Goal: Task Accomplishment & Management: Complete application form

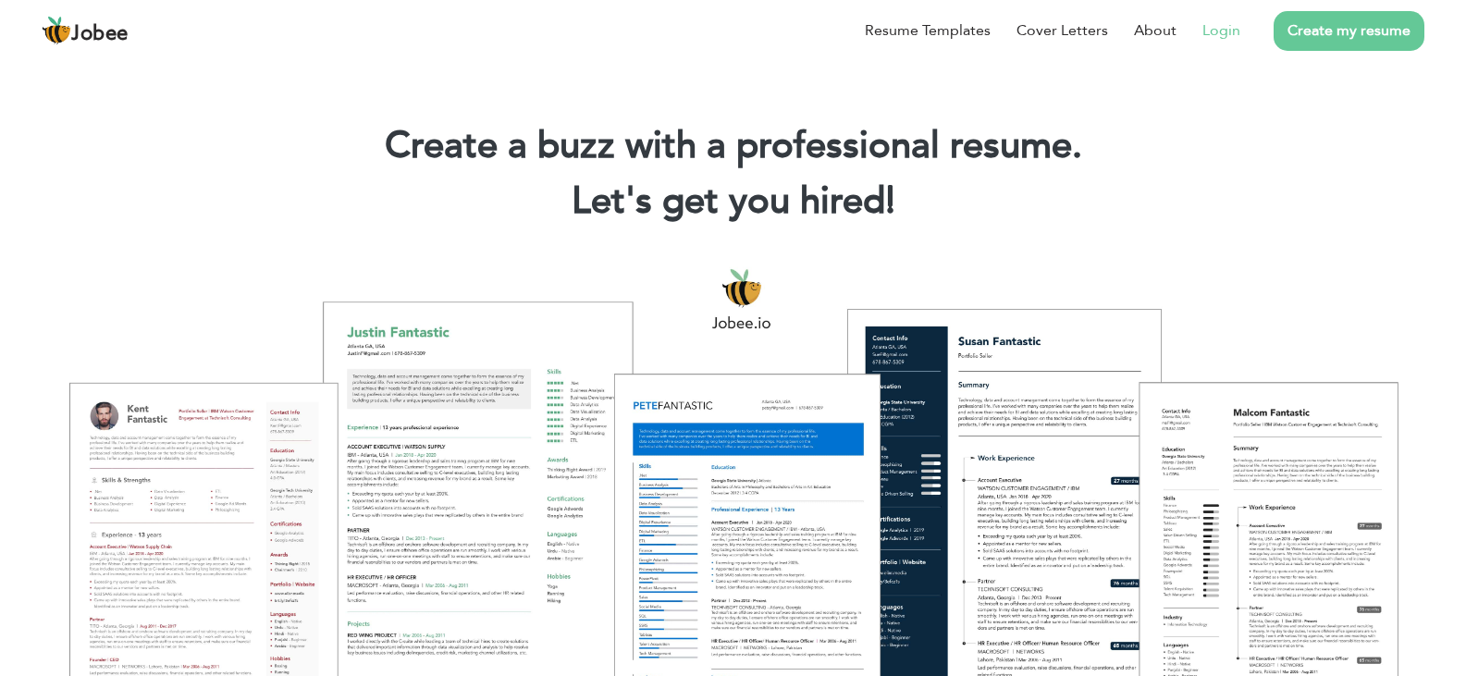
click at [1237, 33] on link "Login" at bounding box center [1221, 30] width 38 height 22
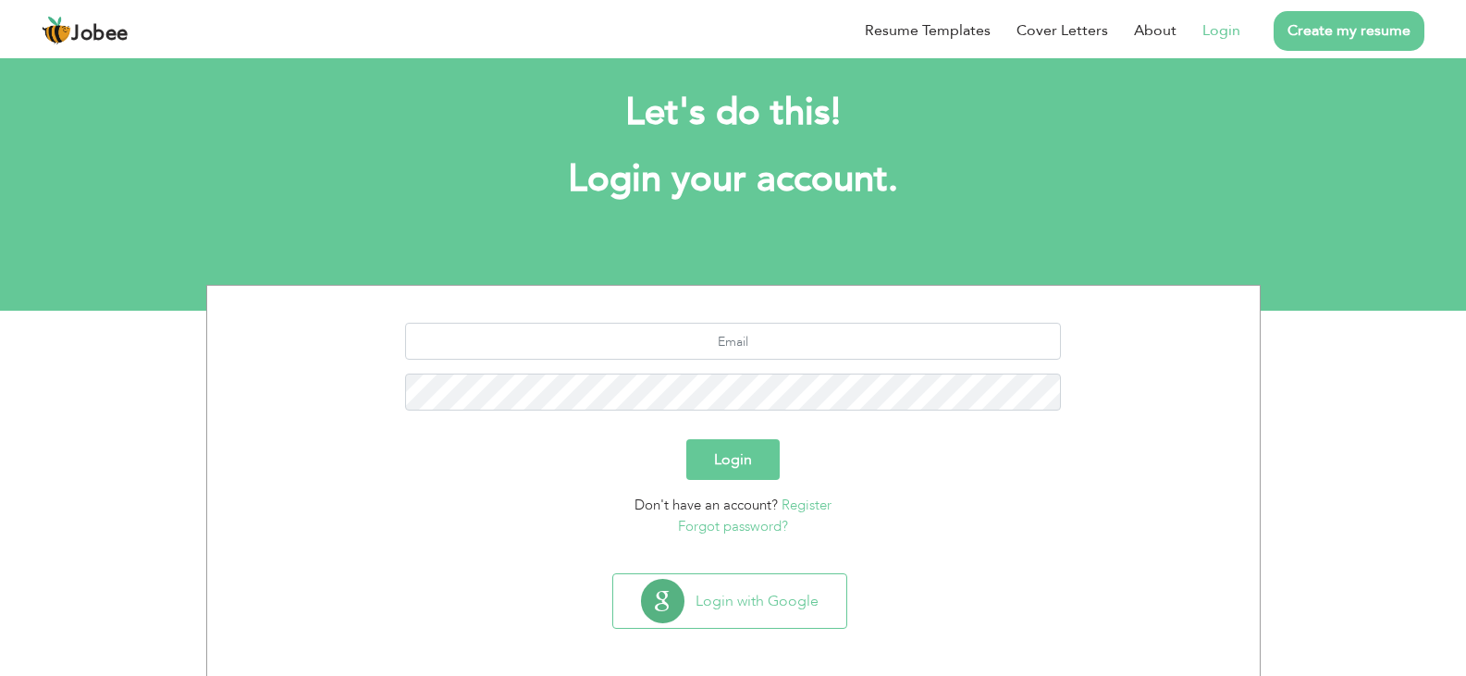
scroll to position [26, 0]
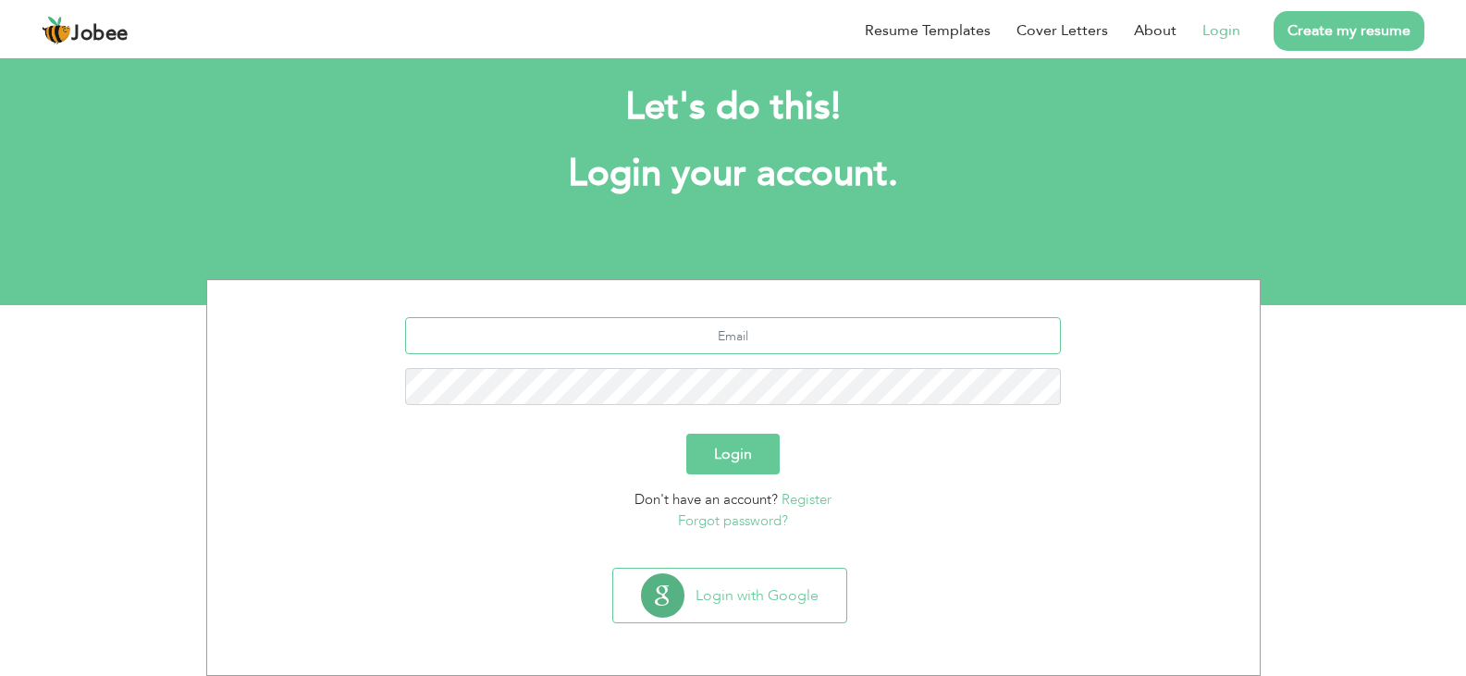
click at [738, 340] on input "text" at bounding box center [733, 335] width 656 height 37
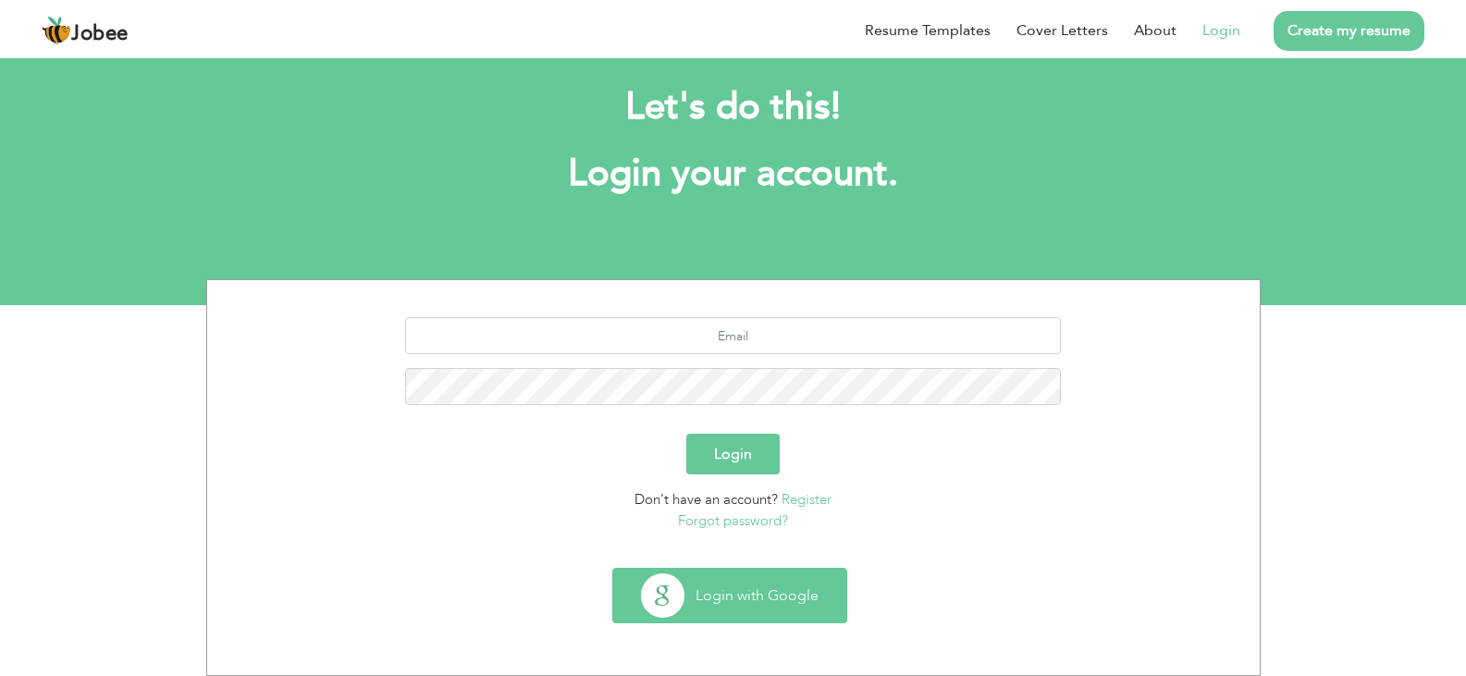
click at [779, 594] on button "Login with Google" at bounding box center [729, 596] width 233 height 54
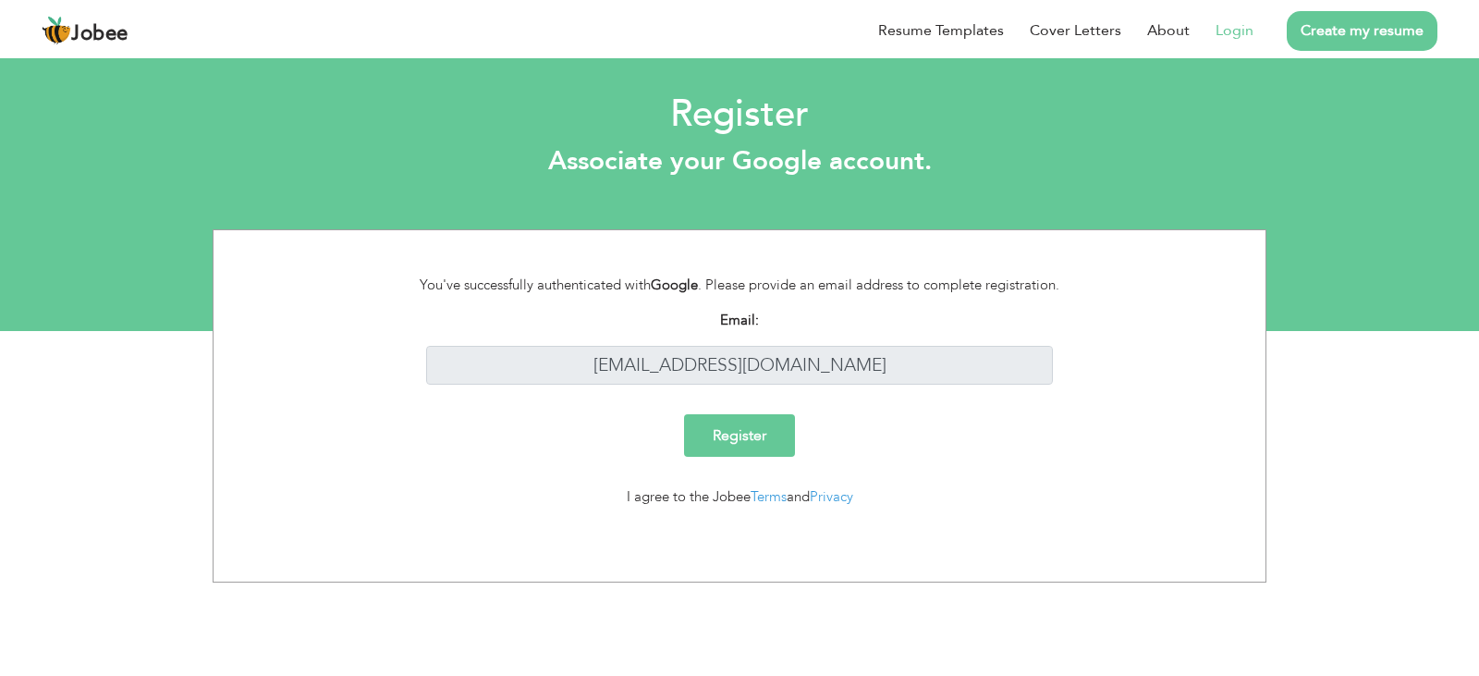
click at [748, 439] on input "Register" at bounding box center [739, 435] width 111 height 43
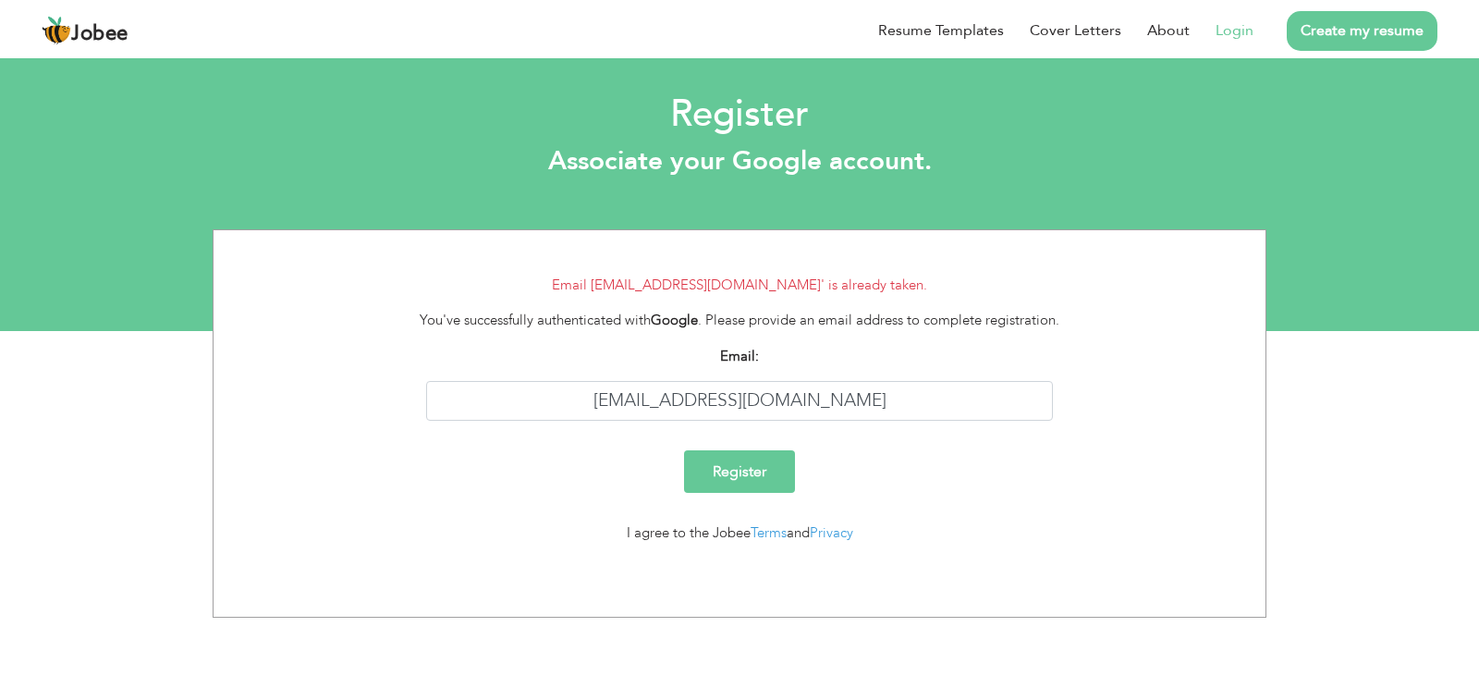
click at [1234, 21] on link "Login" at bounding box center [1235, 30] width 38 height 22
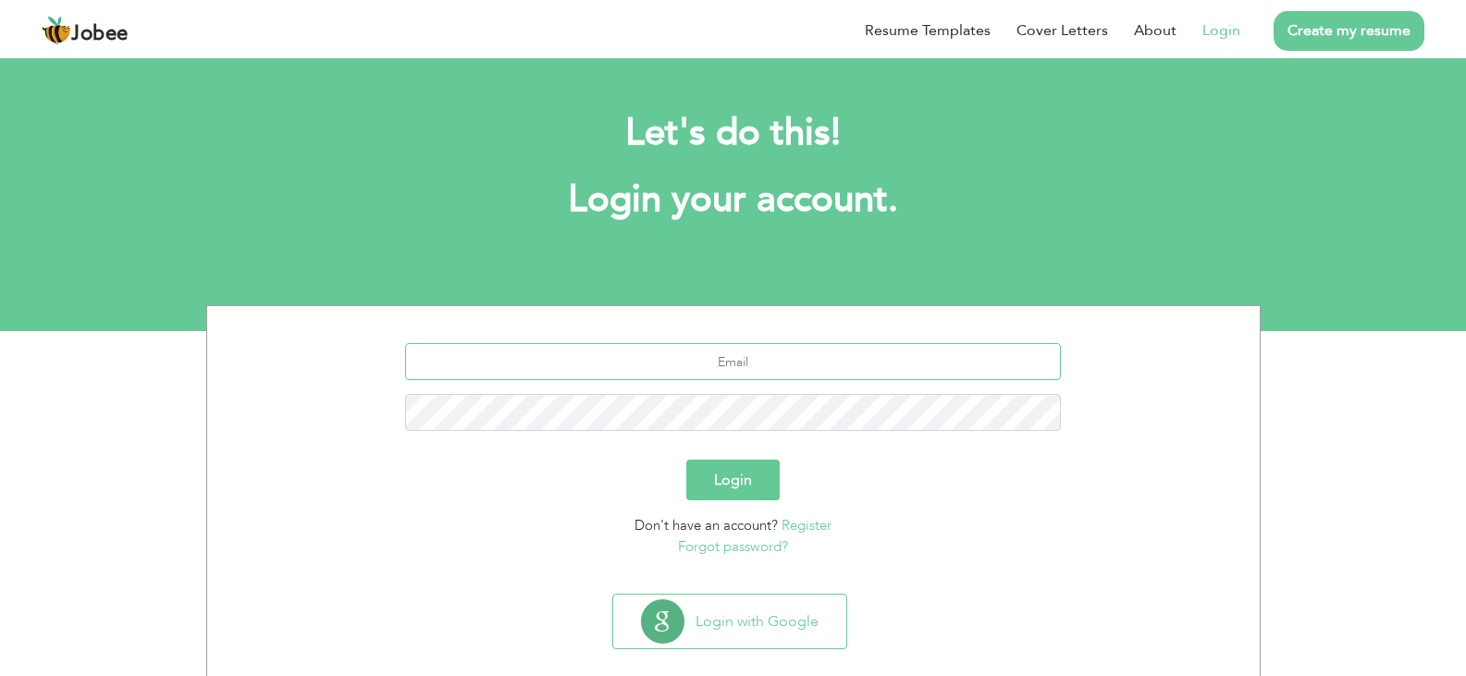
click at [740, 363] on input "text" at bounding box center [733, 361] width 656 height 37
type input "amishmalik48@gmail.com"
click at [747, 550] on link "Forgot password?" at bounding box center [733, 546] width 110 height 18
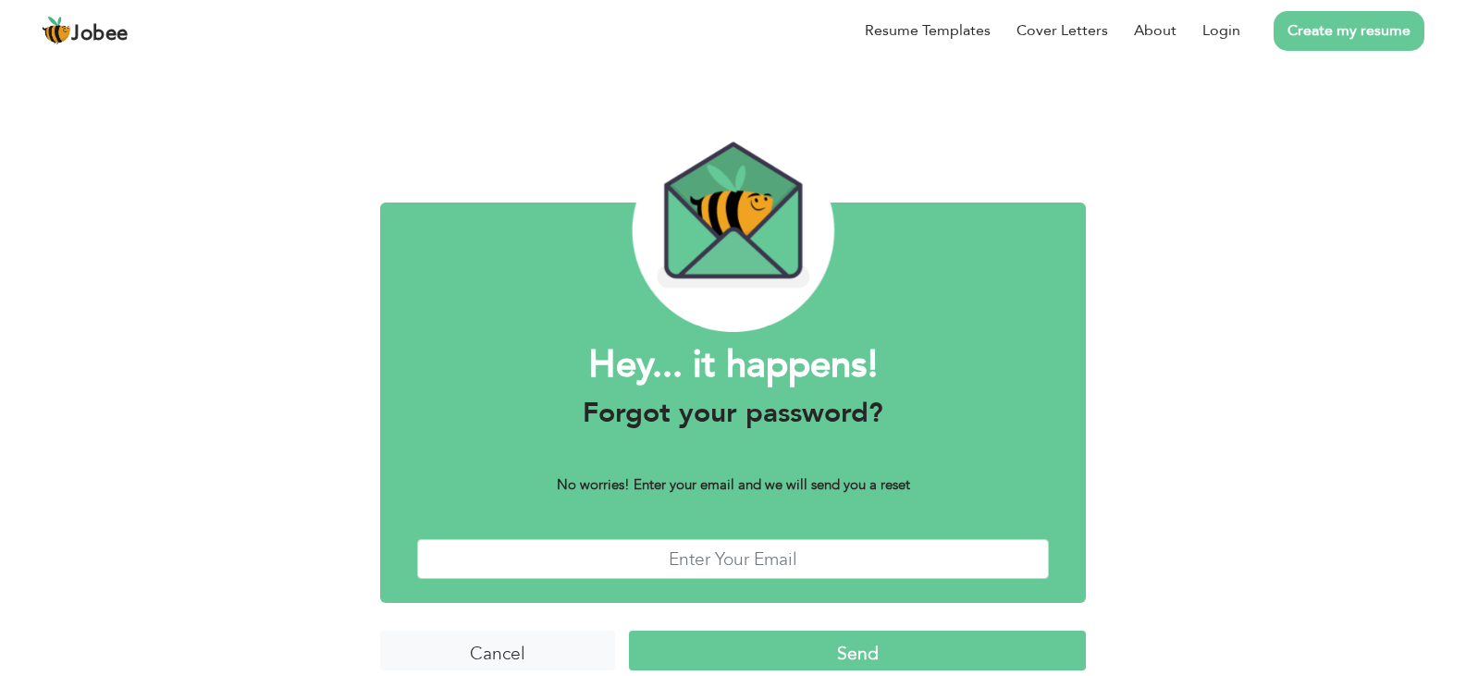
scroll to position [22, 0]
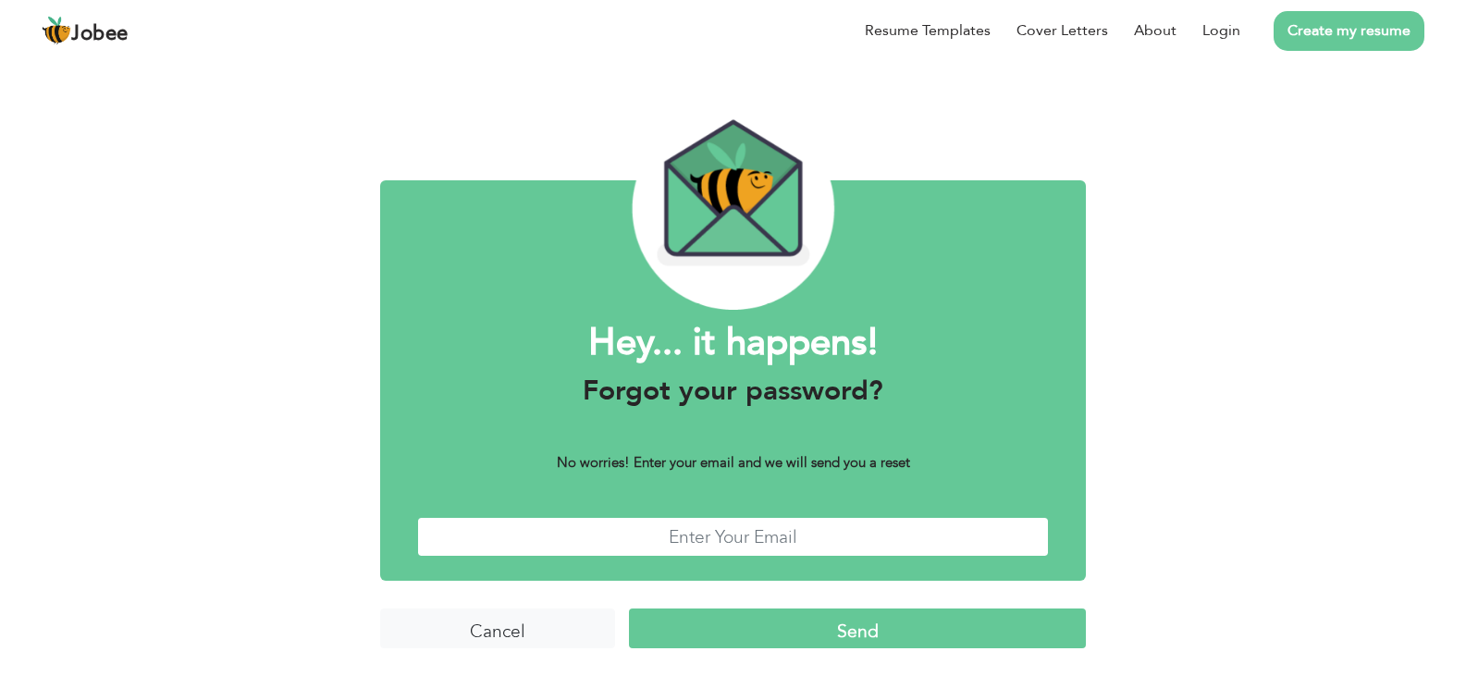
click at [742, 534] on input "text" at bounding box center [733, 537] width 632 height 40
type input "[EMAIL_ADDRESS][DOMAIN_NAME]"
click at [851, 625] on input "Send" at bounding box center [857, 628] width 456 height 40
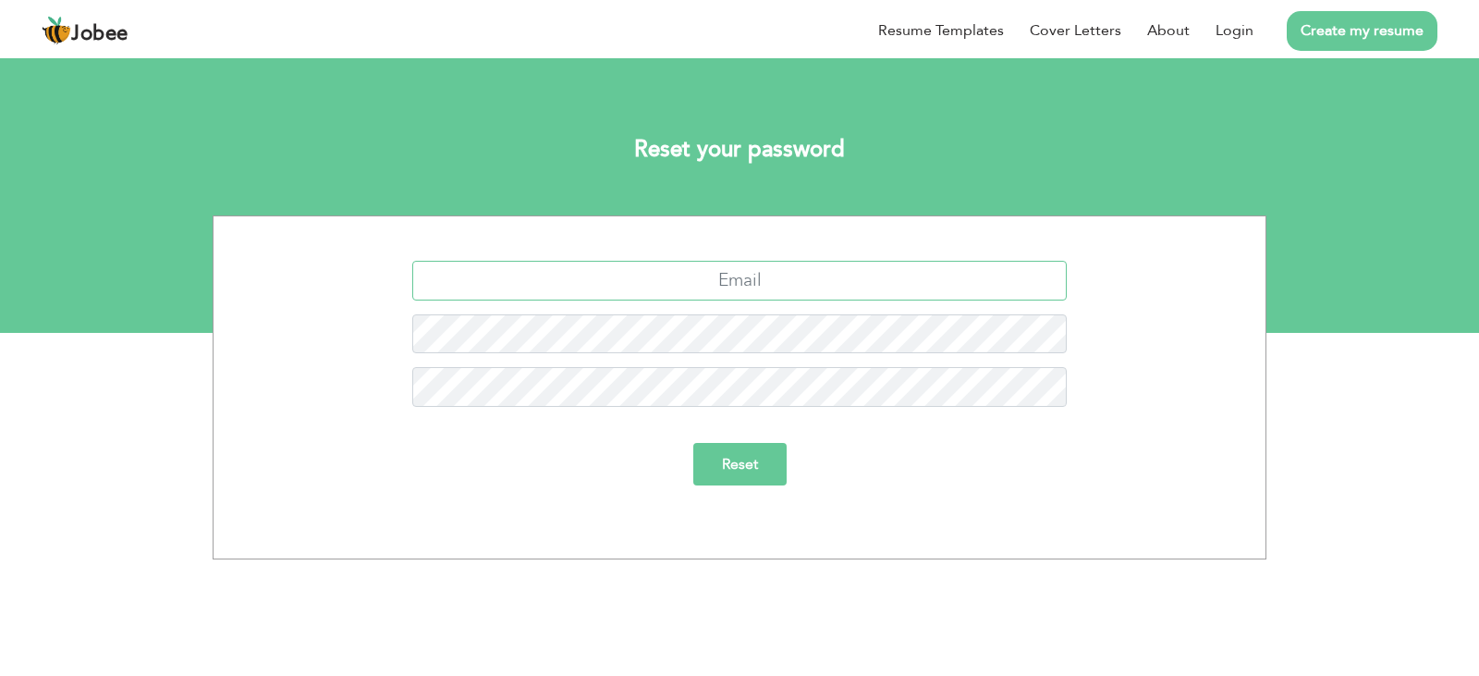
click at [766, 282] on input "text" at bounding box center [740, 281] width 656 height 40
type input "[EMAIL_ADDRESS][DOMAIN_NAME]"
click at [726, 450] on input "Reset" at bounding box center [740, 464] width 93 height 43
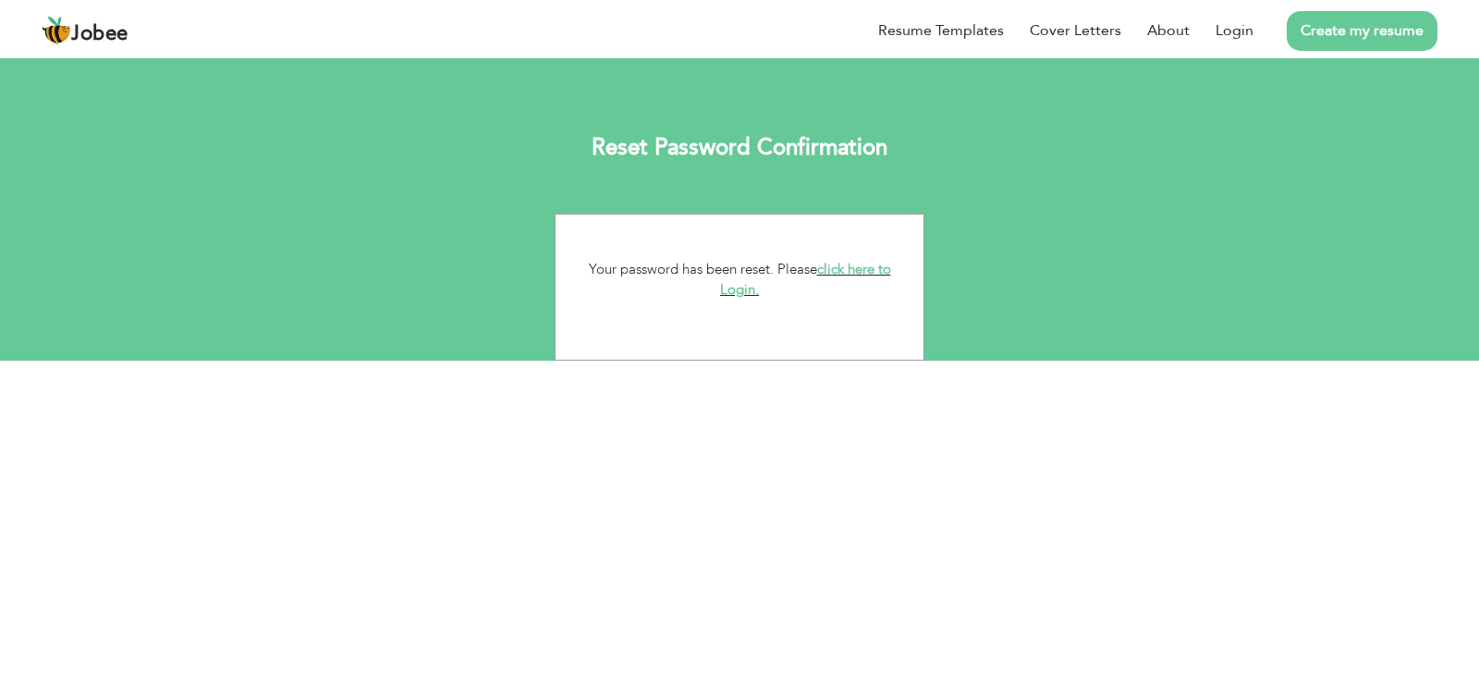
click at [730, 286] on link "click here to Login." at bounding box center [805, 280] width 171 height 40
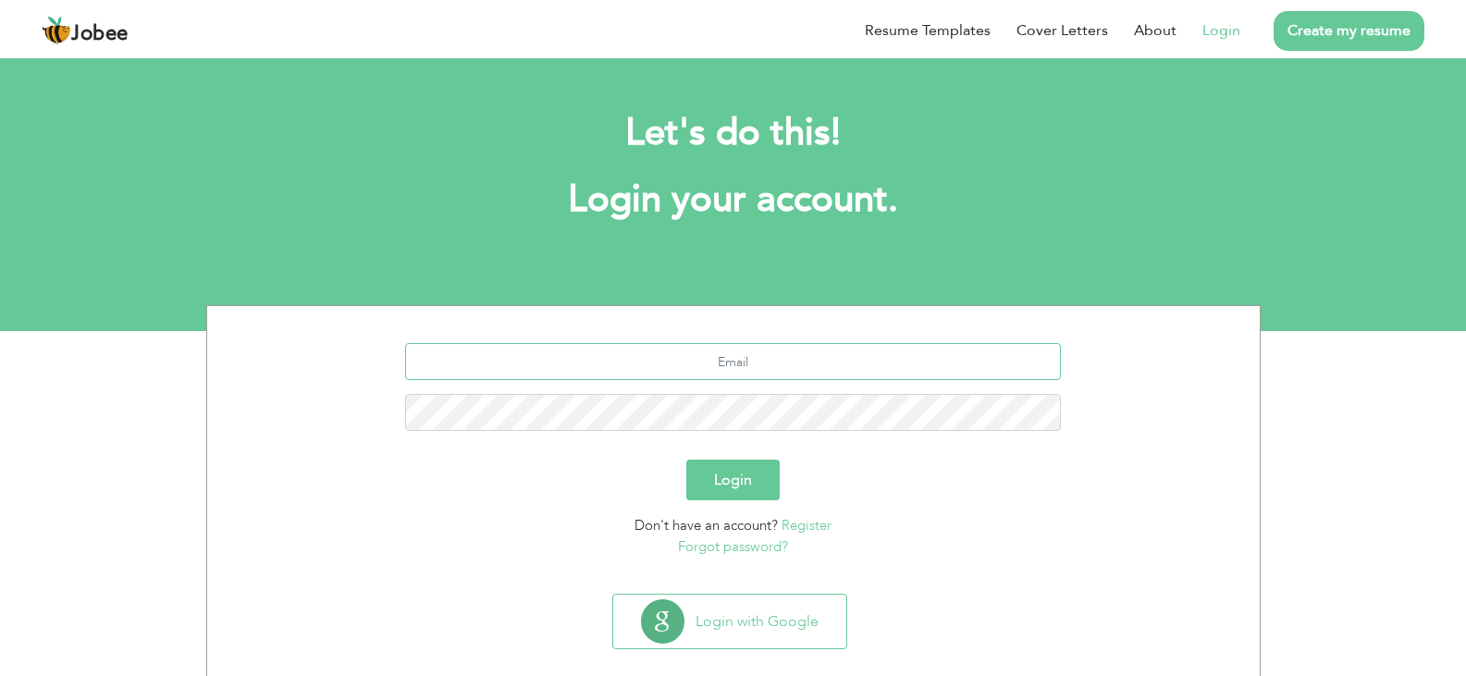
click at [736, 372] on input "text" at bounding box center [733, 361] width 656 height 37
type input "[EMAIL_ADDRESS][DOMAIN_NAME]"
click at [718, 476] on button "Login" at bounding box center [732, 480] width 93 height 41
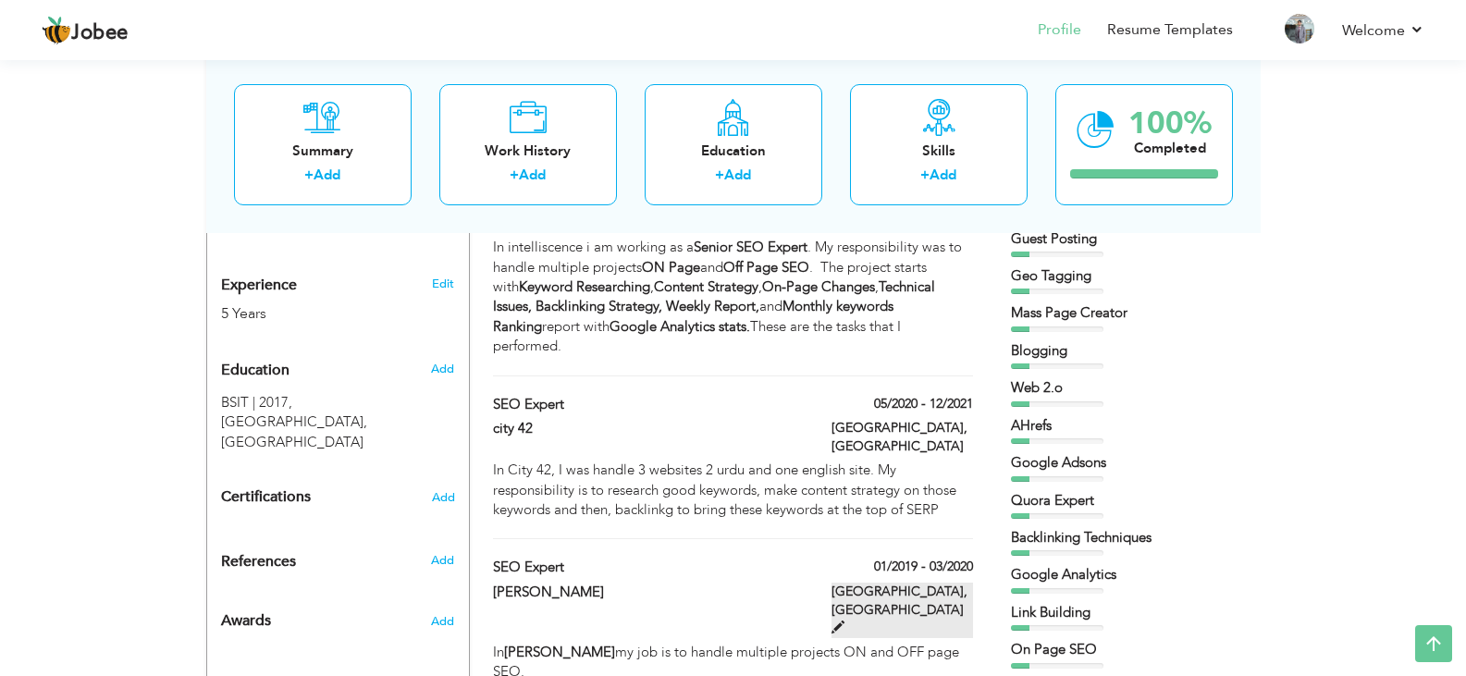
scroll to position [679, 0]
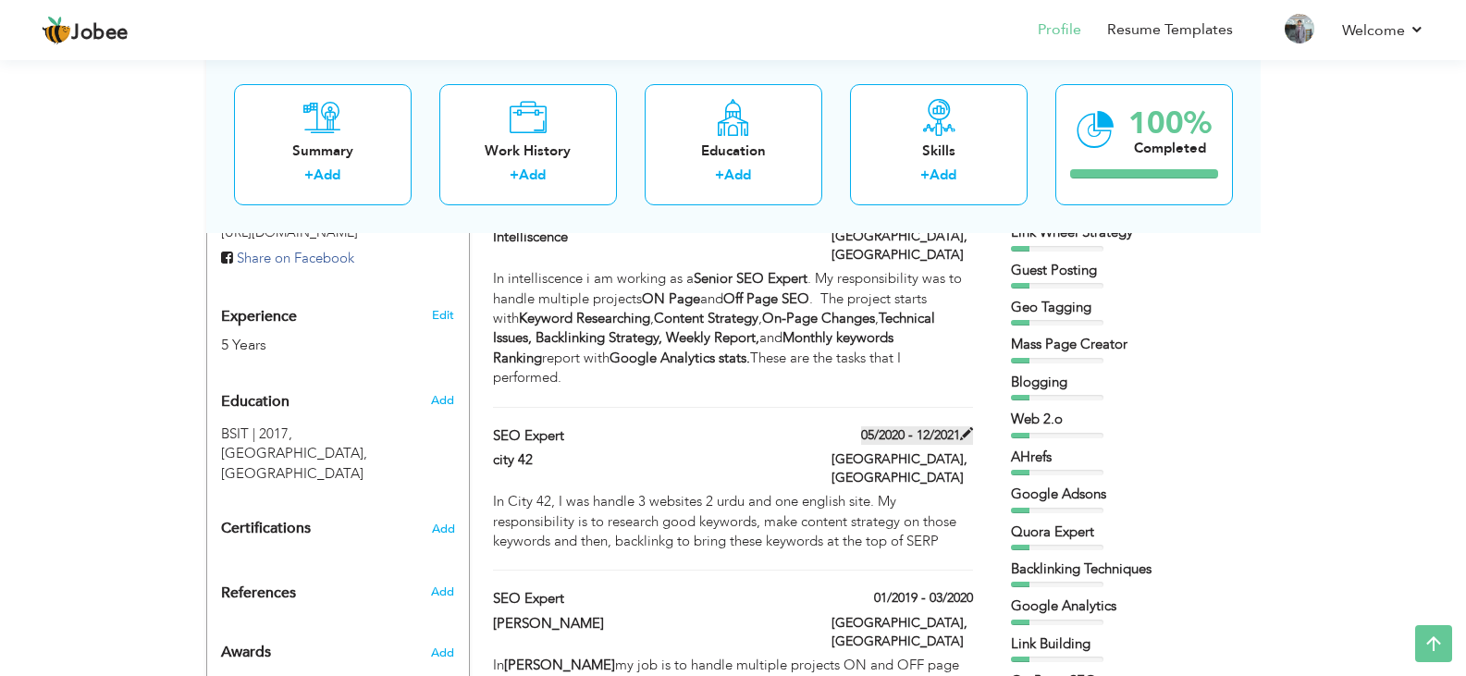
click at [968, 427] on span at bounding box center [966, 433] width 13 height 13
type input "SEO Expert"
type input "city 42"
type input "05/2020"
type input "12/2021"
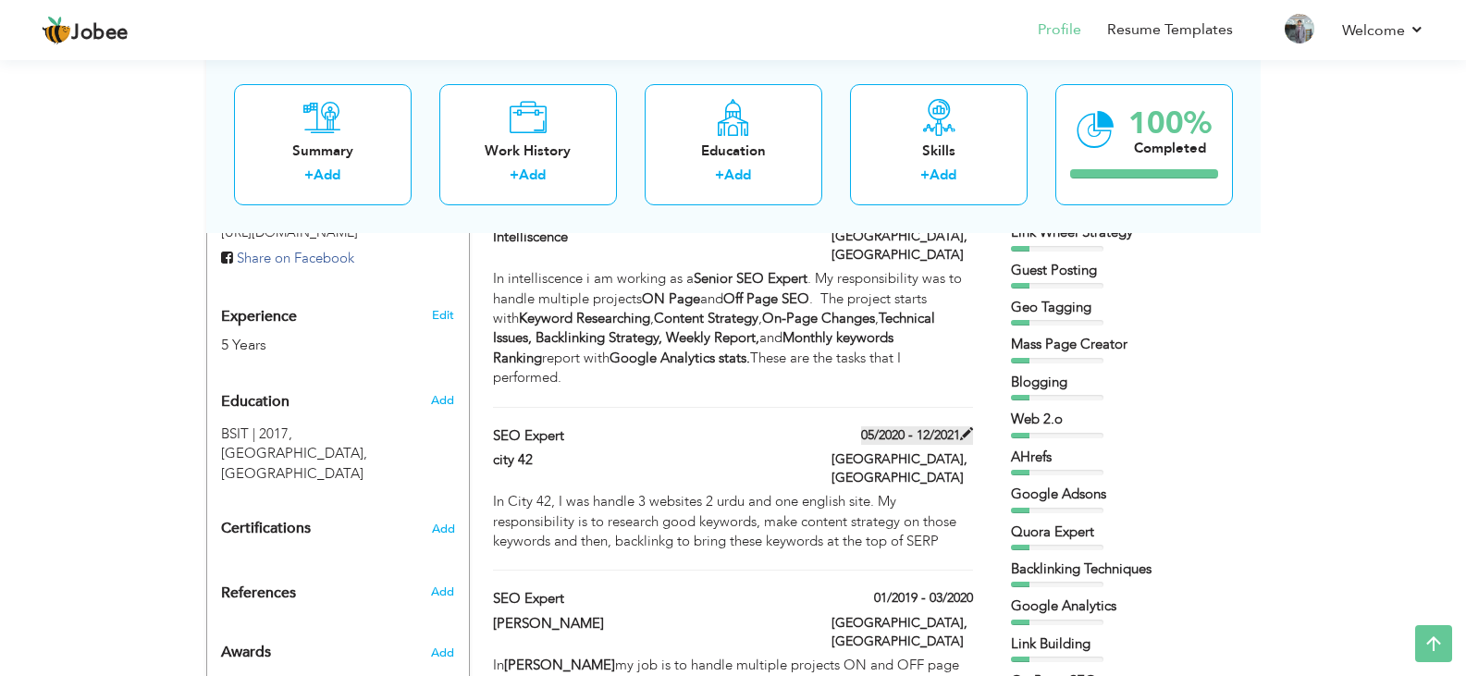
type input "[GEOGRAPHIC_DATA]"
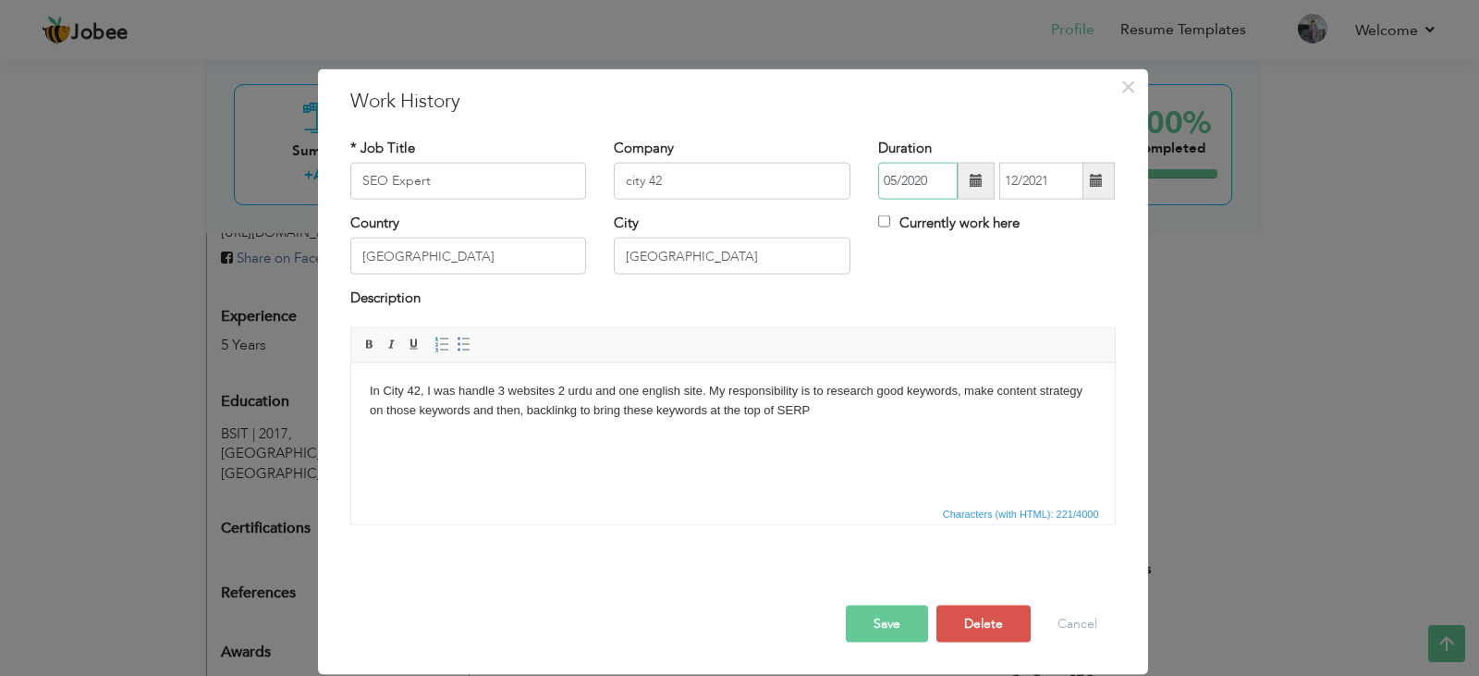
click at [895, 180] on input "05/2020" at bounding box center [918, 181] width 80 height 37
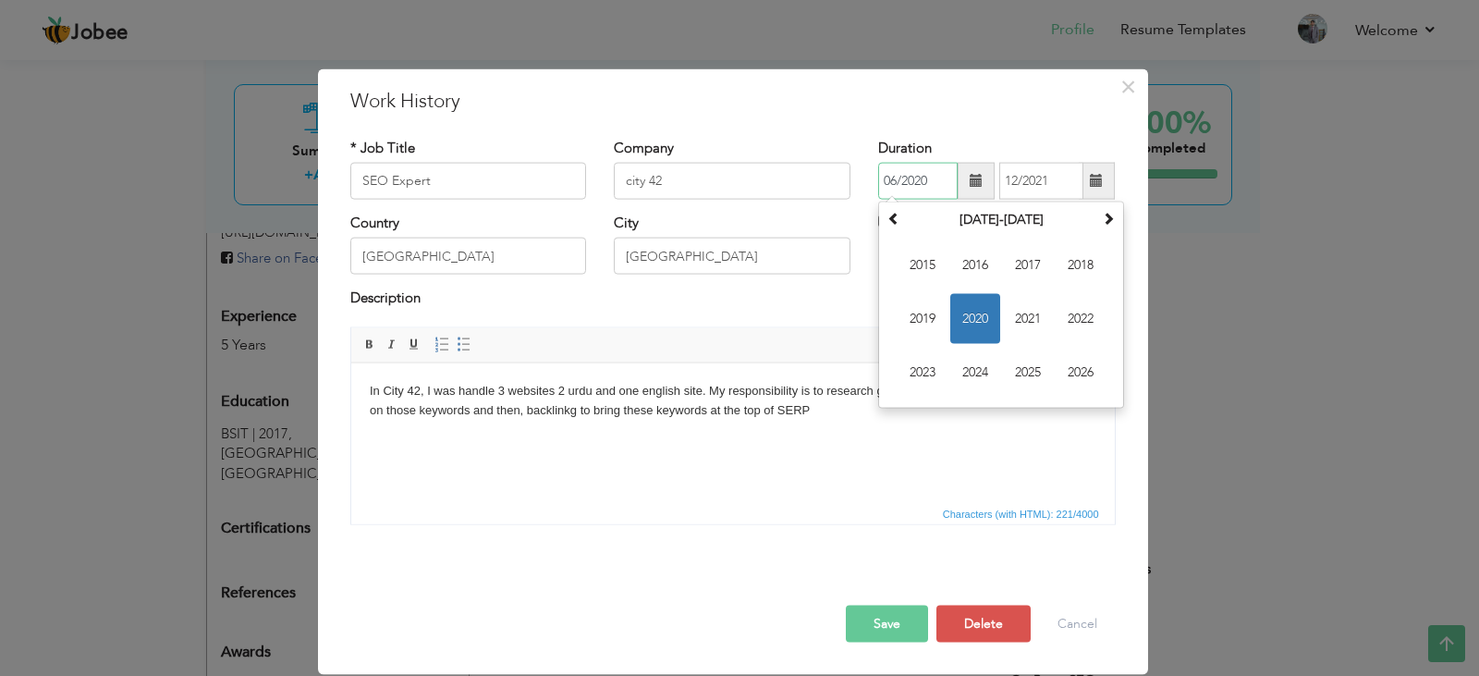
type input "06/2020"
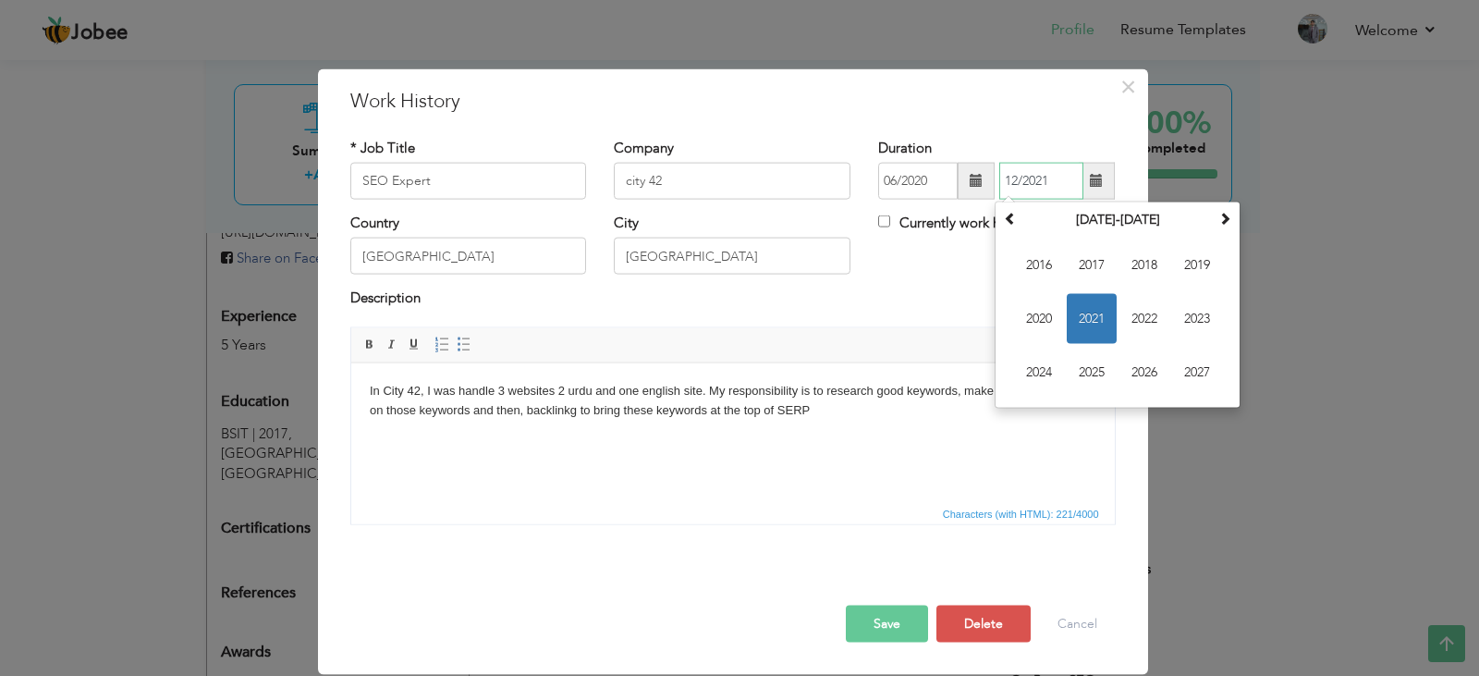
click at [1016, 182] on input "12/2021" at bounding box center [1042, 181] width 84 height 37
type input "05/2021"
click at [945, 271] on div "Country Pakistan City Lahore Currently work here" at bounding box center [733, 251] width 793 height 75
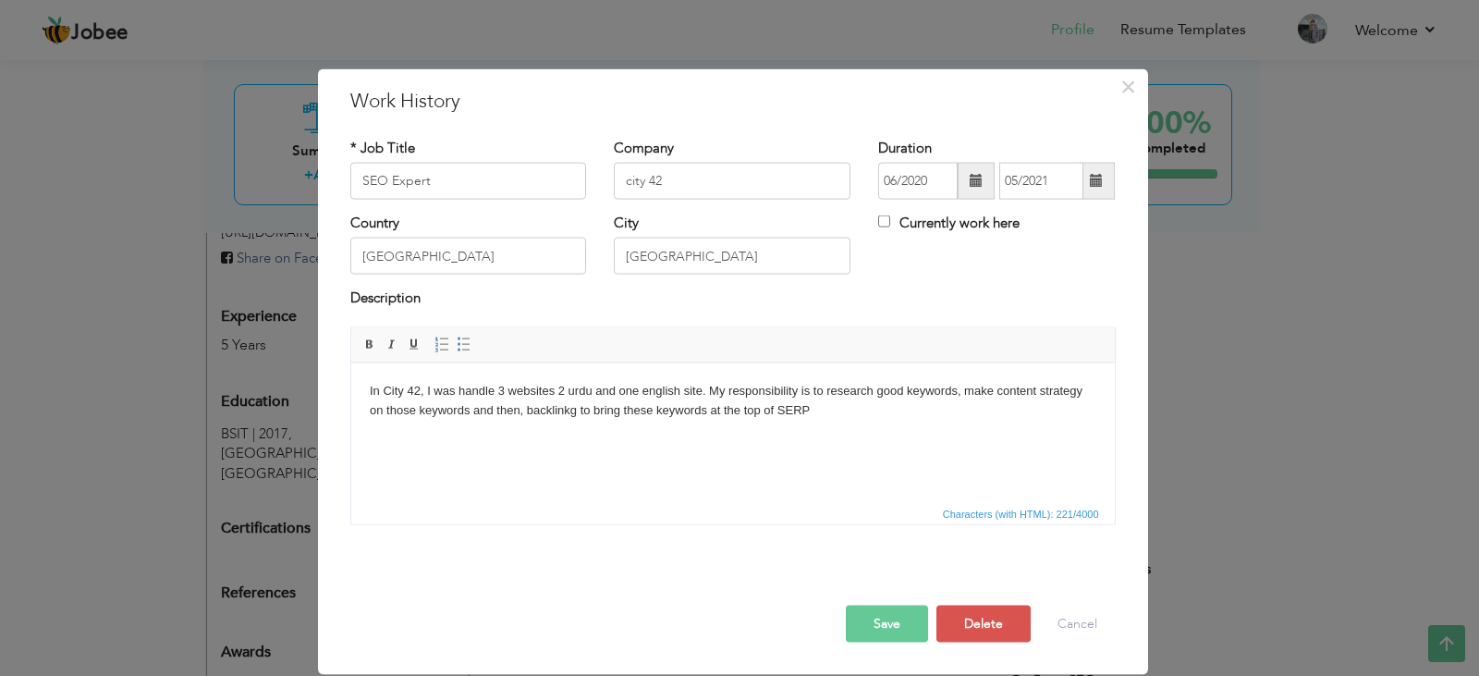
click at [871, 625] on button "Save" at bounding box center [887, 623] width 82 height 37
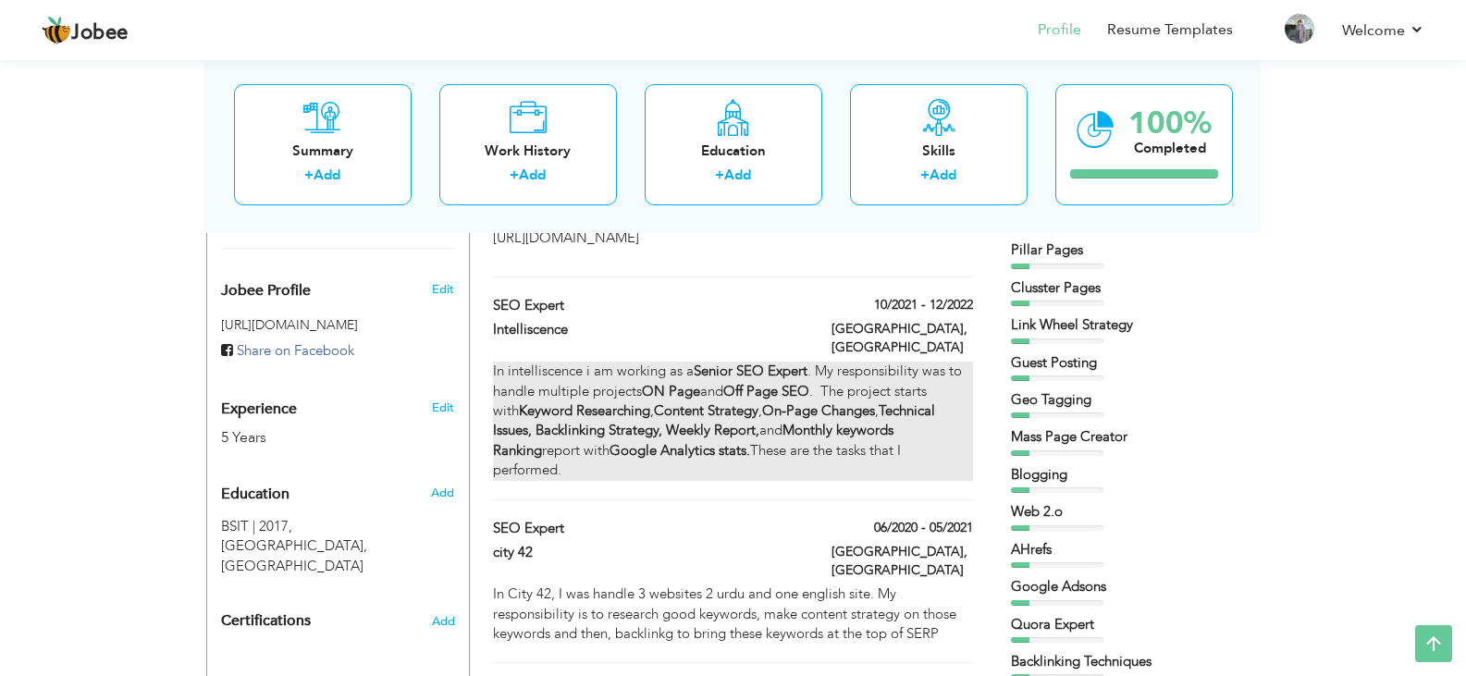
scroll to position [494, 0]
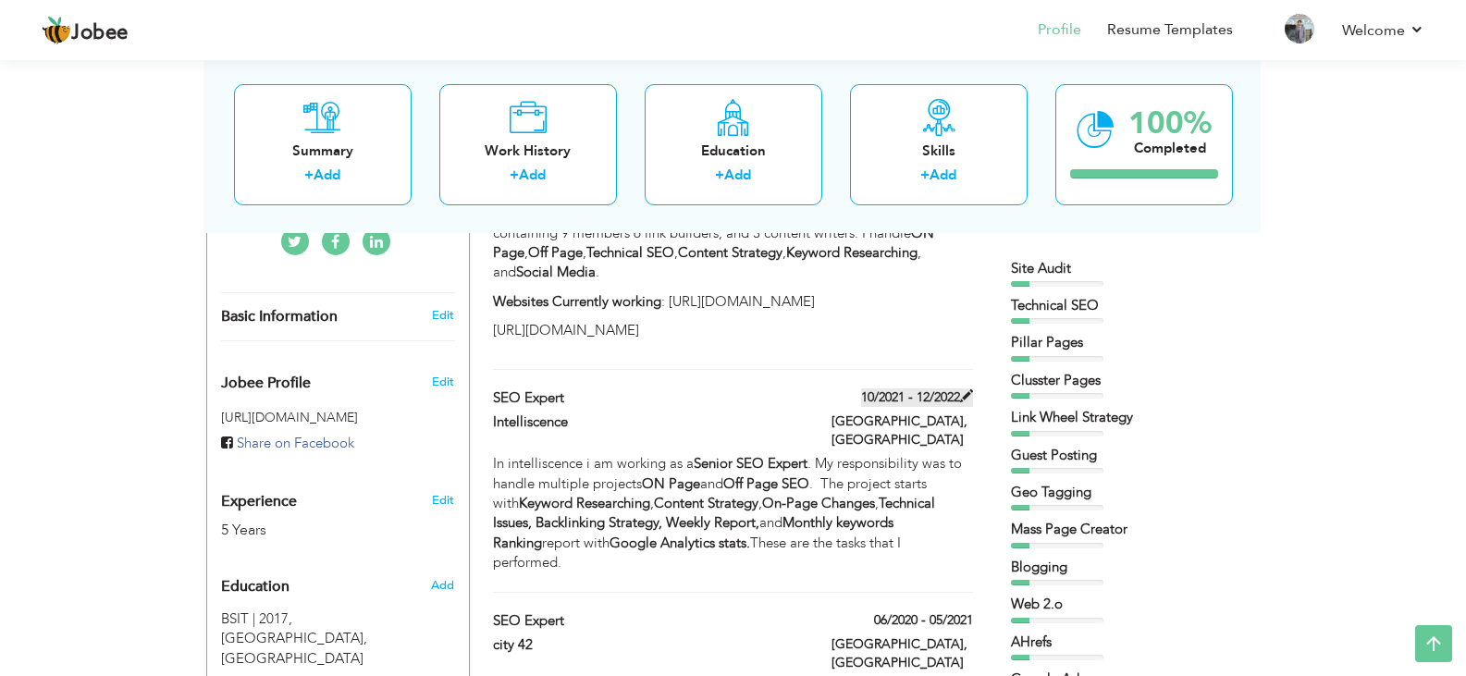
click at [965, 389] on span at bounding box center [966, 395] width 13 height 13
type input "Intelliscence"
type input "10/2021"
type input "12/2022"
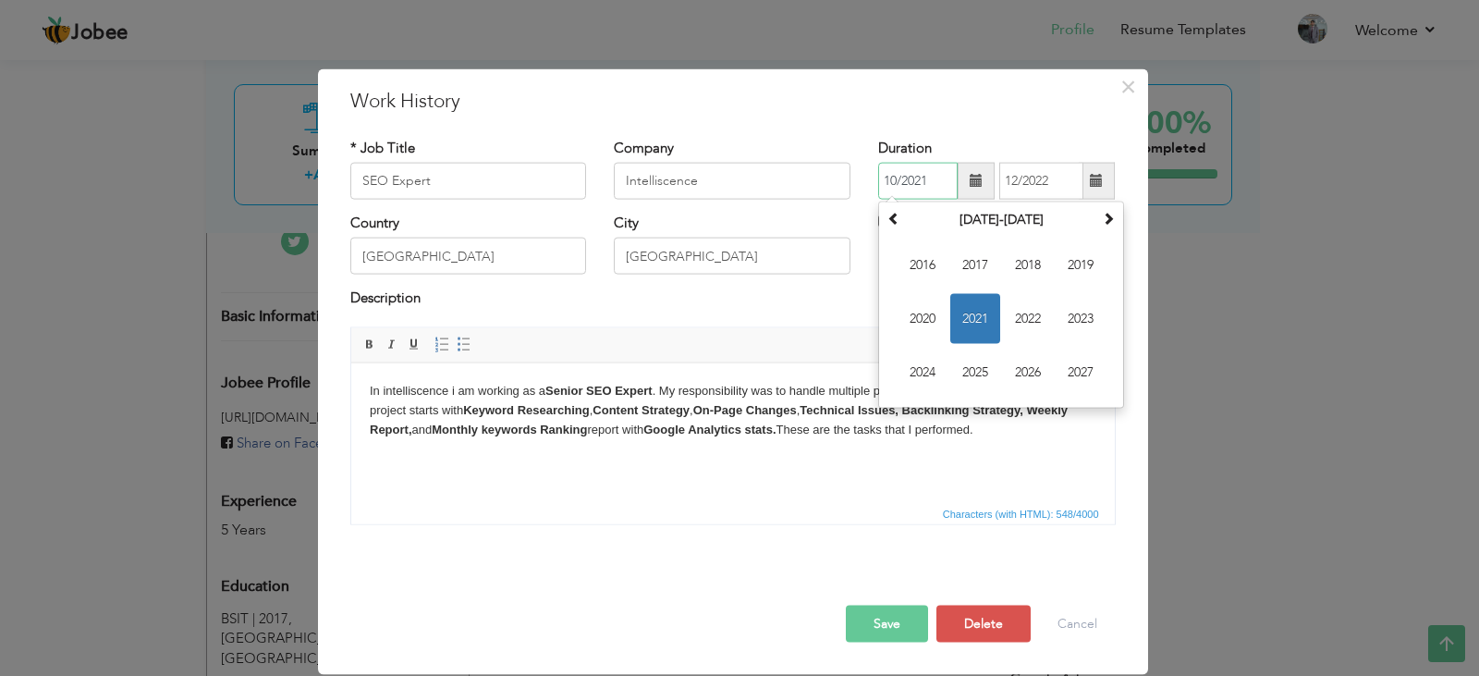
click at [896, 175] on input "10/2021" at bounding box center [918, 181] width 80 height 37
type input "04/2021"
click at [845, 457] on html "In intelliscence i am working as a Senior SEO Expert . My responsibility was to…" at bounding box center [732, 409] width 764 height 94
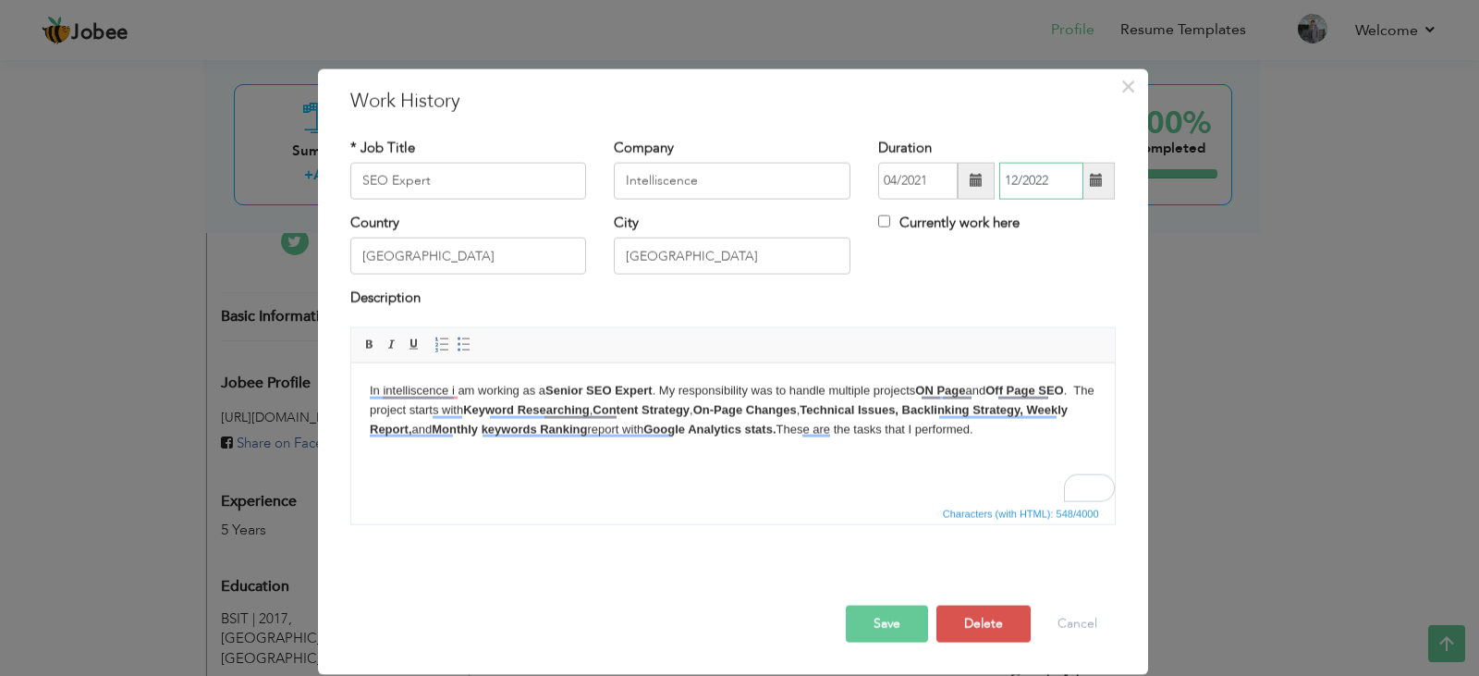
click at [1018, 180] on input "12/2022" at bounding box center [1042, 181] width 84 height 37
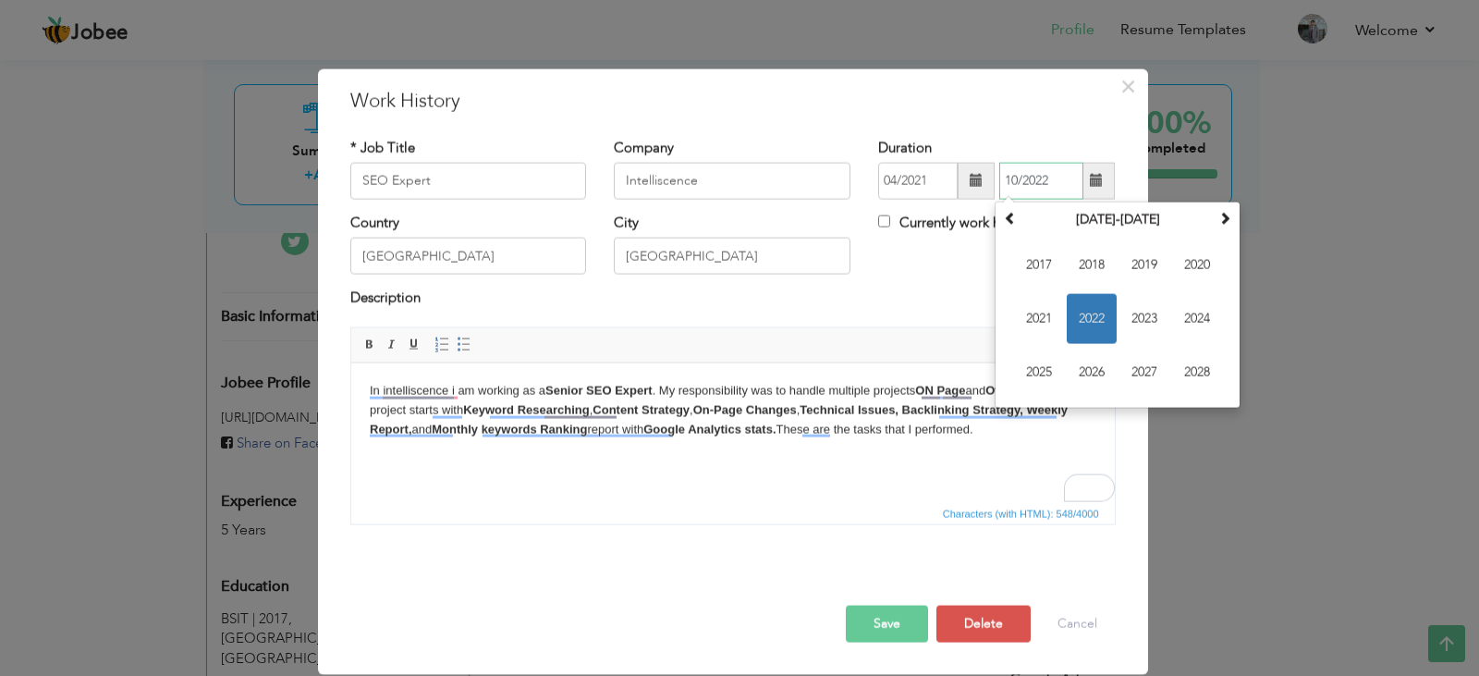
type input "10/2022"
click at [894, 620] on button "Save" at bounding box center [887, 623] width 82 height 37
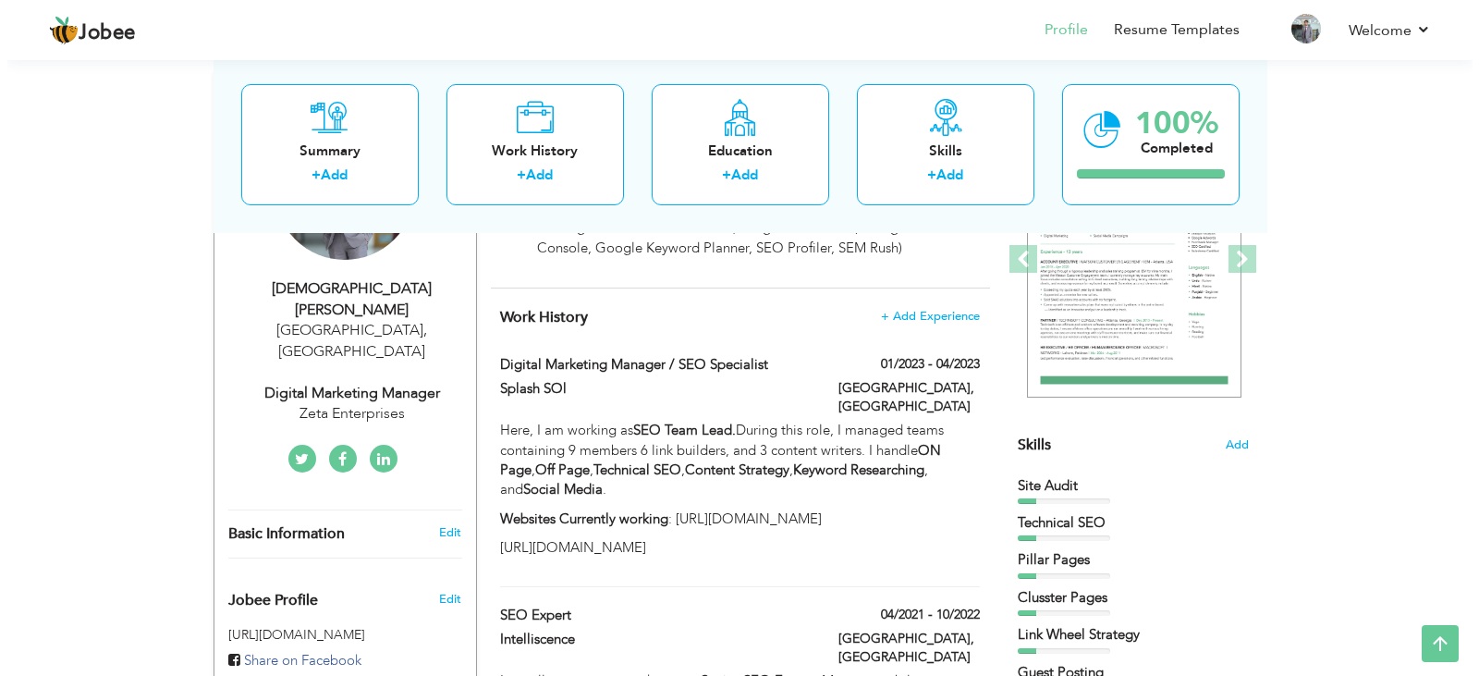
scroll to position [309, 0]
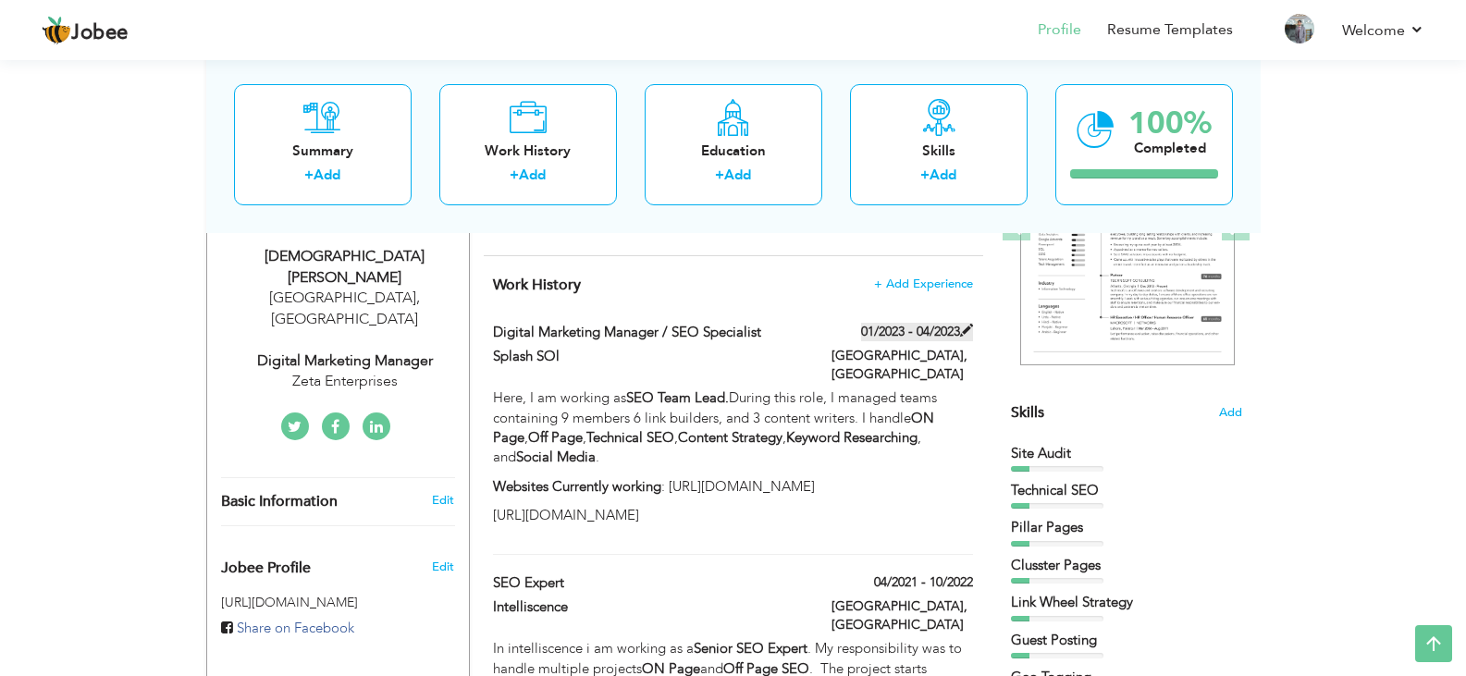
click at [962, 326] on span at bounding box center [966, 330] width 13 height 13
type input "Digital Marketing Manager / SEO Specialist"
type input "Splash SOl"
type input "01/2023"
type input "04/2023"
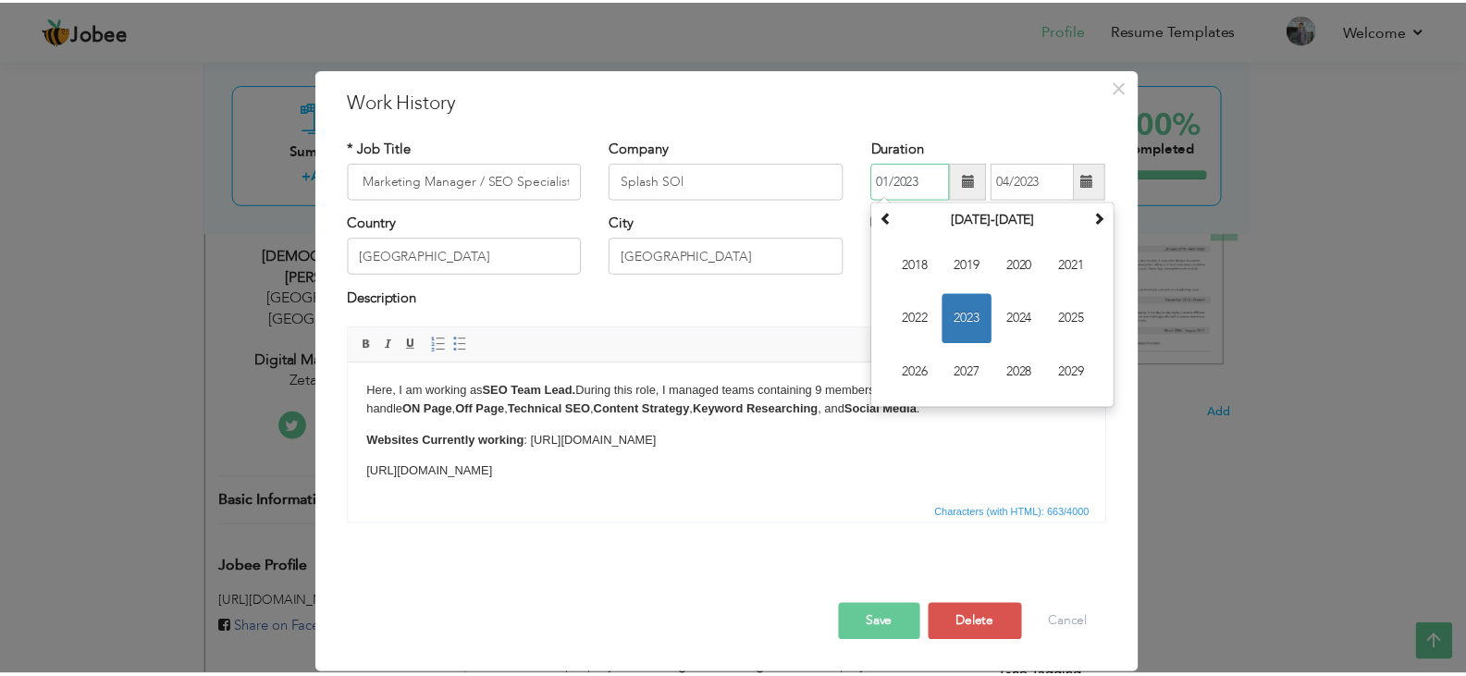
scroll to position [0, 0]
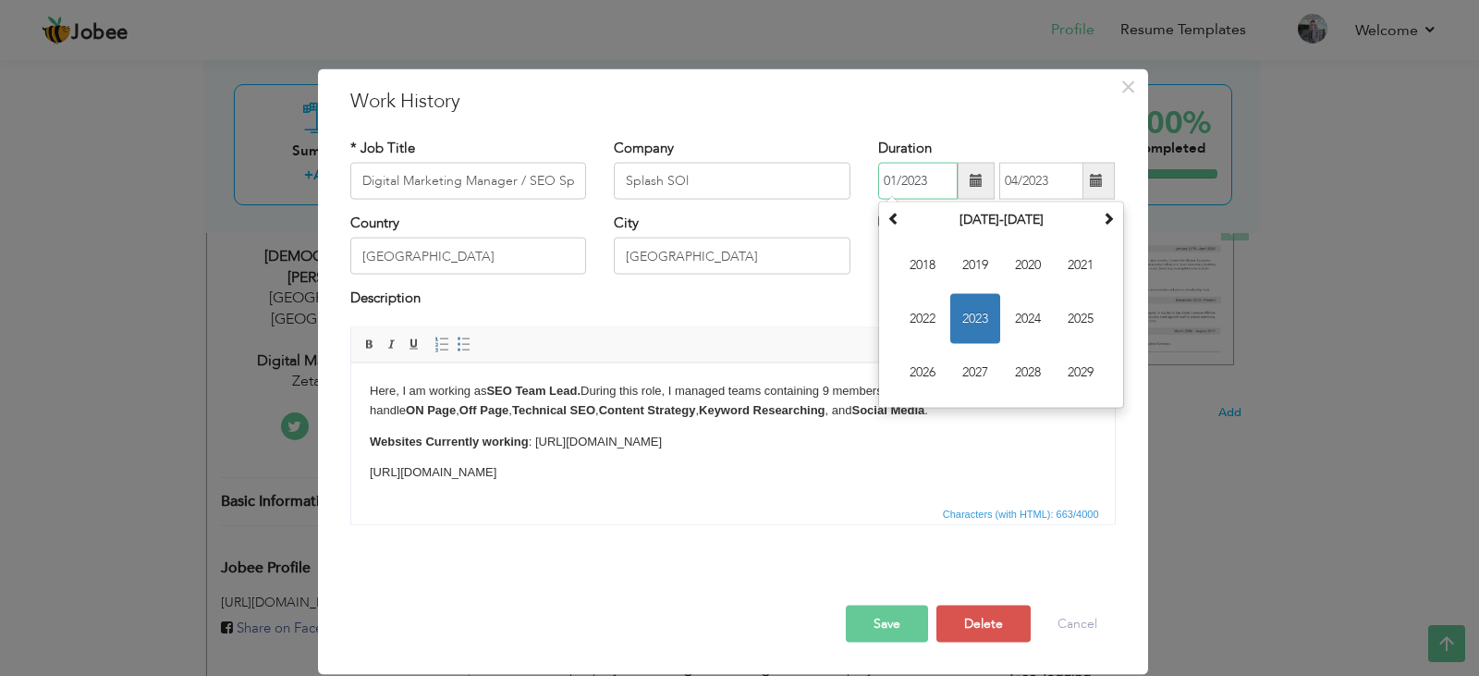
click at [931, 185] on input "01/2023" at bounding box center [918, 181] width 80 height 37
click at [895, 179] on input "01/2022" at bounding box center [918, 181] width 80 height 37
type input "11/2022"
click at [765, 313] on div "Description" at bounding box center [733, 301] width 766 height 24
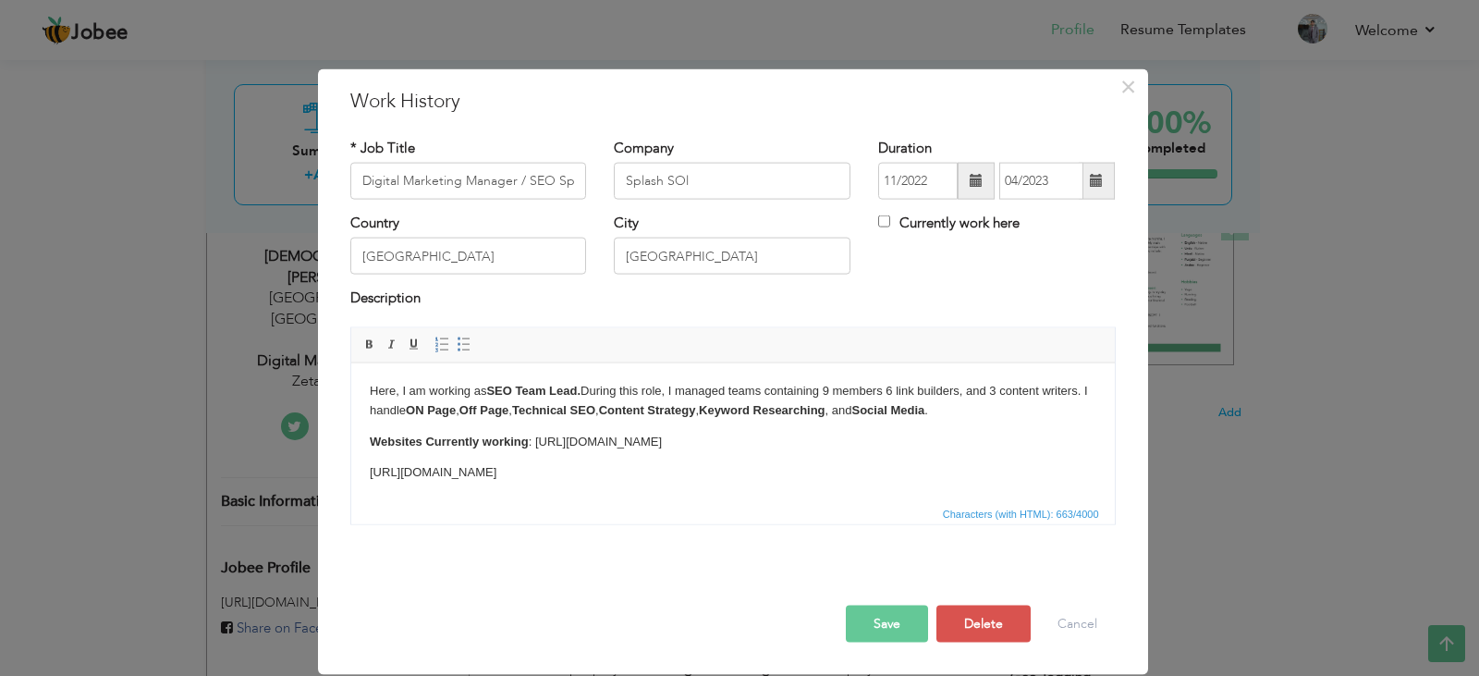
click at [899, 619] on button "Save" at bounding box center [887, 623] width 82 height 37
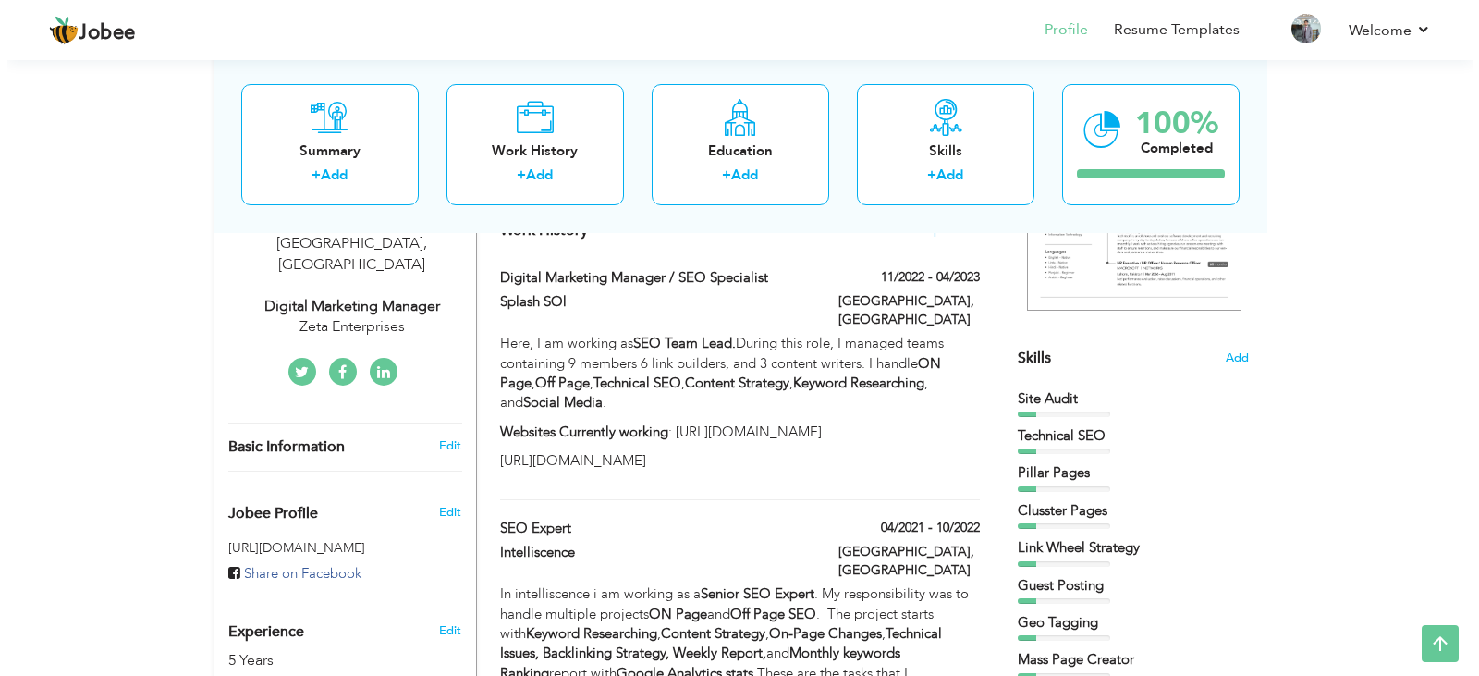
scroll to position [401, 0]
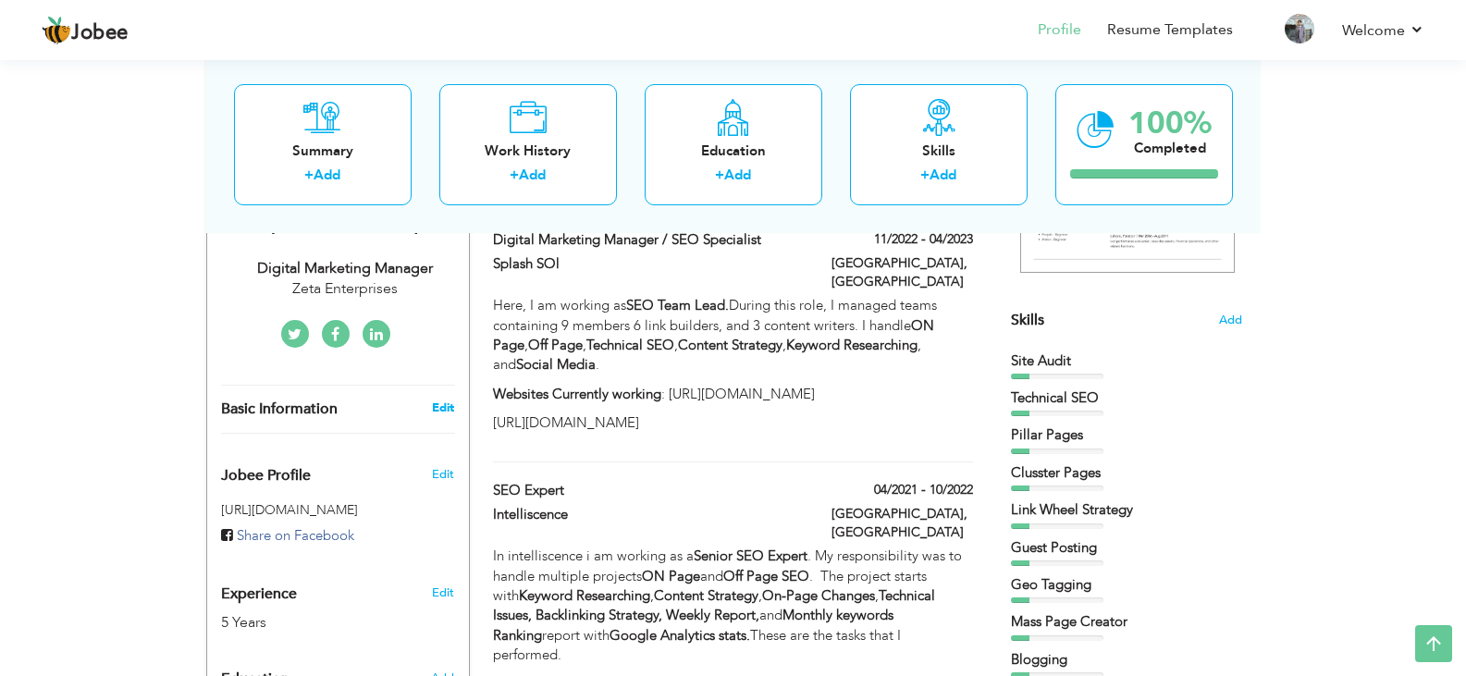
click at [440, 399] on link "Edit" at bounding box center [443, 407] width 22 height 17
type input "amish"
type input "malik"
type input "03027966697"
select select "number:166"
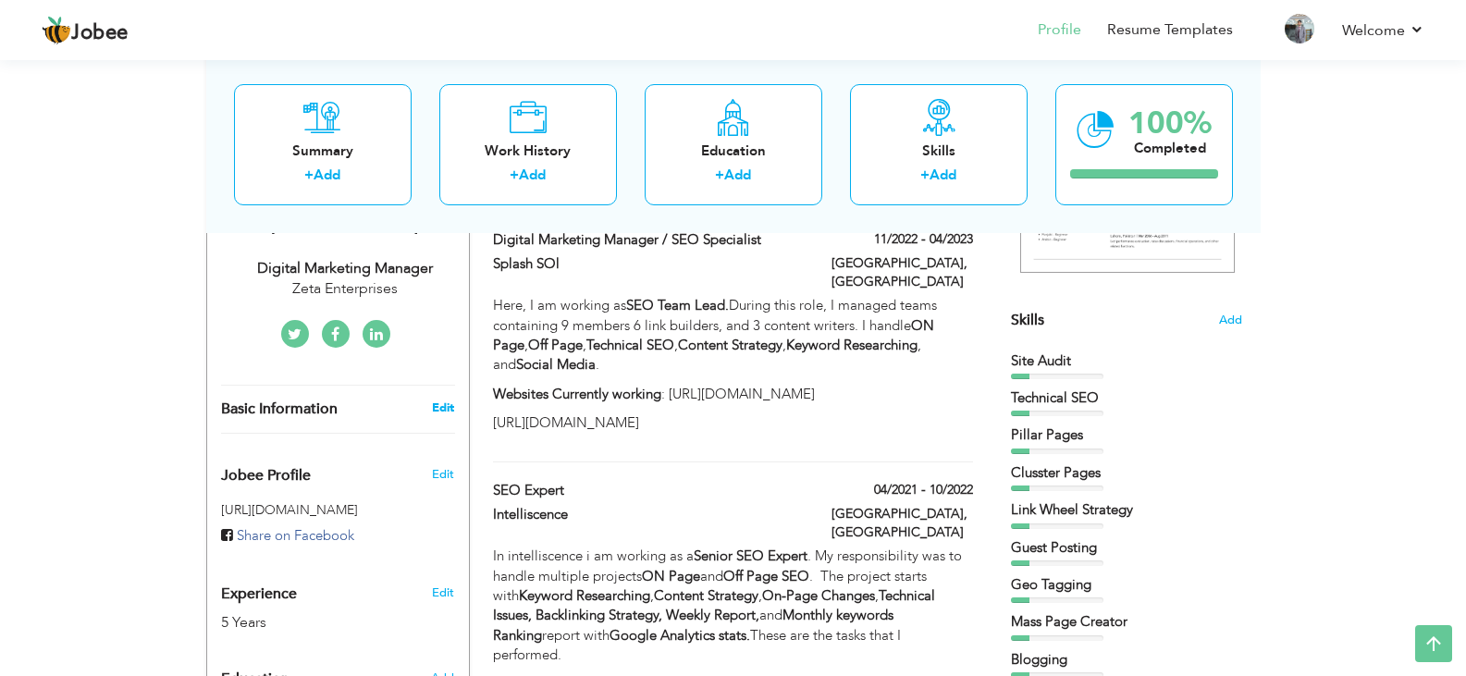
type input "[GEOGRAPHIC_DATA]"
select select "number:7"
type input "Zeta Enterprises"
type input "Digital Marketing Manager"
type input "Amish Malik"
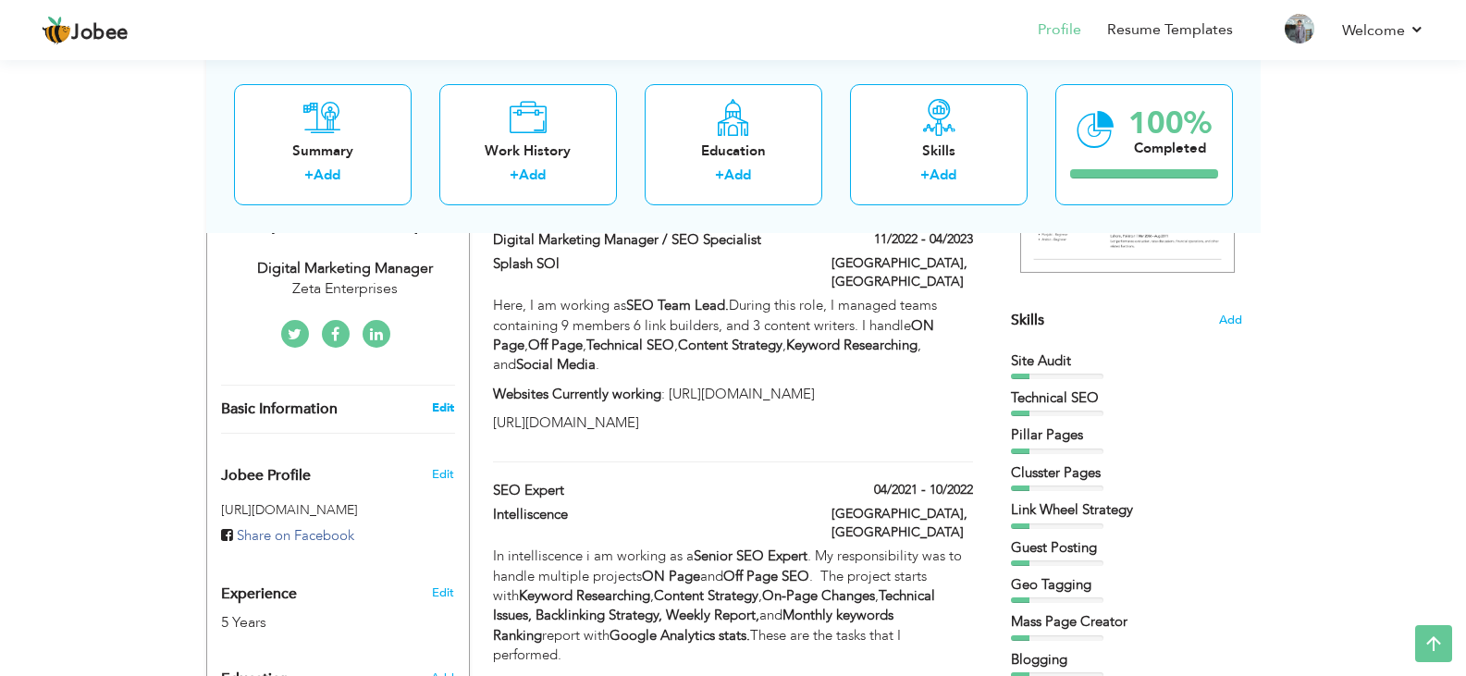
type input "Amish Gujjar"
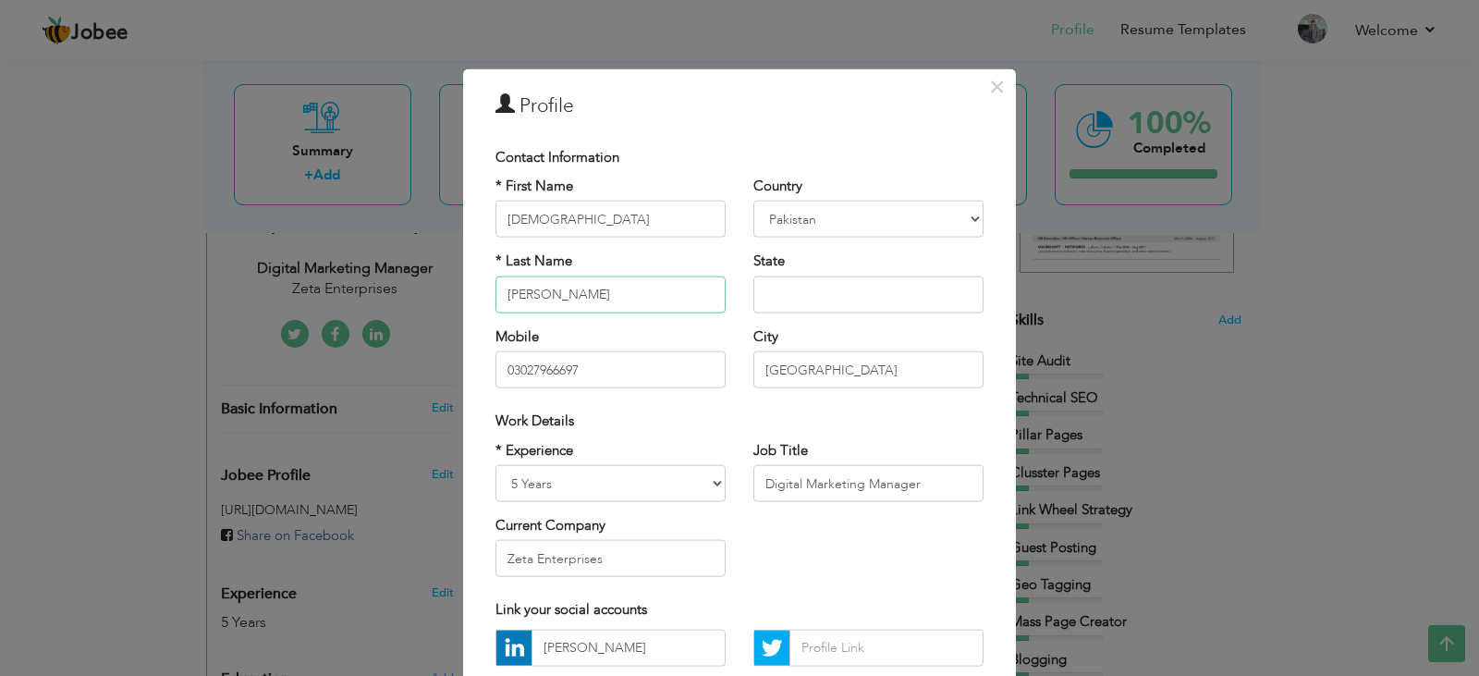
click at [520, 299] on input "malik" at bounding box center [611, 294] width 230 height 37
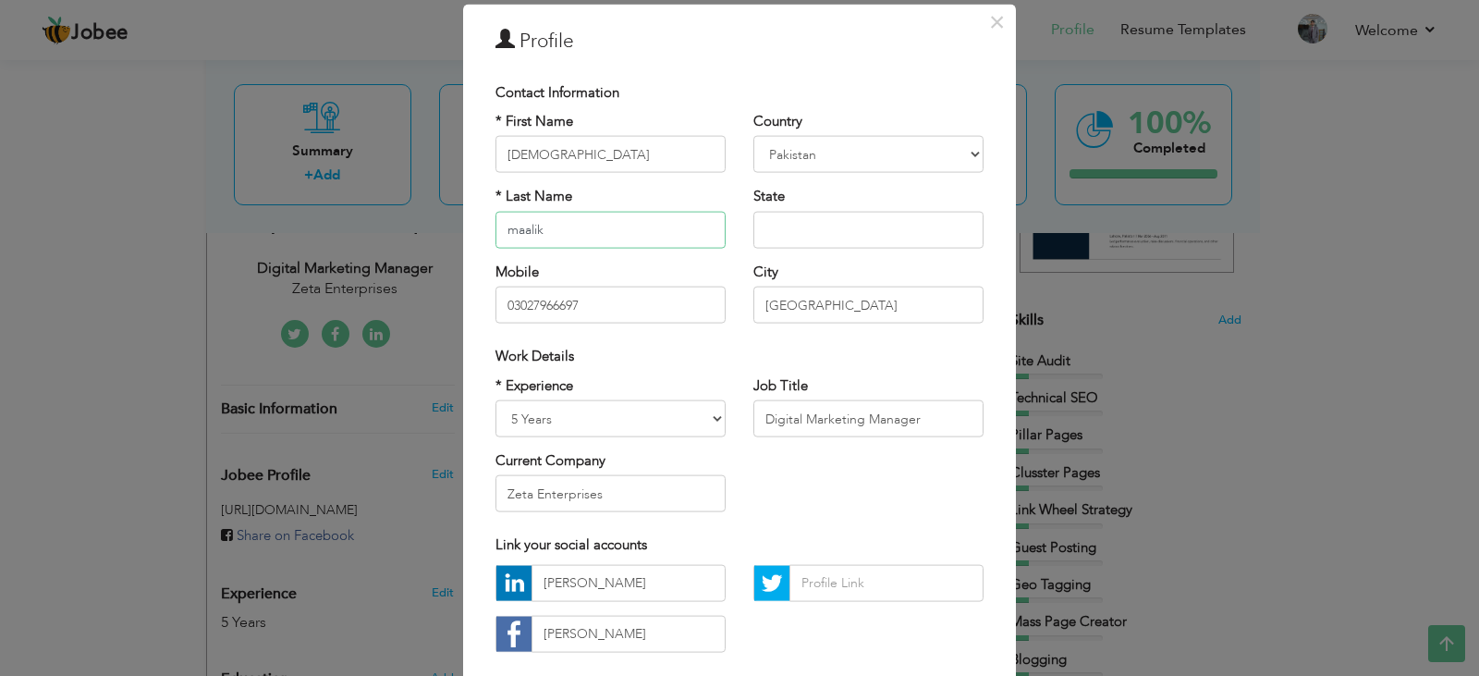
scroll to position [92, 0]
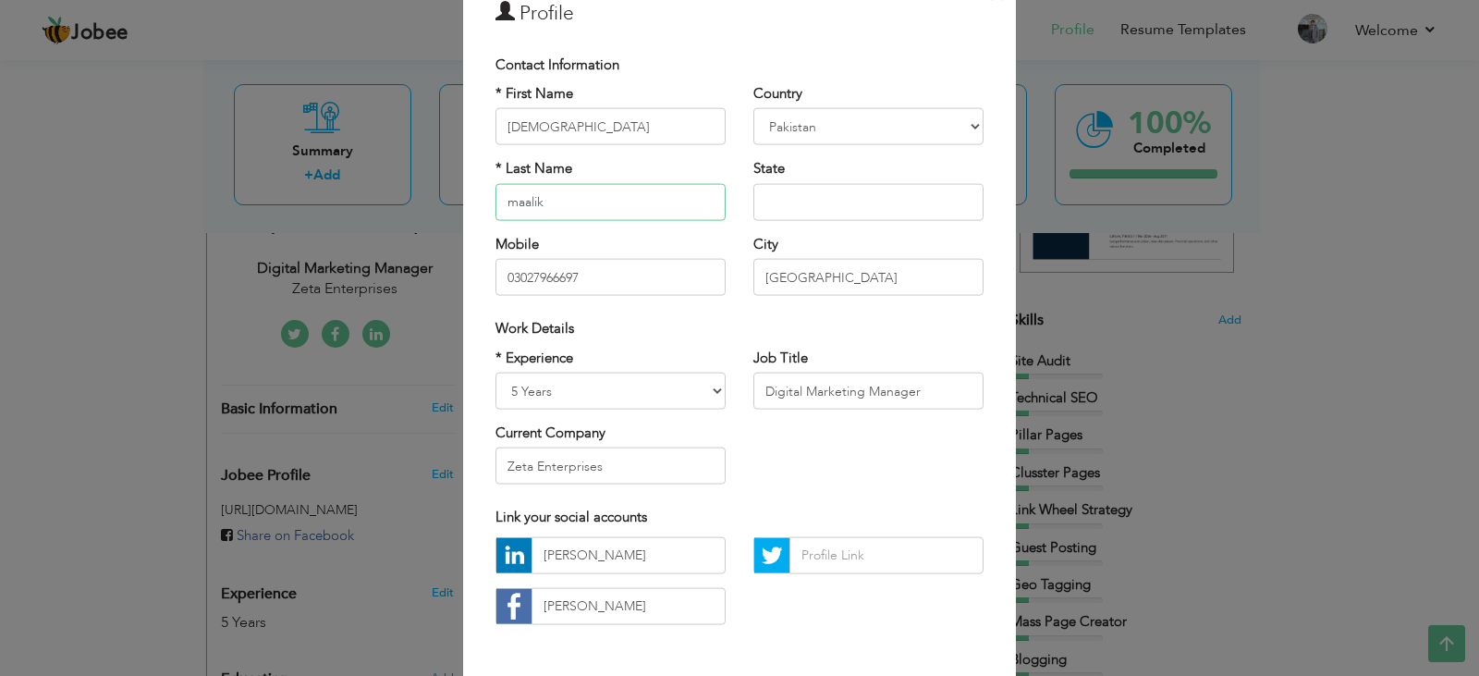
type input "maalik"
click at [663, 387] on select "Entry Level Less than 1 Year 1 Year 2 Years 3 Years 4 Years 5 Years 6 Years 7 Y…" at bounding box center [611, 391] width 230 height 37
select select "number:9"
click at [496, 373] on select "Entry Level Less than 1 Year 1 Year 2 Years 3 Years 4 Years 5 Years 6 Years 7 Y…" at bounding box center [611, 391] width 230 height 37
click at [664, 392] on select "Entry Level Less than 1 Year 1 Year 2 Years 3 Years 4 Years 5 Years 6 Years 7 Y…" at bounding box center [611, 391] width 230 height 37
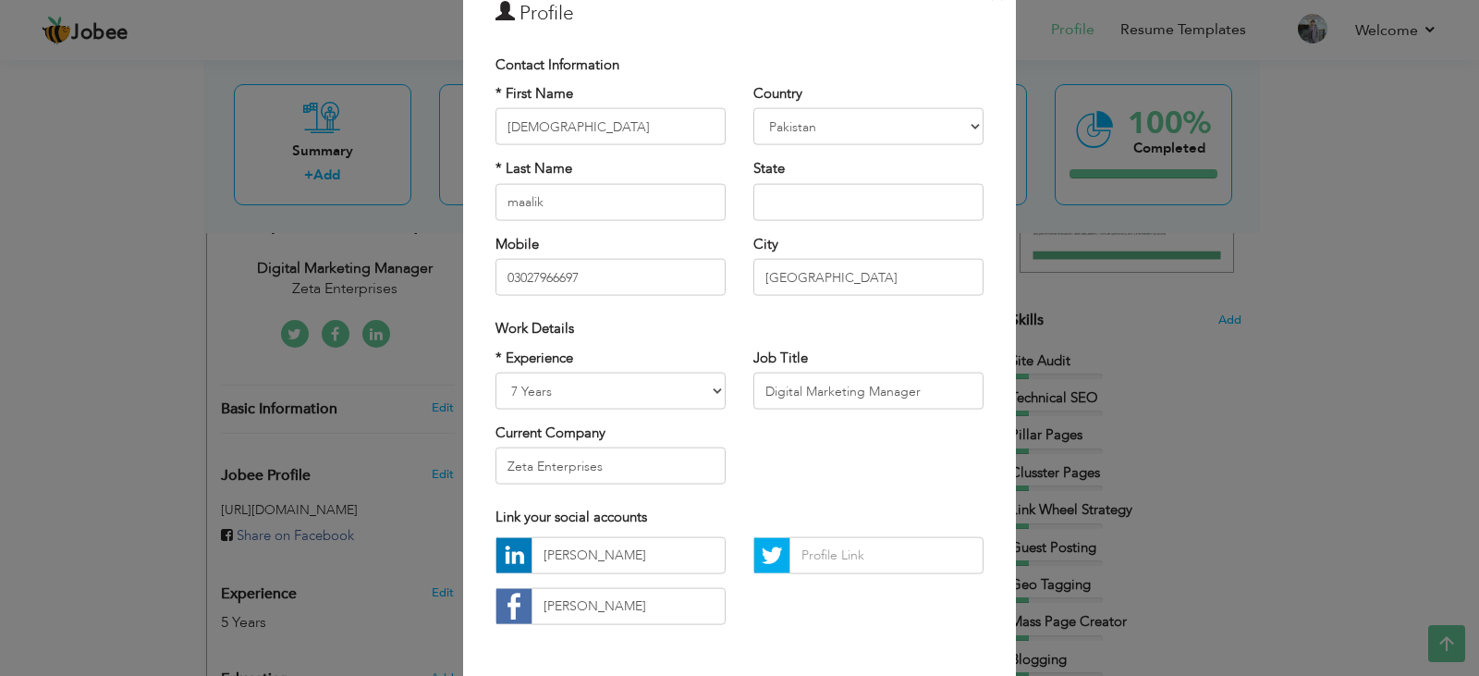
click at [785, 474] on div "* Experience Entry Level Less than 1 Year 1 Year 2 Years 3 Years 4 Years 5 Year…" at bounding box center [740, 423] width 516 height 151
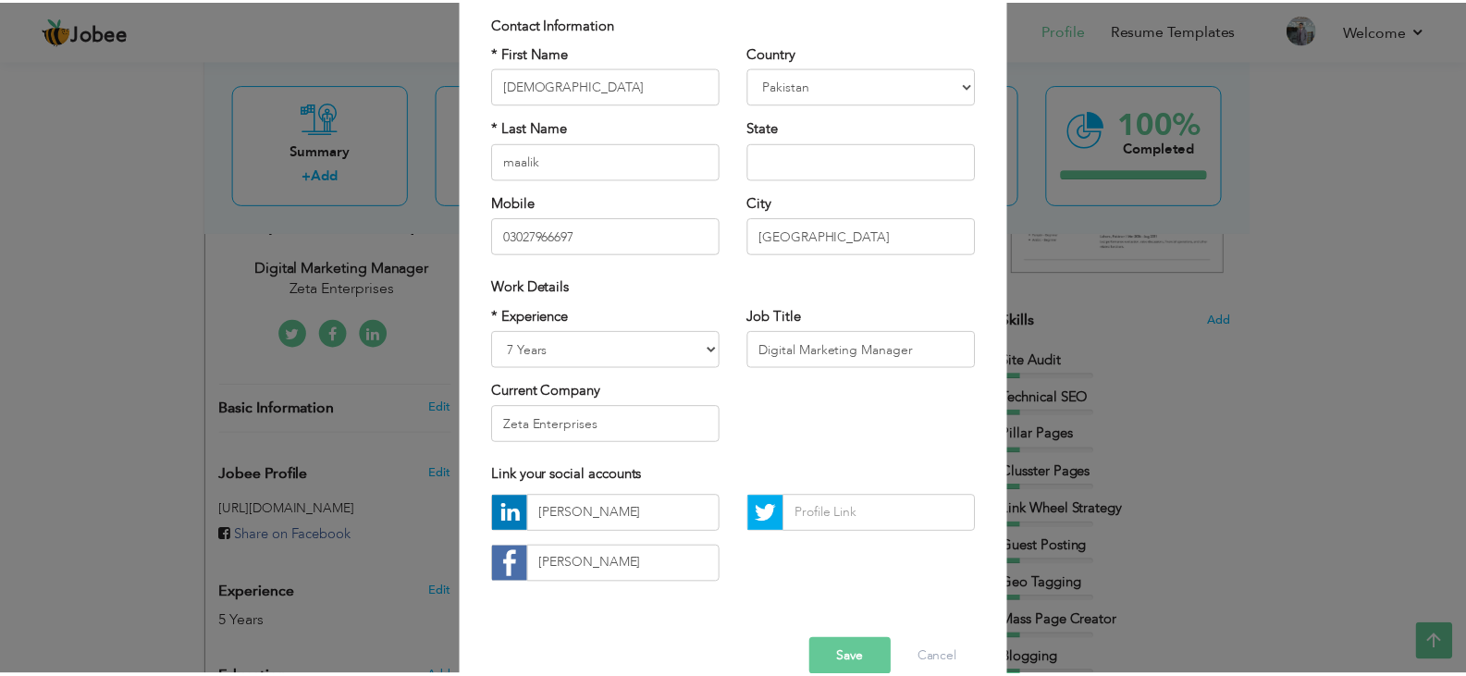
scroll to position [166, 0]
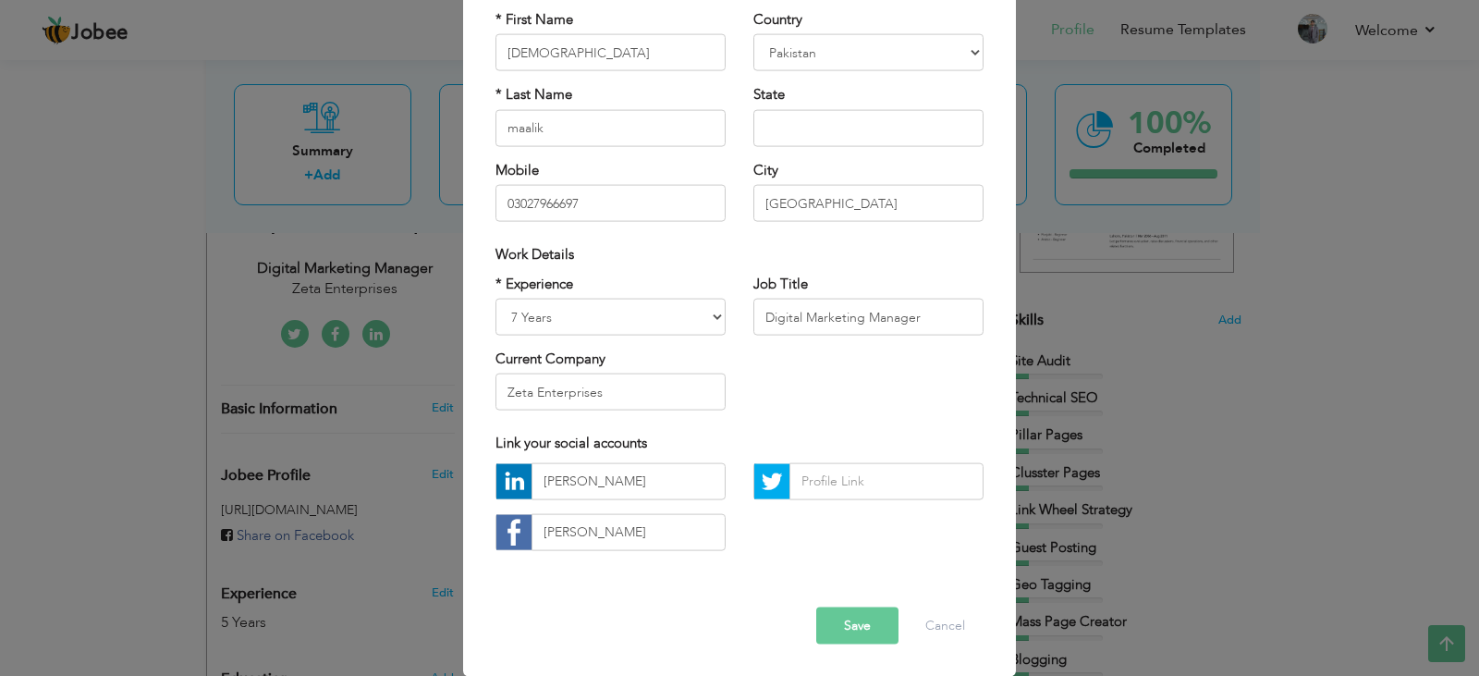
click at [848, 618] on button "Save" at bounding box center [857, 625] width 82 height 37
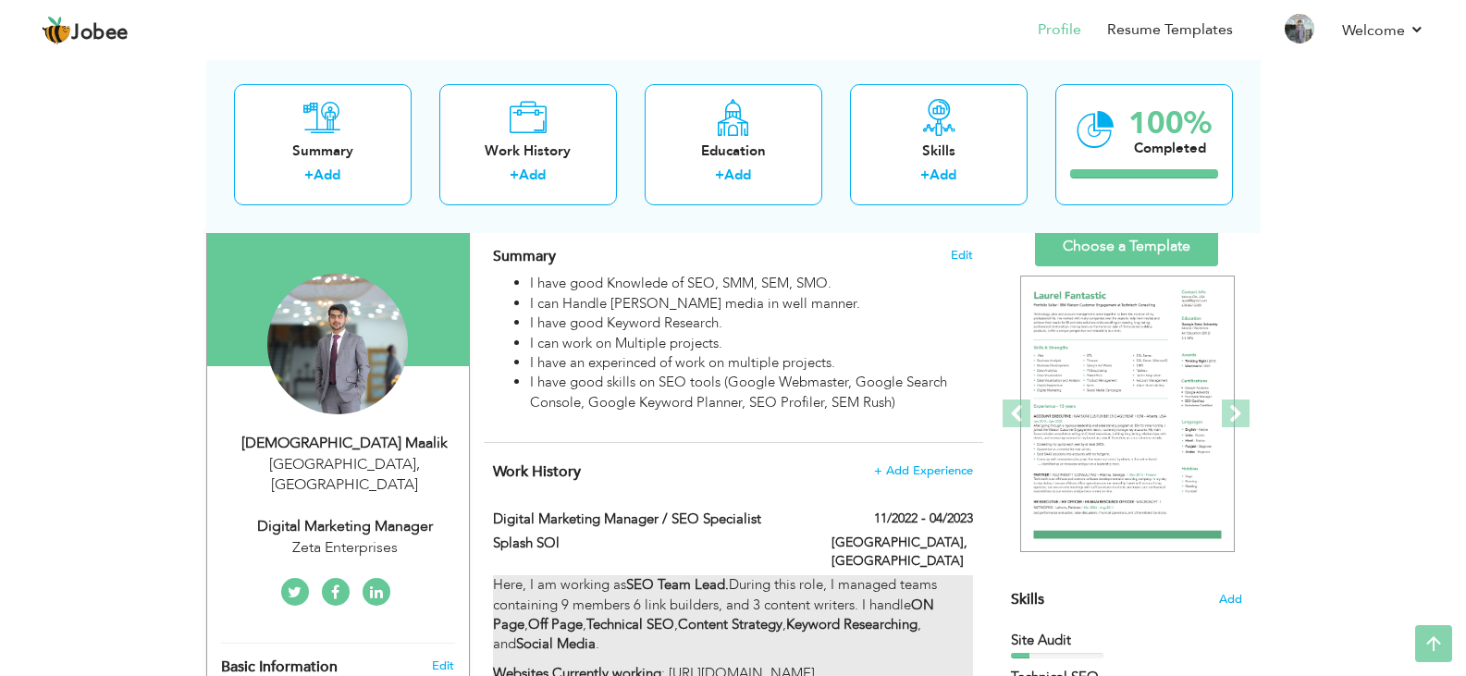
scroll to position [31, 0]
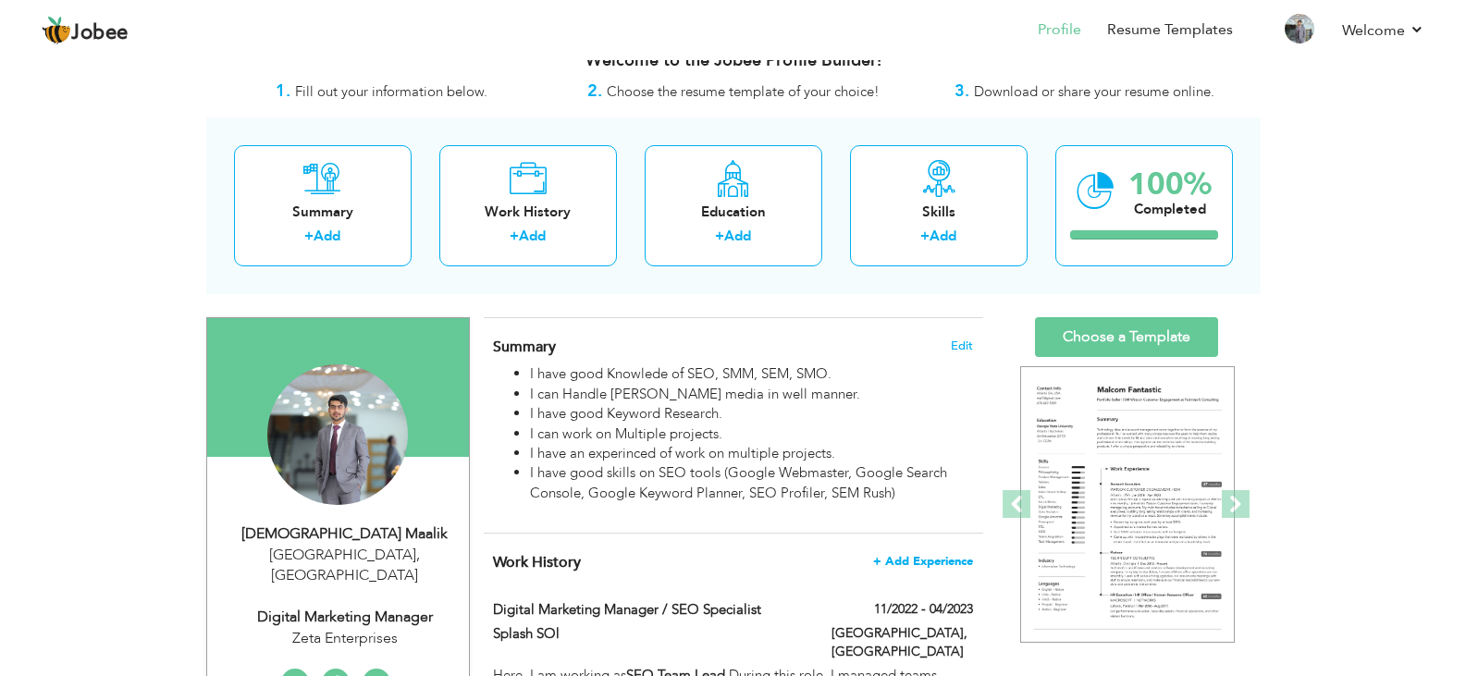
click at [925, 557] on span "+ Add Experience" at bounding box center [923, 561] width 100 height 13
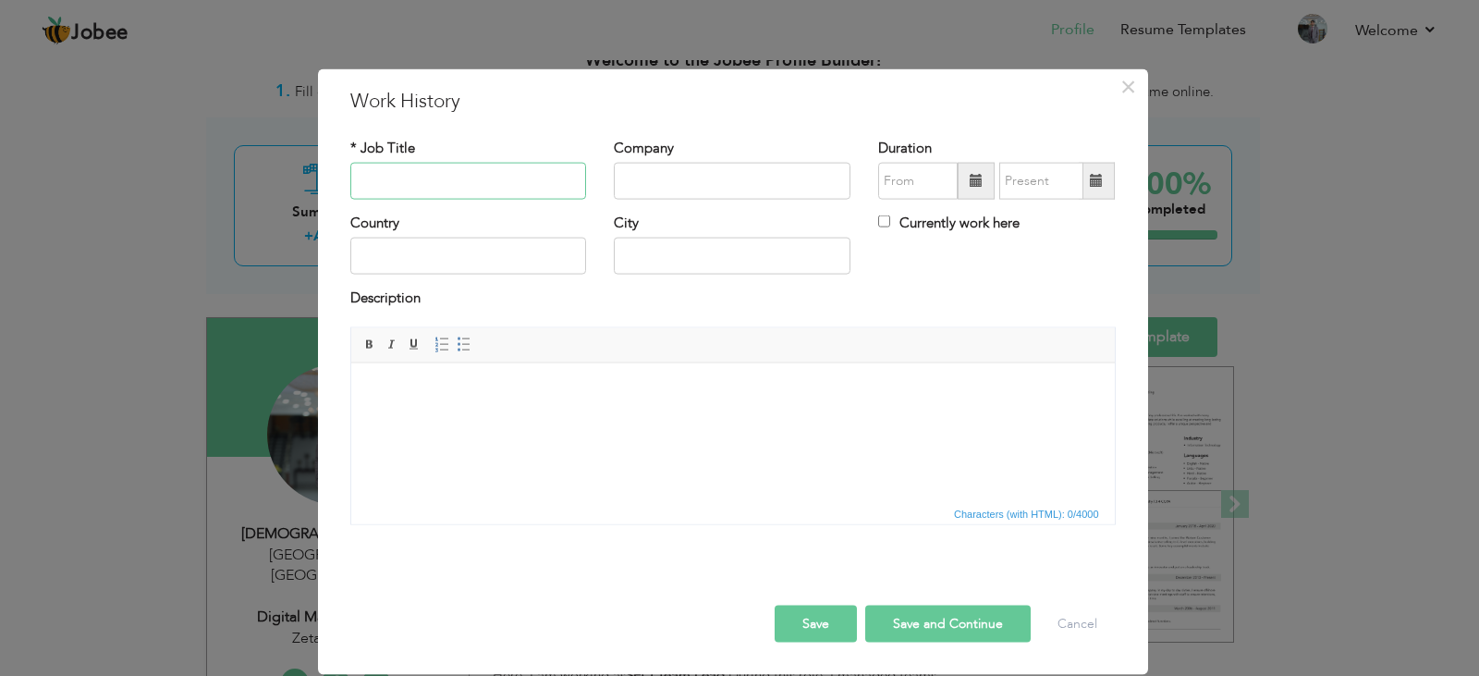
click at [457, 181] on input "text" at bounding box center [468, 181] width 237 height 37
type input "SEO Expert"
click at [641, 180] on input "text" at bounding box center [732, 181] width 237 height 37
type input "Zeta Enterprises"
click at [668, 243] on input "text" at bounding box center [732, 256] width 237 height 37
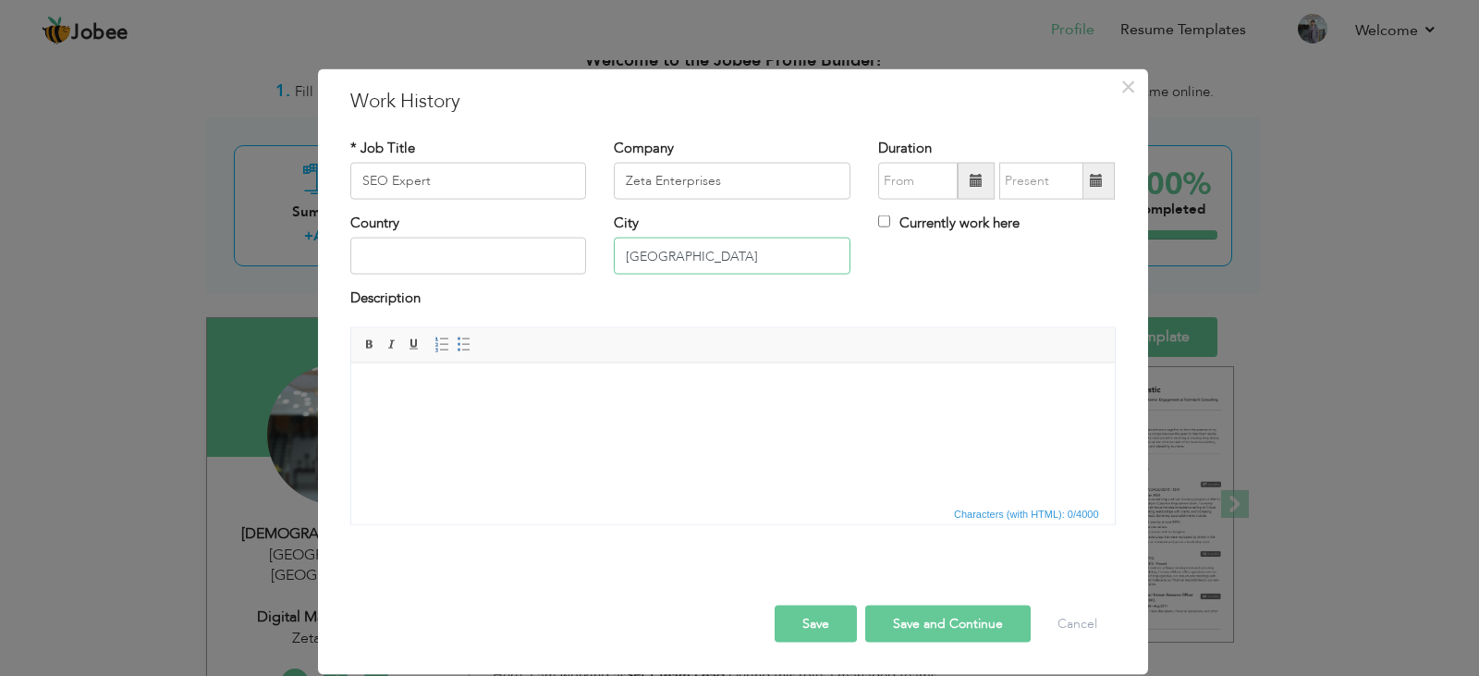
type input "[GEOGRAPHIC_DATA]"
click at [466, 239] on input "text" at bounding box center [468, 256] width 237 height 37
type input "[GEOGRAPHIC_DATA]"
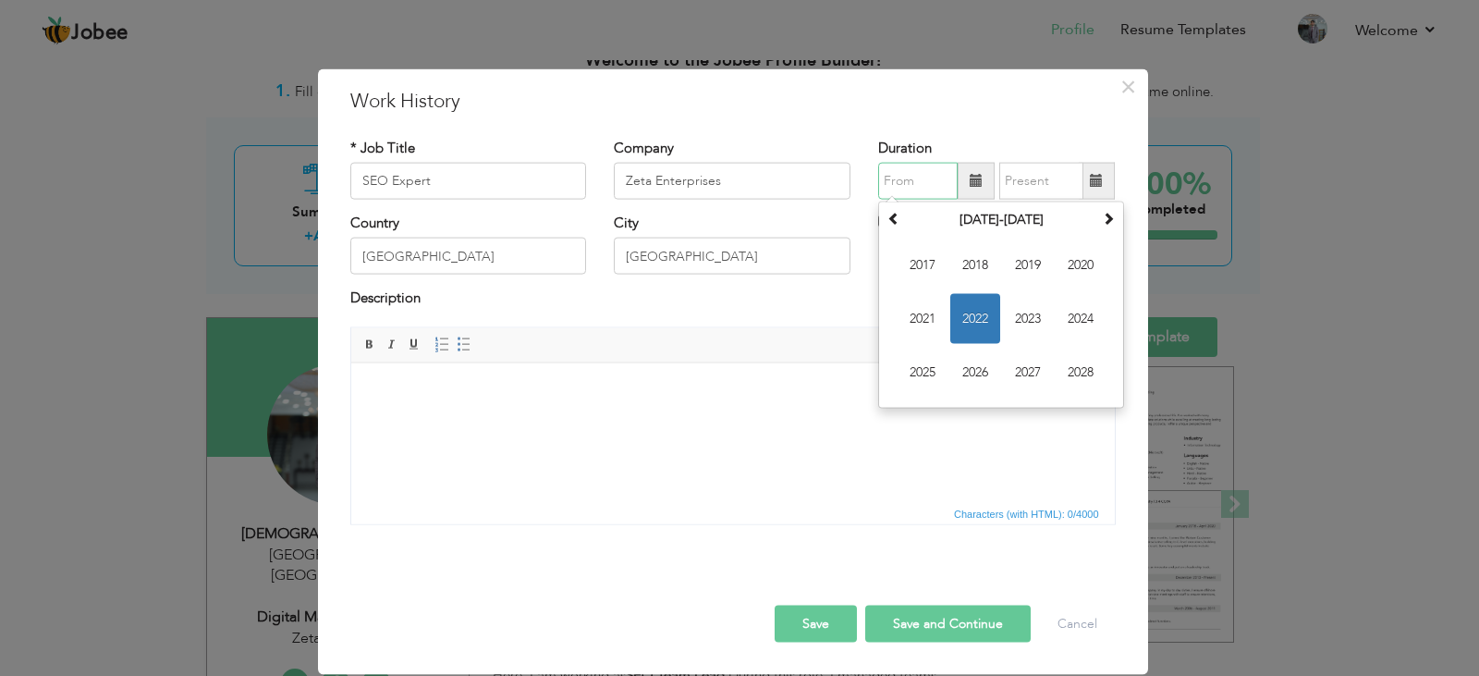
click at [884, 168] on input "text" at bounding box center [918, 181] width 80 height 37
click at [1025, 310] on span "2023" at bounding box center [1028, 319] width 50 height 50
click at [921, 319] on span "May" at bounding box center [923, 319] width 50 height 50
type input "05/2023"
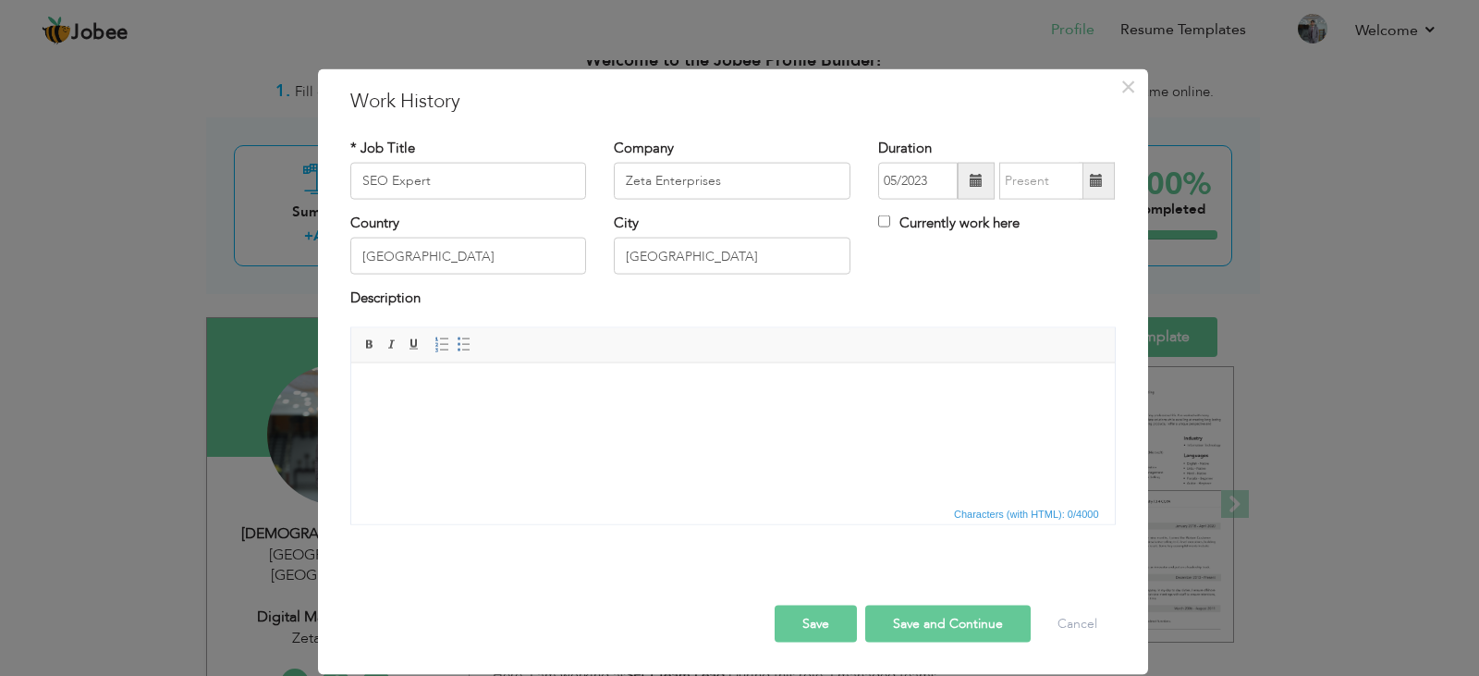
click at [499, 387] on body at bounding box center [732, 390] width 727 height 19
click at [597, 411] on html at bounding box center [732, 390] width 764 height 56
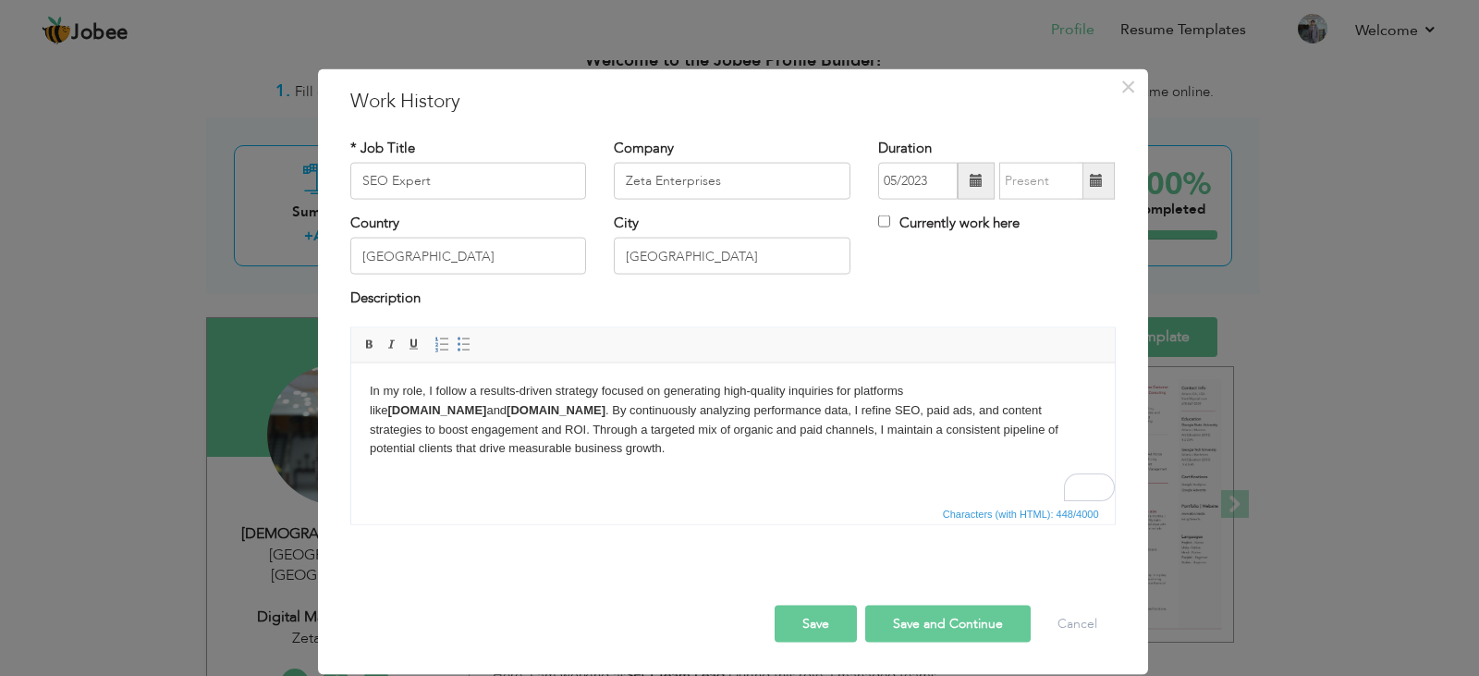
click at [596, 409] on p "In my role, I follow a results-driven strategy focused on generating high-quali…" at bounding box center [732, 419] width 727 height 77
click at [497, 455] on p "In my role, I follow a results-driven strategy focused on generating high-quali…" at bounding box center [732, 419] width 727 height 77
click at [929, 623] on button "Save and Continue" at bounding box center [949, 623] width 166 height 37
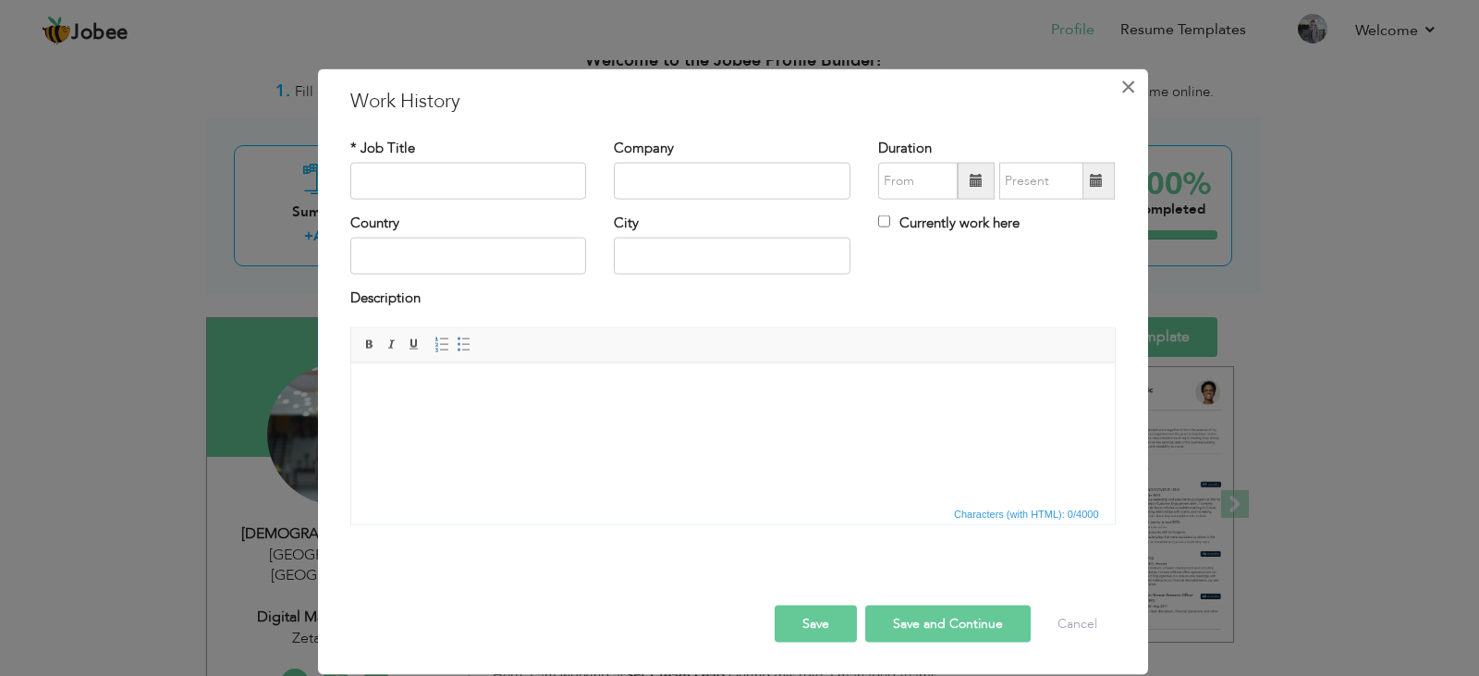
click at [1131, 86] on span "×" at bounding box center [1129, 85] width 16 height 33
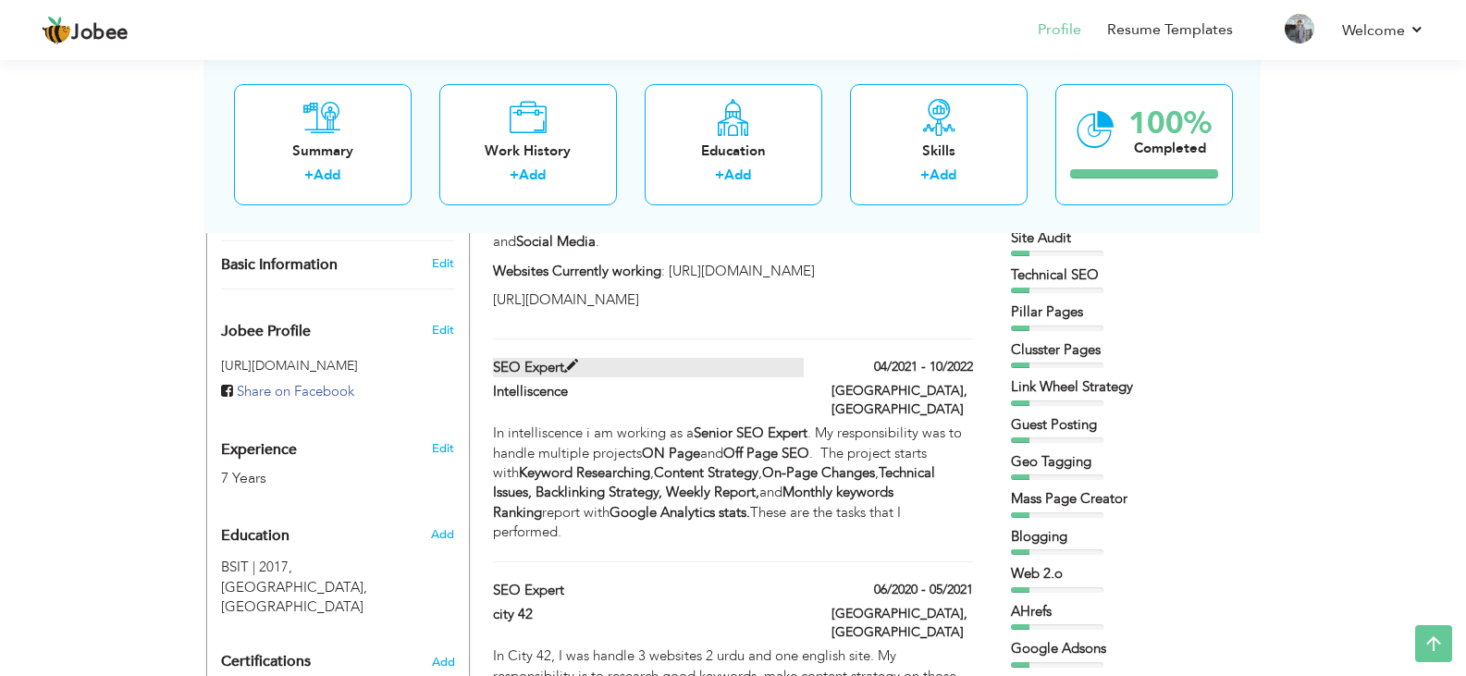
scroll to position [894, 0]
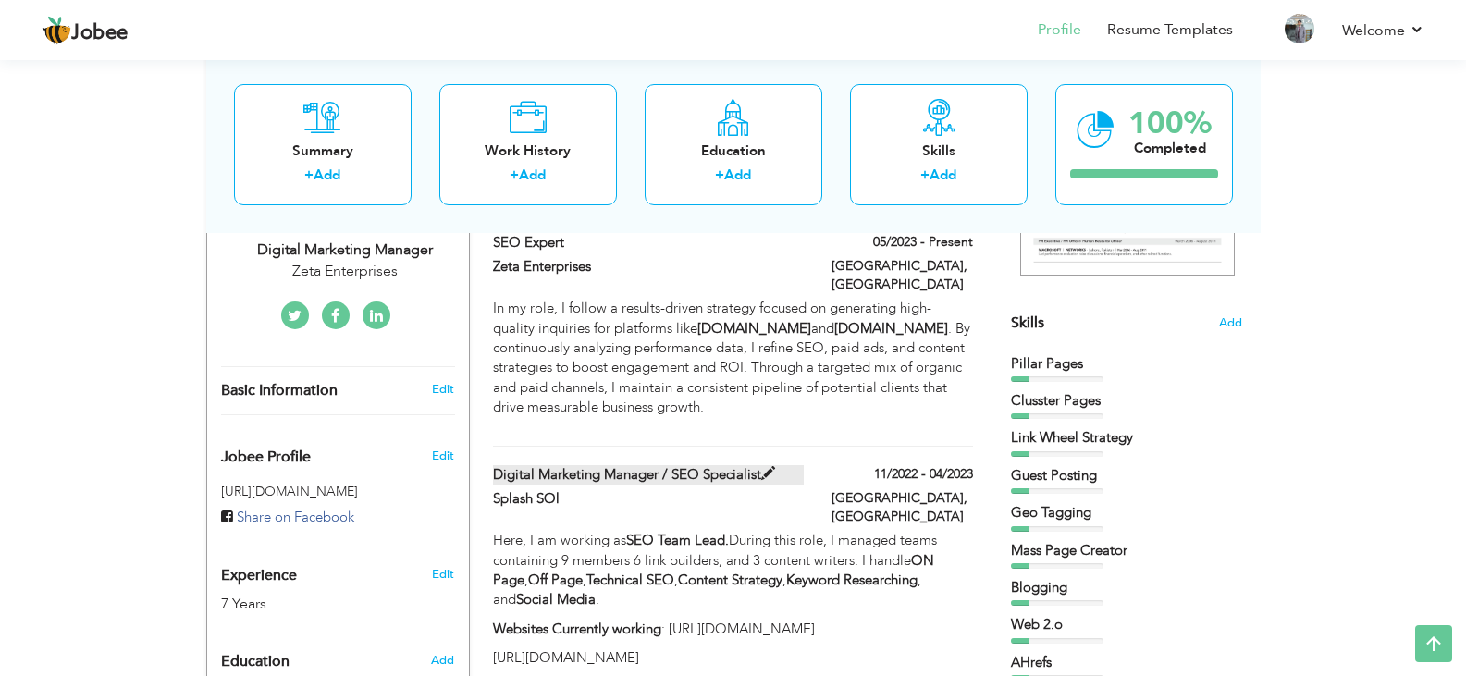
click at [769, 467] on span at bounding box center [768, 474] width 14 height 14
type input "Digital Marketing Manager / SEO Specialist"
type input "Splash SOl"
type input "11/2022"
type input "04/2023"
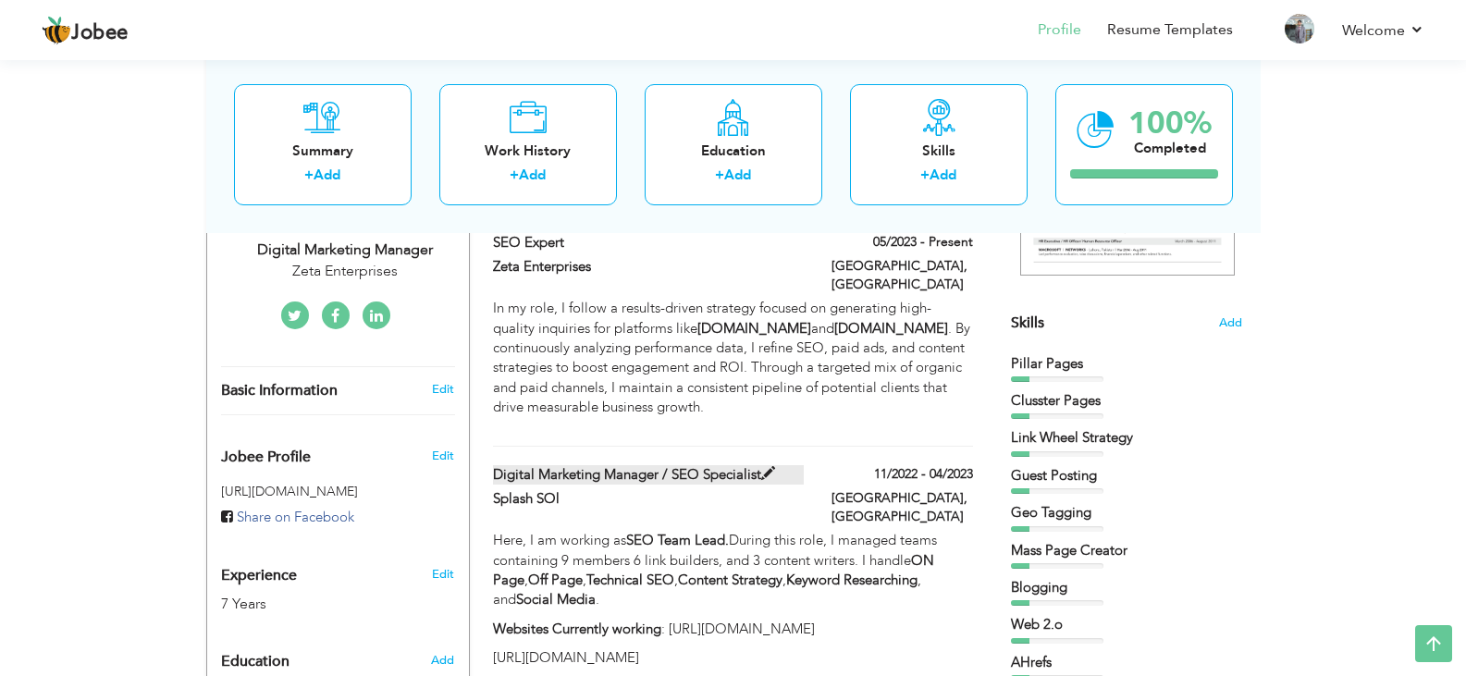
type input "[GEOGRAPHIC_DATA]"
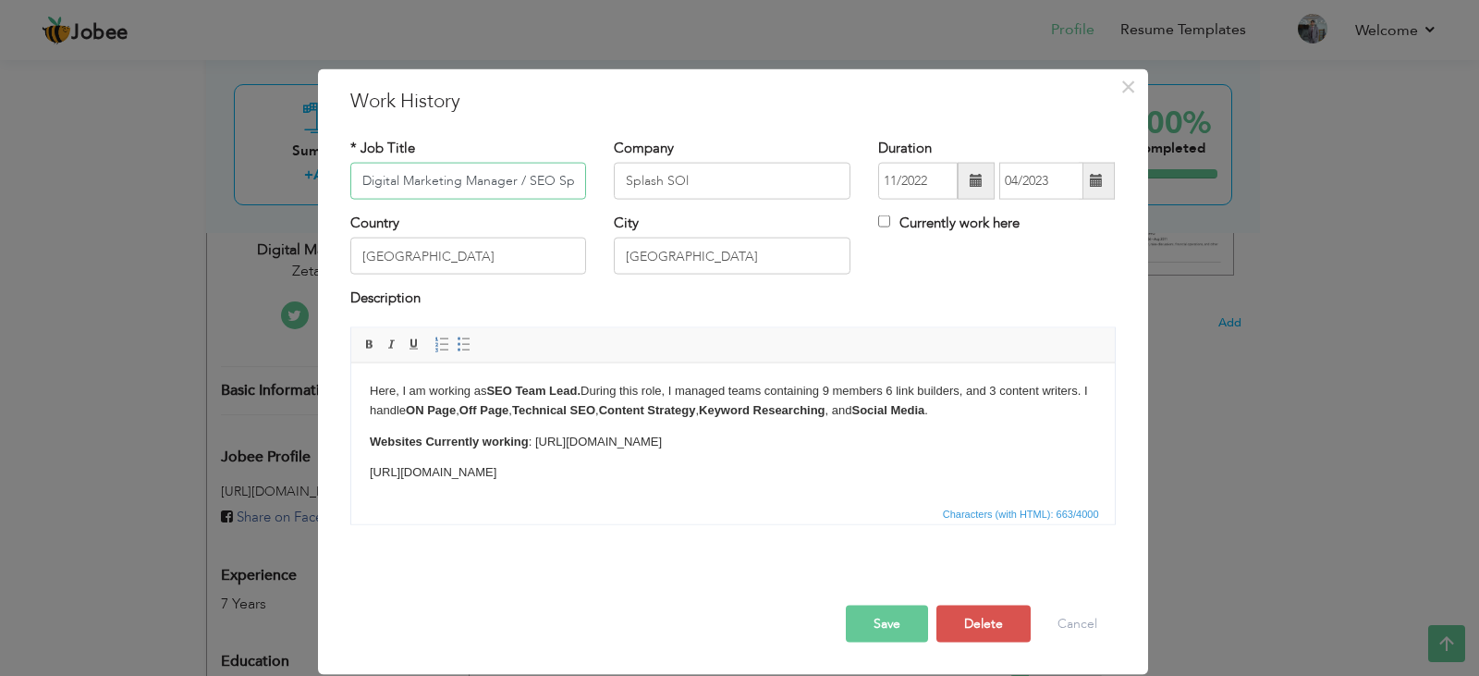
drag, startPoint x: 491, startPoint y: 178, endPoint x: 358, endPoint y: 185, distance: 133.3
click at [359, 185] on input "Digital Marketing Manager / SEO Specialist" at bounding box center [468, 181] width 237 height 37
click at [519, 174] on input "SEO Manager - Team Lead - Guest Posting Specialist" at bounding box center [468, 181] width 237 height 37
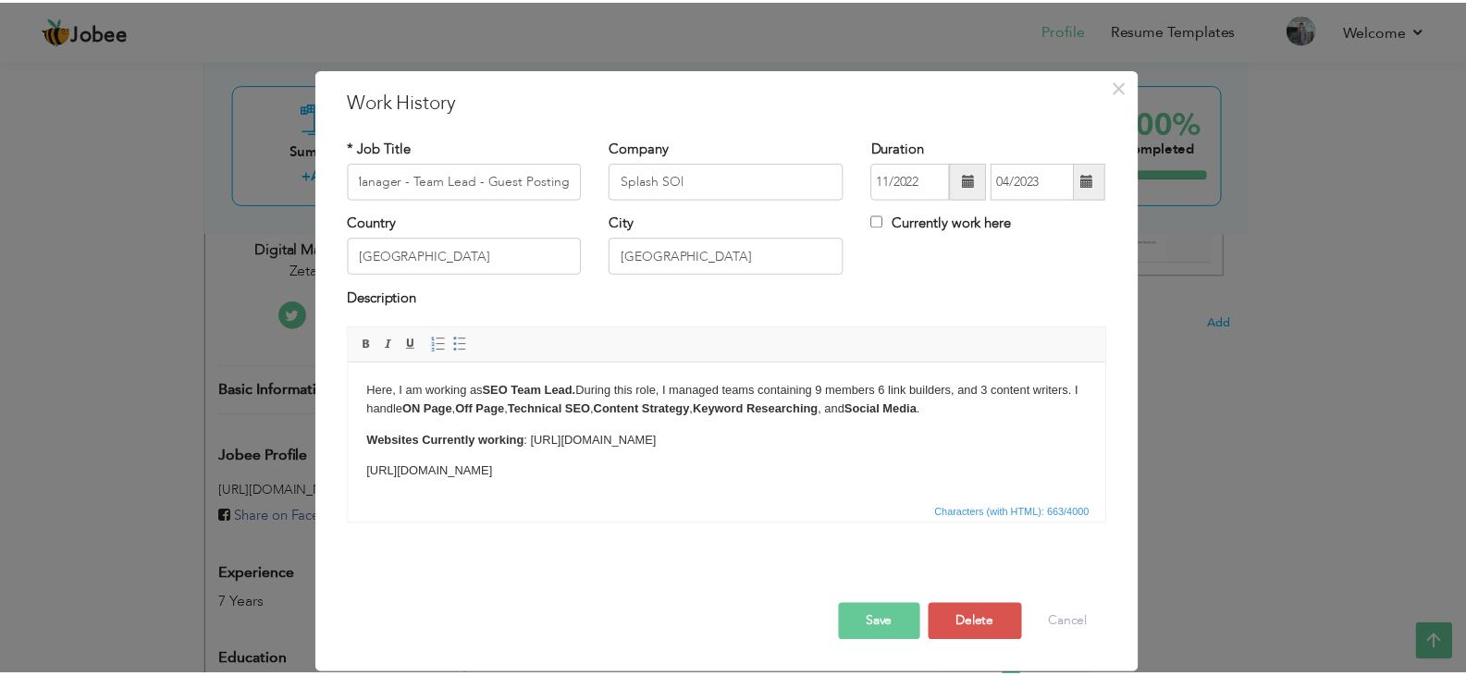
scroll to position [0, 0]
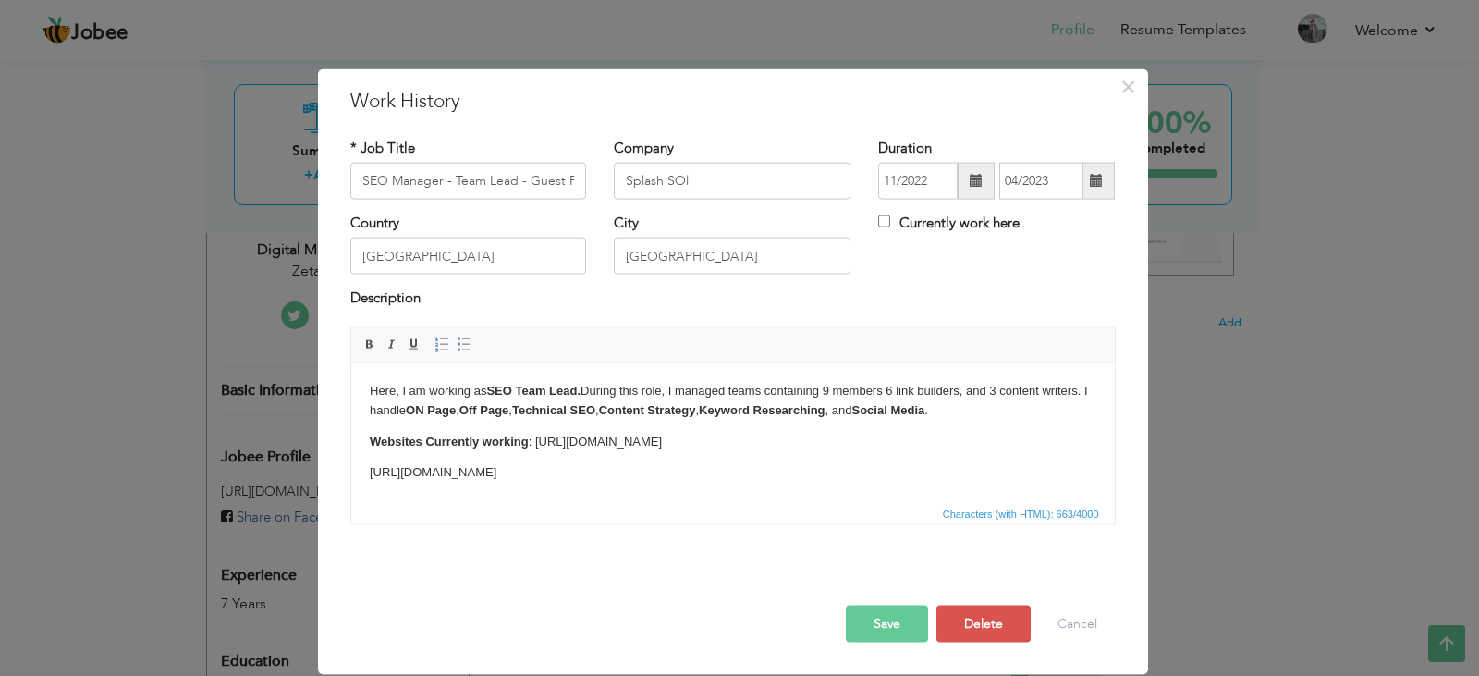
click at [886, 626] on button "Save" at bounding box center [887, 623] width 82 height 37
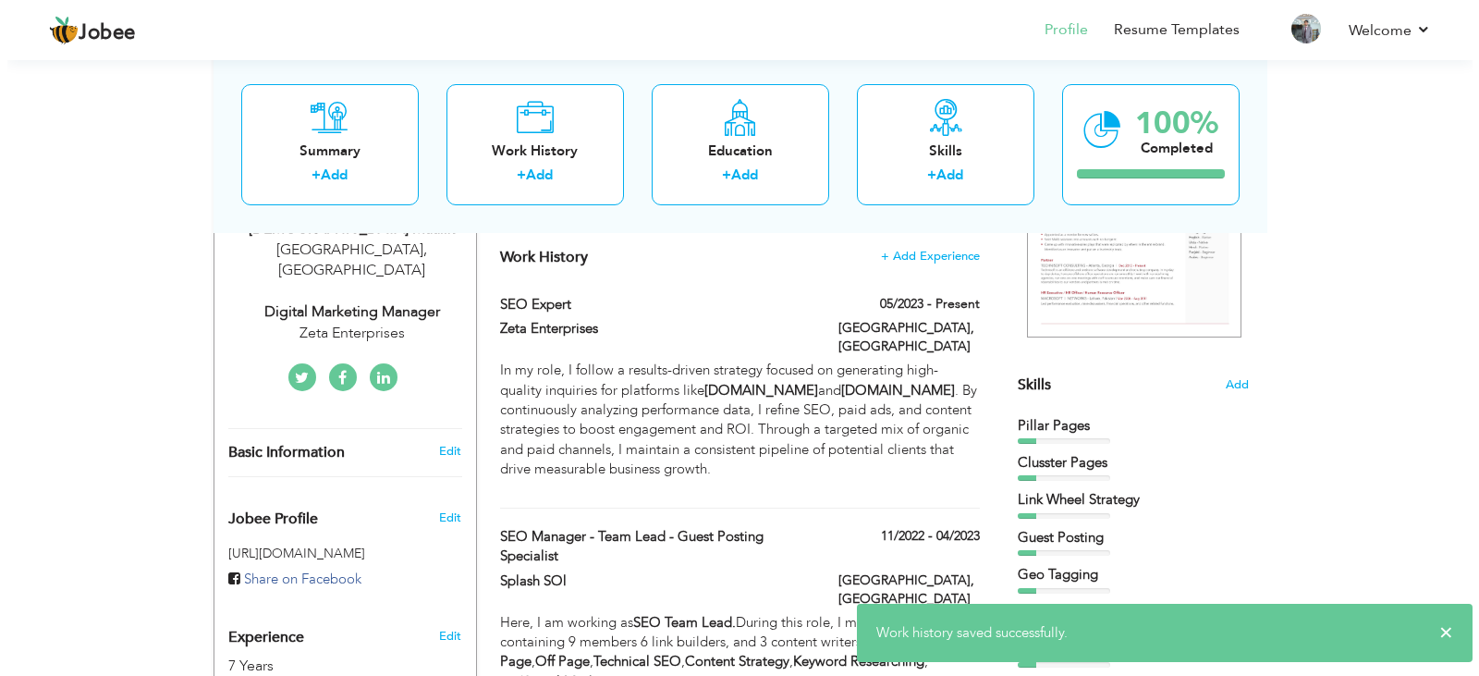
scroll to position [306, 0]
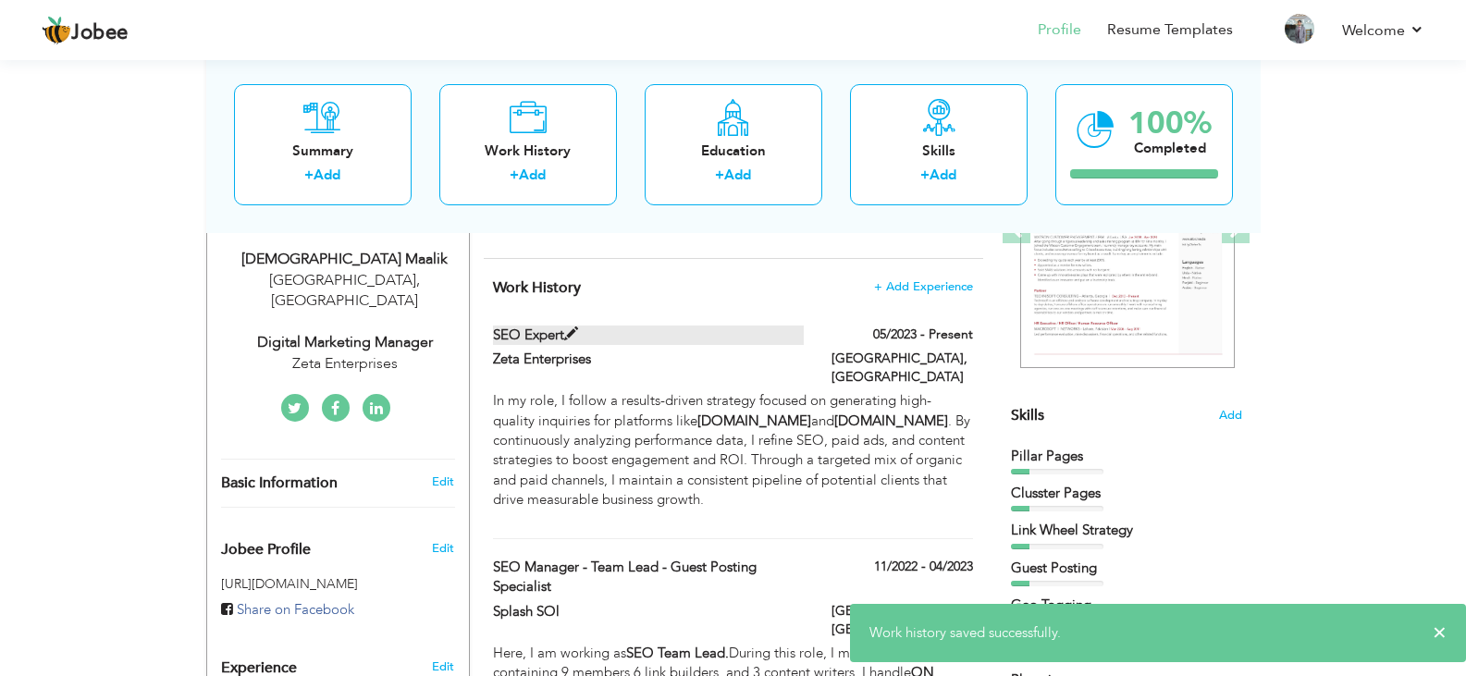
click at [568, 331] on span at bounding box center [571, 334] width 14 height 14
type input "SEO Expert"
type input "Zeta Enterprises"
type input "05/2023"
checkbox input "true"
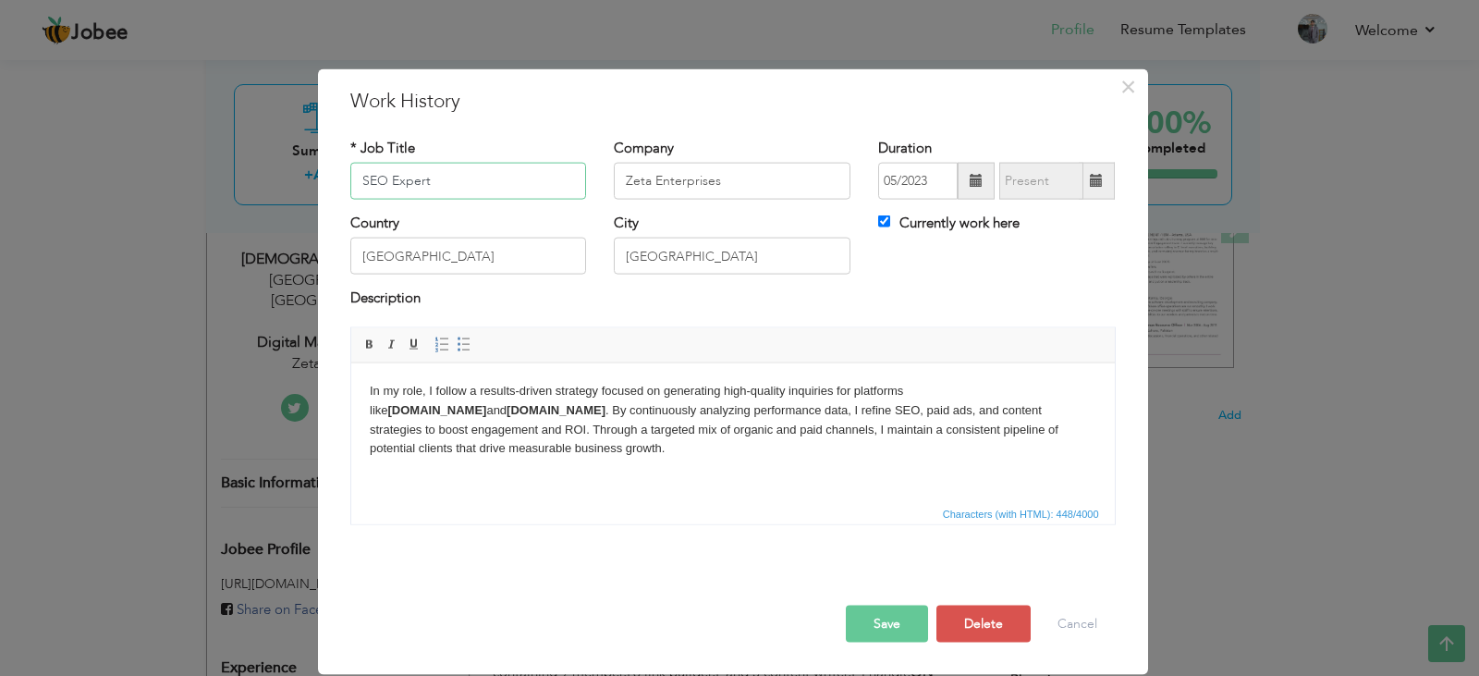
click at [363, 181] on input "SEO Expert" at bounding box center [468, 181] width 237 height 37
click at [575, 188] on input "Digital Marketing Manager - SEO Expert" at bounding box center [468, 181] width 237 height 37
click at [568, 181] on input "Digital Marketing Manager - SEO Expert" at bounding box center [468, 181] width 237 height 37
type input "Digital Marketing Manager - SEO Expert"
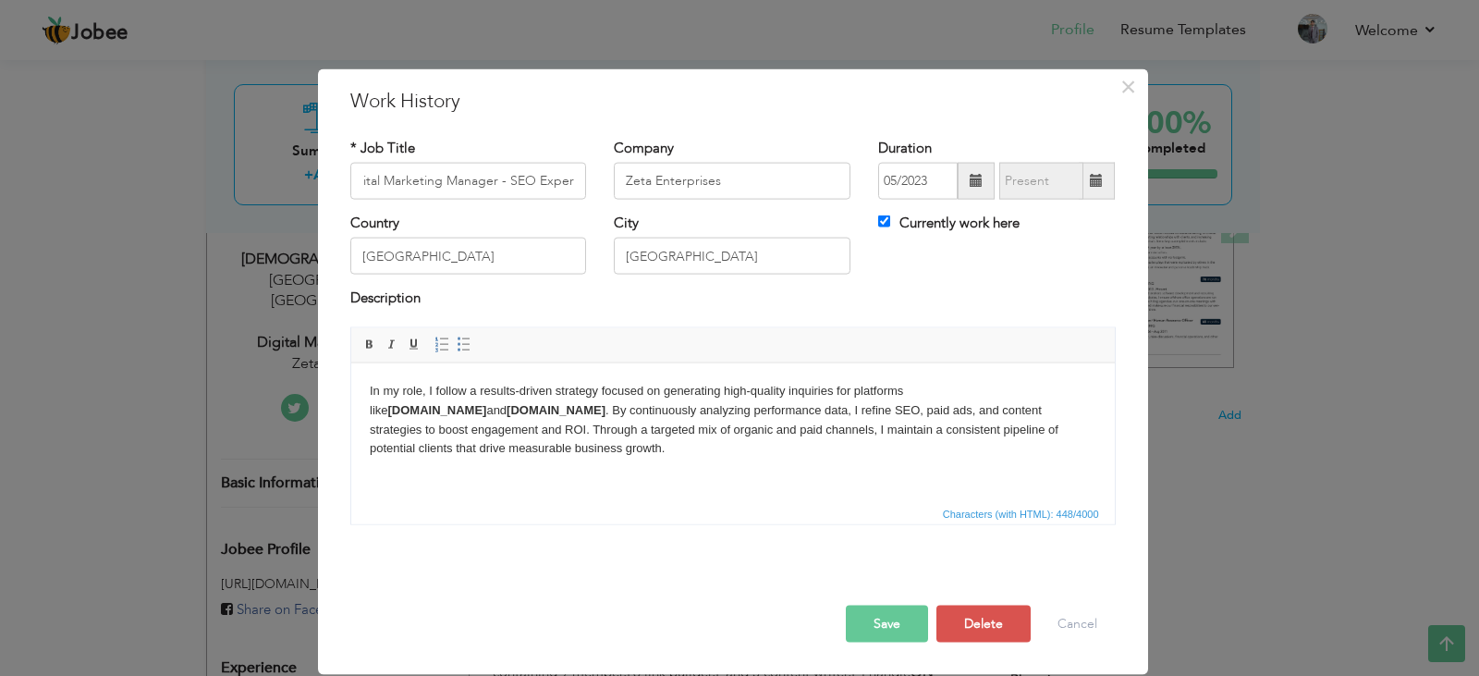
click at [901, 626] on button "Save" at bounding box center [887, 623] width 82 height 37
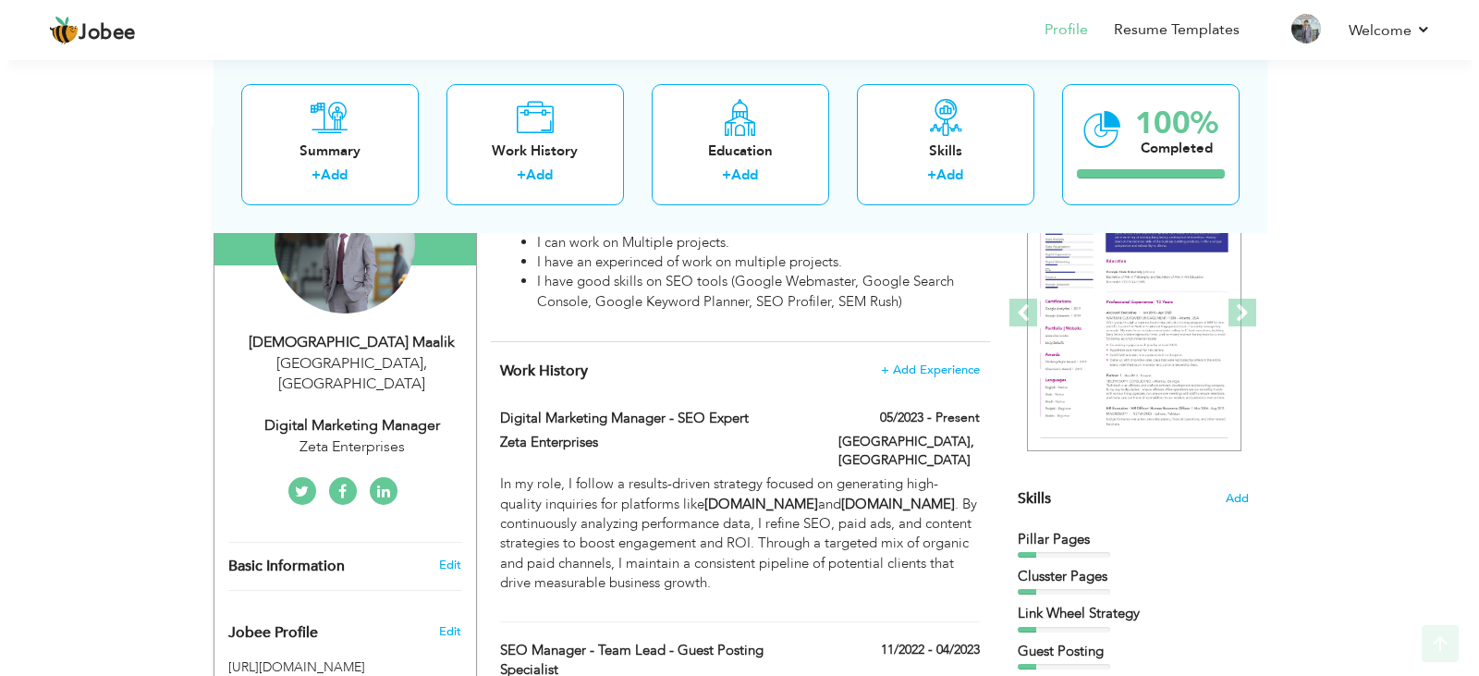
scroll to position [370, 0]
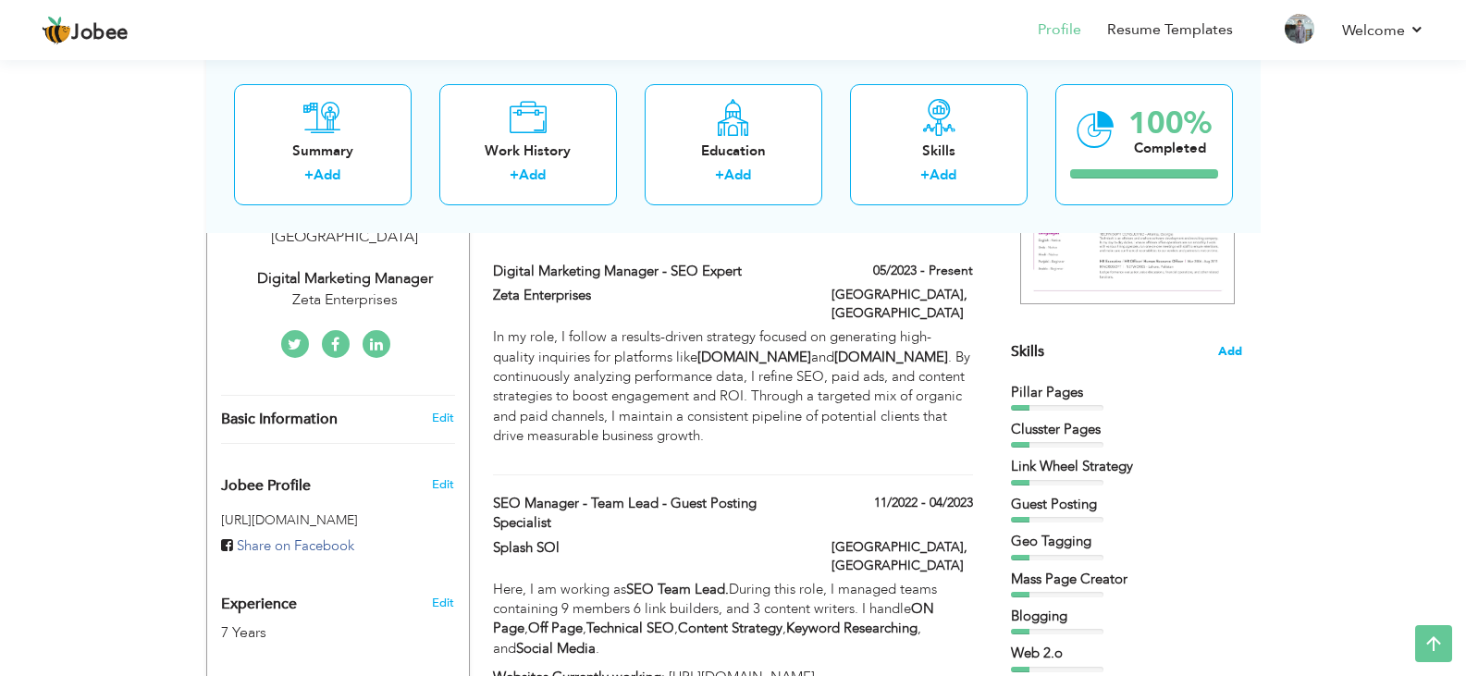
click at [1233, 348] on span "Add" at bounding box center [1230, 352] width 24 height 18
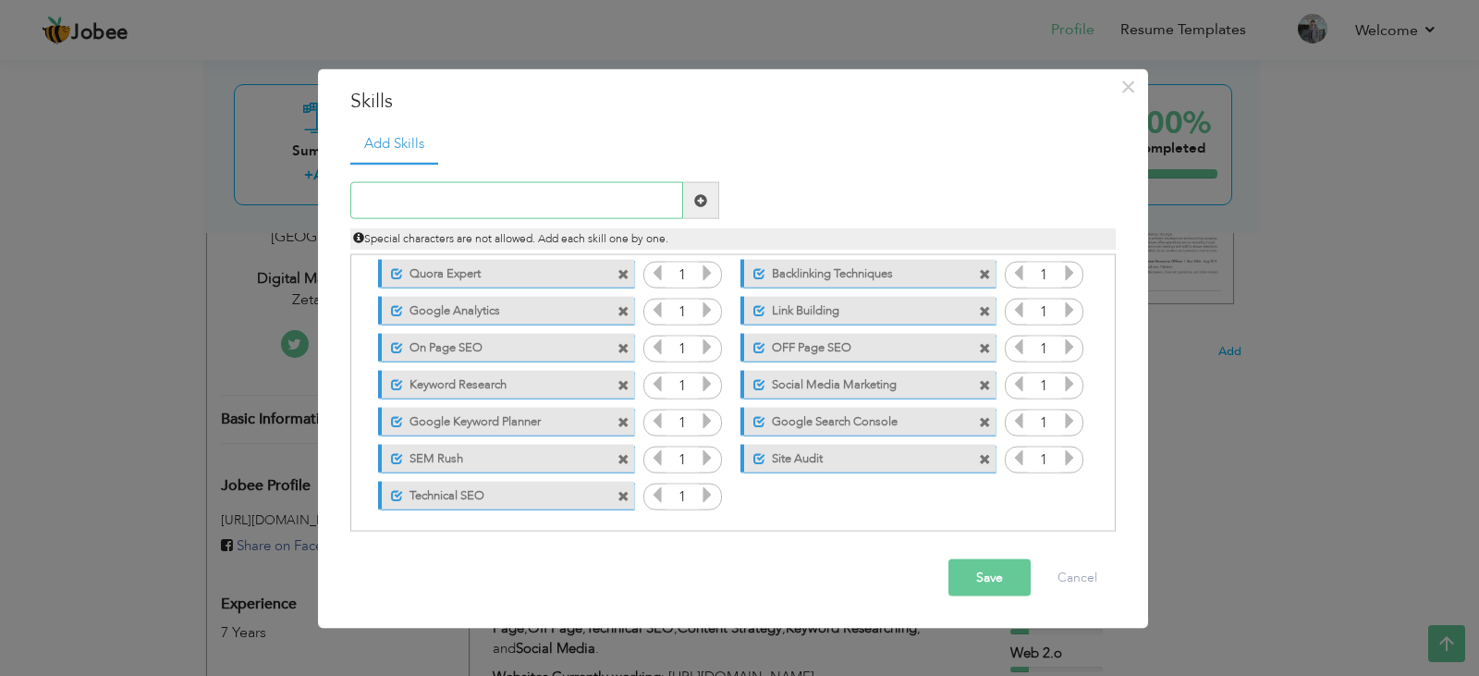
scroll to position [227, 0]
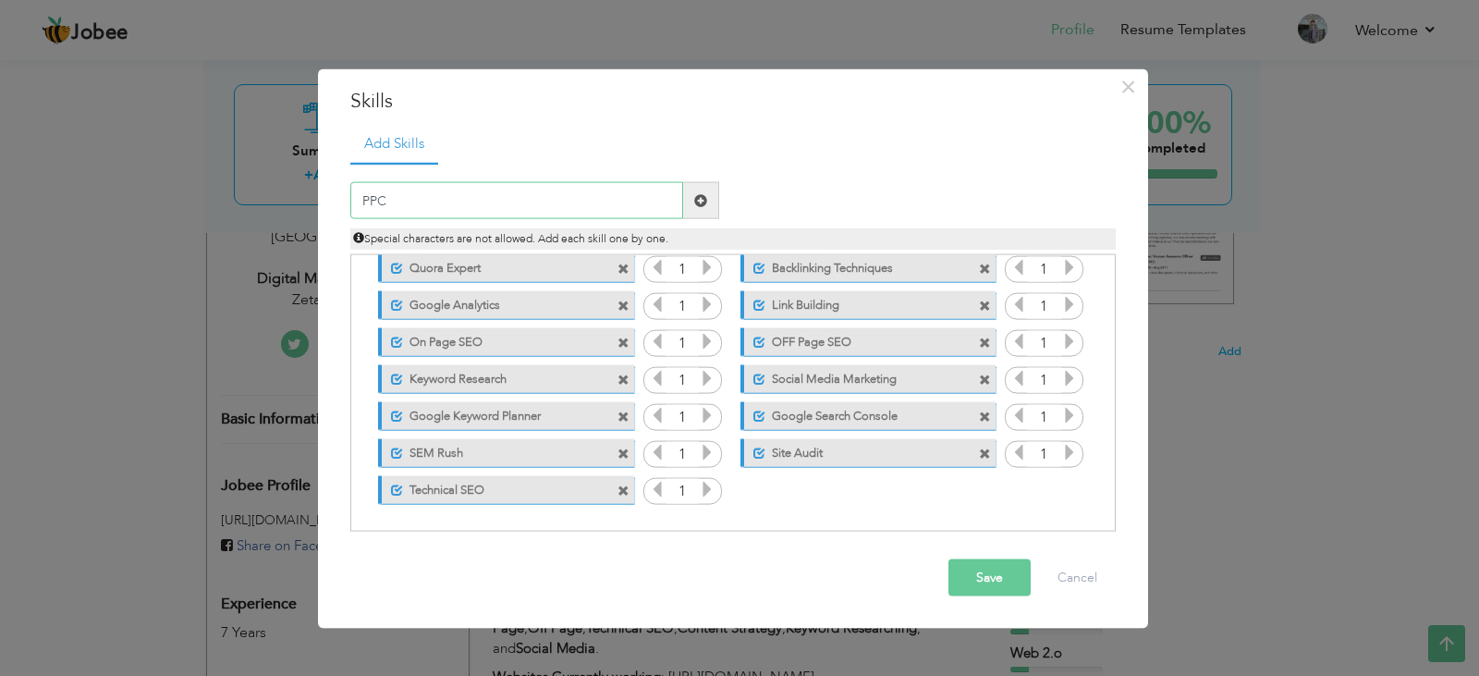
type input "PPC"
click at [697, 202] on span at bounding box center [700, 199] width 13 height 13
click at [599, 201] on input "text" at bounding box center [516, 200] width 333 height 37
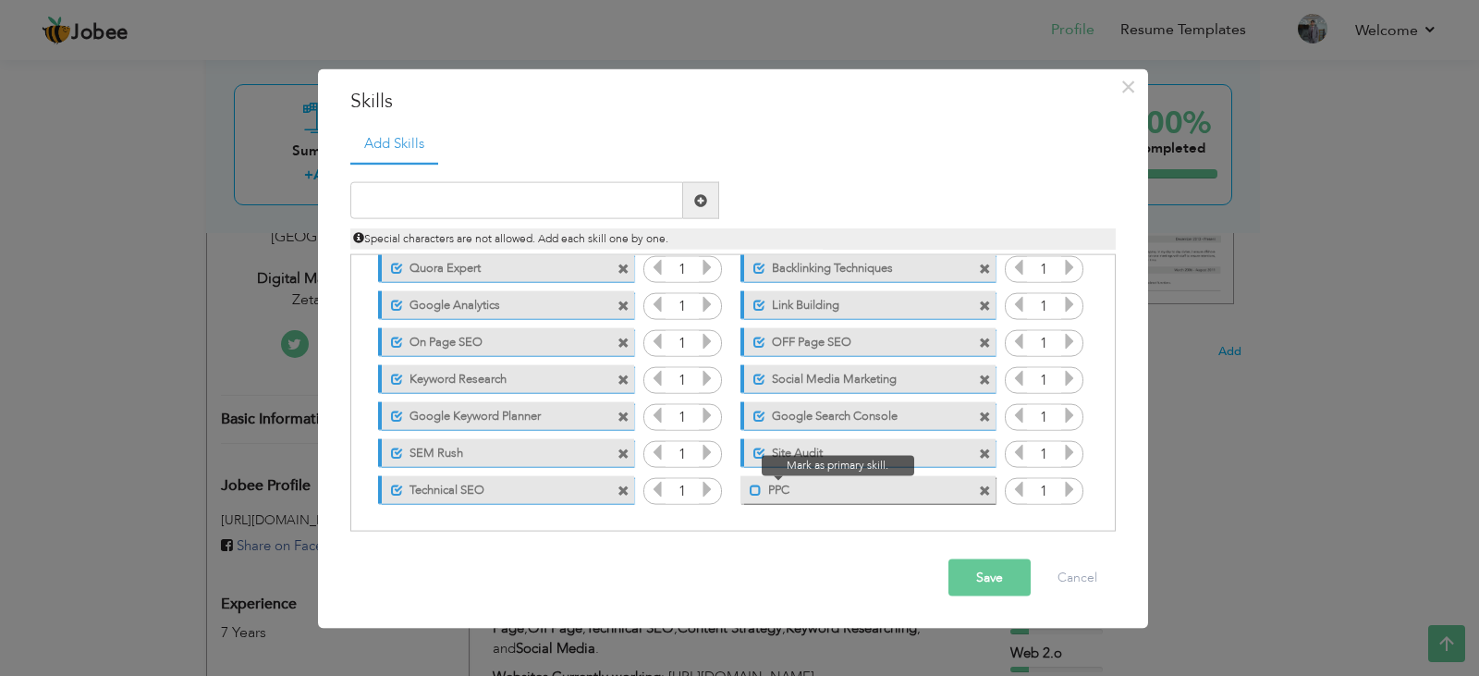
click at [754, 490] on span at bounding box center [756, 490] width 12 height 12
click at [569, 193] on input "text" at bounding box center [516, 200] width 333 height 37
type input "SMM"
click at [704, 199] on span at bounding box center [700, 199] width 13 height 13
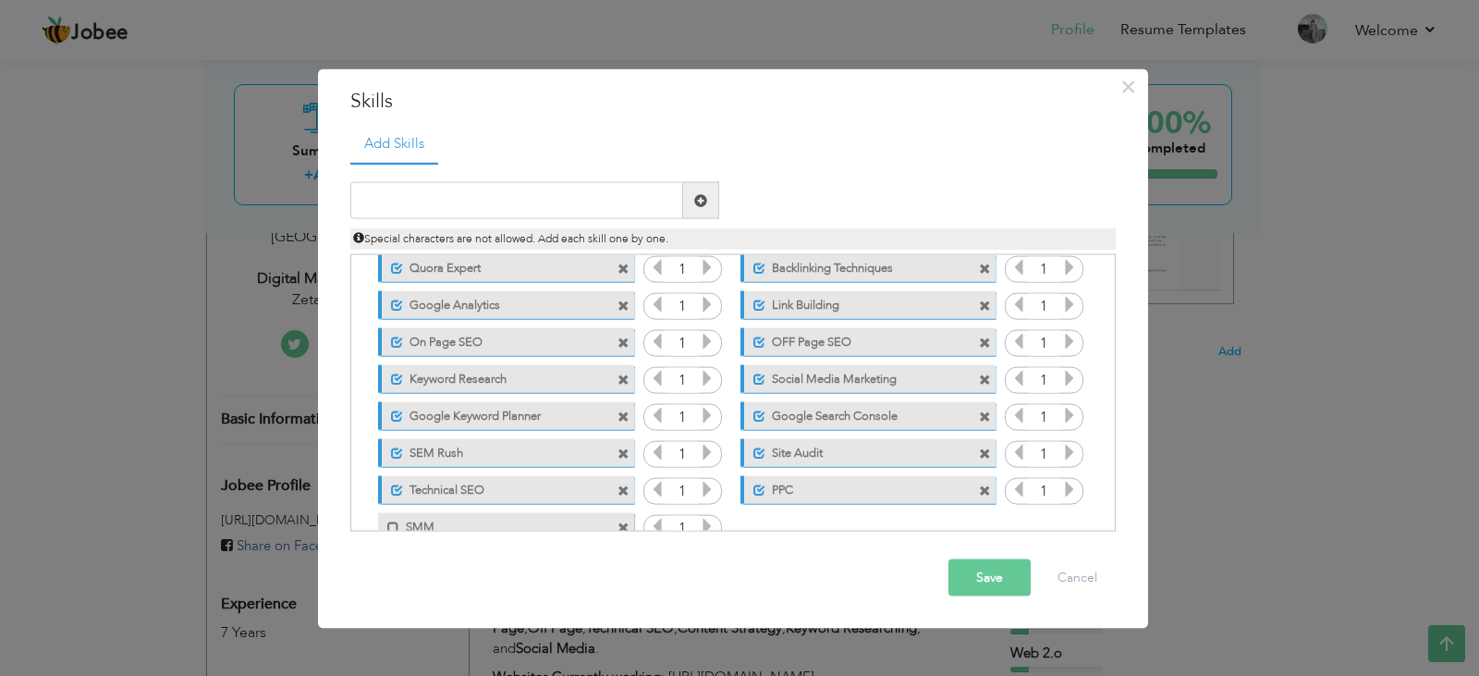
scroll to position [264, 0]
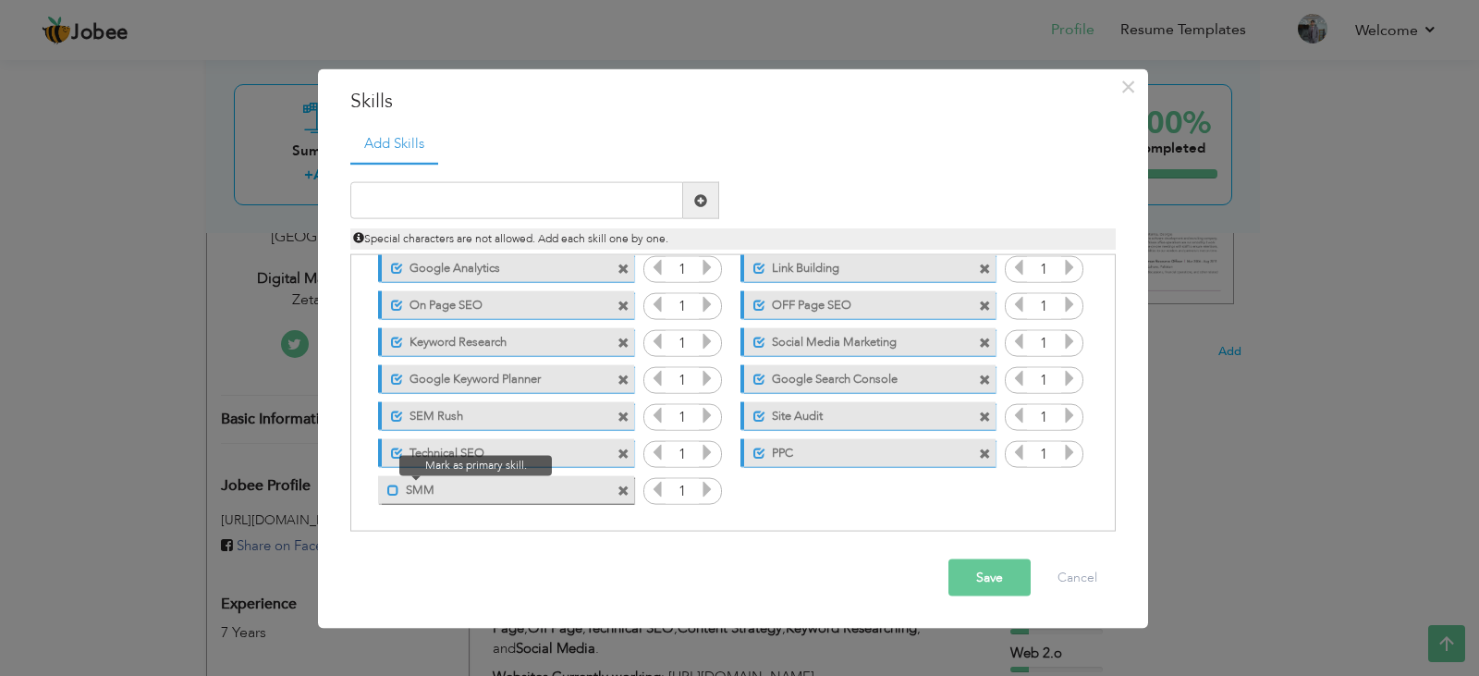
click at [396, 494] on span at bounding box center [393, 490] width 12 height 12
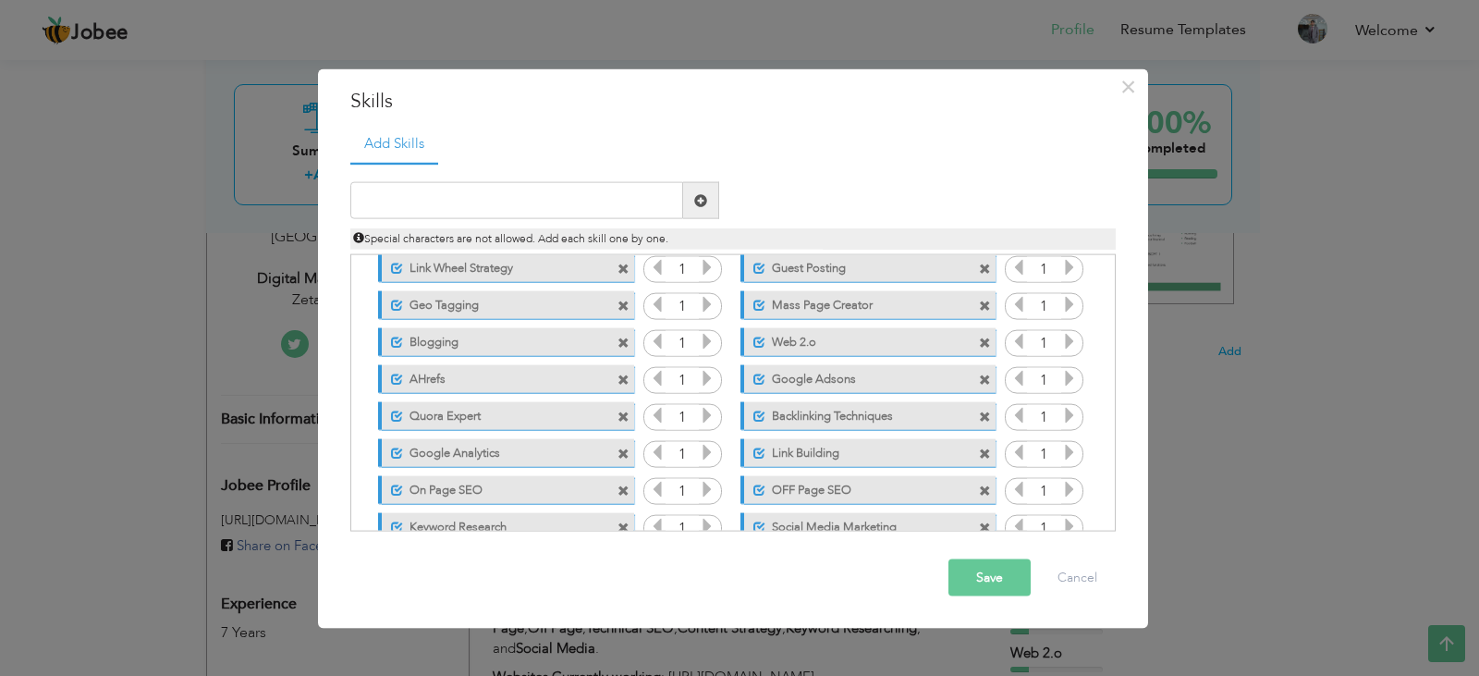
scroll to position [171, 0]
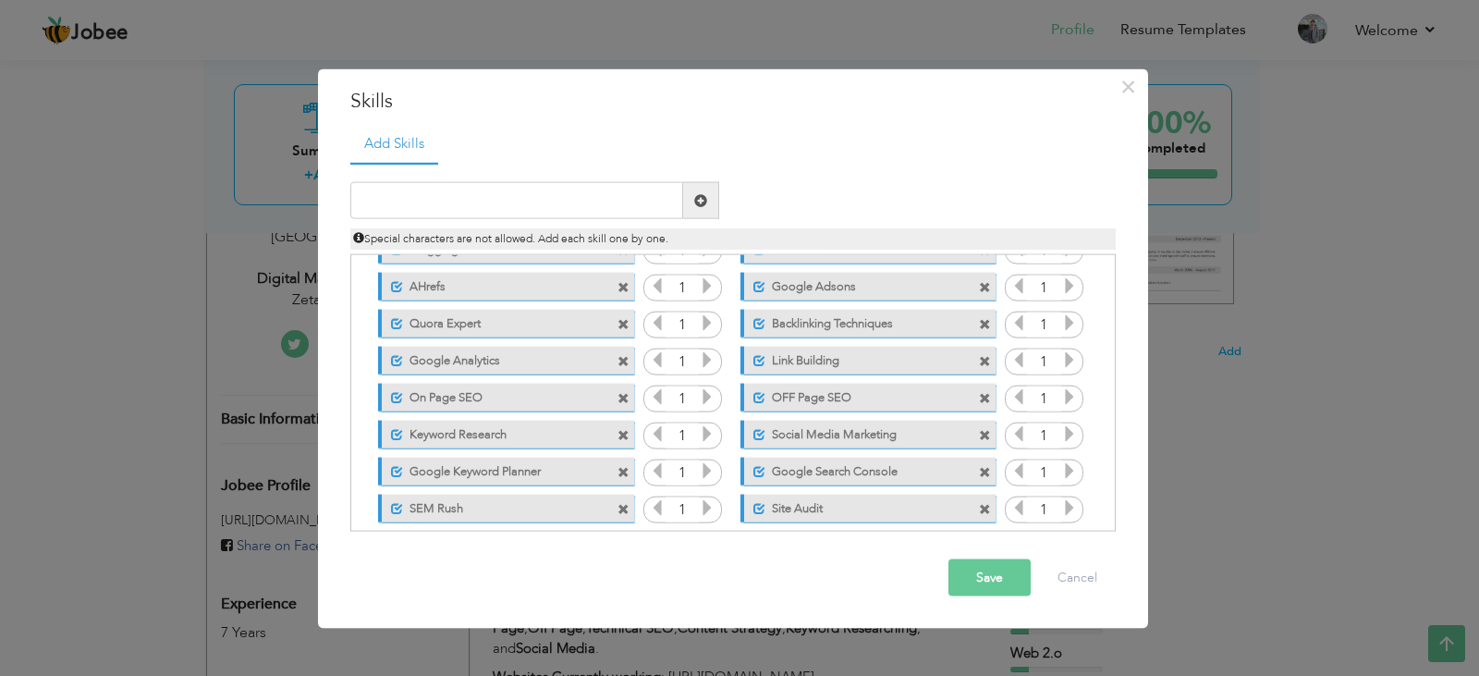
click at [985, 359] on span at bounding box center [985, 361] width 12 height 12
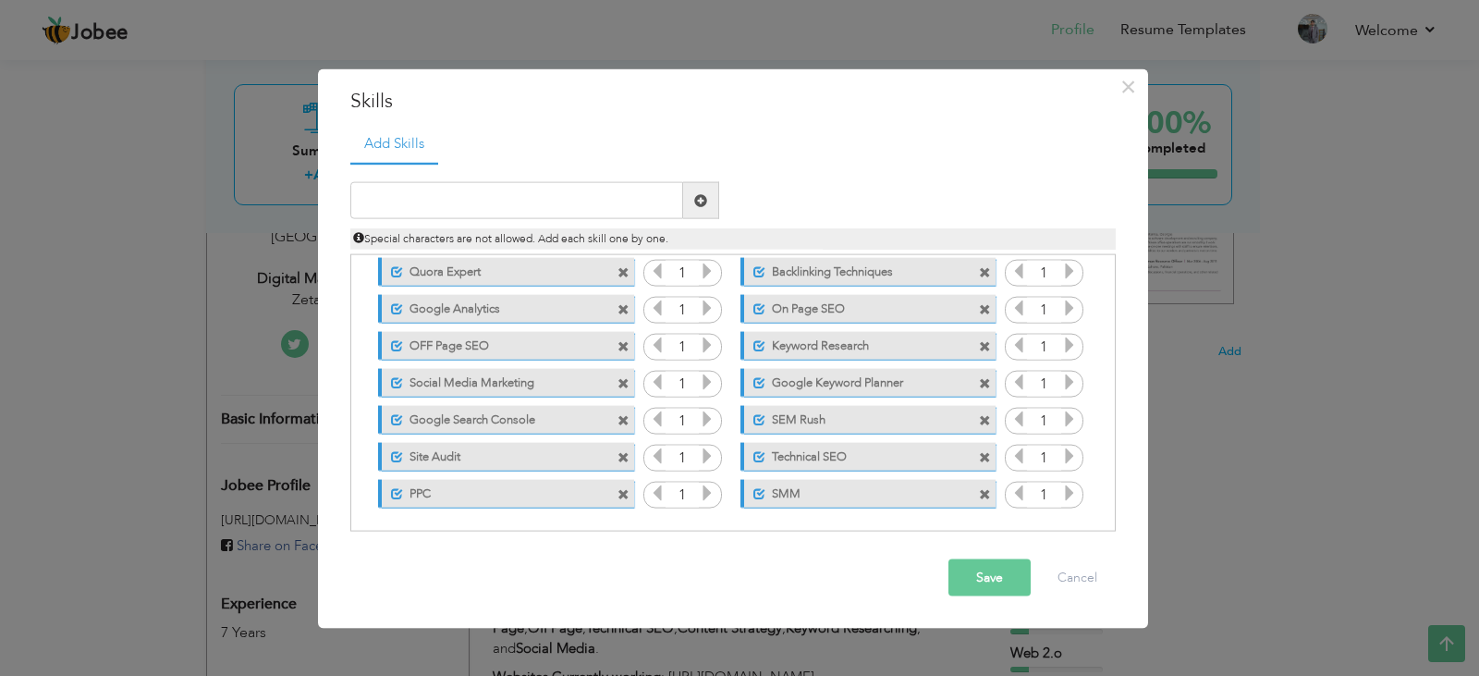
scroll to position [227, 0]
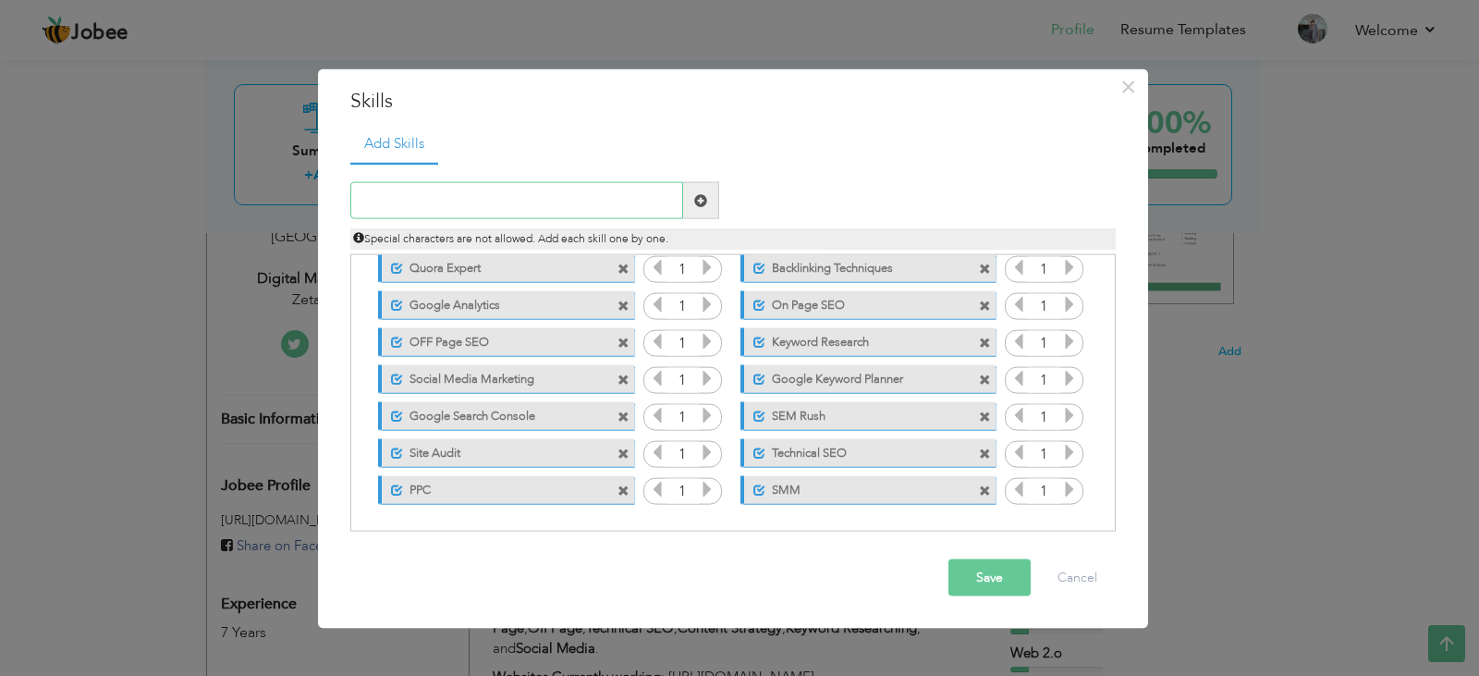
click at [402, 198] on input "text" at bounding box center [516, 200] width 333 height 37
type input "Forum Discussions"
click at [702, 202] on span at bounding box center [700, 199] width 13 height 13
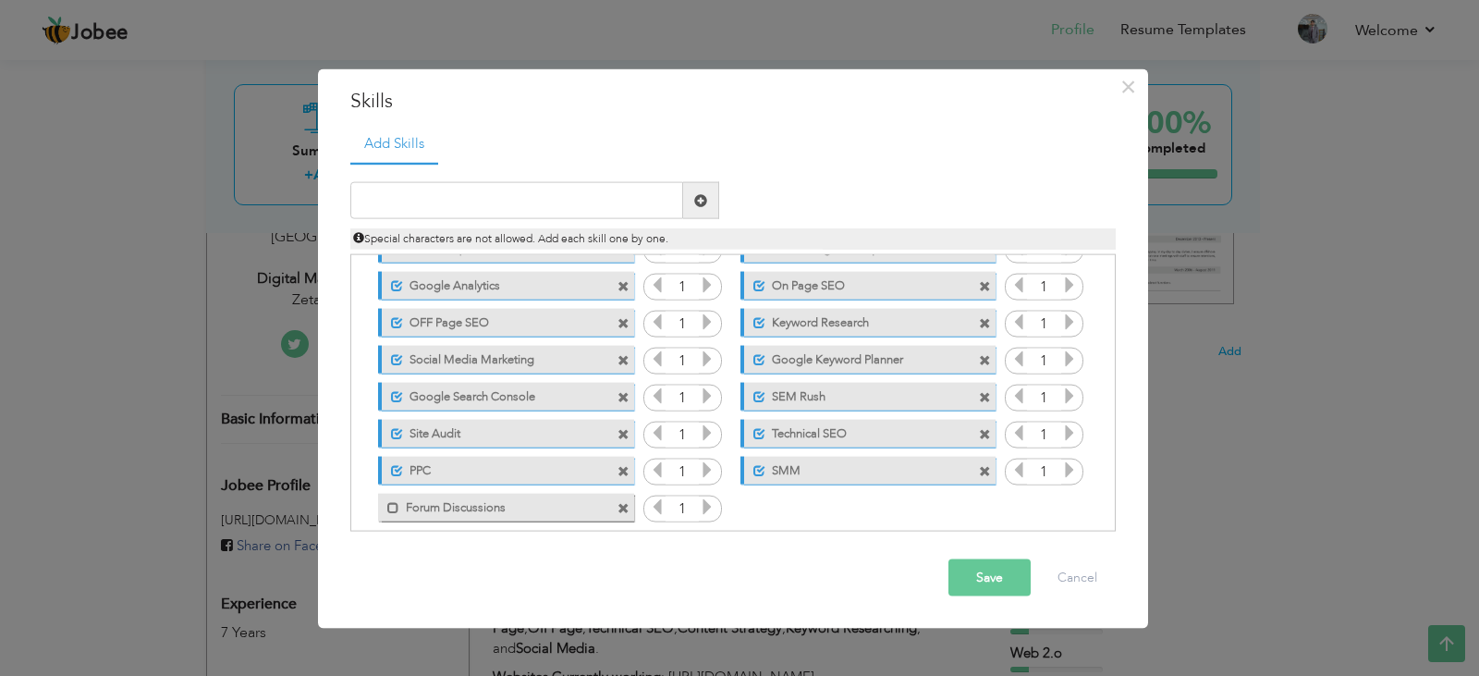
scroll to position [264, 0]
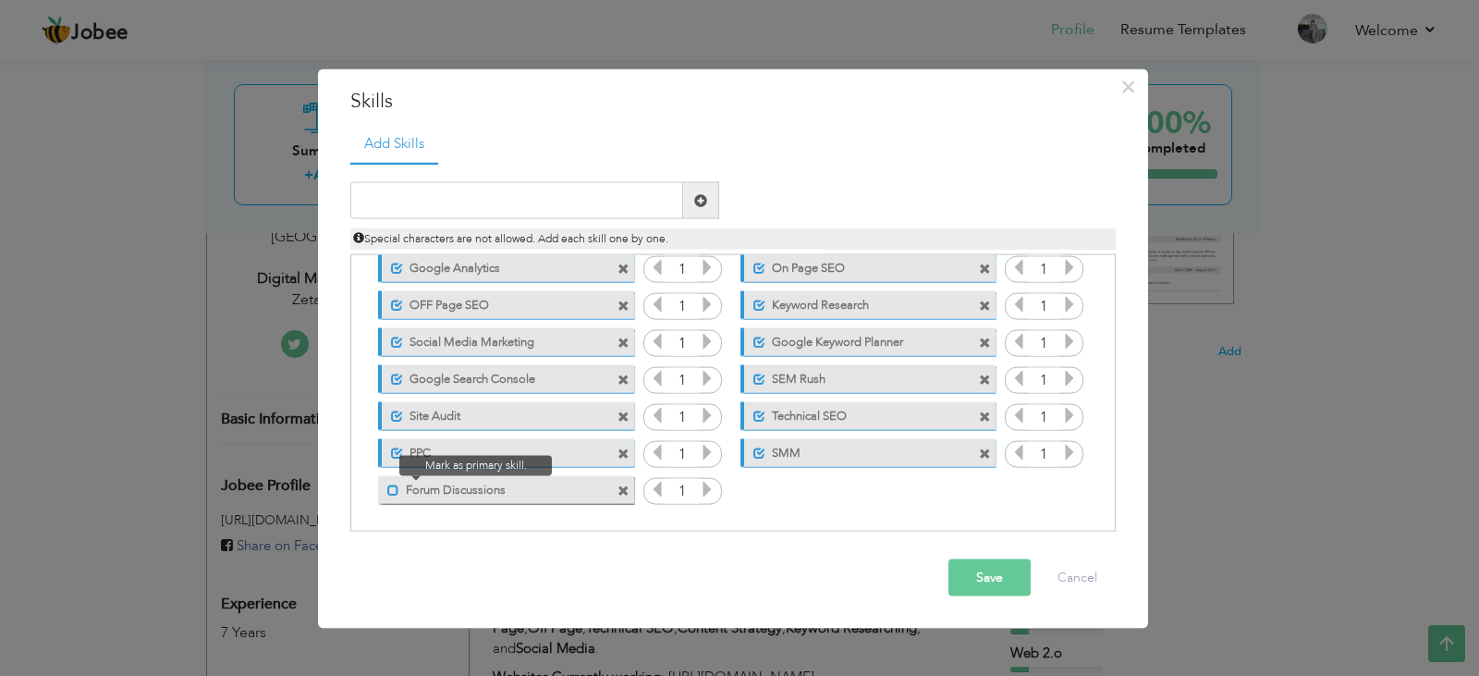
click at [391, 487] on span at bounding box center [393, 490] width 12 height 12
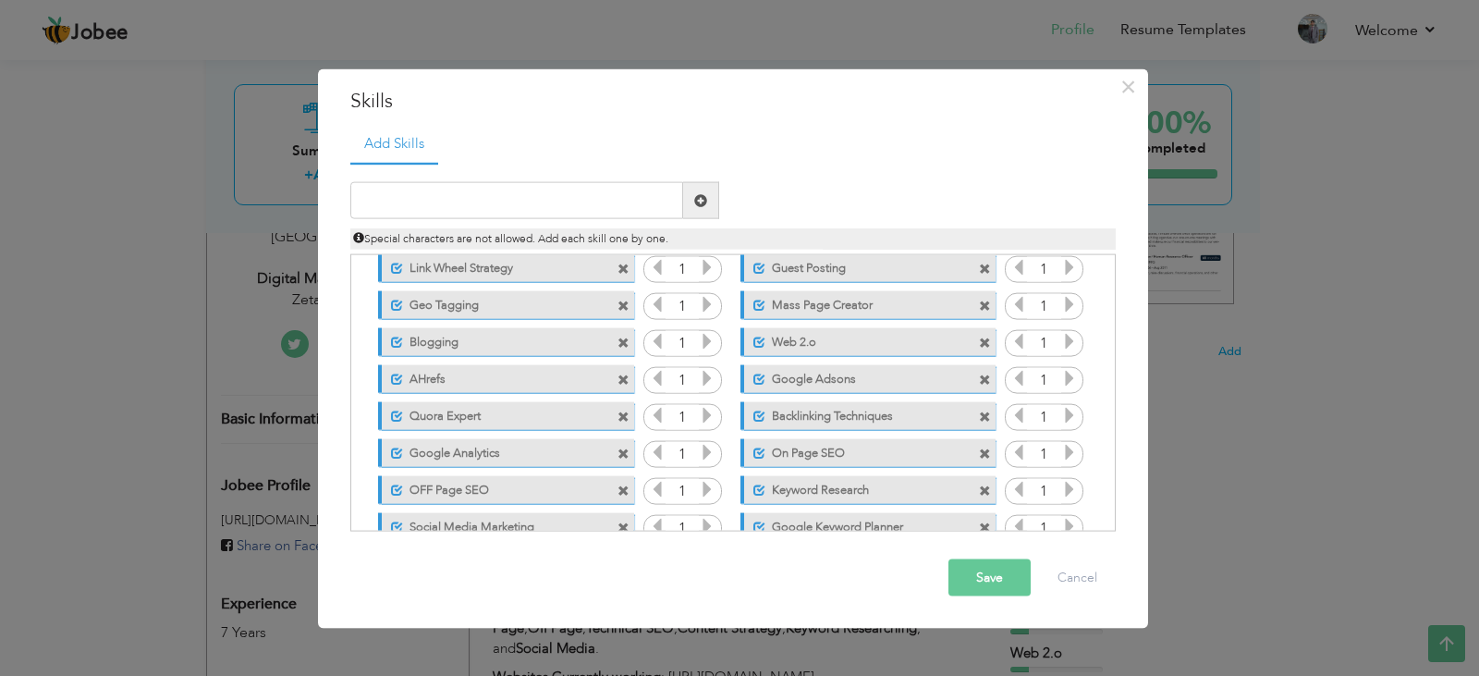
scroll to position [0, 0]
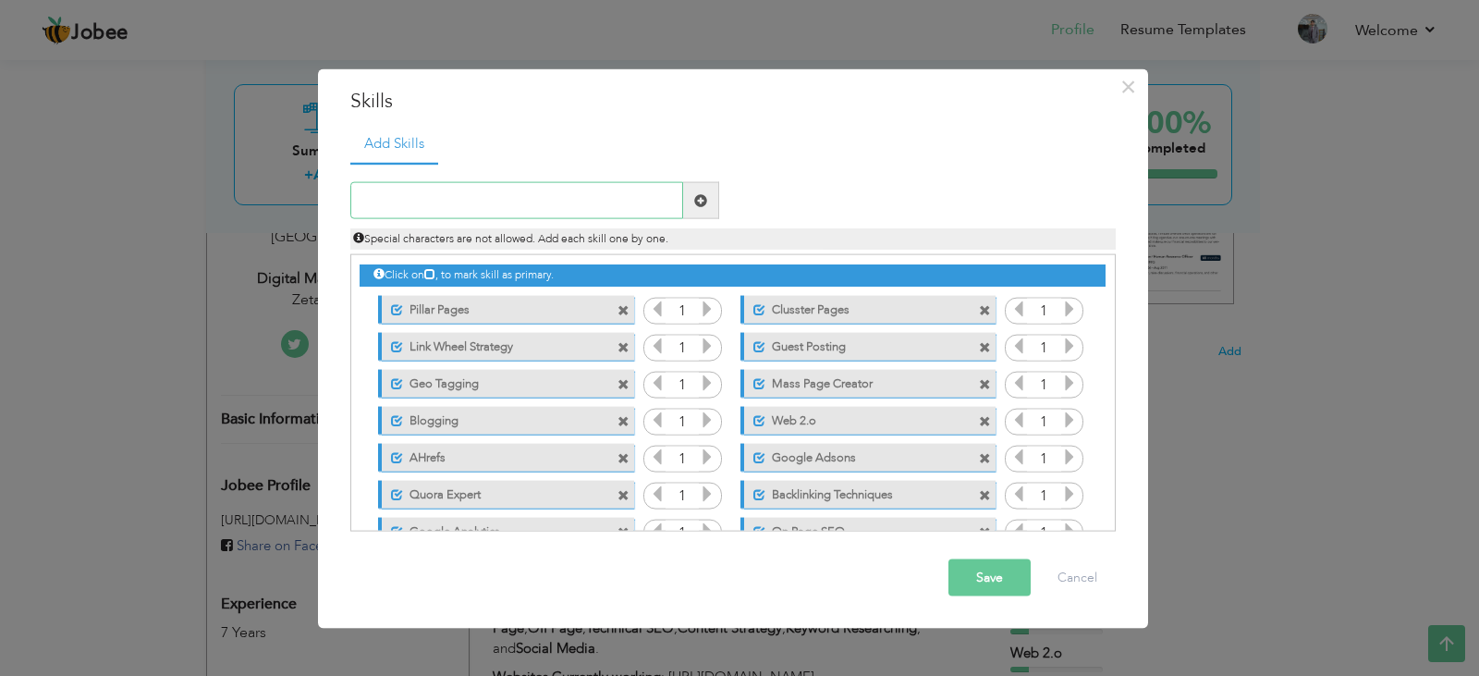
click at [534, 192] on input "text" at bounding box center [516, 200] width 333 height 37
type input "Linked In Expert"
click at [708, 209] on span at bounding box center [701, 200] width 36 height 37
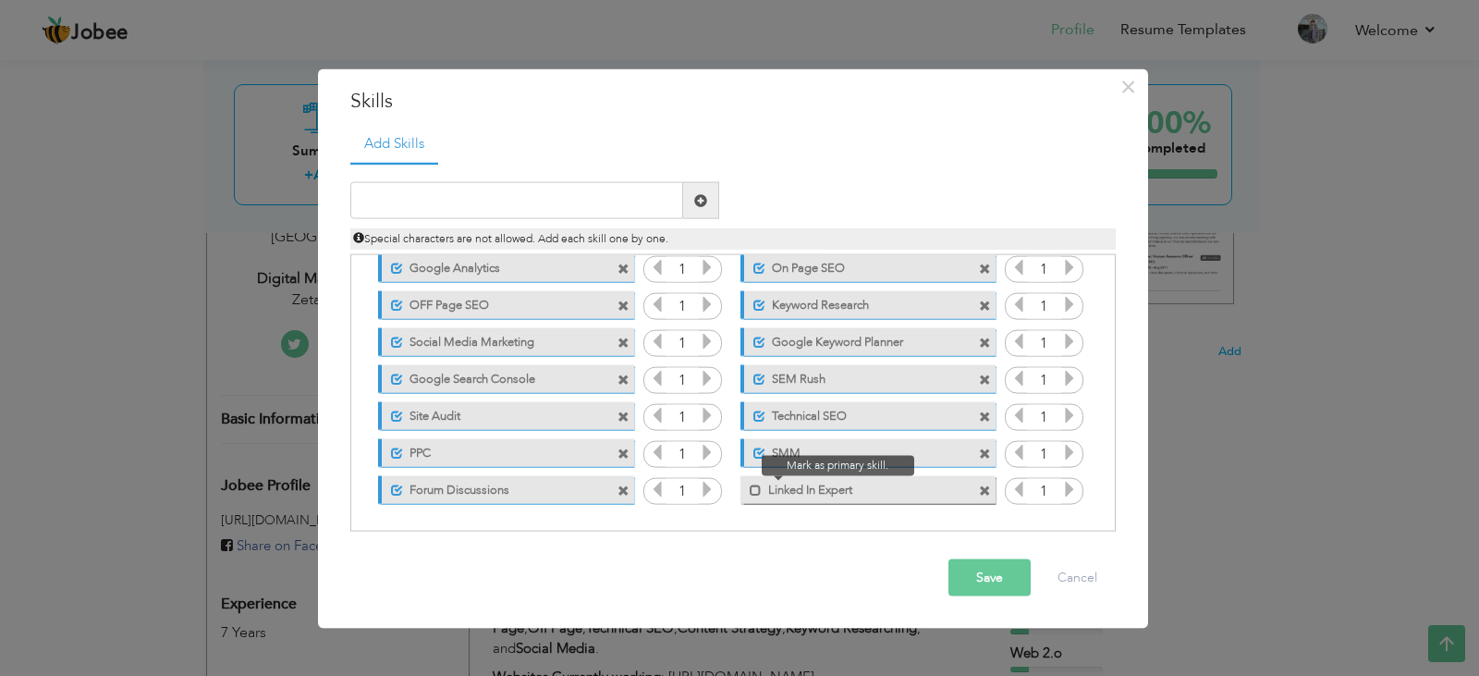
click at [746, 488] on span at bounding box center [751, 484] width 21 height 18
click at [973, 582] on button "Save" at bounding box center [990, 577] width 82 height 37
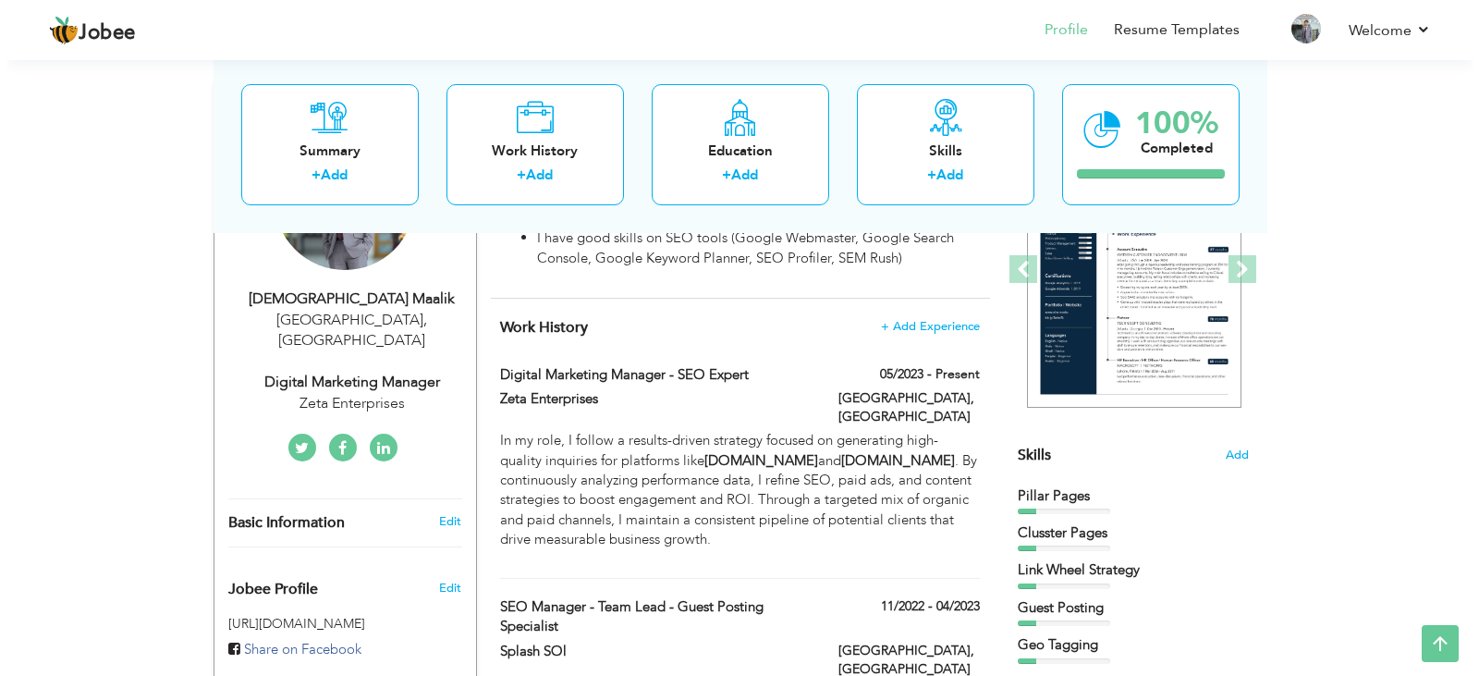
scroll to position [0, 0]
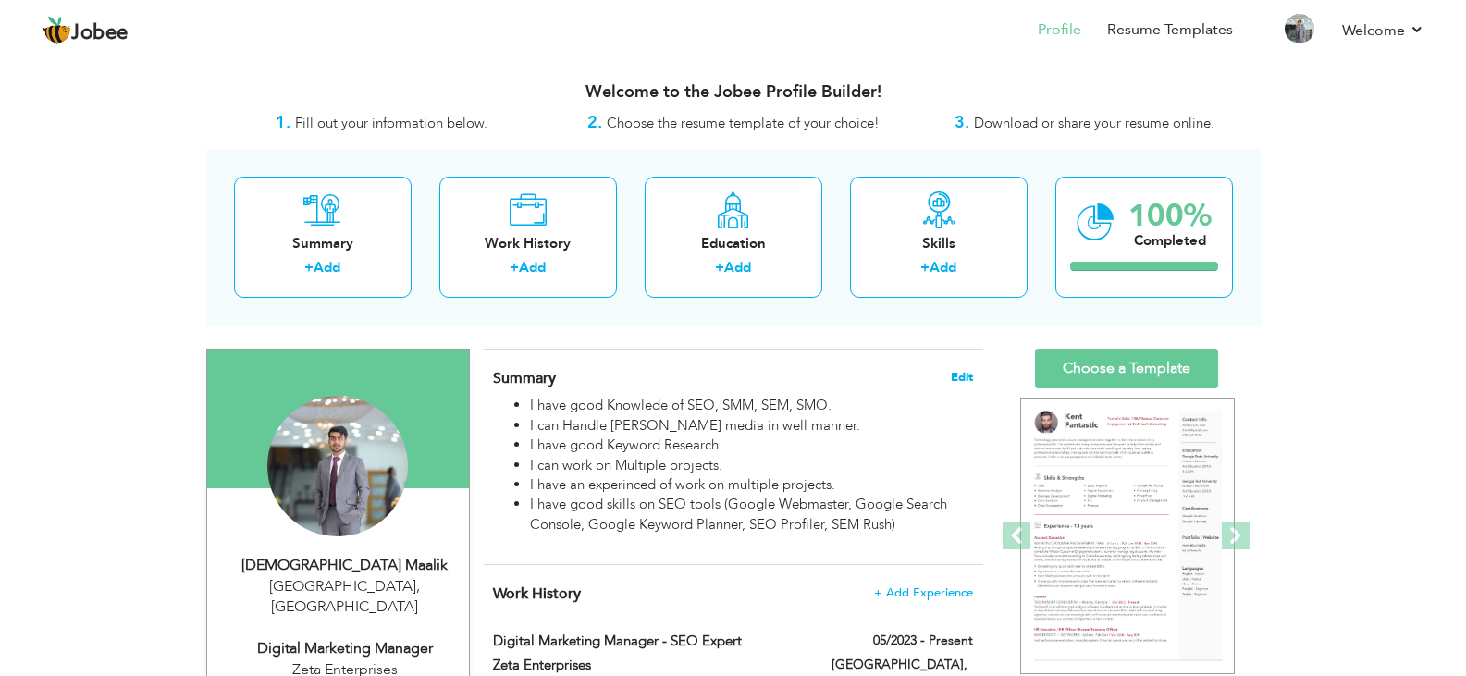
click at [968, 381] on span "Edit" at bounding box center [962, 377] width 22 height 13
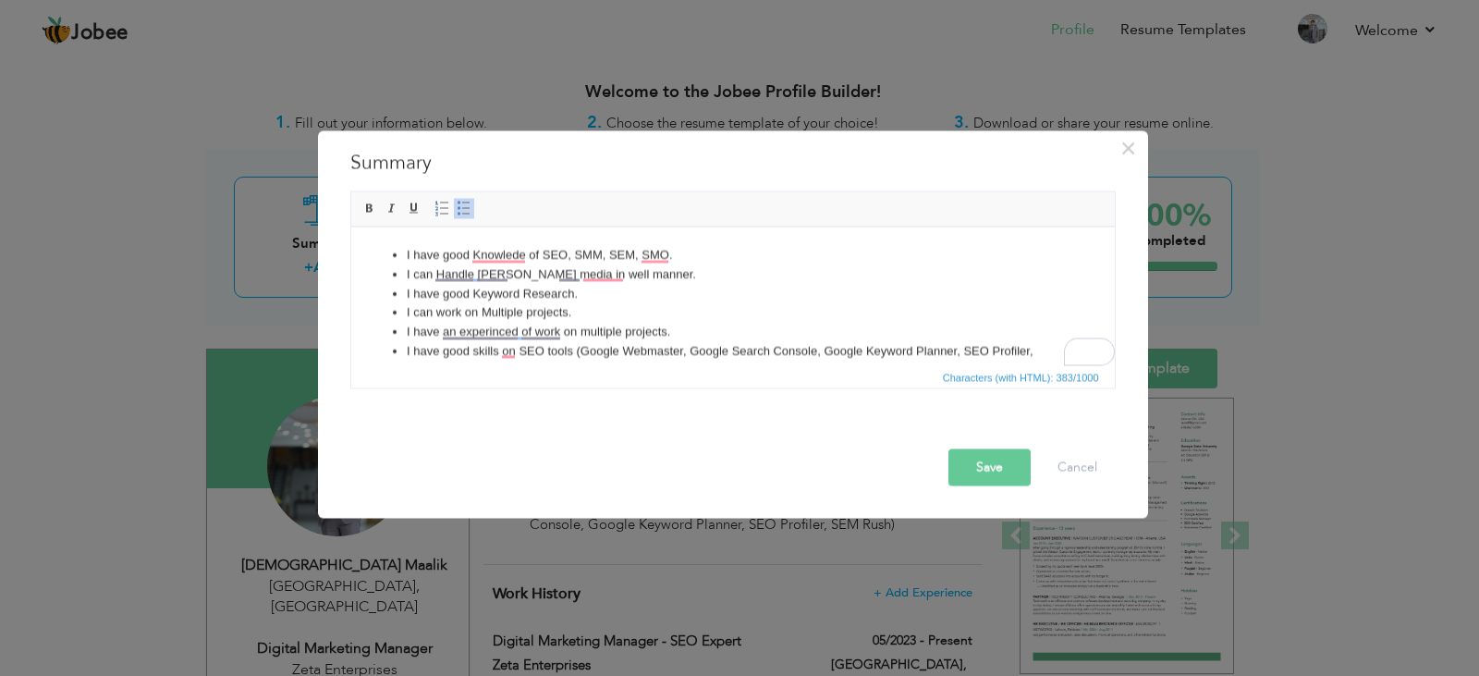
click at [684, 261] on li "I have good Knowlede of SEO, SMM, SEM, SMO." at bounding box center [732, 254] width 653 height 19
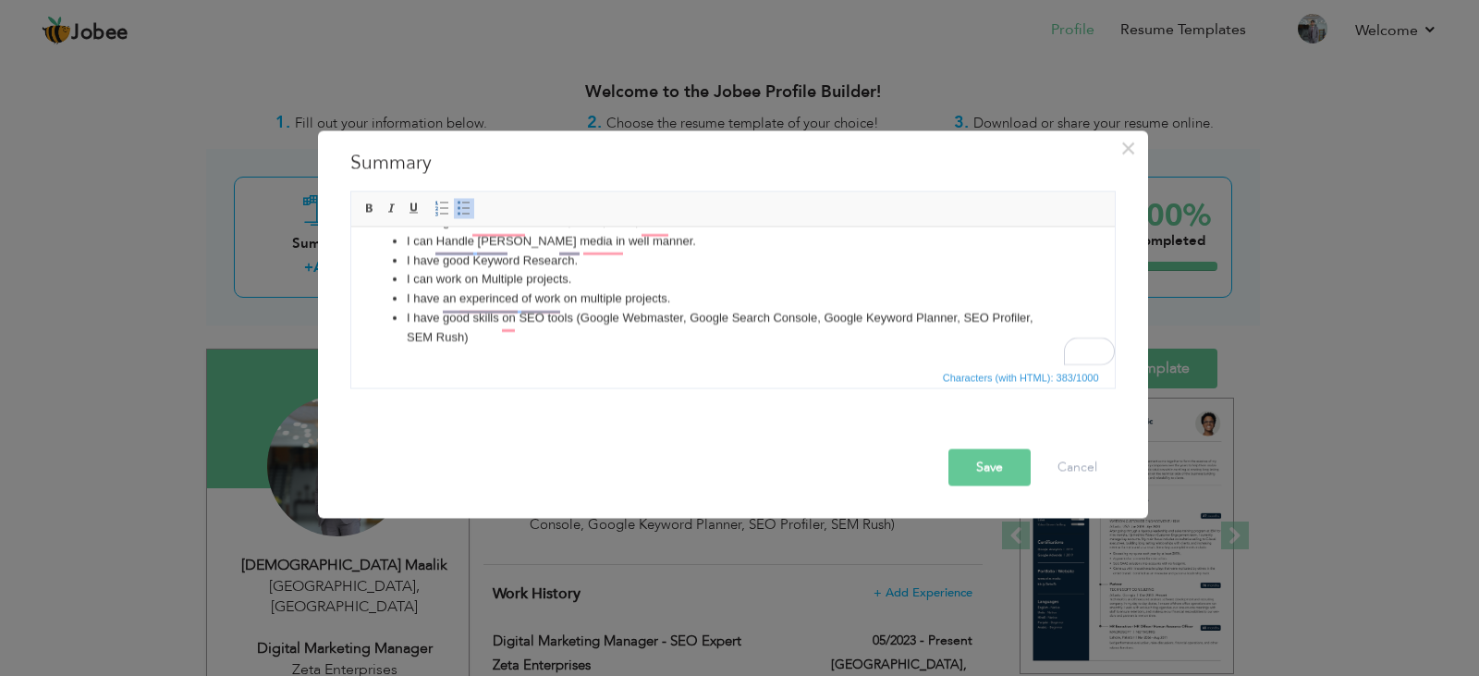
scroll to position [33, 0]
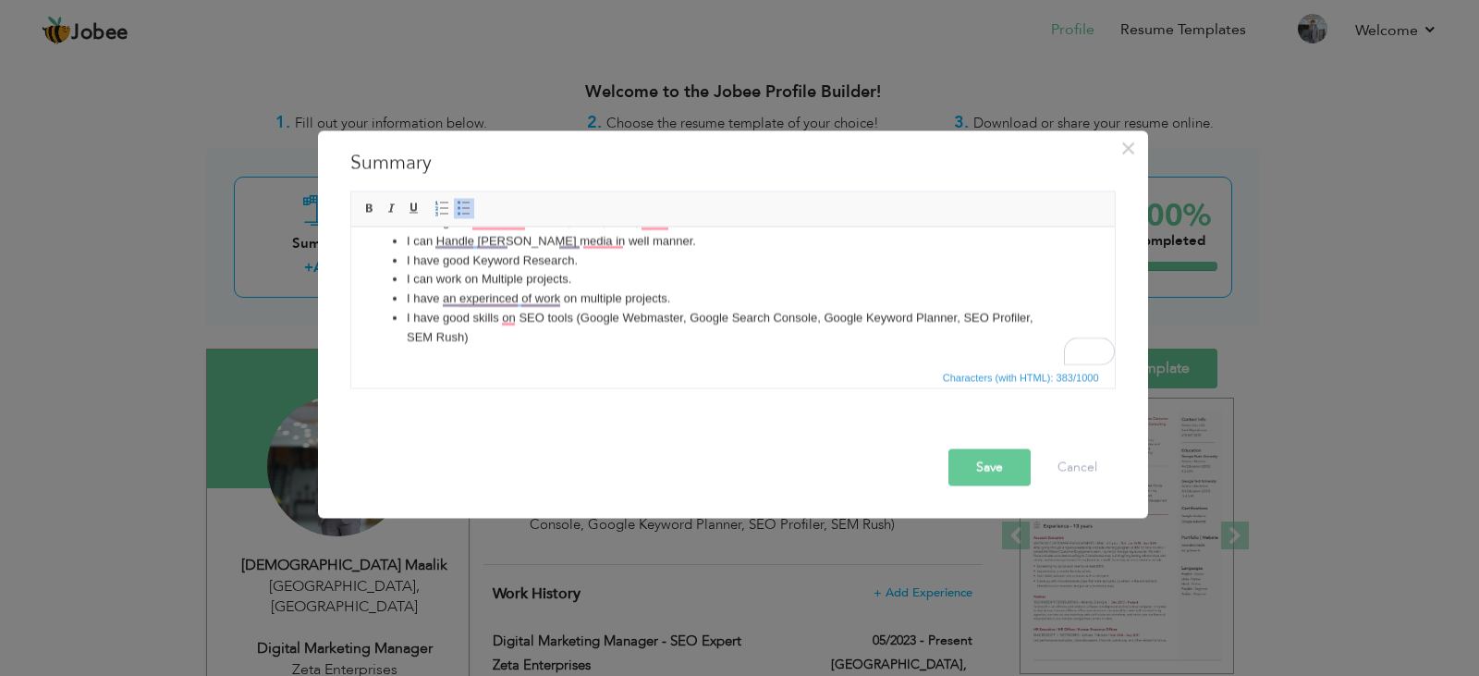
click at [690, 316] on li "I have good skills on SEO tools (Google Webmaster, Google Search Console, Googl…" at bounding box center [732, 327] width 653 height 39
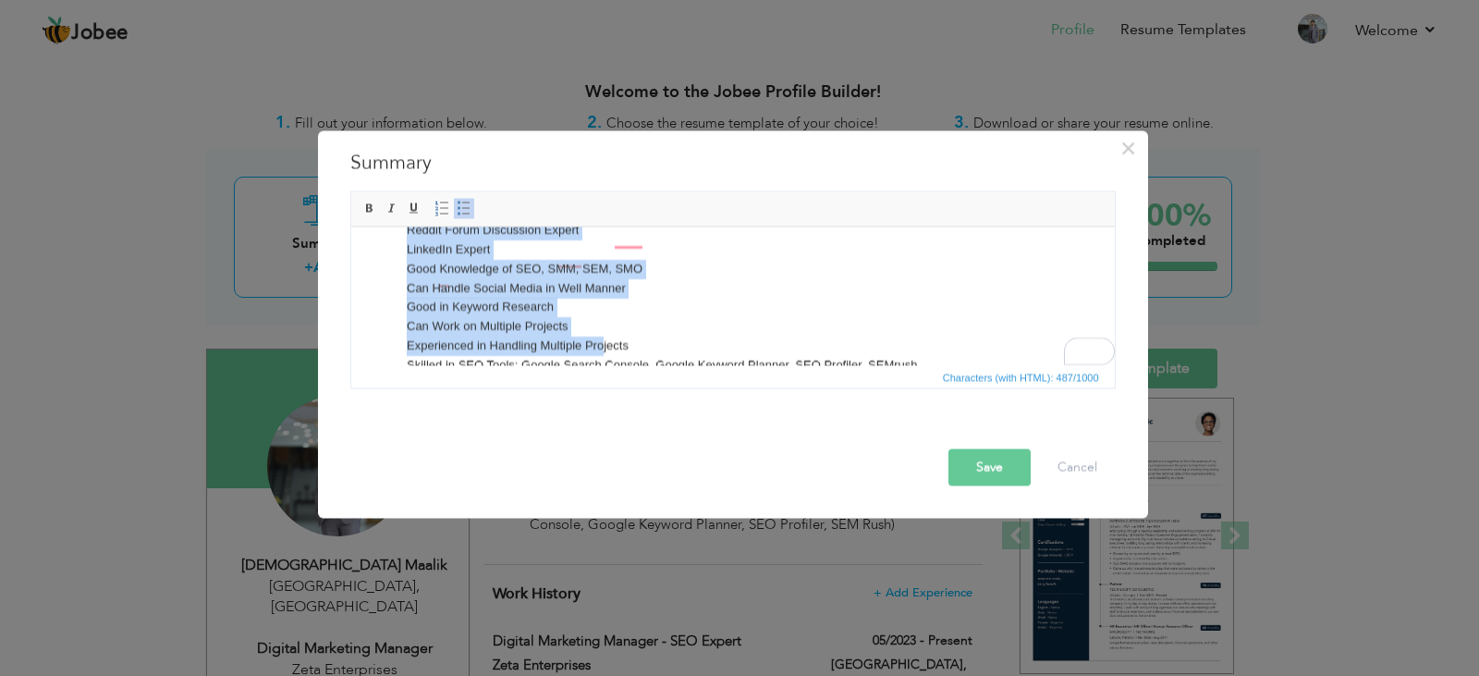
scroll to position [129, 0]
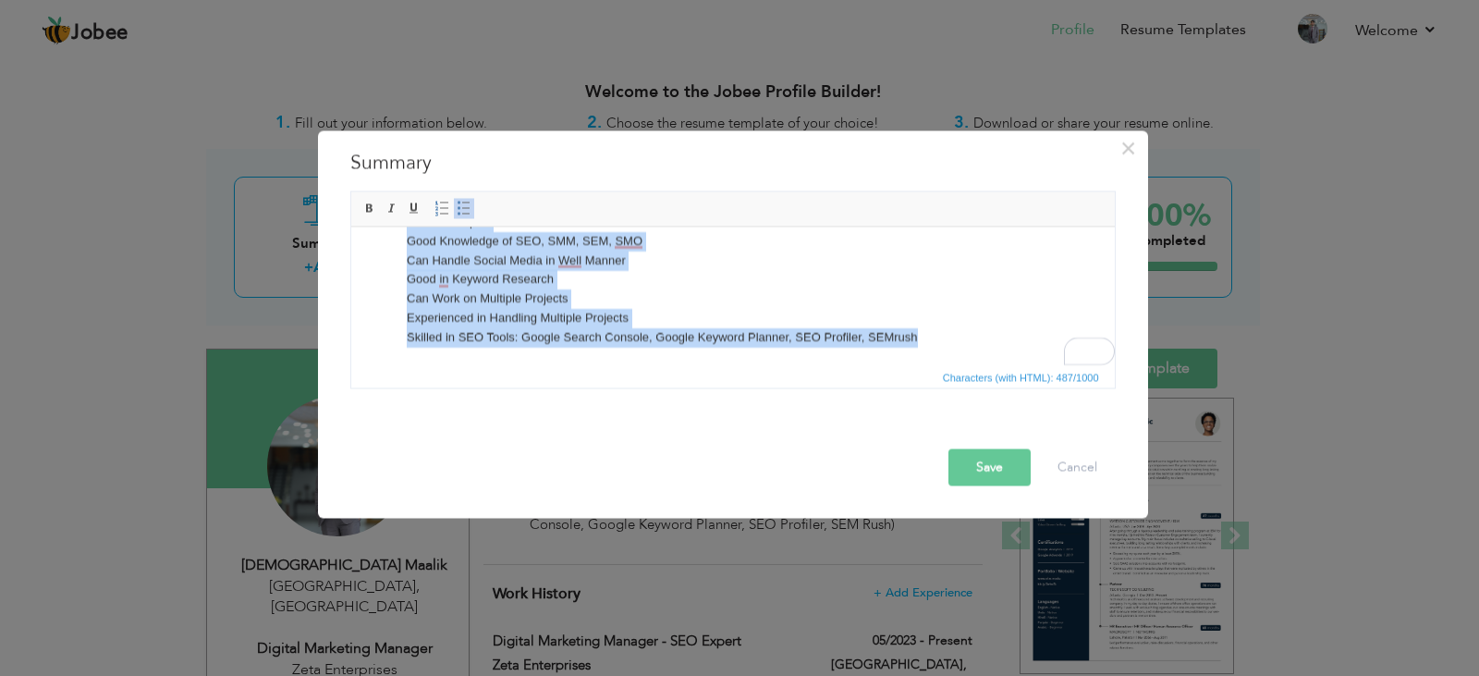
drag, startPoint x: 400, startPoint y: 251, endPoint x: 915, endPoint y: 338, distance: 521.4
click at [915, 338] on ul "Expert in Google Campaigns Expert in Google Merchant Center Guest Posting Exper…" at bounding box center [732, 231] width 727 height 231
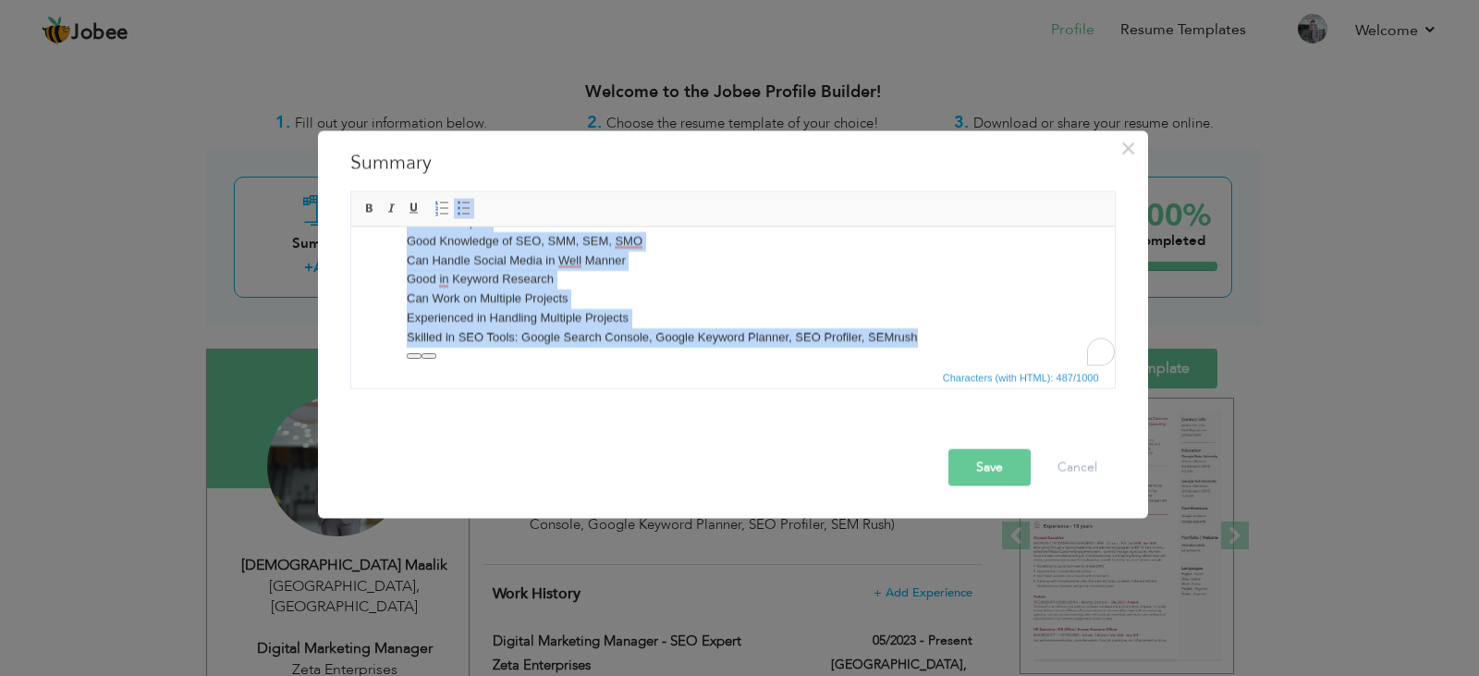
click at [464, 212] on span at bounding box center [464, 208] width 15 height 15
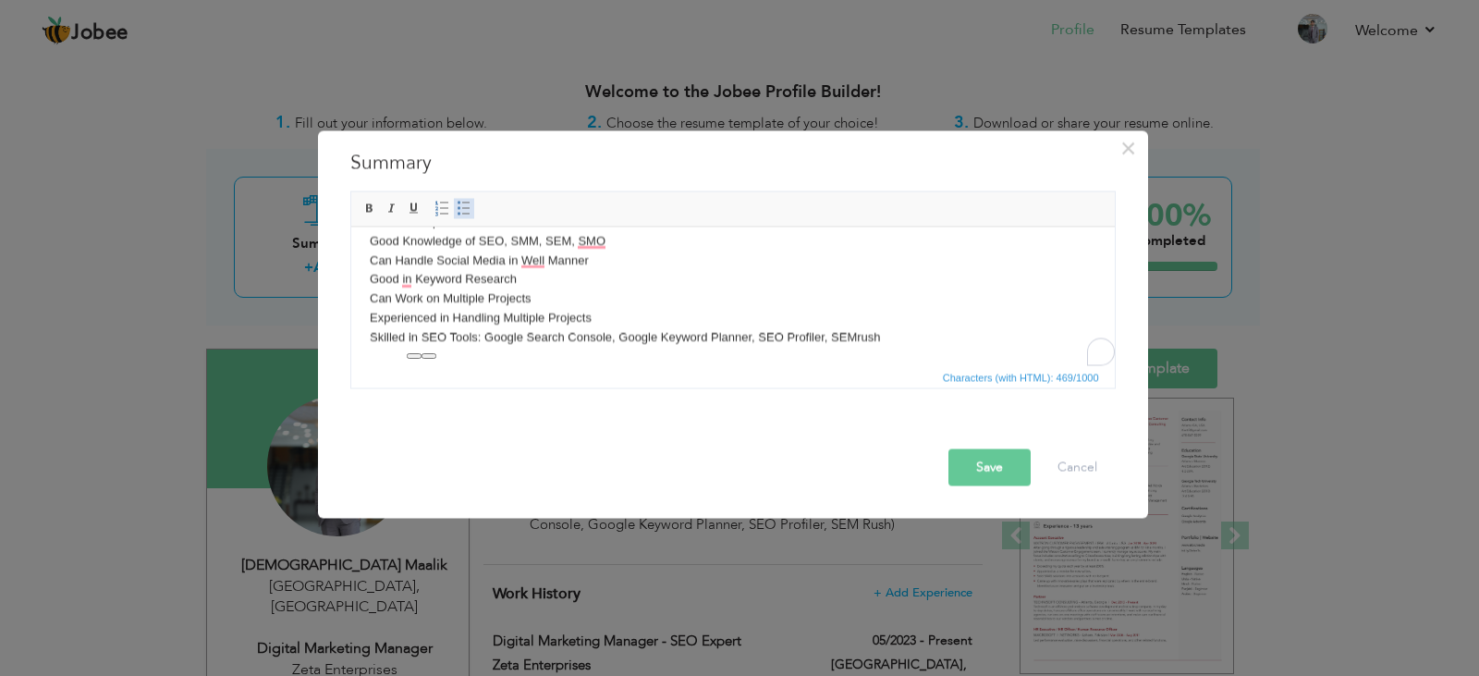
click at [463, 212] on span at bounding box center [464, 208] width 15 height 15
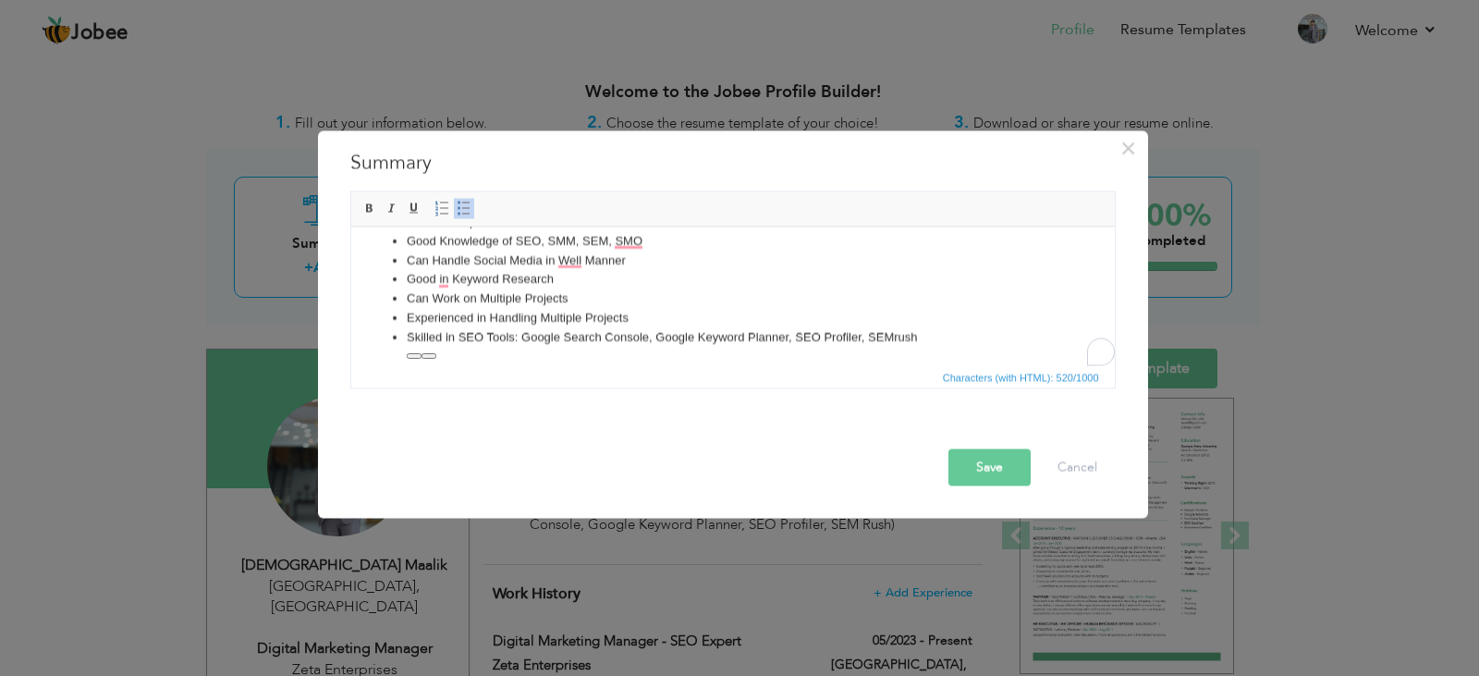
click at [960, 469] on button "Save" at bounding box center [990, 466] width 82 height 37
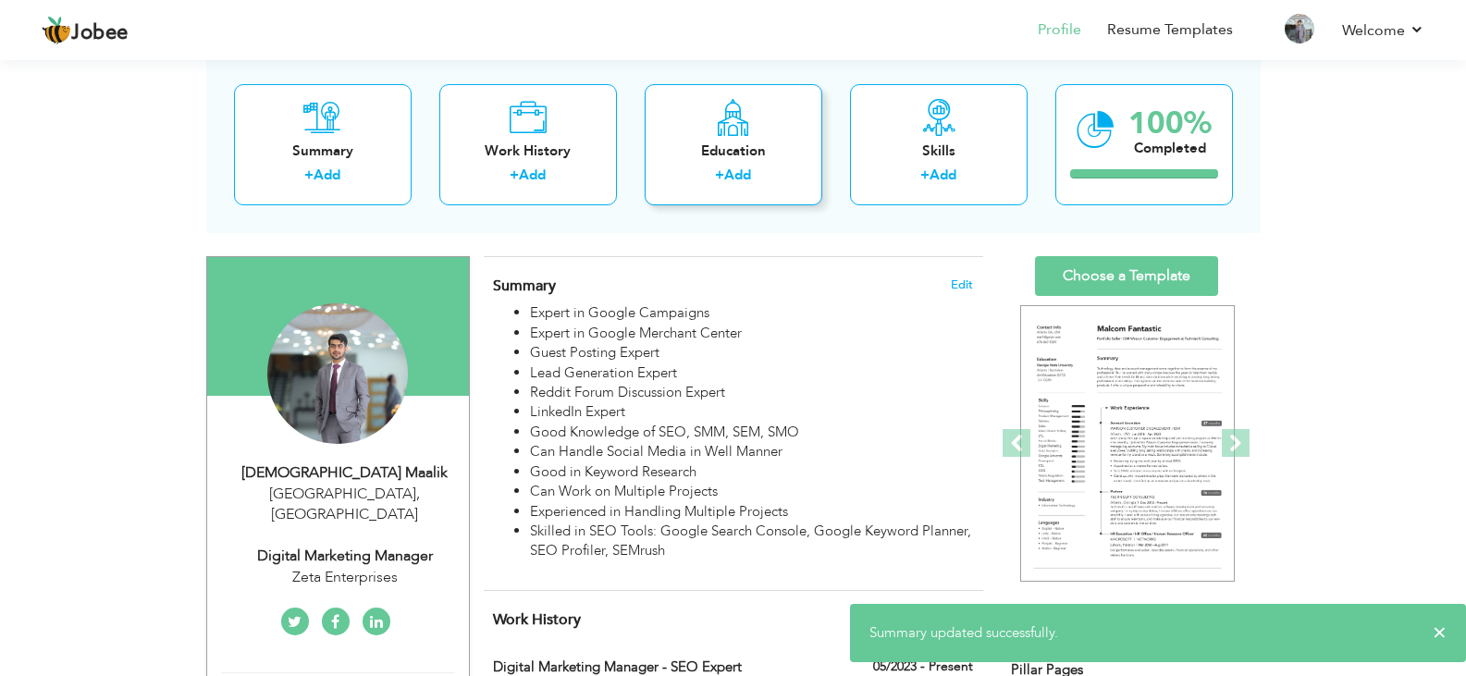
scroll to position [0, 0]
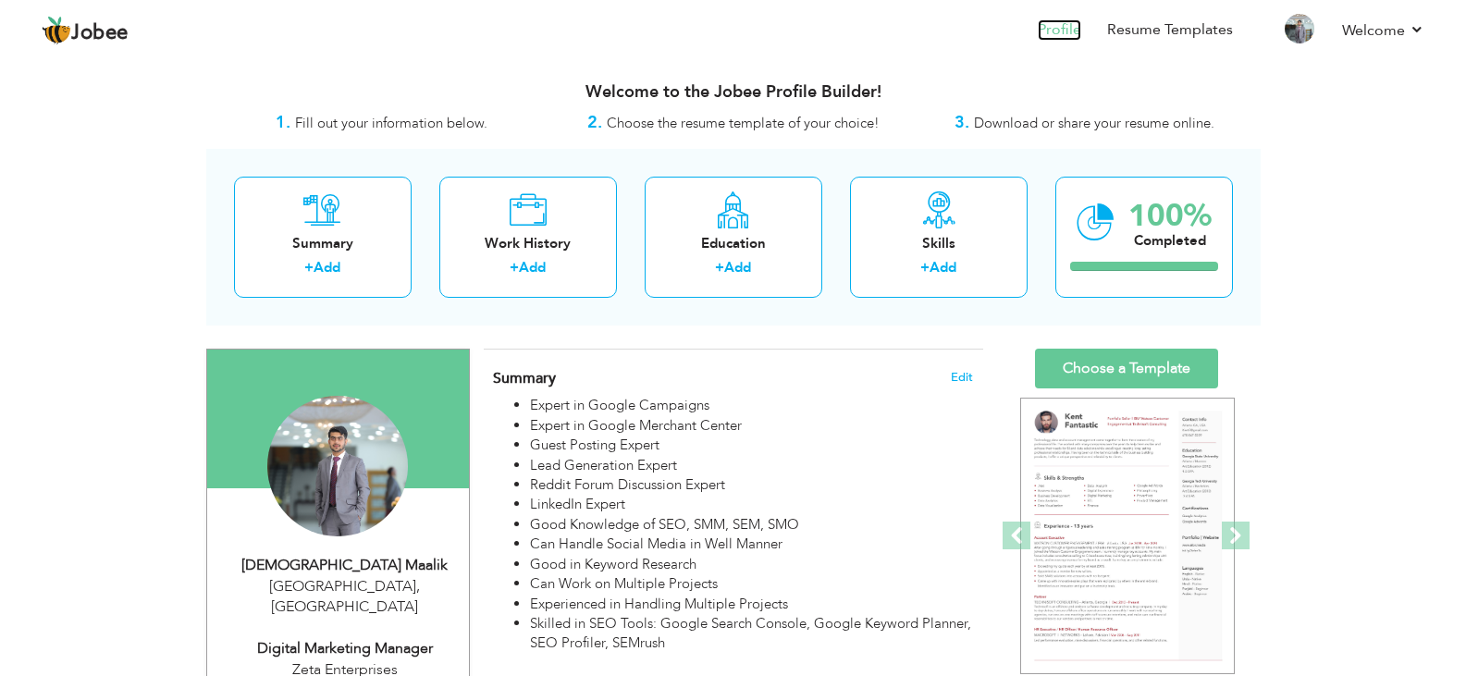
click at [1049, 21] on link "Profile" at bounding box center [1058, 29] width 43 height 21
click at [1081, 122] on span "Download or share your resume online." at bounding box center [1094, 123] width 240 height 18
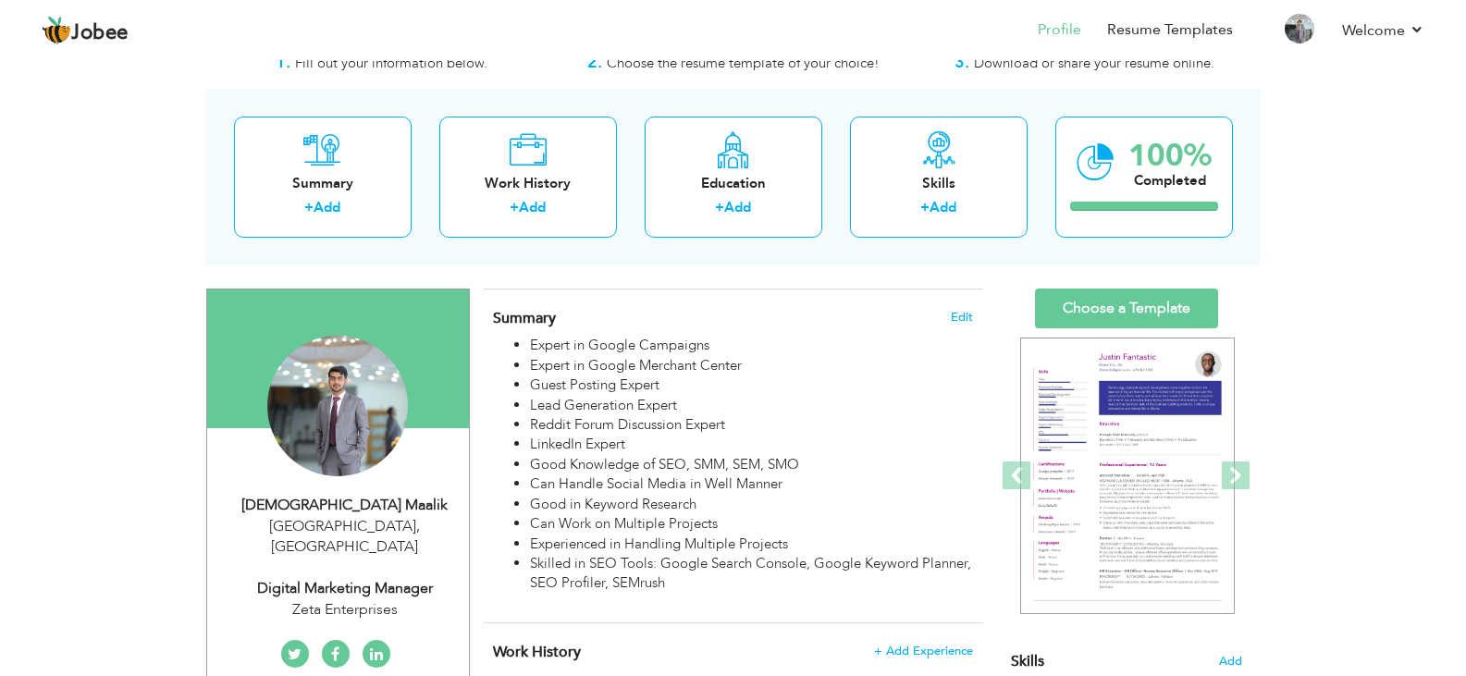
scroll to position [92, 0]
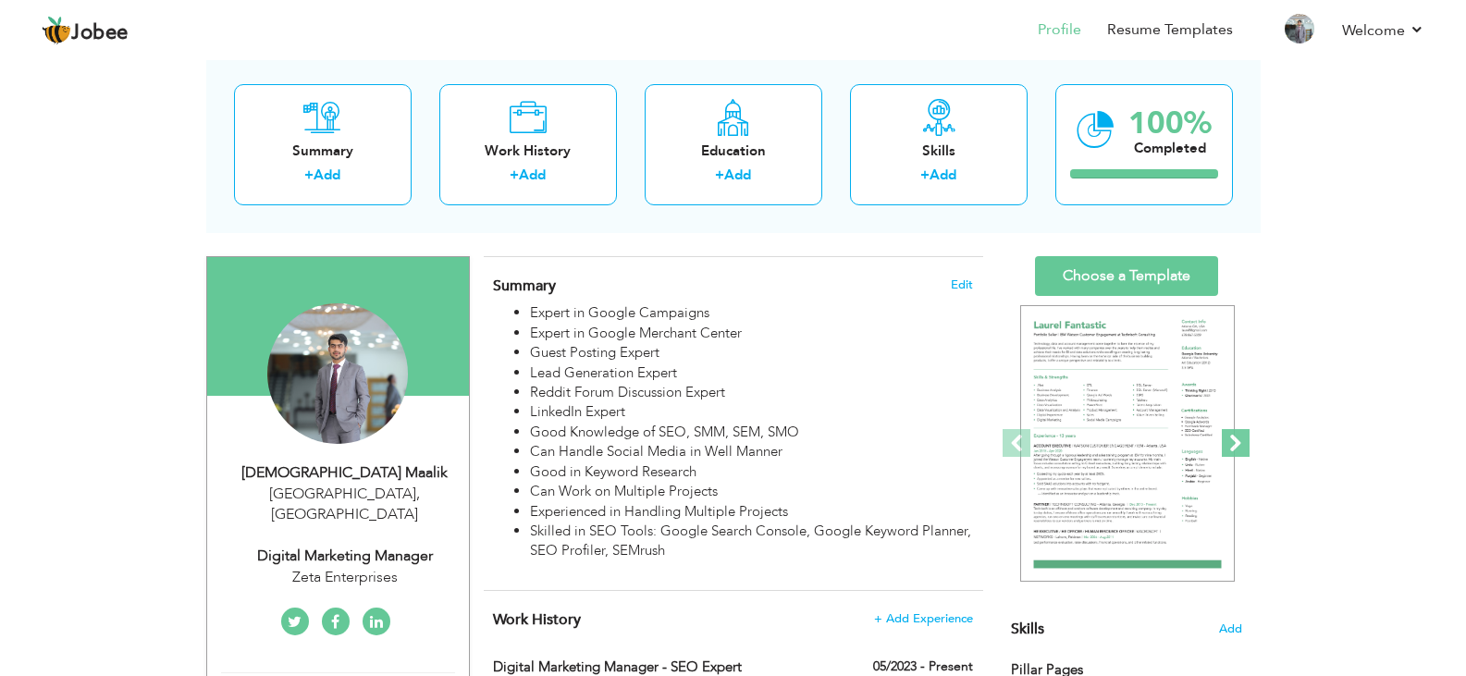
click at [1238, 442] on span at bounding box center [1236, 443] width 28 height 28
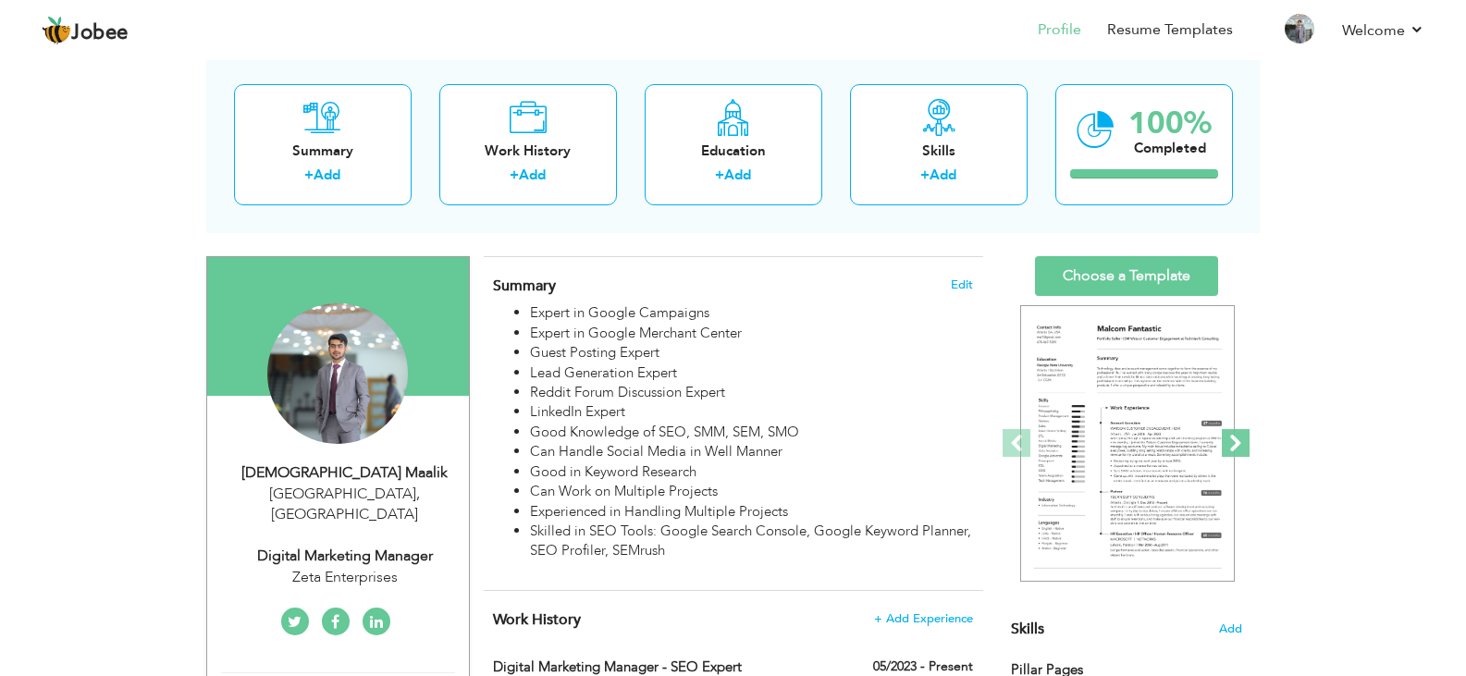
click at [1237, 441] on span at bounding box center [1236, 443] width 28 height 28
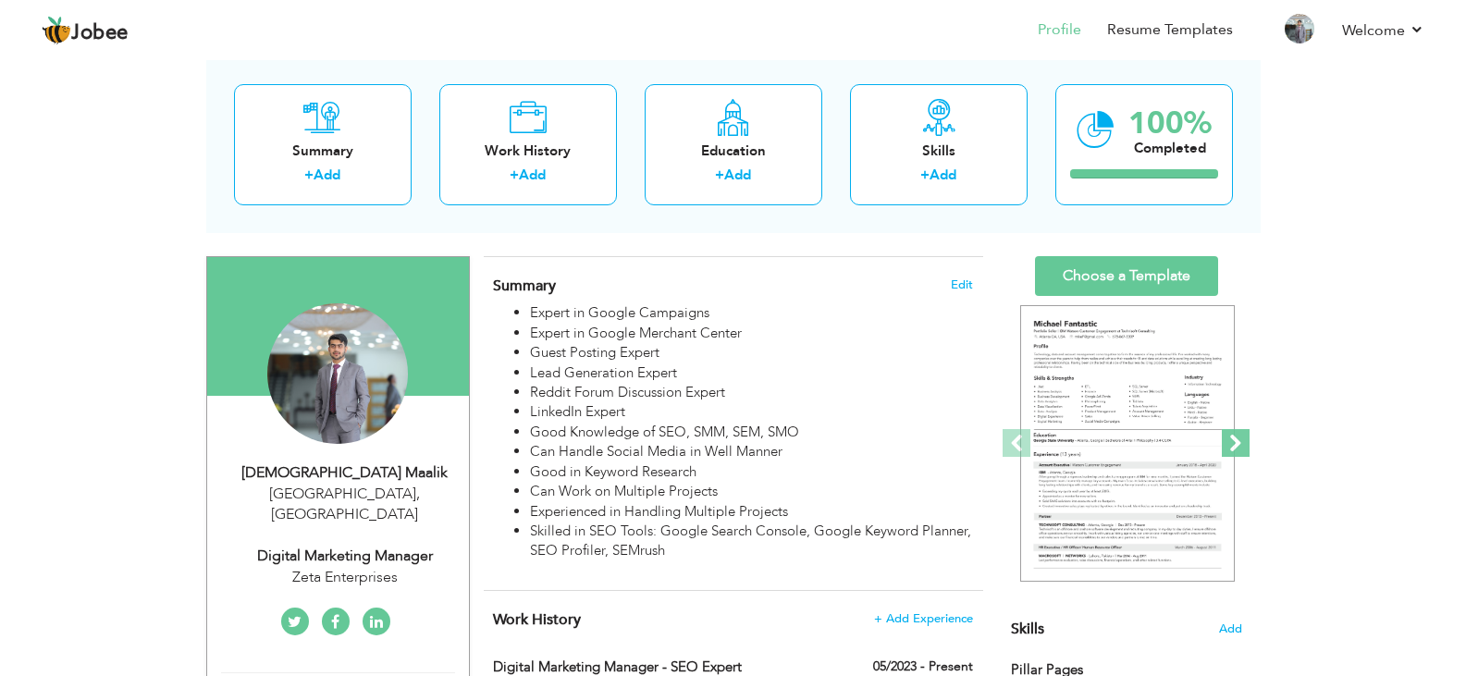
click at [1237, 441] on span at bounding box center [1236, 443] width 28 height 28
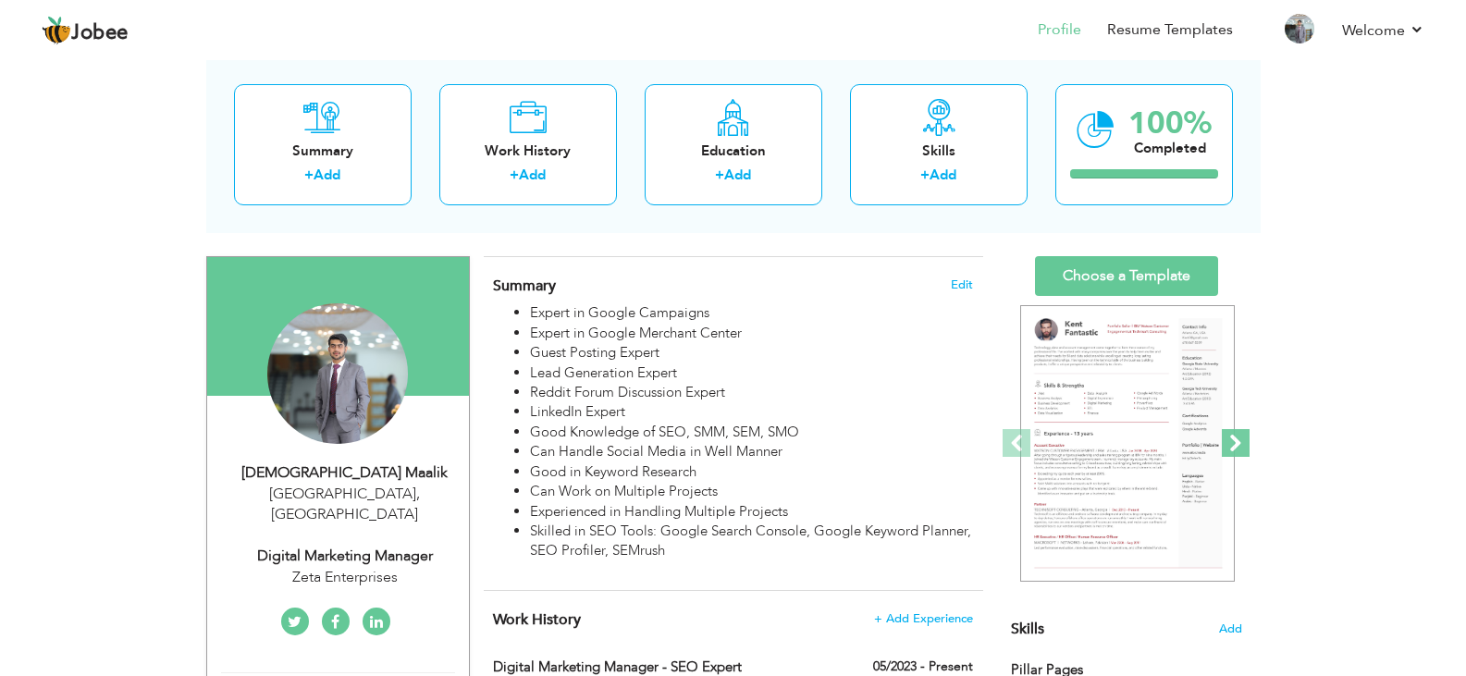
click at [1237, 441] on span at bounding box center [1236, 443] width 28 height 28
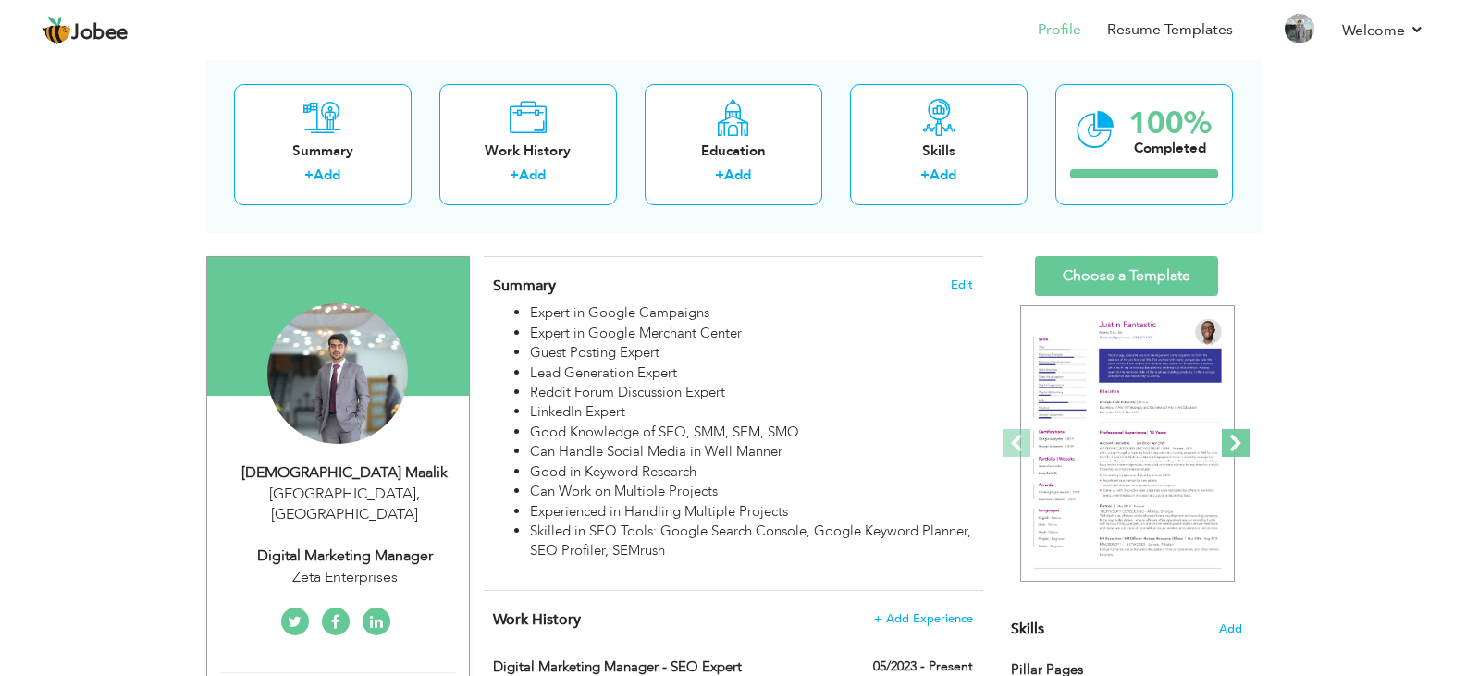
click at [1237, 441] on span at bounding box center [1236, 443] width 28 height 28
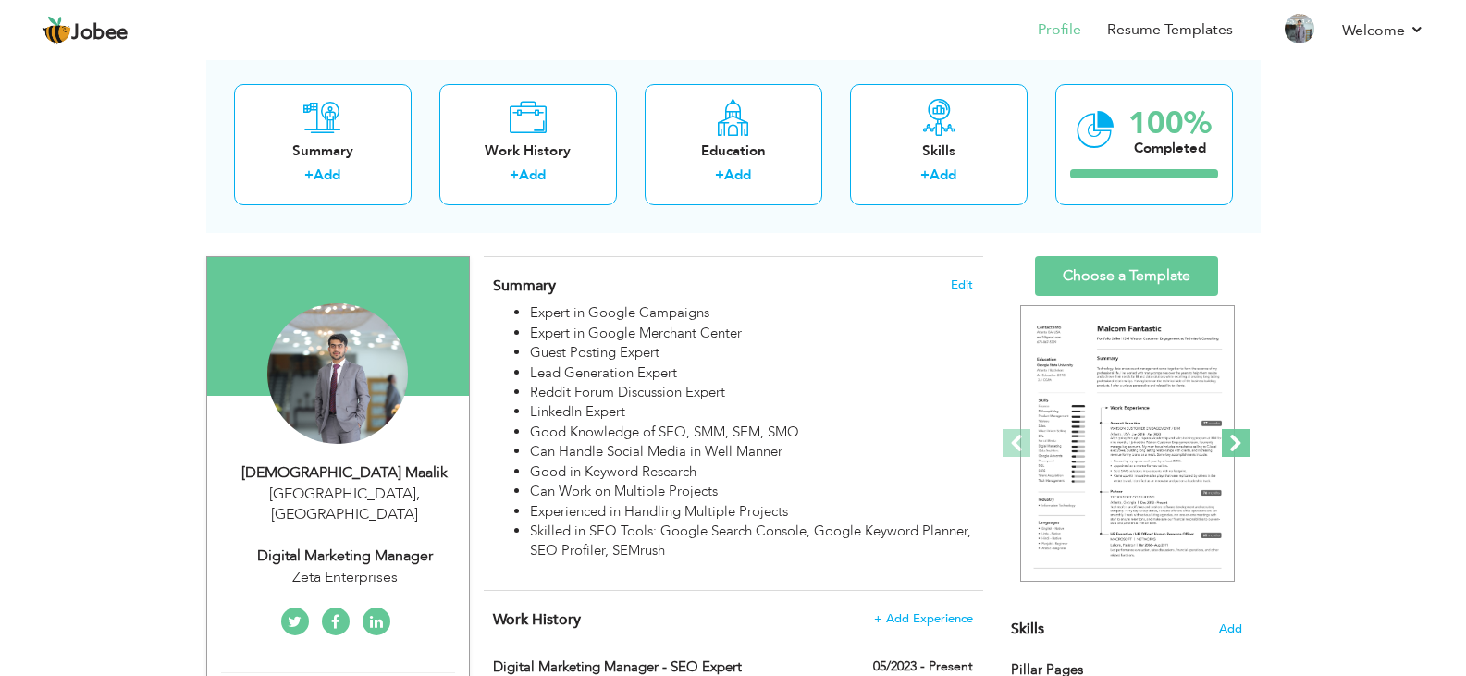
click at [1237, 441] on span at bounding box center [1236, 443] width 28 height 28
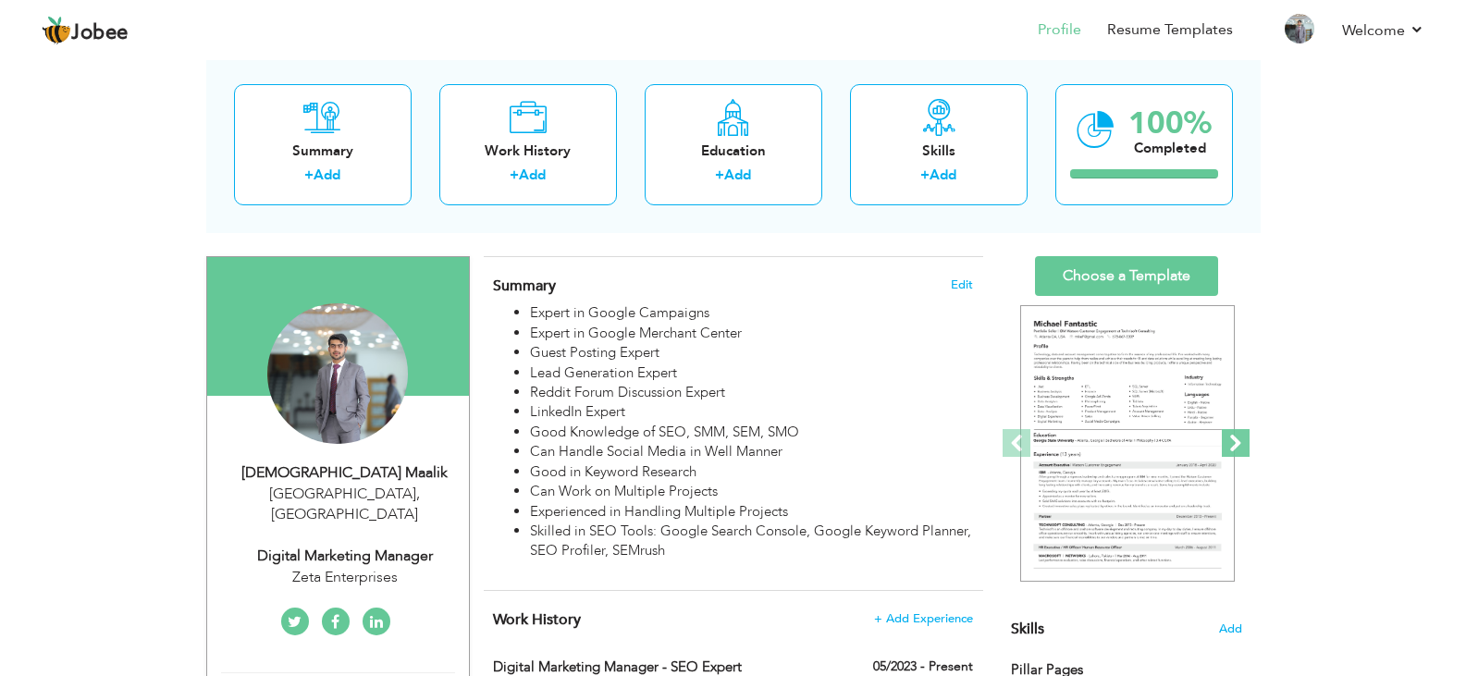
click at [1237, 441] on span at bounding box center [1236, 443] width 28 height 28
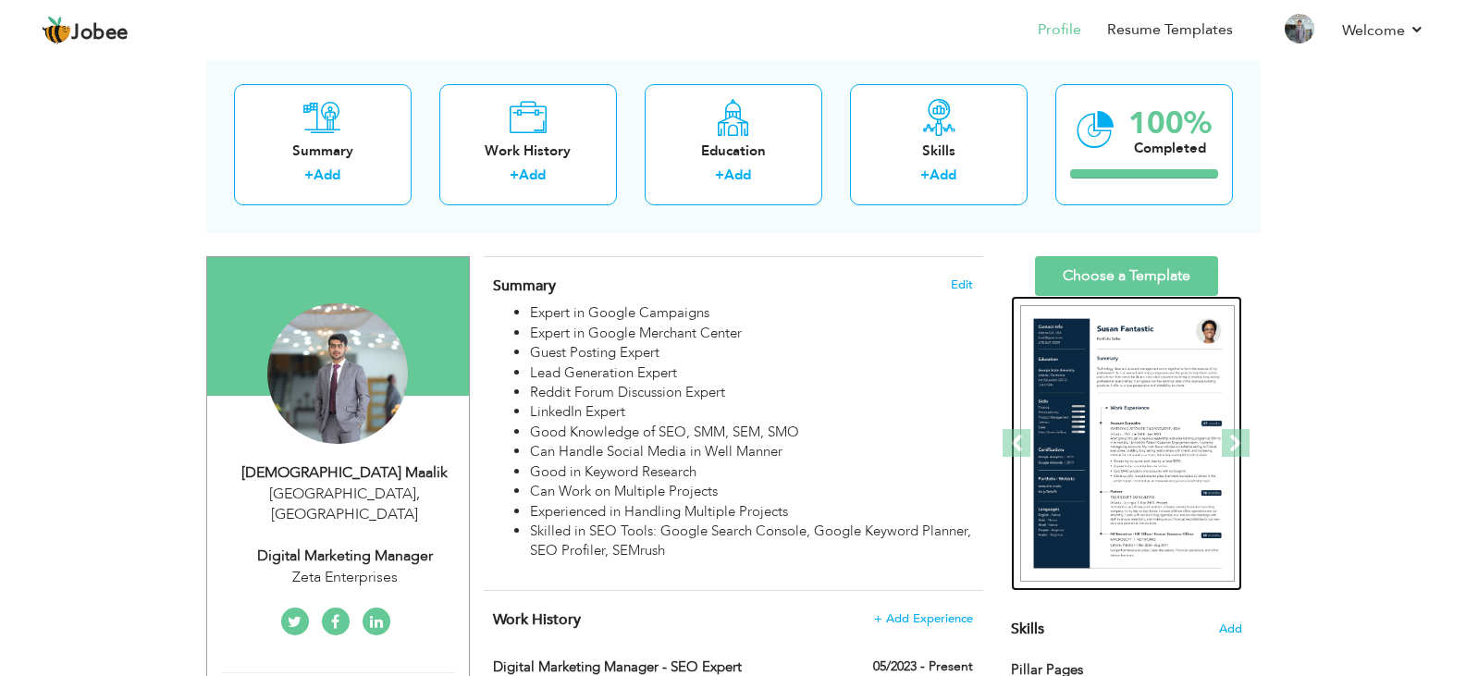
click at [1159, 422] on img at bounding box center [1127, 443] width 215 height 277
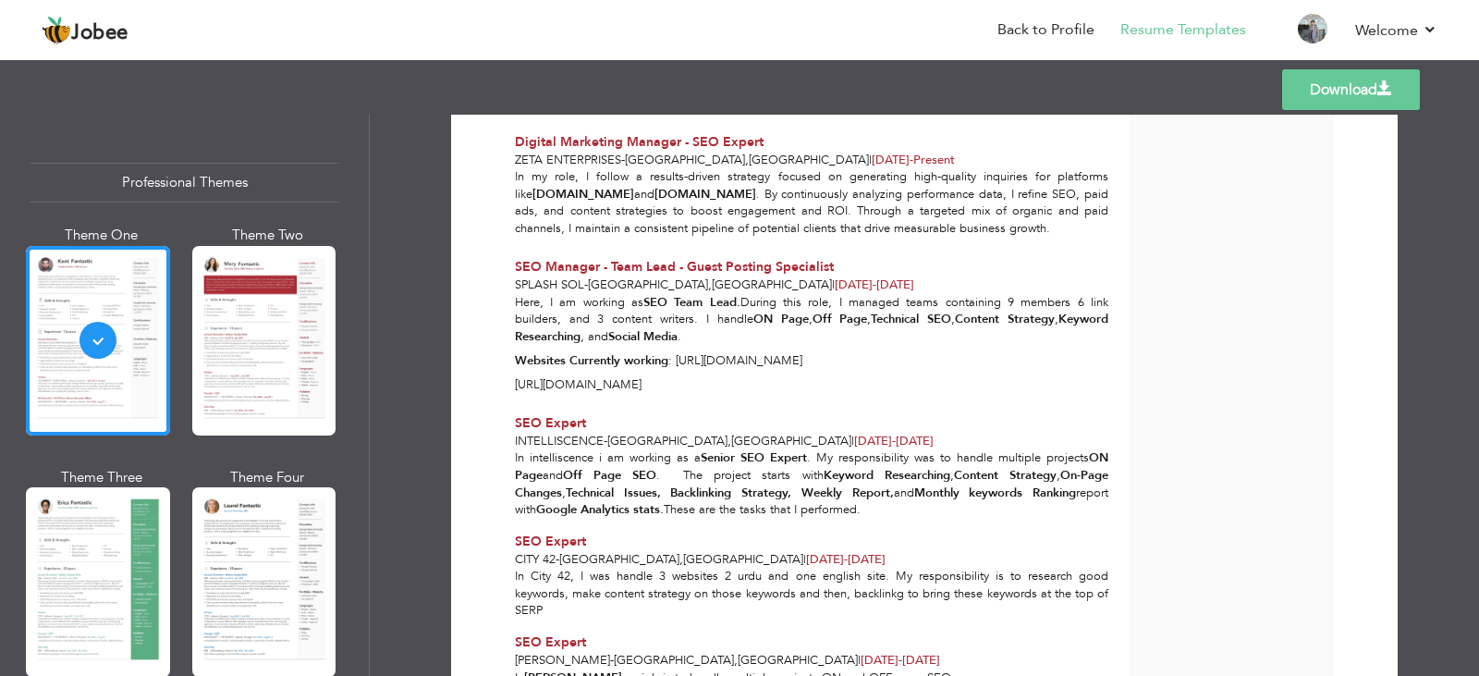
scroll to position [595, 0]
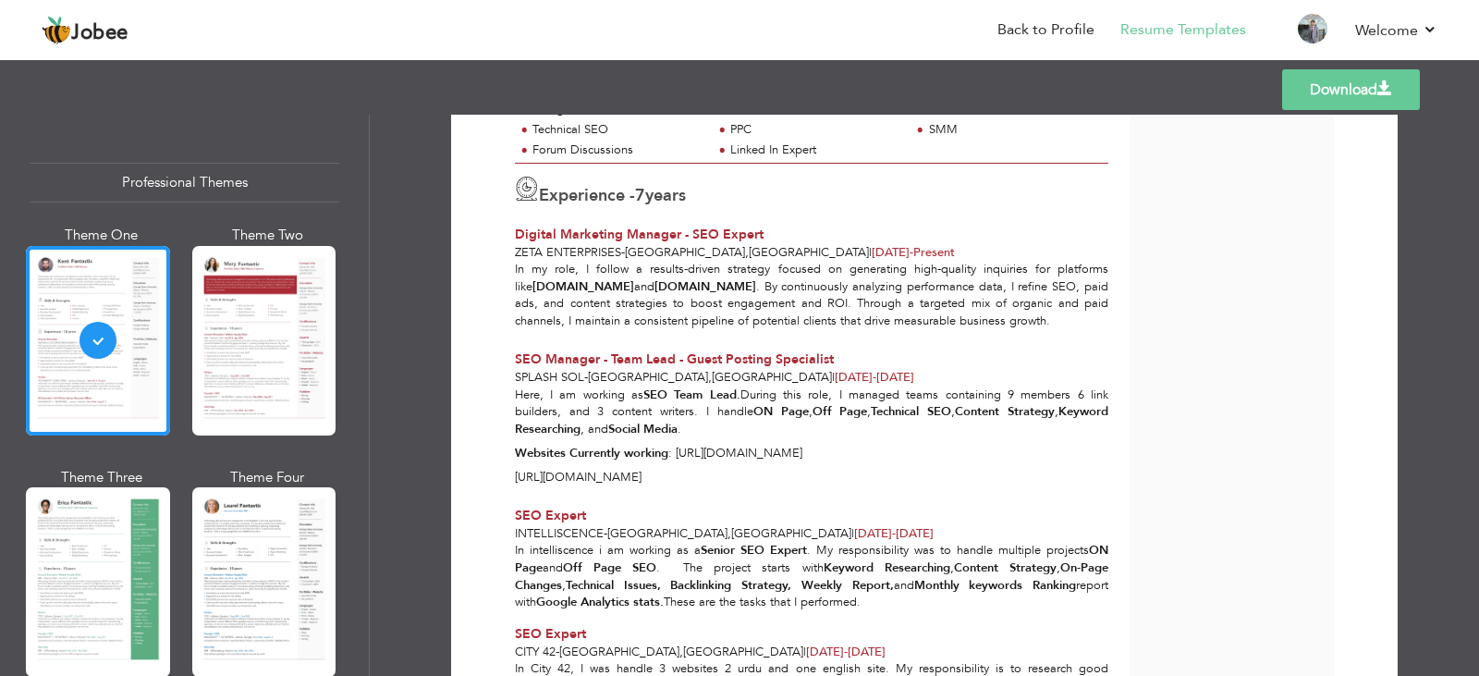
click at [1330, 103] on link "Download" at bounding box center [1352, 89] width 138 height 41
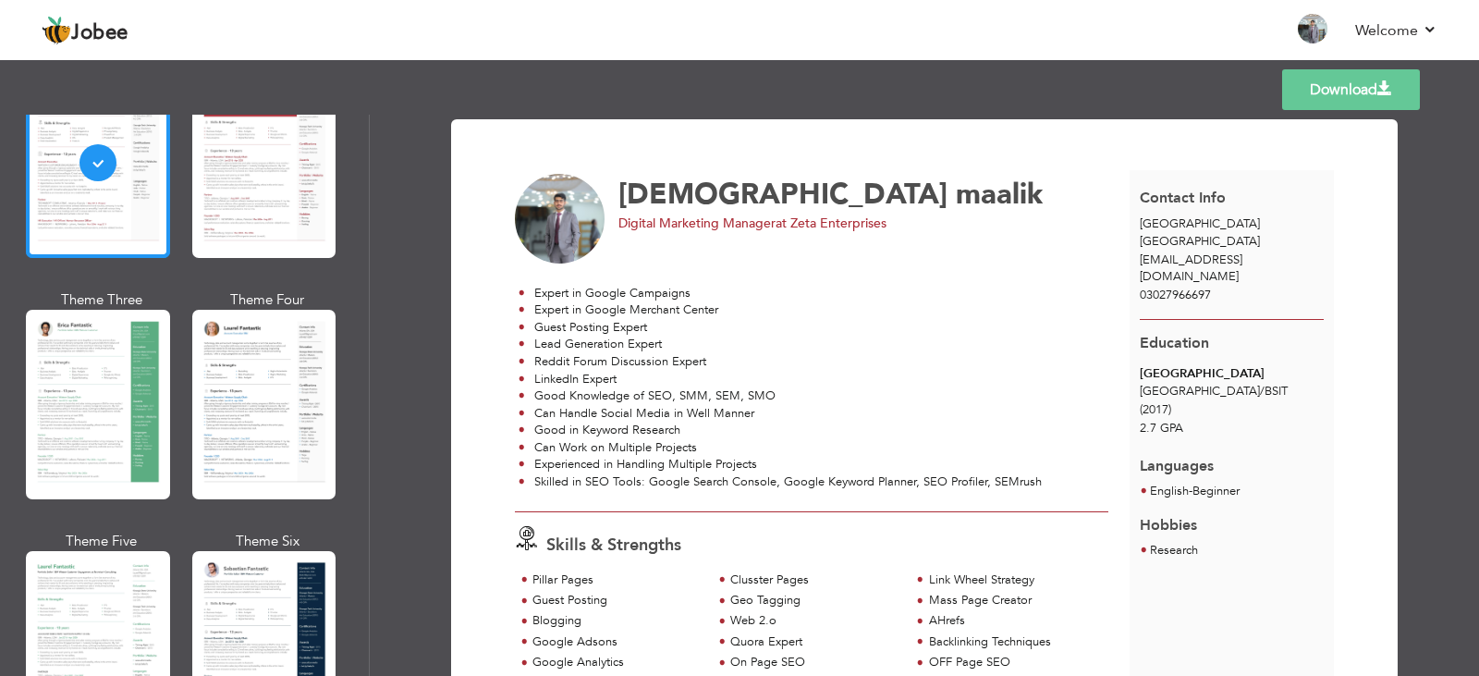
scroll to position [185, 0]
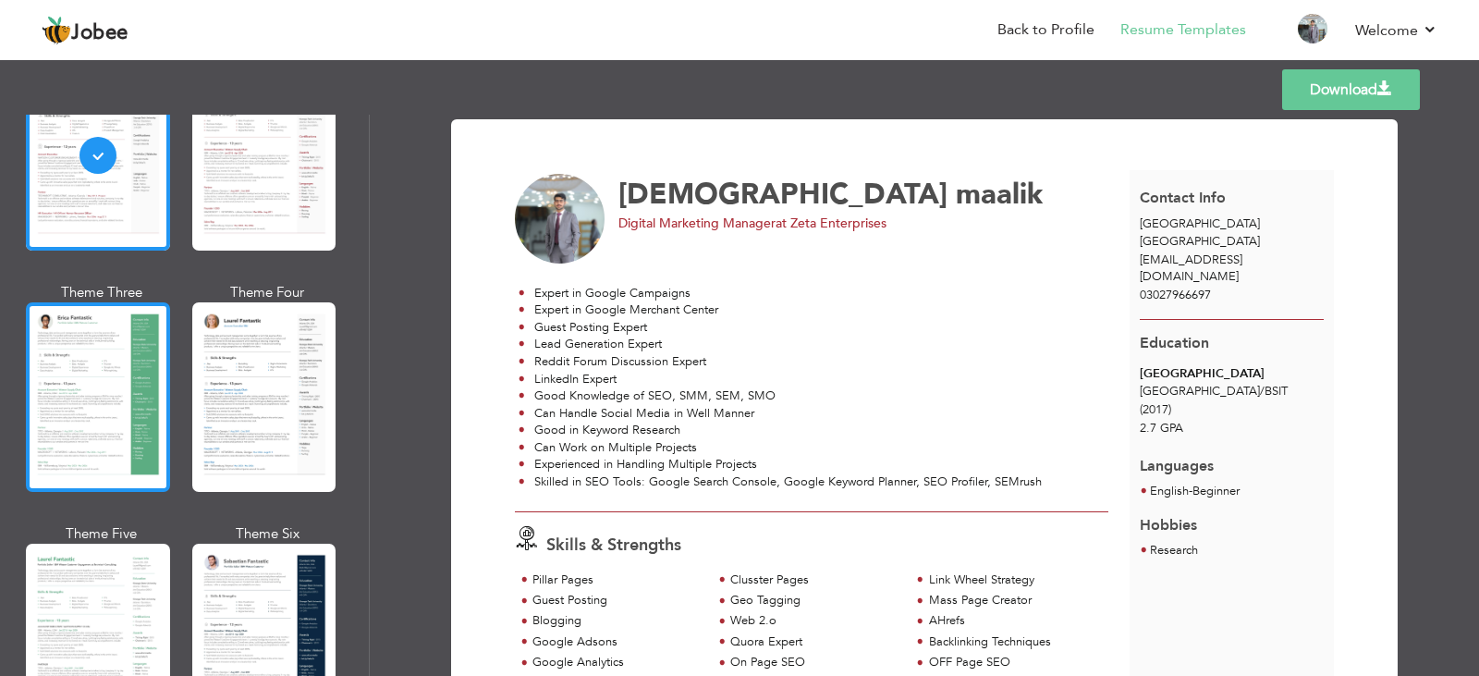
click at [102, 377] on div at bounding box center [98, 397] width 144 height 190
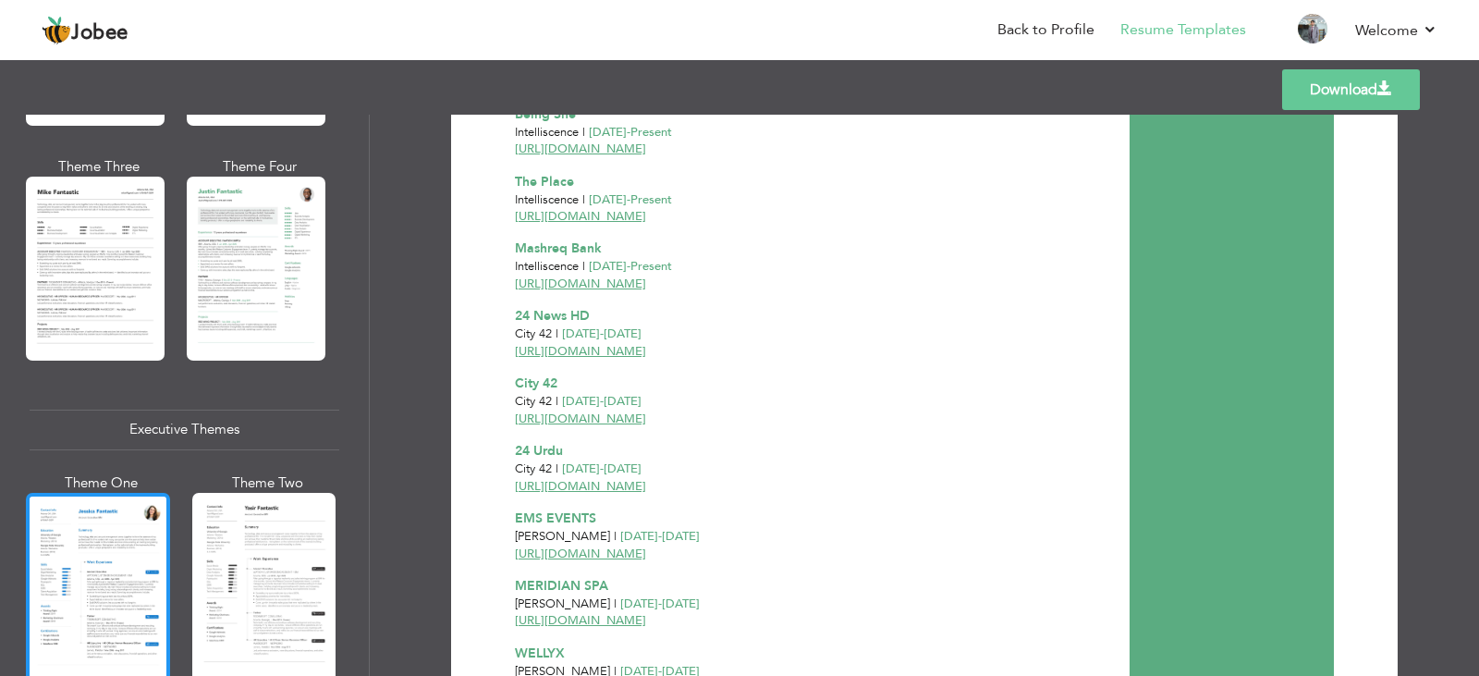
scroll to position [1387, 0]
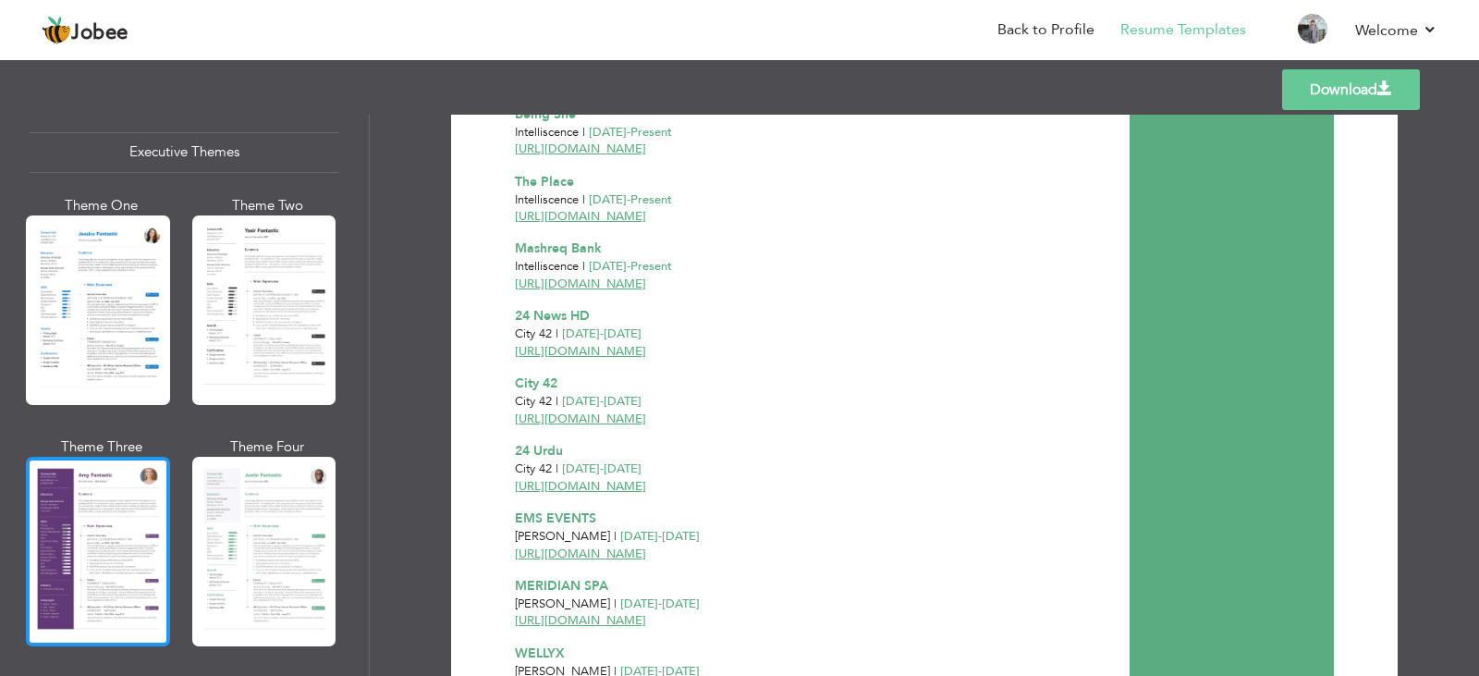
click at [137, 532] on div at bounding box center [98, 552] width 144 height 190
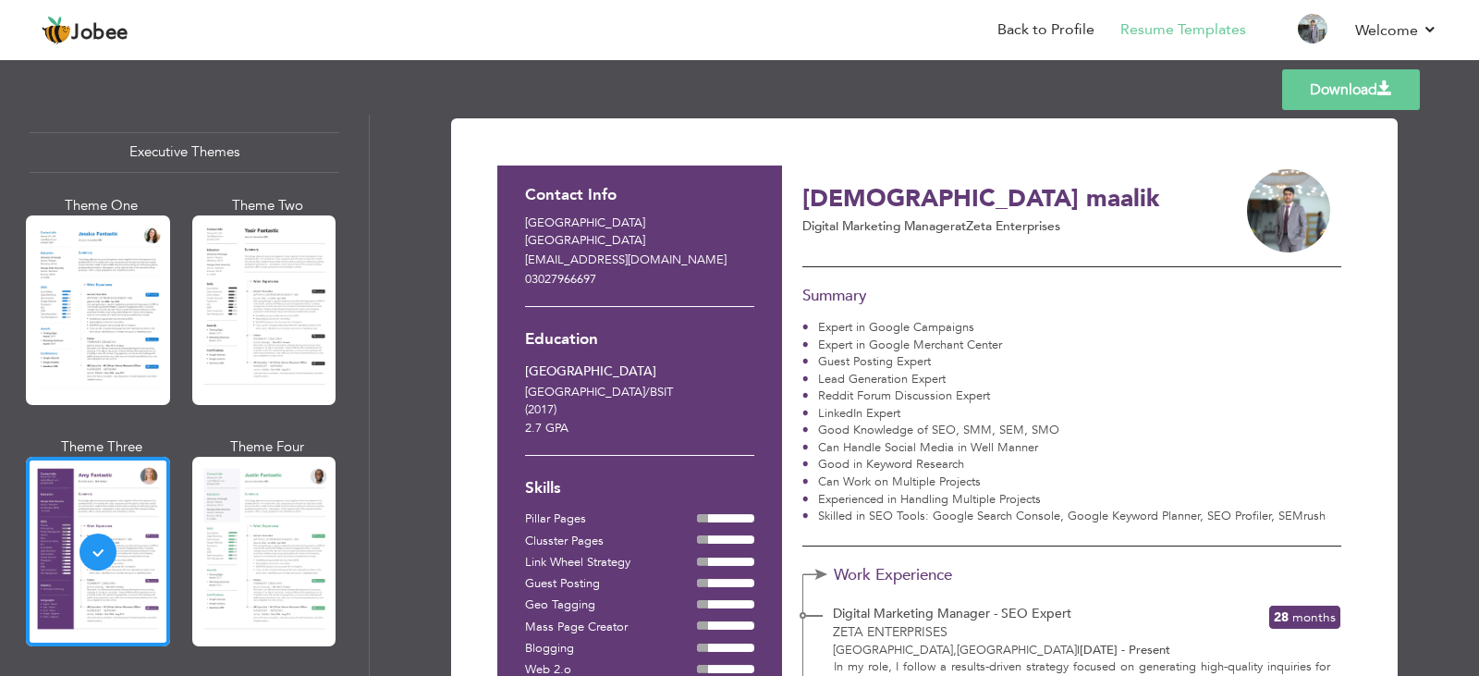
scroll to position [0, 0]
click at [430, 64] on div "Templates Download" at bounding box center [739, 89] width 1479 height 59
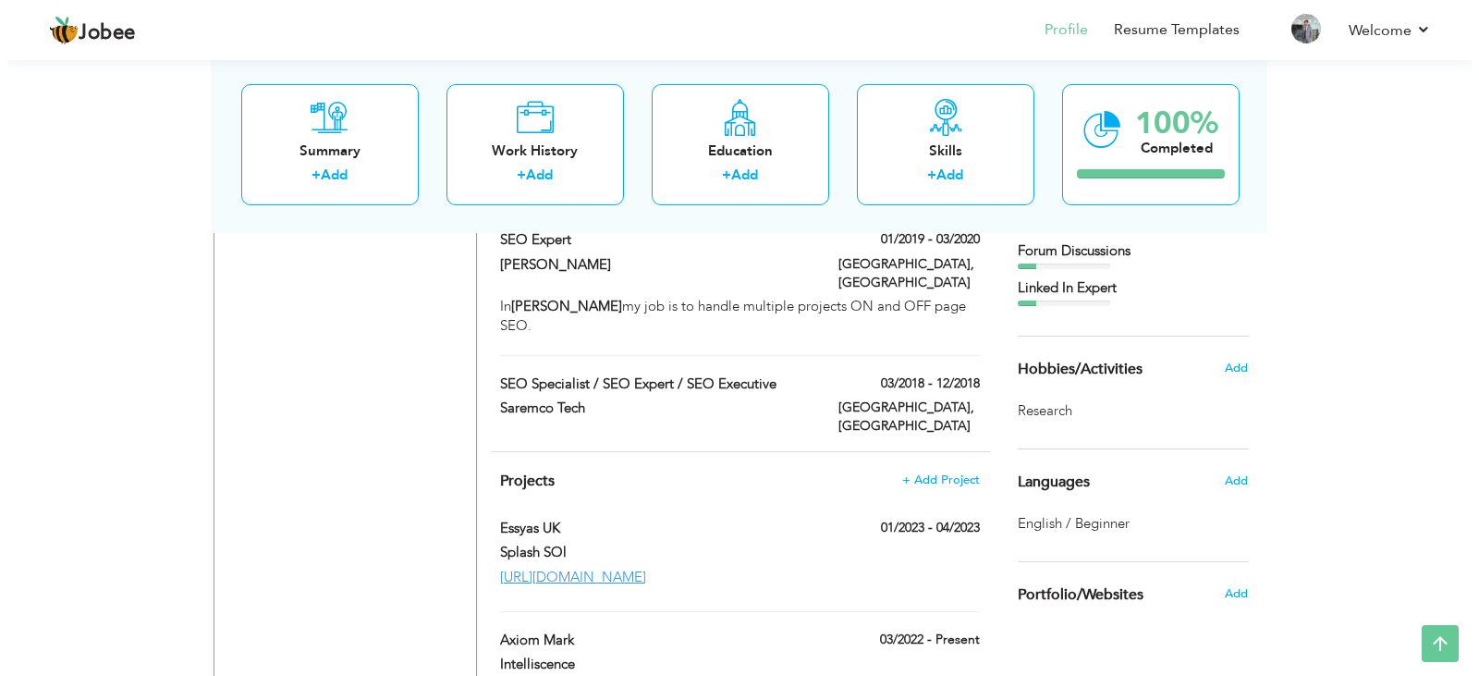
scroll to position [1403, 0]
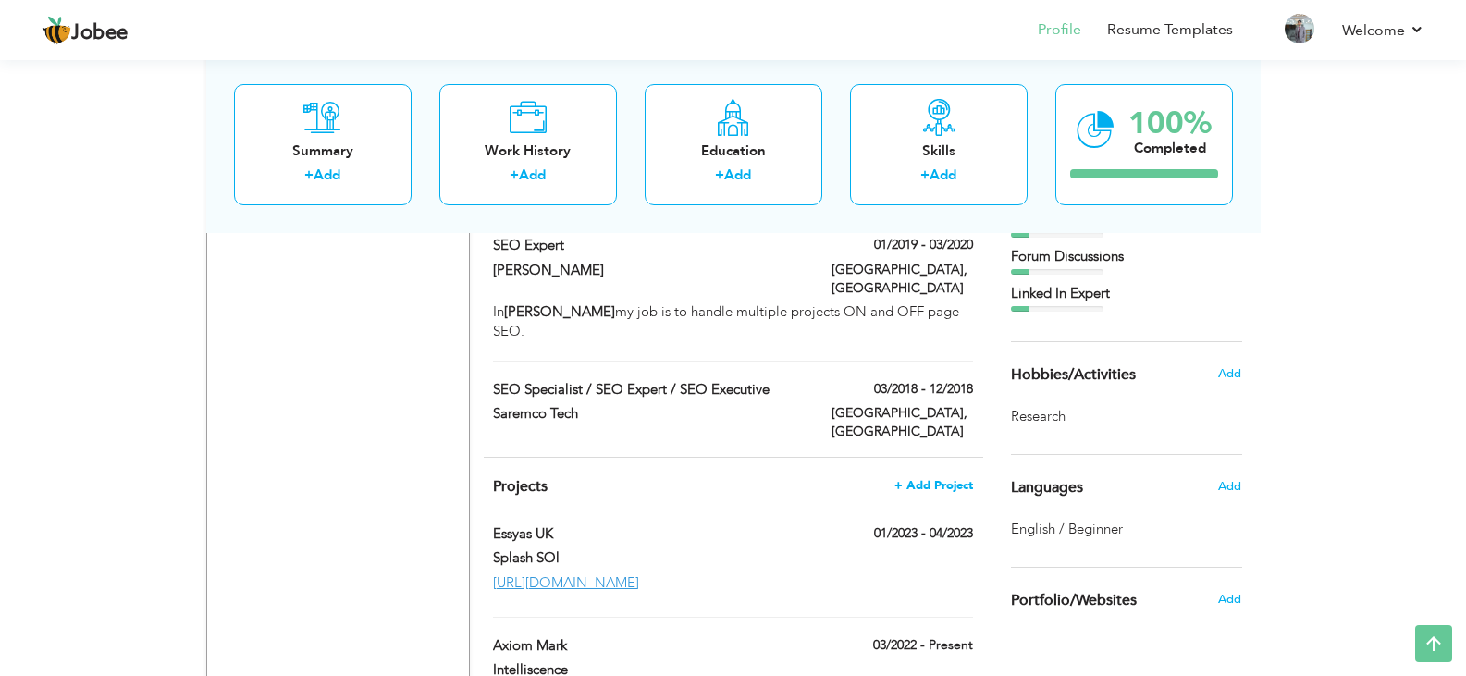
click at [963, 479] on span "+ Add Project" at bounding box center [933, 485] width 79 height 13
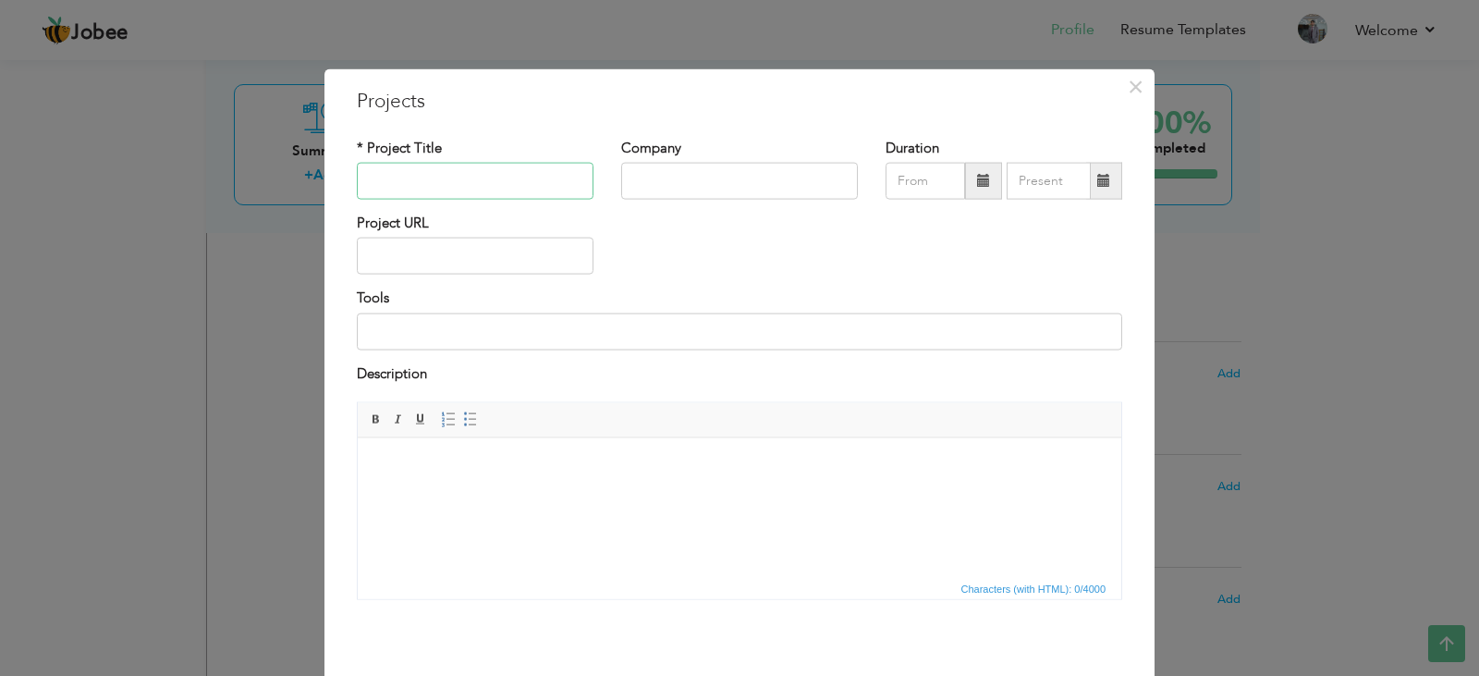
click at [439, 181] on input "text" at bounding box center [475, 181] width 237 height 37
type input "Kijero LLC"
click at [441, 256] on input "text" at bounding box center [475, 256] width 237 height 37
type input "[DOMAIN_NAME]"
click at [695, 182] on input "text" at bounding box center [739, 181] width 237 height 37
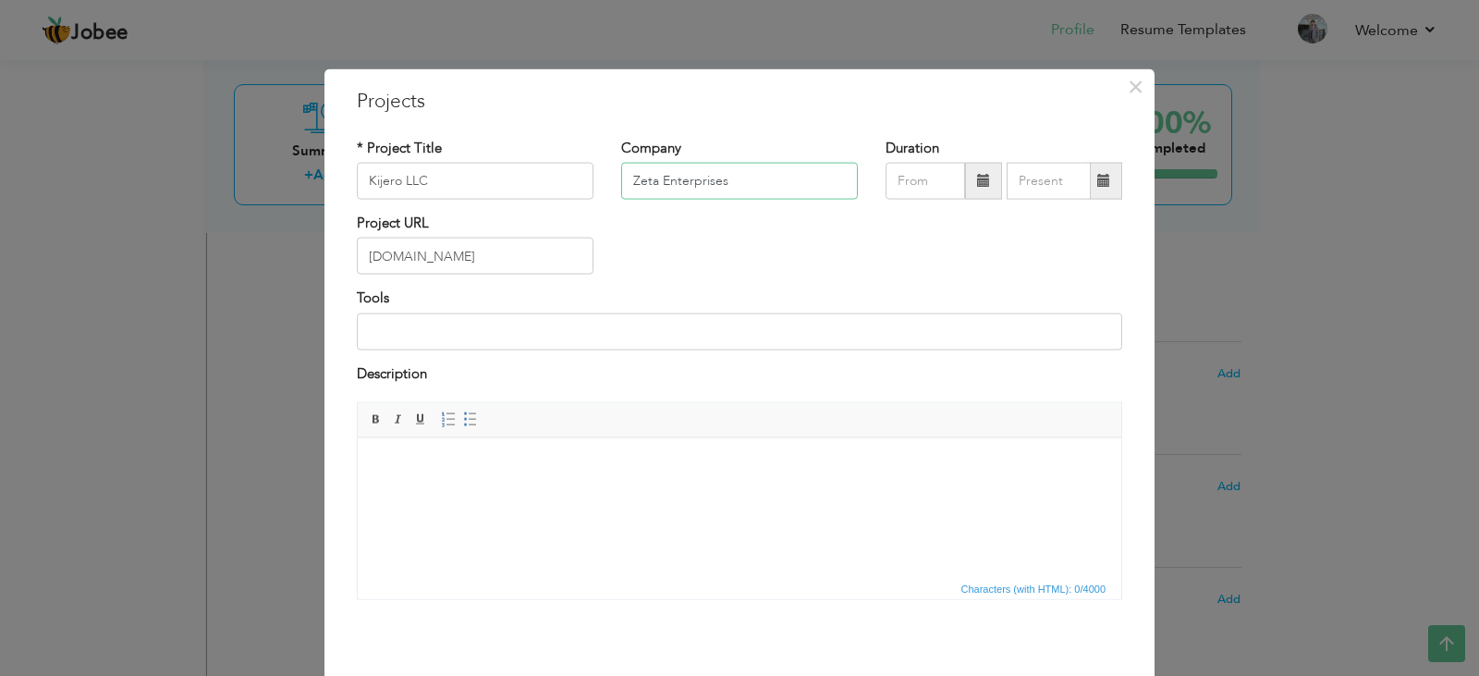
type input "Zeta Enterprises"
click at [920, 188] on input "09/2025" at bounding box center [926, 181] width 80 height 37
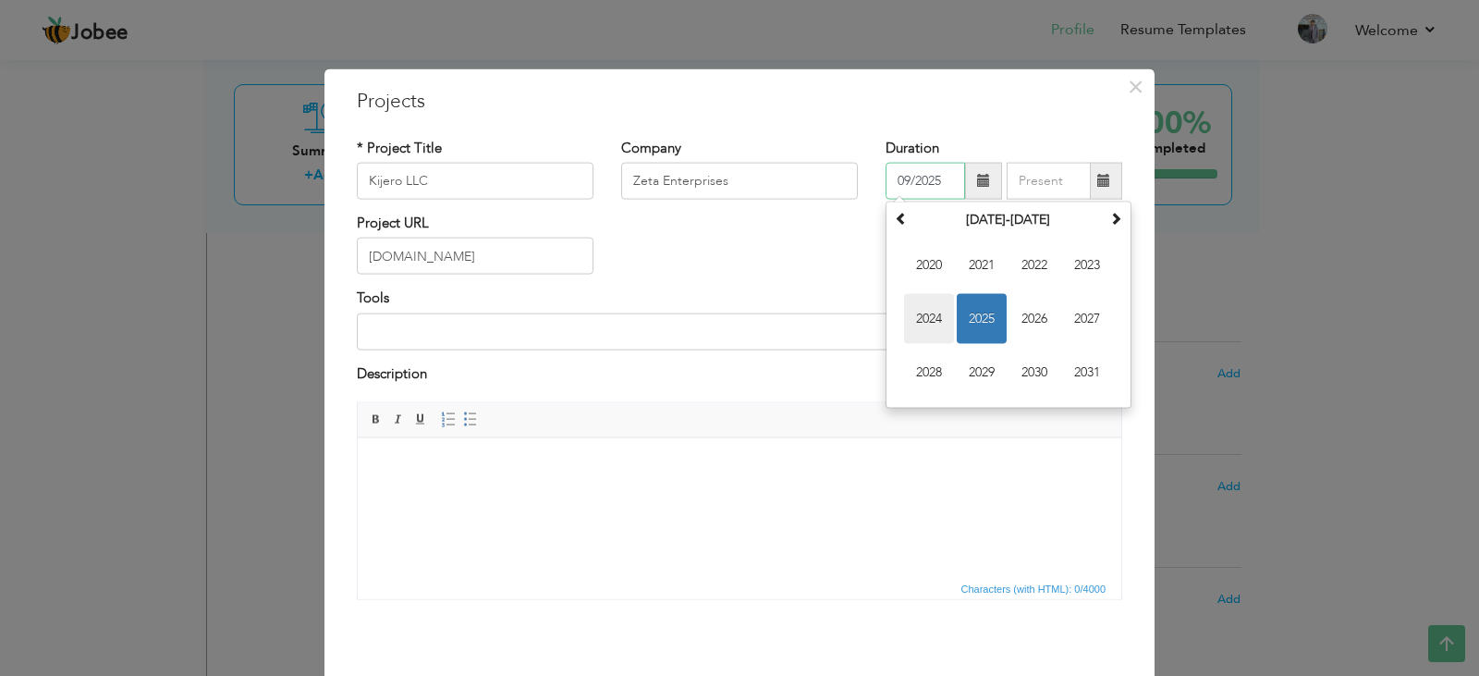
click at [922, 325] on span "2024" at bounding box center [929, 319] width 50 height 50
click at [924, 375] on span "Sep" at bounding box center [929, 373] width 50 height 50
type input "09/2024"
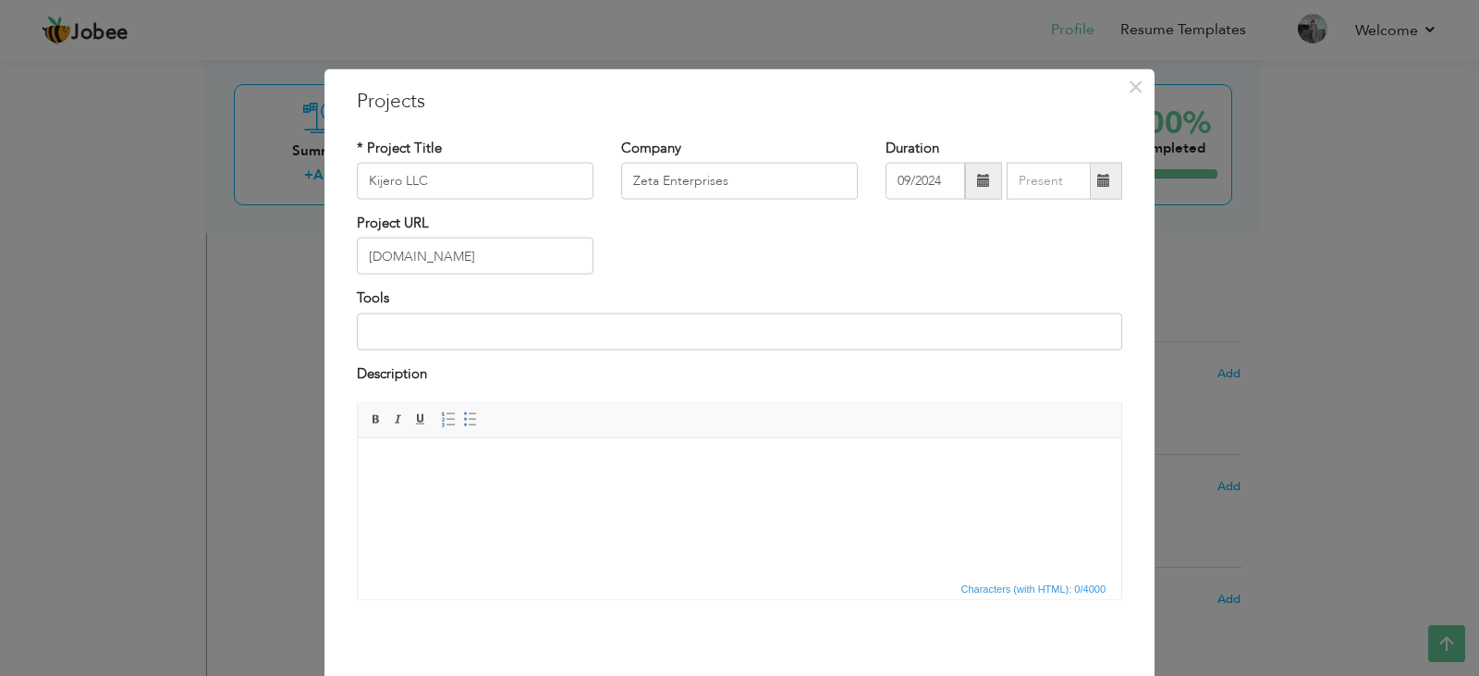
click at [655, 494] on html at bounding box center [740, 465] width 764 height 56
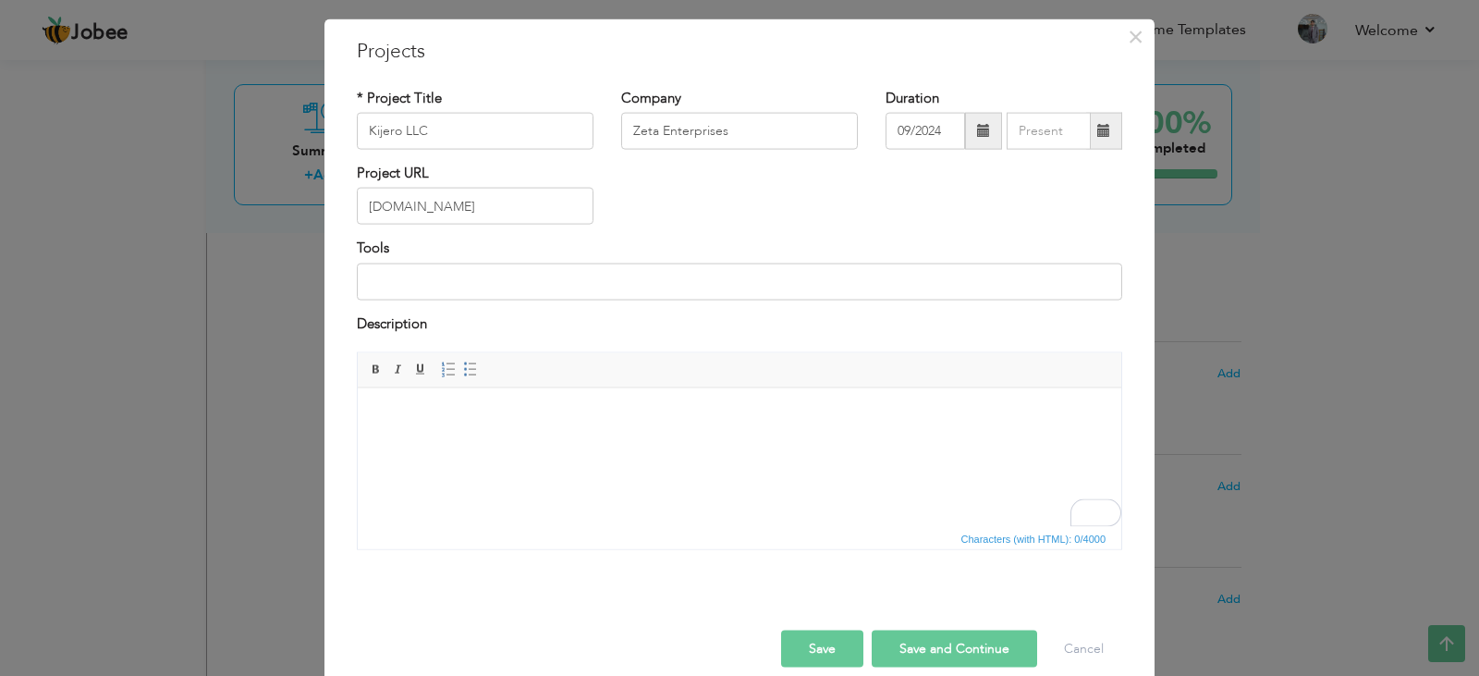
scroll to position [74, 0]
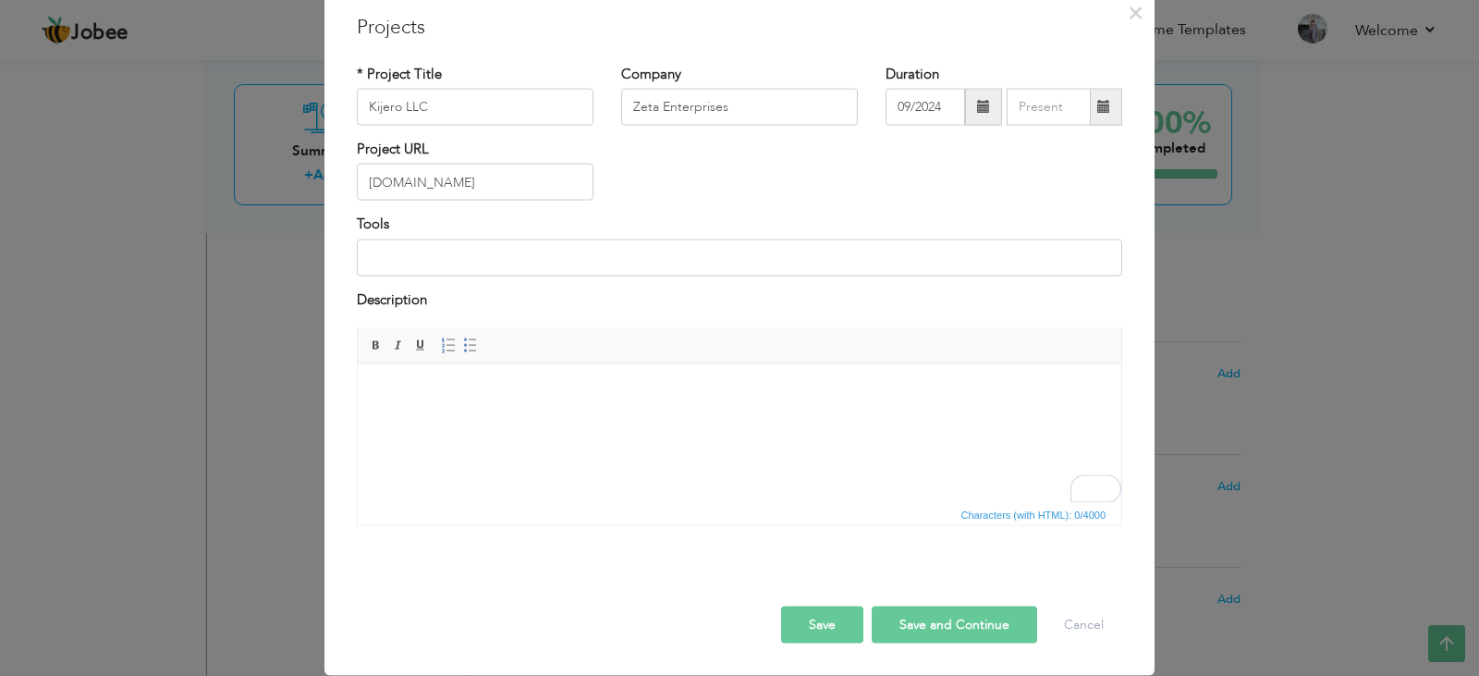
click at [821, 625] on button "Save" at bounding box center [822, 625] width 82 height 37
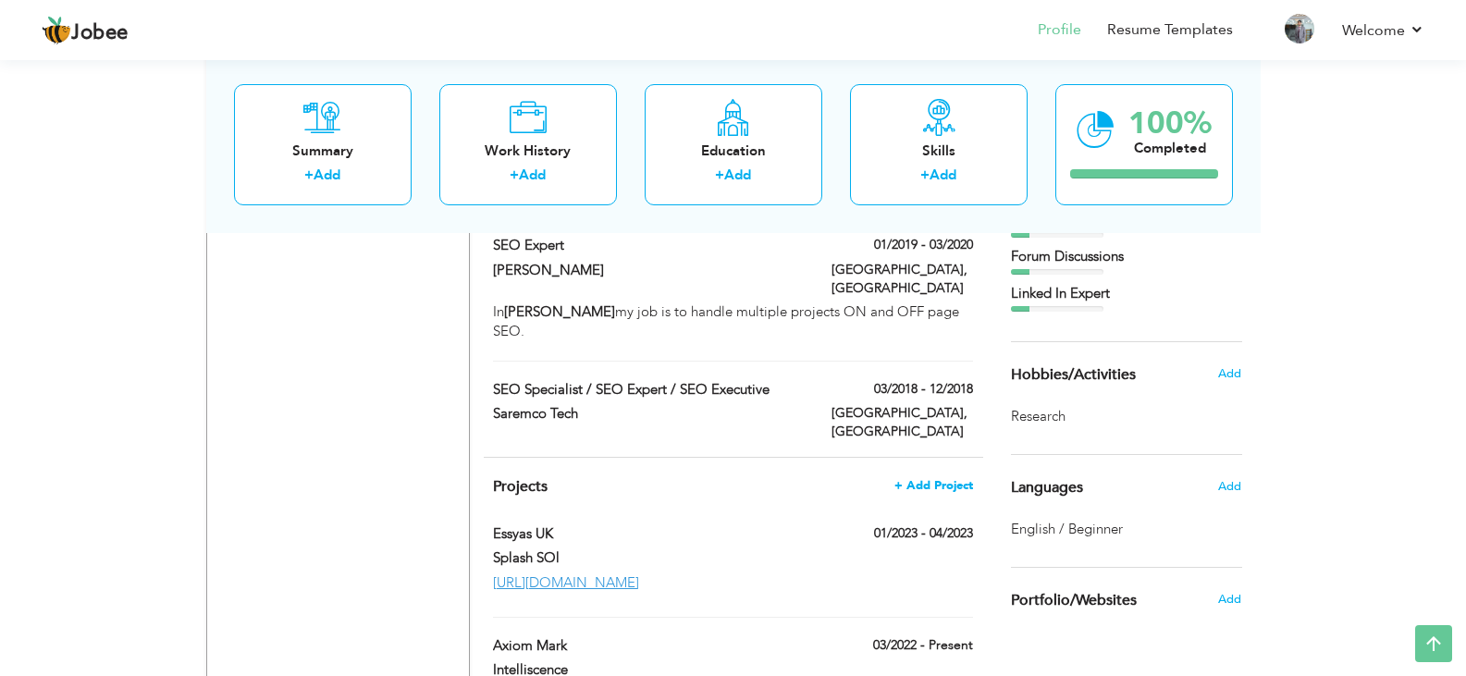
click at [919, 479] on span "+ Add Project" at bounding box center [933, 485] width 79 height 13
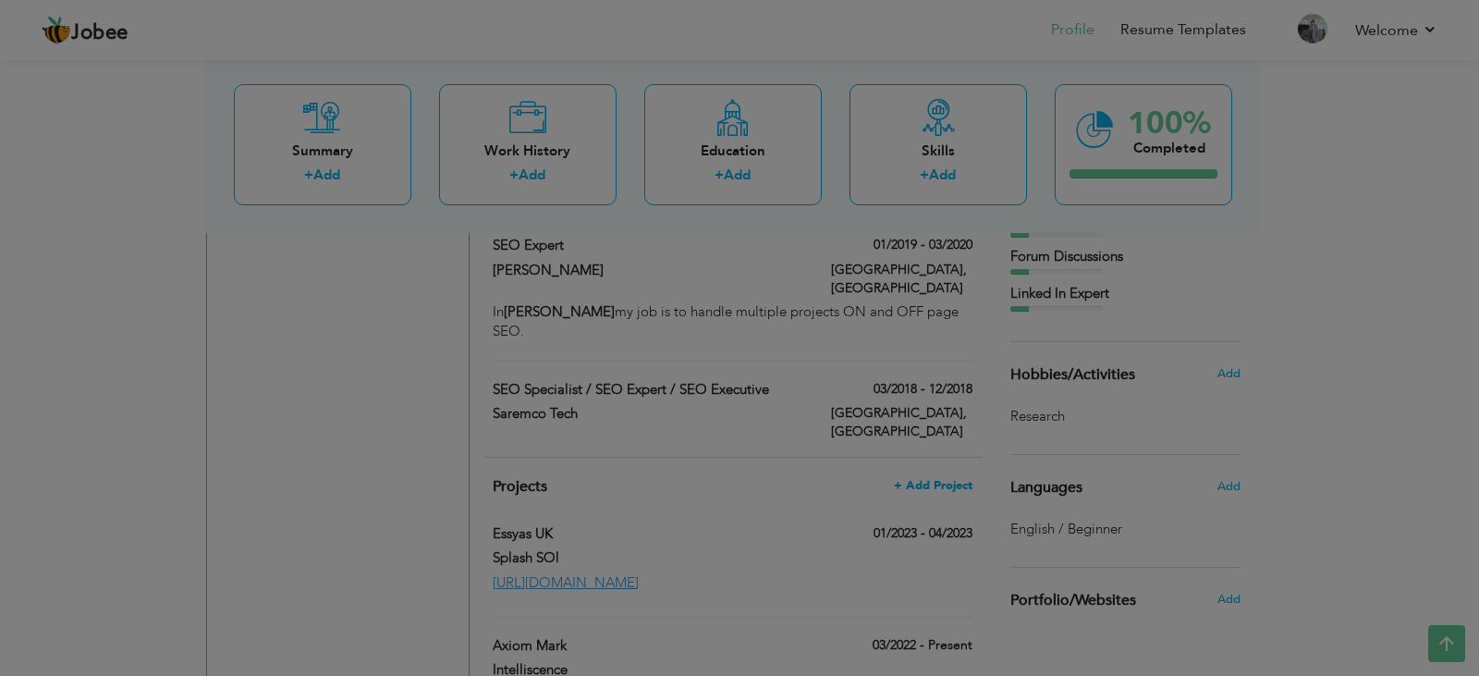
scroll to position [0, 0]
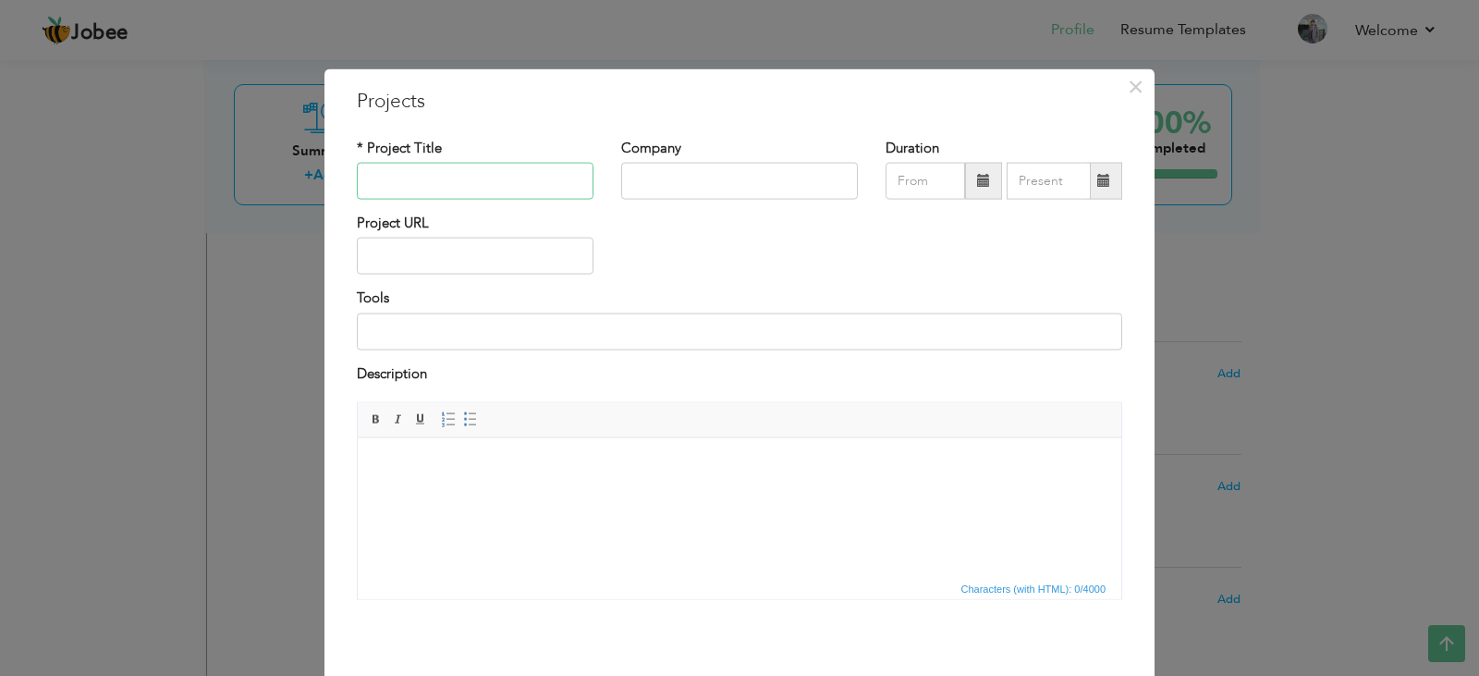
click at [436, 188] on input "text" at bounding box center [475, 181] width 237 height 37
type input "[PERSON_NAME] LLC"
click at [436, 267] on input "text" at bounding box center [475, 256] width 237 height 37
type input "[DOMAIN_NAME]"
click at [647, 181] on input "text" at bounding box center [739, 181] width 237 height 37
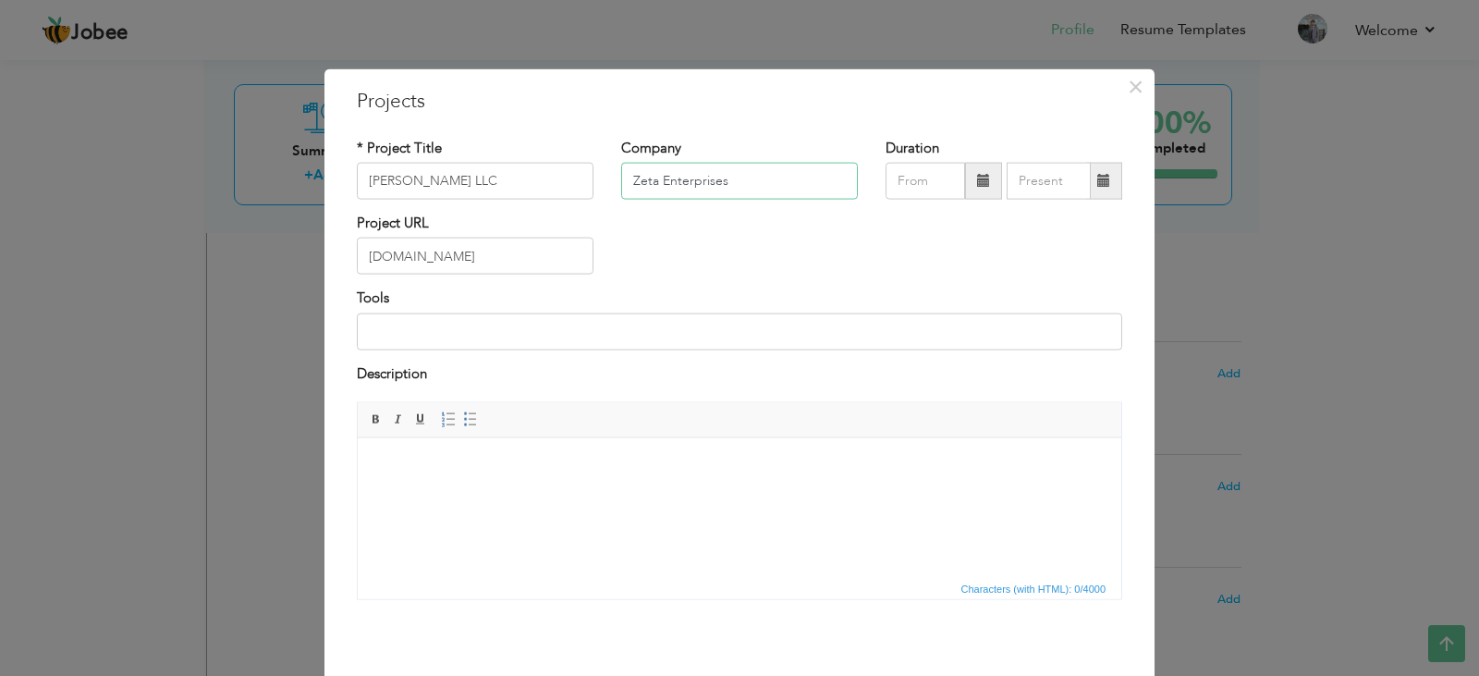
type input "Zeta Enterprises"
click at [902, 180] on input "text" at bounding box center [926, 181] width 80 height 37
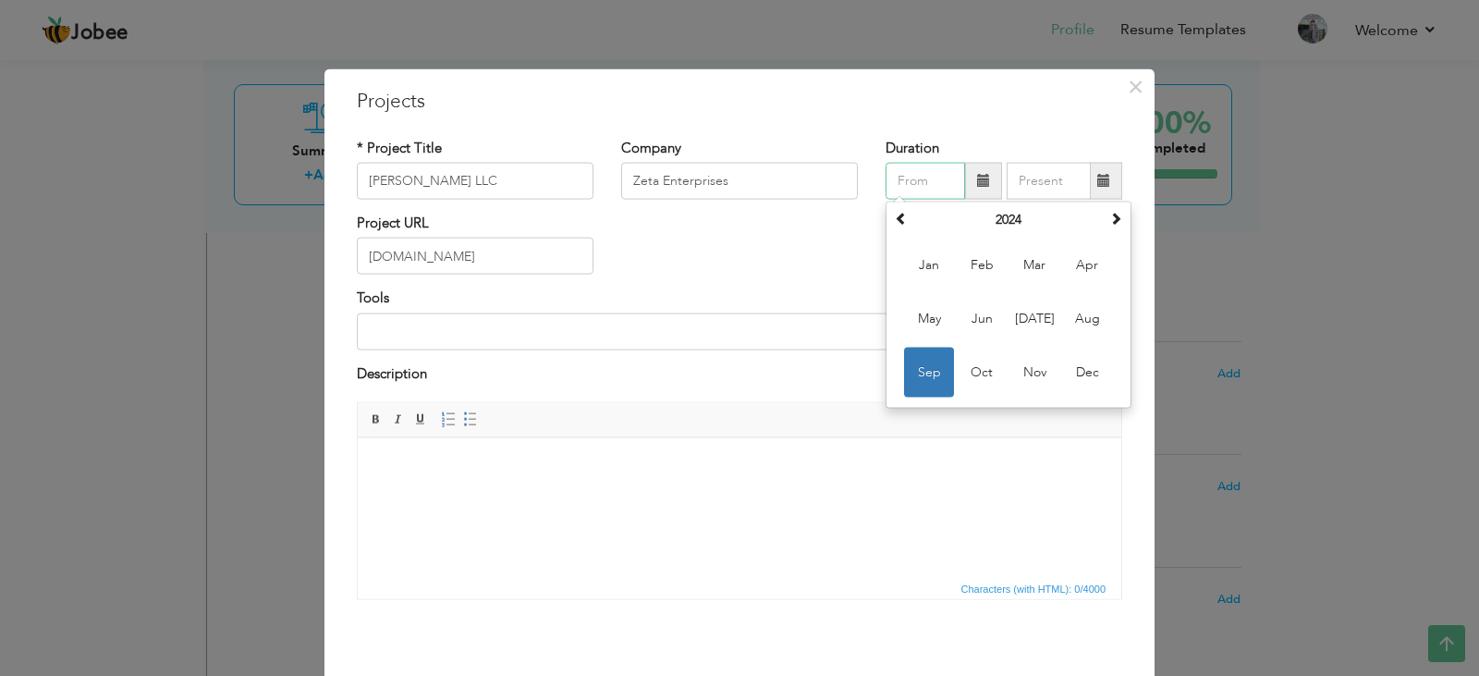
click at [914, 372] on span "Sep" at bounding box center [929, 373] width 50 height 50
type input "09/2024"
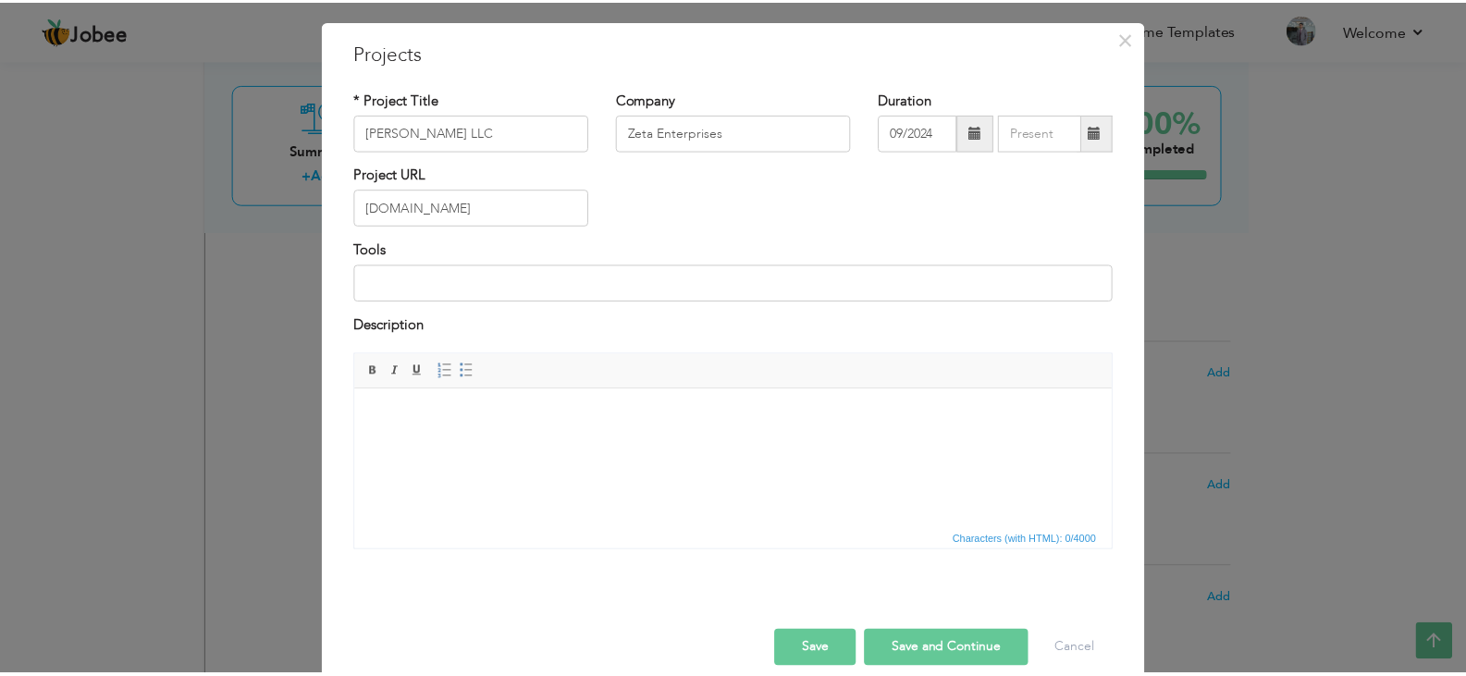
scroll to position [74, 0]
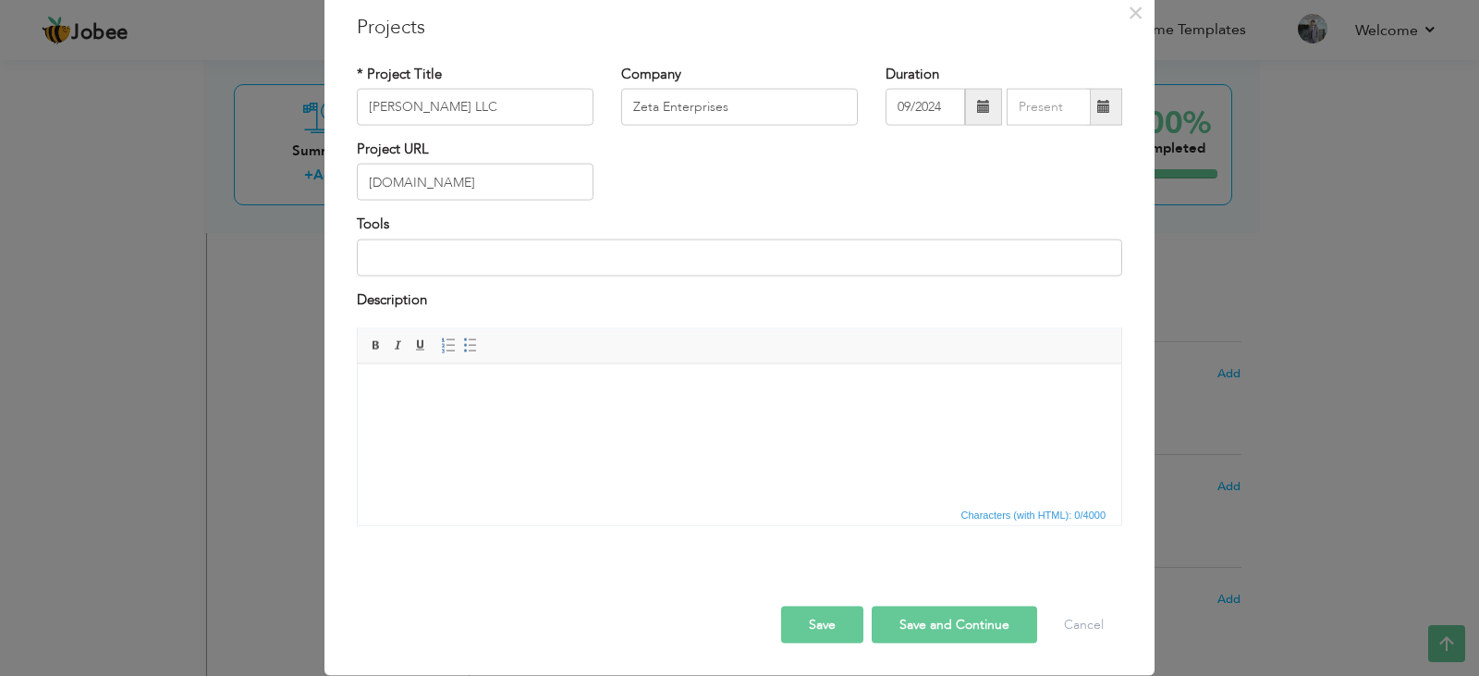
click at [936, 618] on button "Save and Continue" at bounding box center [955, 625] width 166 height 37
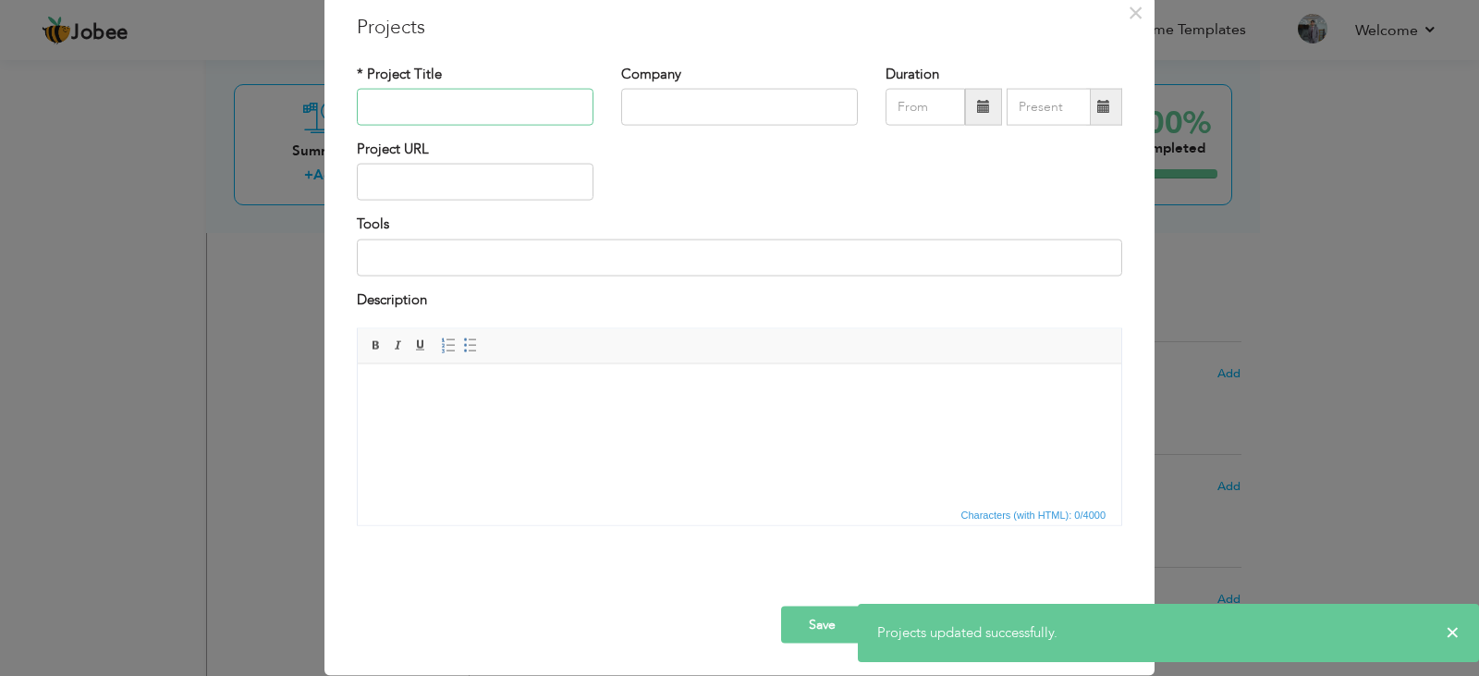
click at [450, 104] on input "text" at bounding box center [475, 107] width 237 height 37
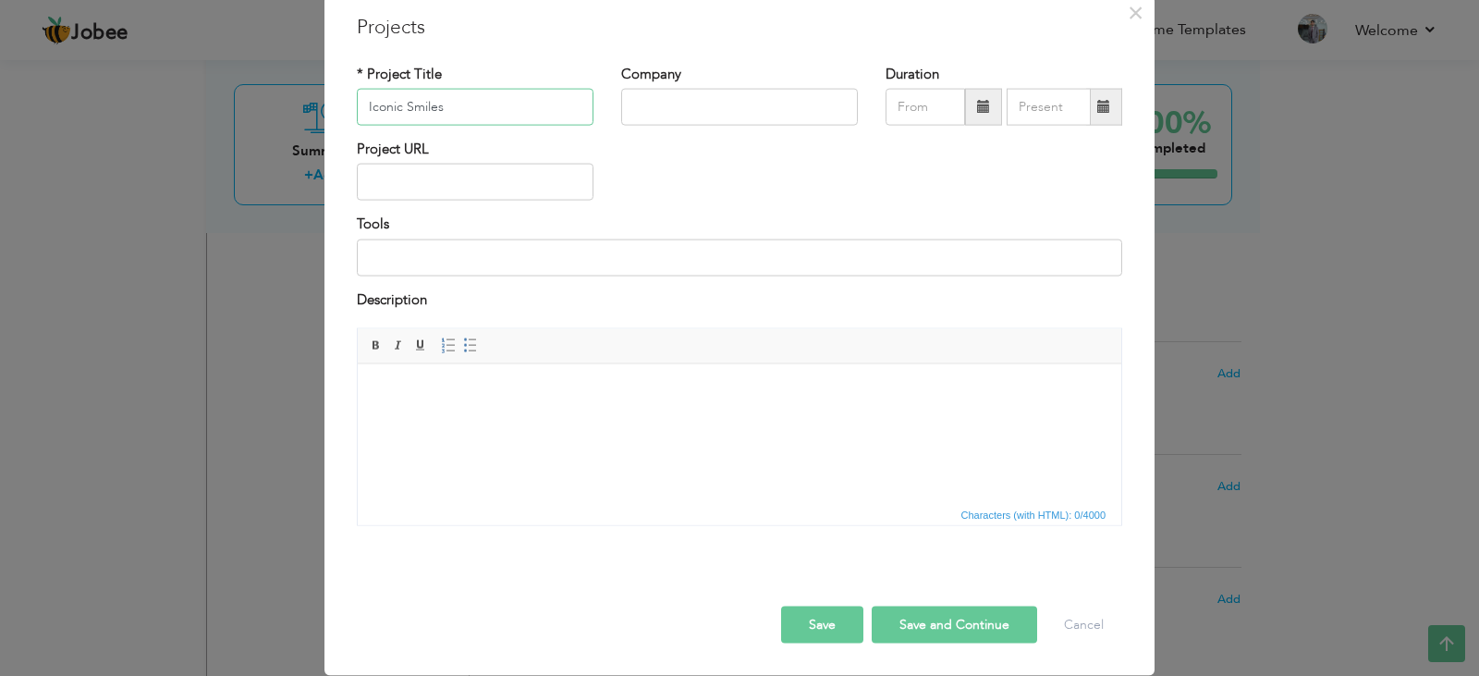
type input "Iconic Smiles"
click at [450, 176] on input "text" at bounding box center [475, 182] width 237 height 37
type input "[DOMAIN_NAME]"
click at [934, 113] on input "text" at bounding box center [926, 107] width 80 height 37
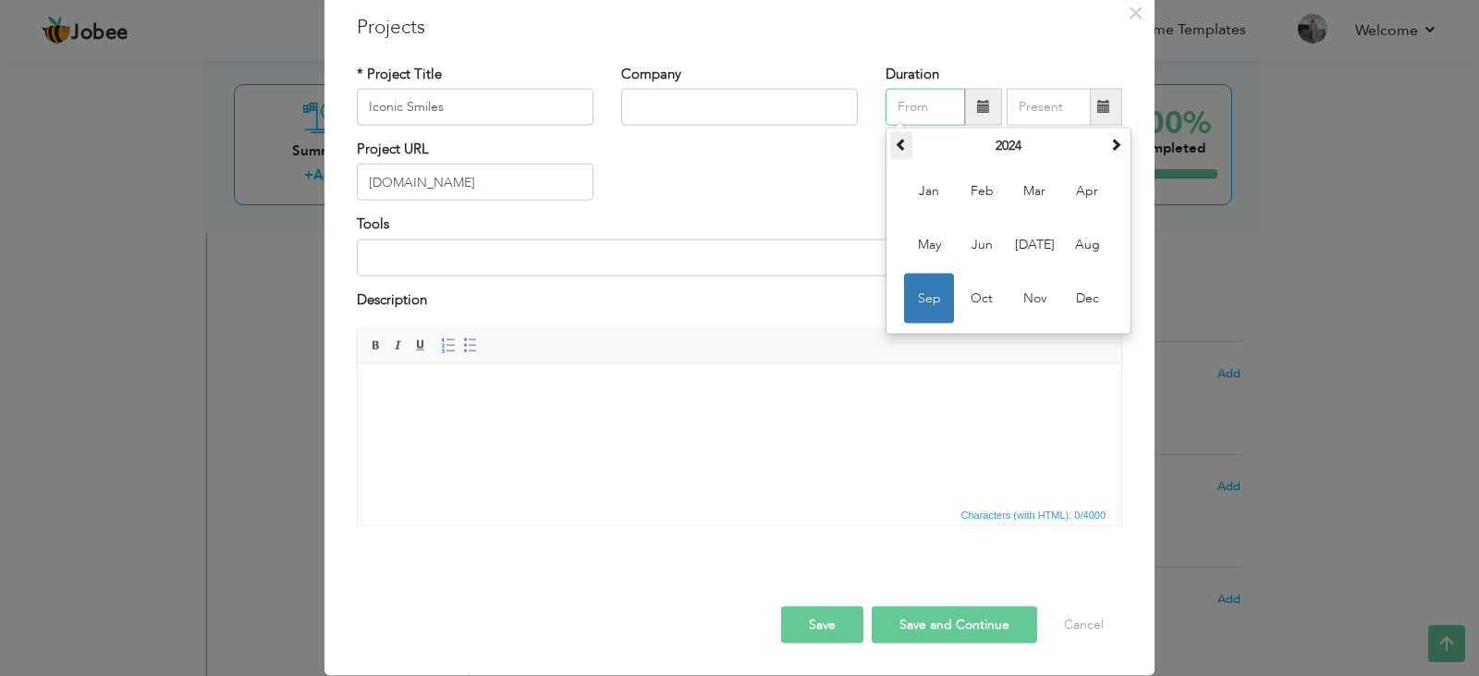
click at [899, 150] on span at bounding box center [901, 144] width 13 height 13
click at [918, 238] on span "May" at bounding box center [929, 245] width 50 height 50
type input "05/2023"
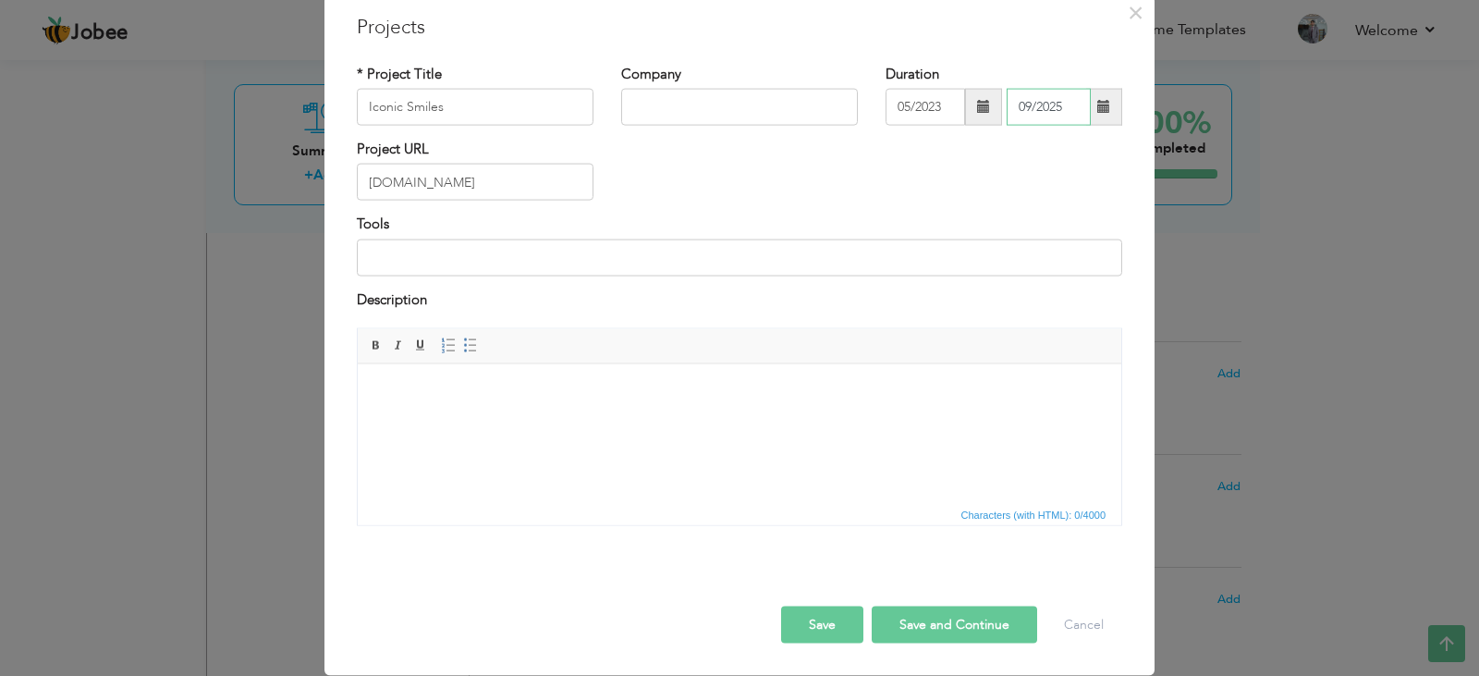
click at [1031, 102] on input "09/2025" at bounding box center [1049, 107] width 84 height 37
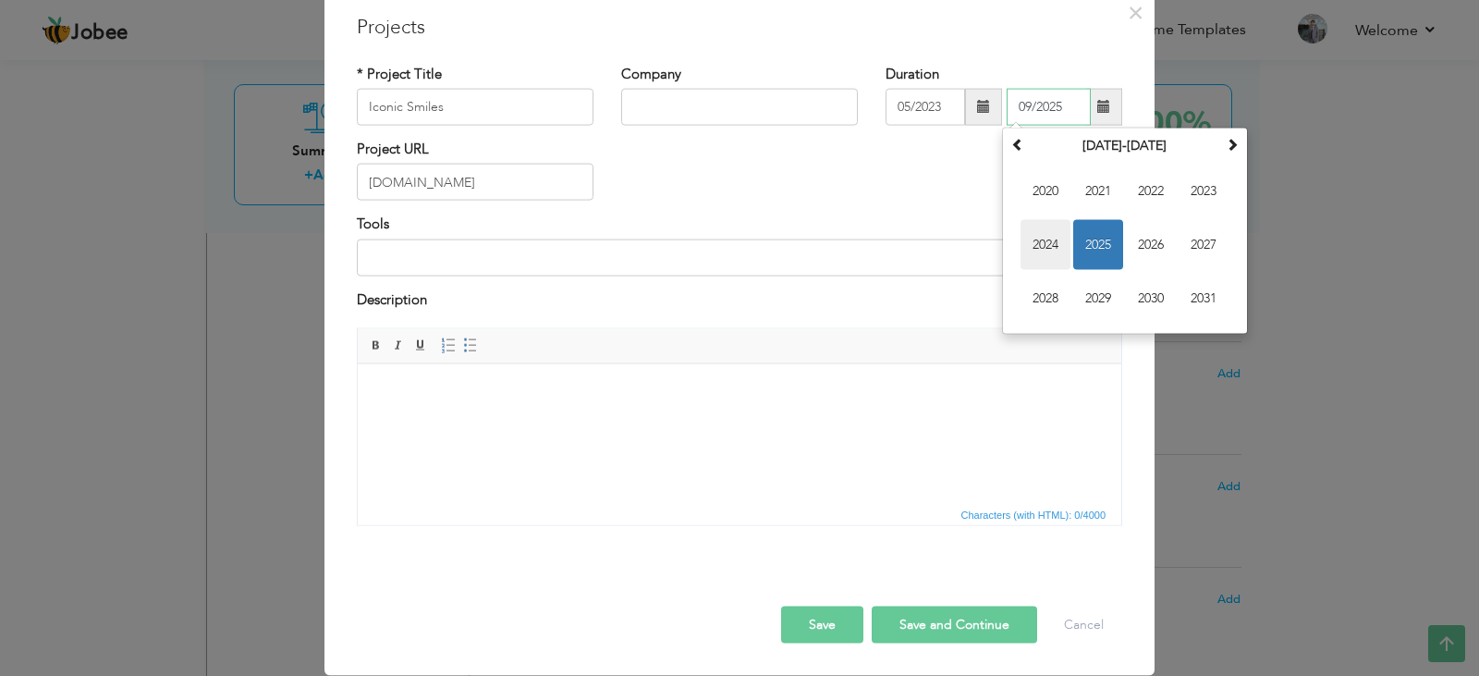
click at [1051, 242] on span "2024" at bounding box center [1046, 245] width 50 height 50
click at [1188, 249] on span "Aug" at bounding box center [1204, 245] width 50 height 50
type input "08/2024"
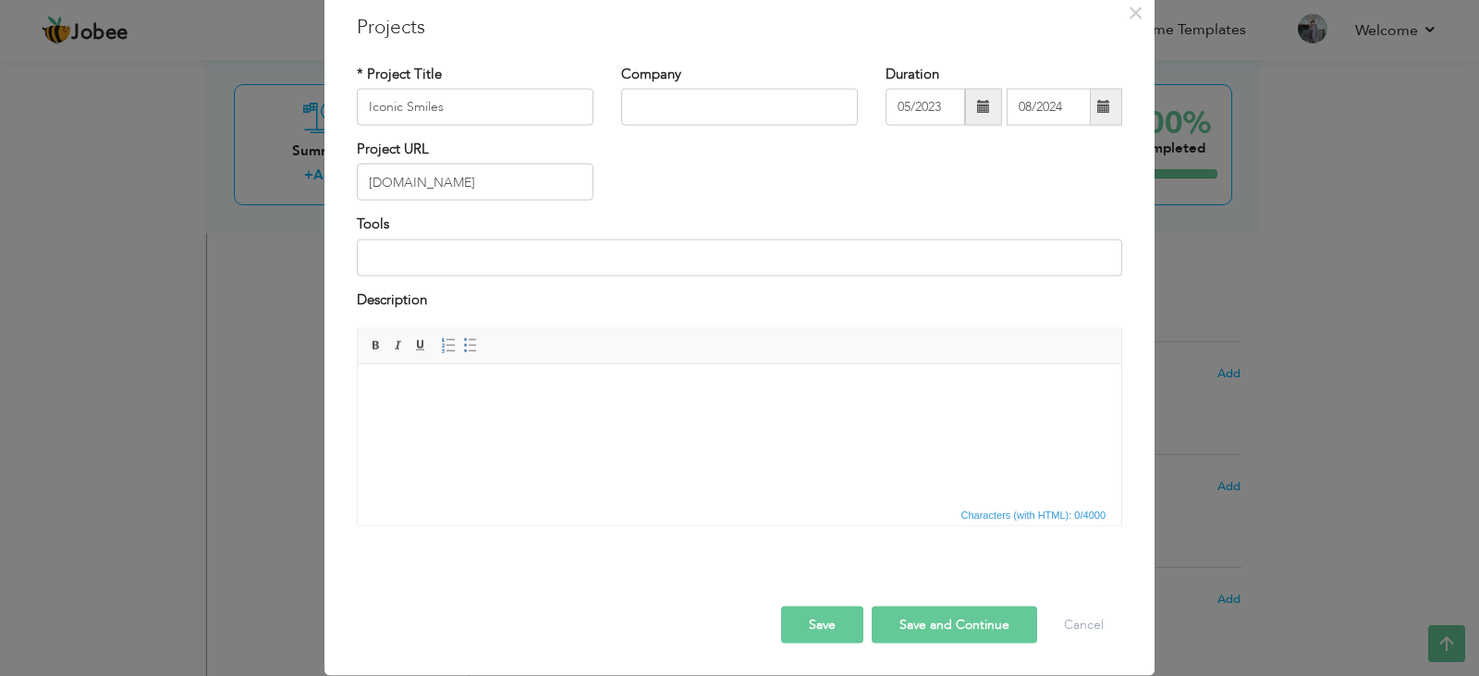
click at [951, 623] on button "Save and Continue" at bounding box center [955, 625] width 166 height 37
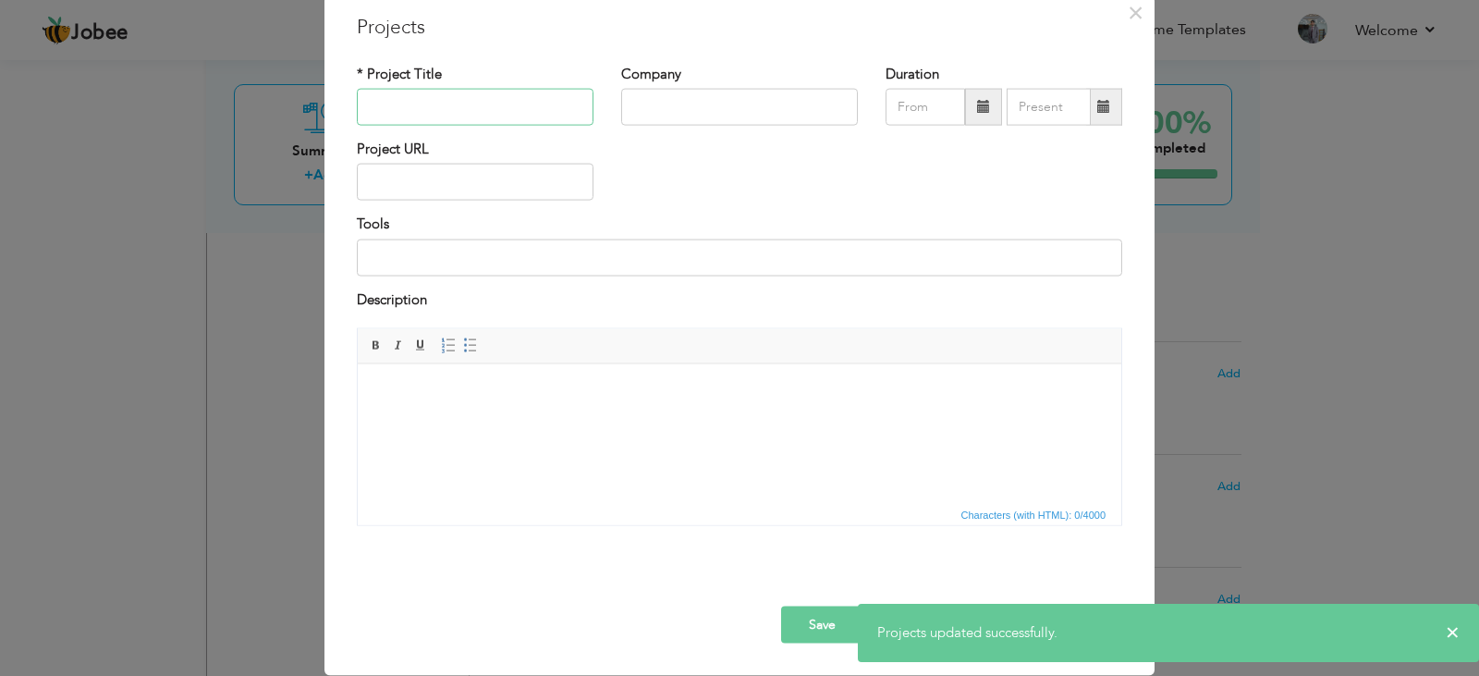
click at [406, 117] on input "text" at bounding box center [475, 107] width 237 height 37
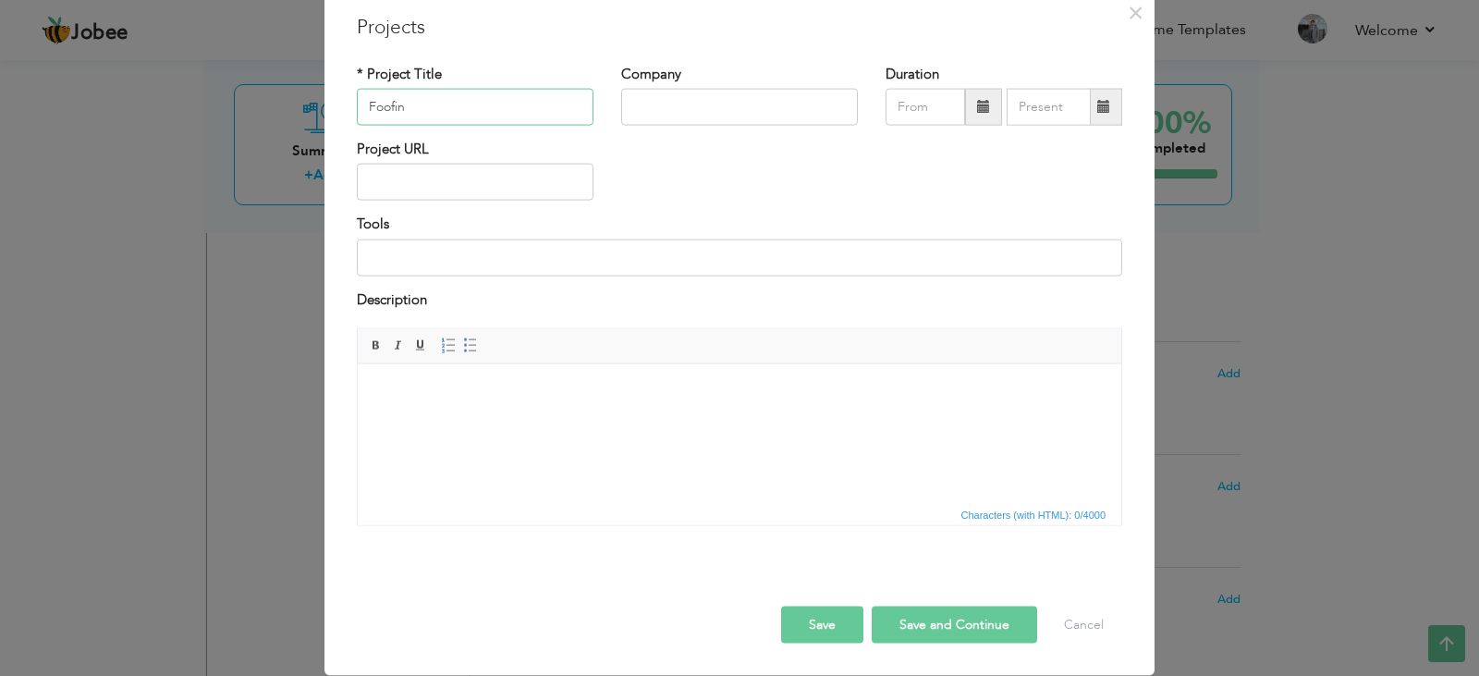
click at [382, 109] on input "Foofin" at bounding box center [475, 107] width 237 height 37
click at [390, 111] on input "Foofin" at bounding box center [475, 107] width 237 height 37
type input "FoodIN"
click at [430, 192] on input "text" at bounding box center [475, 182] width 237 height 37
type input "f"
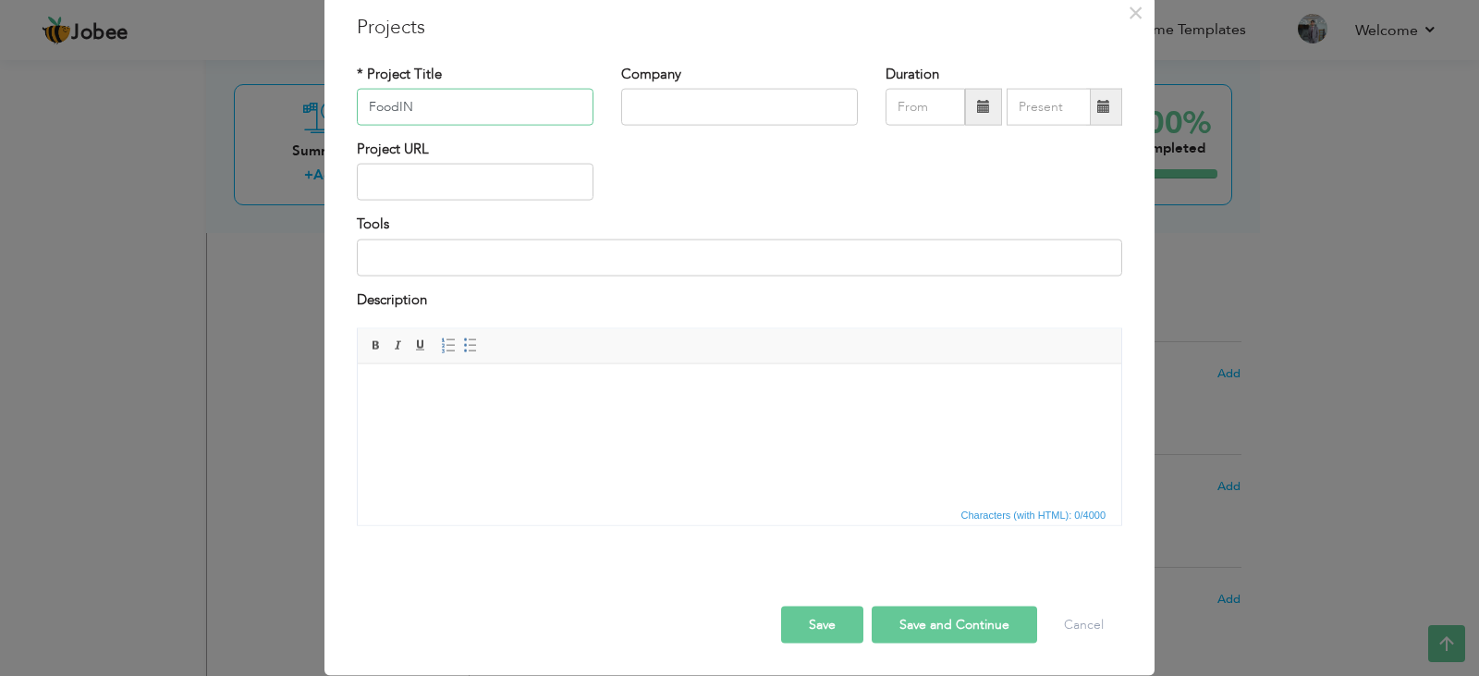
click at [438, 117] on input "FoodIN" at bounding box center [475, 107] width 237 height 37
type input "Velvety"
click at [471, 181] on input "text" at bounding box center [475, 182] width 237 height 37
paste input "[URL][DOMAIN_NAME]"
type input "[URL][DOMAIN_NAME]"
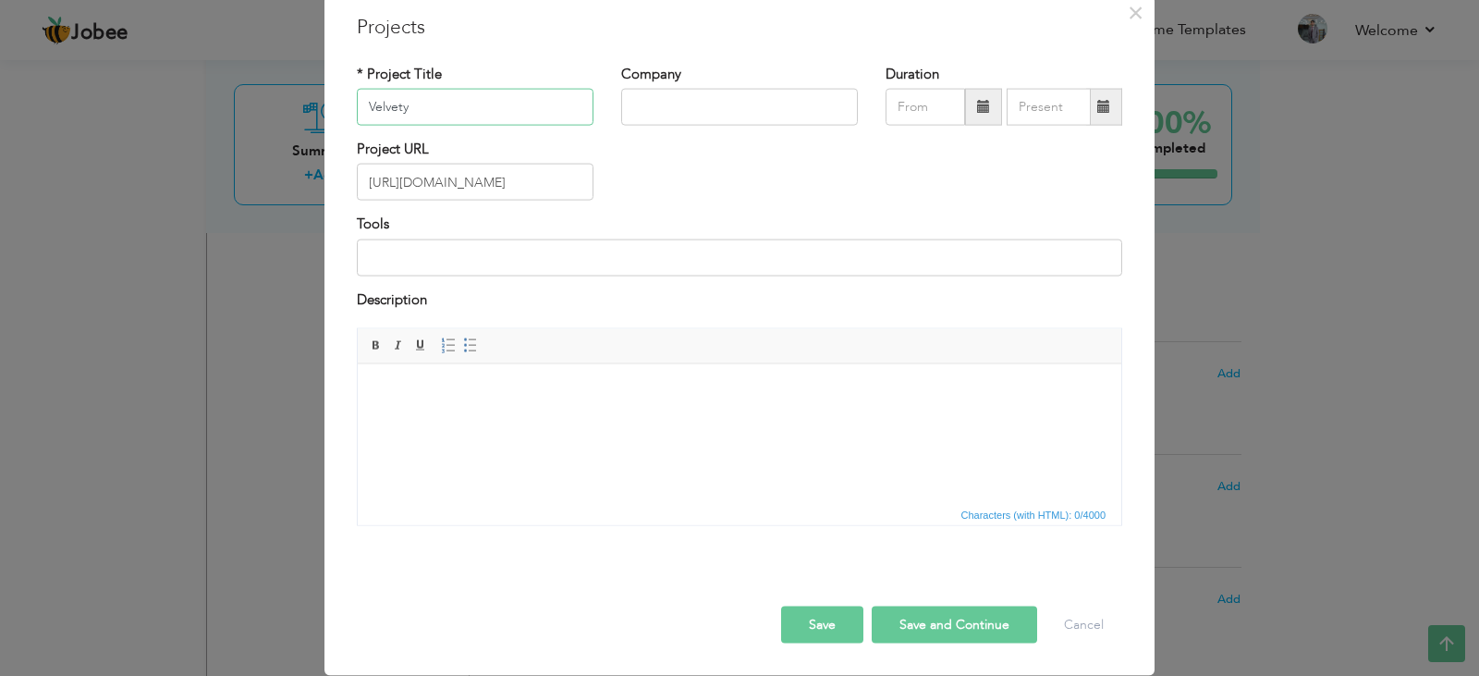
click at [461, 105] on input "Velvety" at bounding box center [475, 107] width 237 height 37
type input "VelvetyParis"
click at [902, 104] on input "text" at bounding box center [926, 107] width 80 height 37
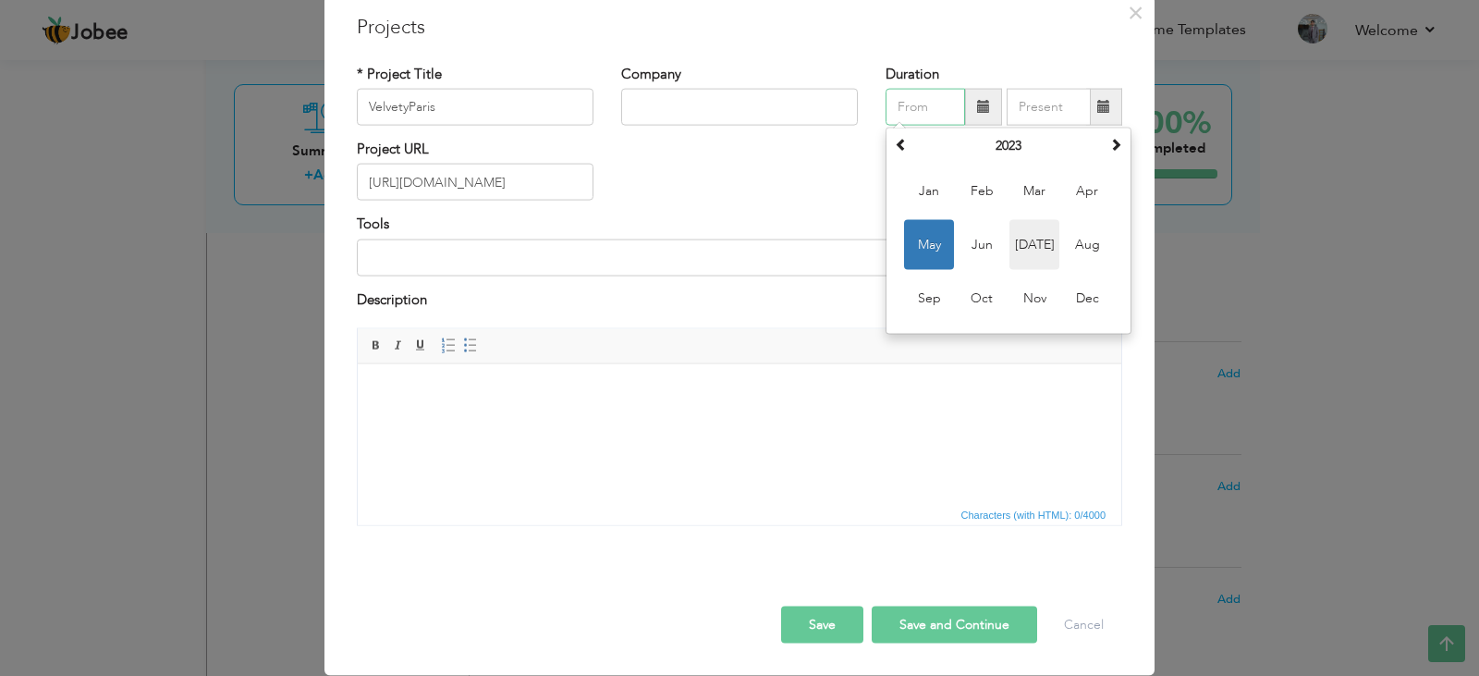
click at [1023, 244] on span "Jul" at bounding box center [1035, 245] width 50 height 50
type input "07/2023"
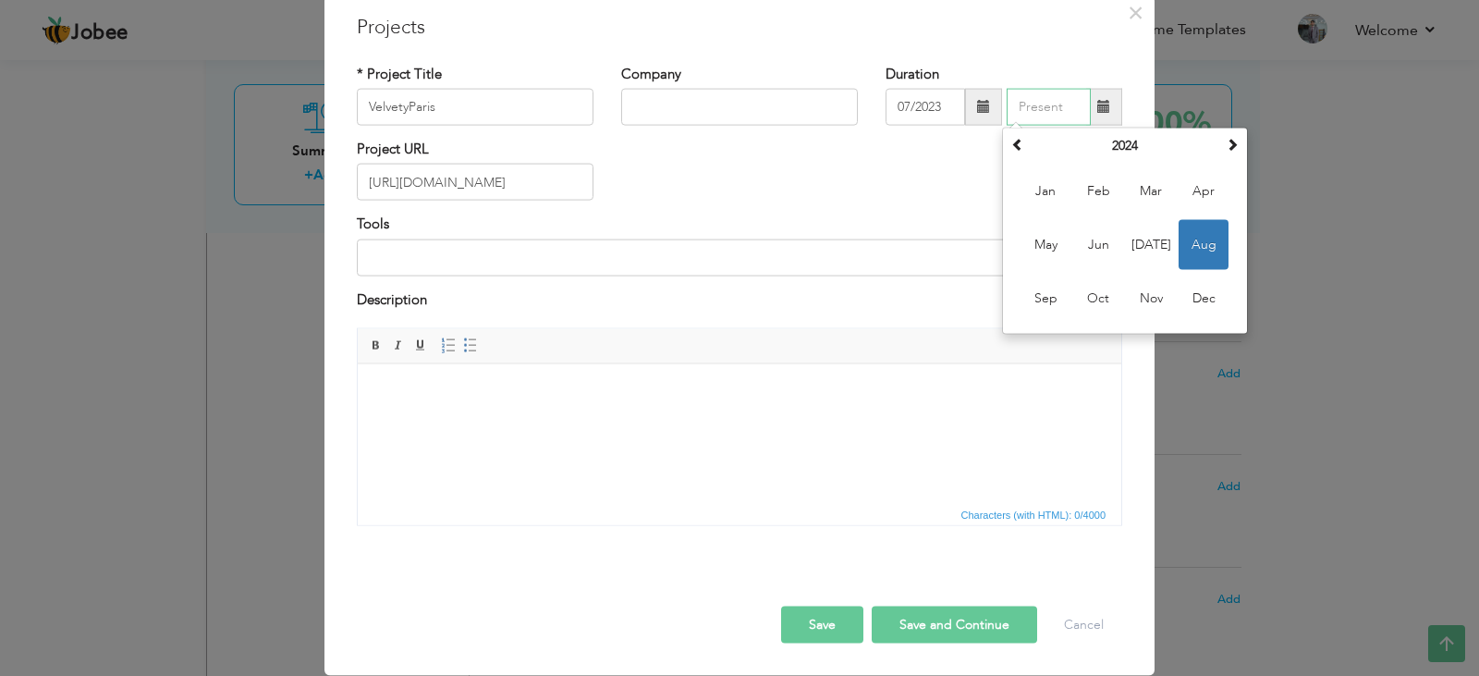
click at [1044, 107] on input "text" at bounding box center [1049, 107] width 84 height 37
click at [917, 140] on div "Project URL https://velvetyparis.com/" at bounding box center [739, 177] width 793 height 75
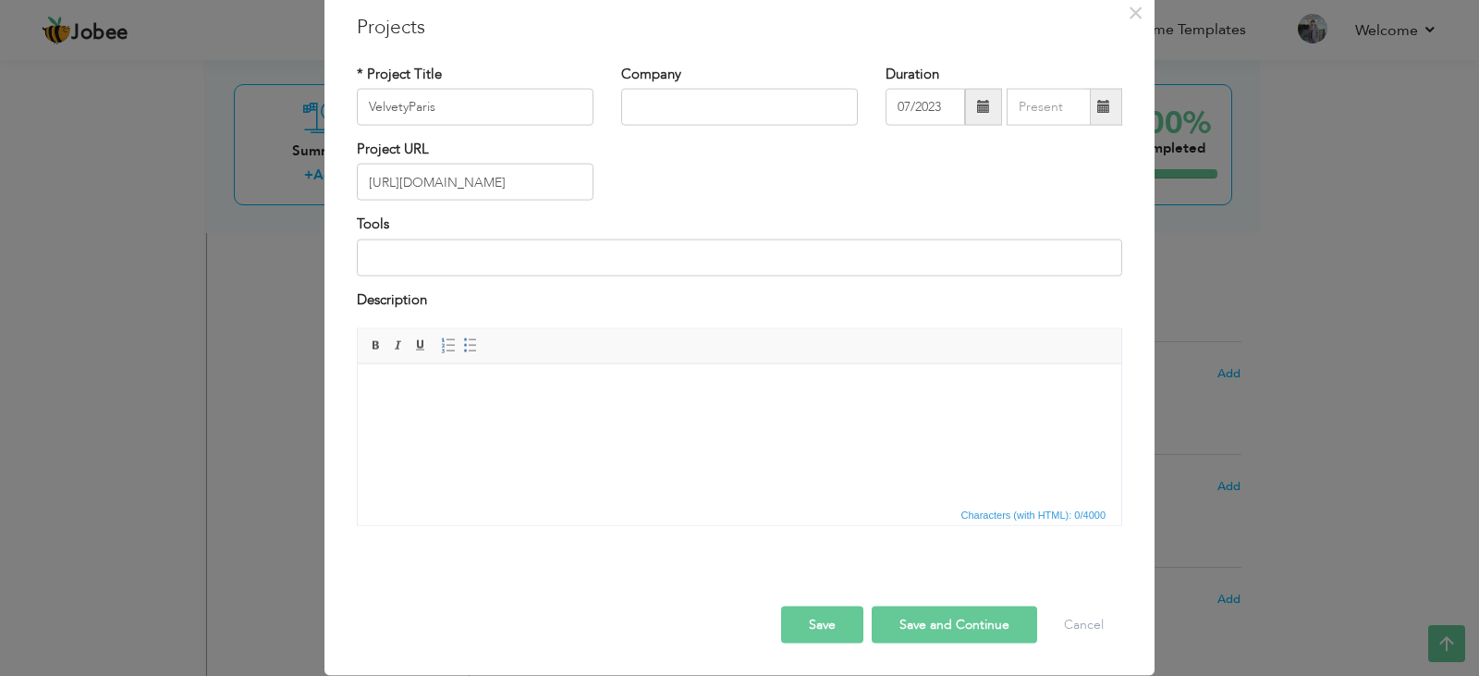
click at [935, 635] on button "Save and Continue" at bounding box center [955, 625] width 166 height 37
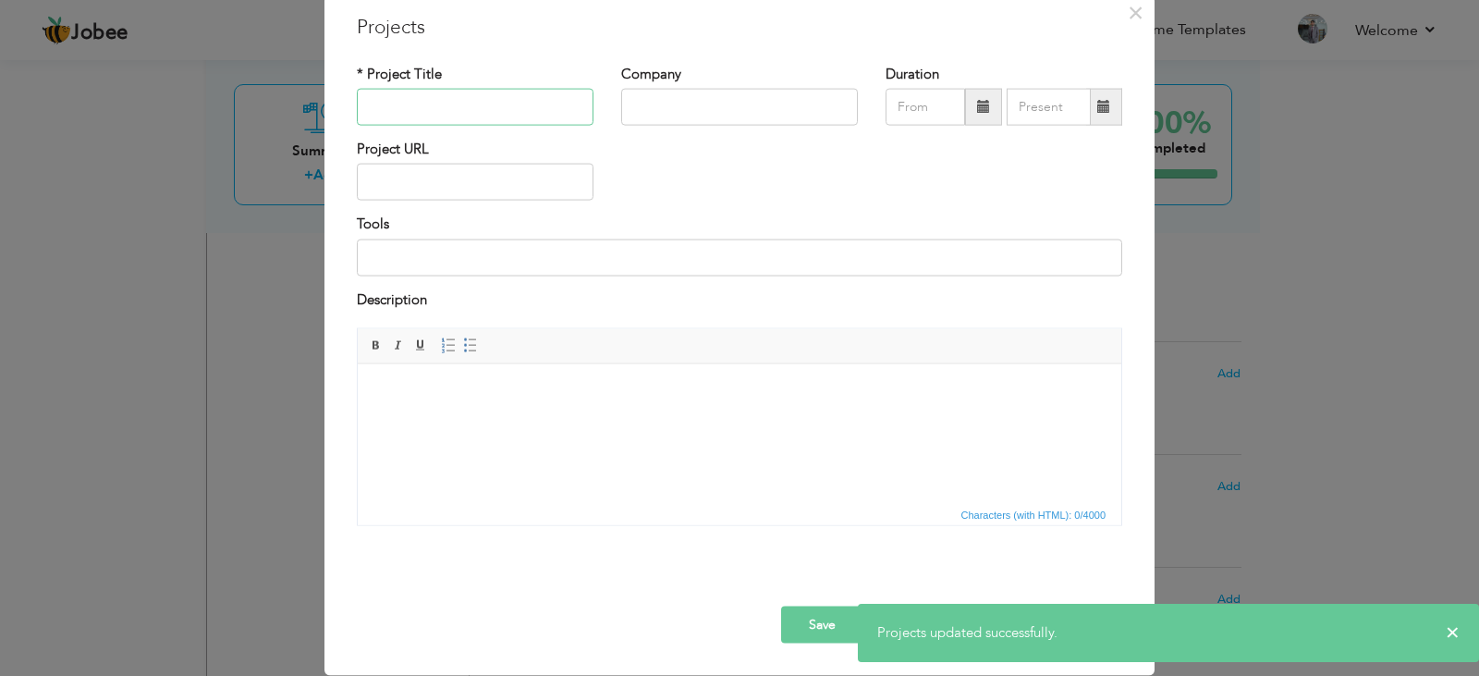
click at [480, 107] on input "text" at bounding box center [475, 107] width 237 height 37
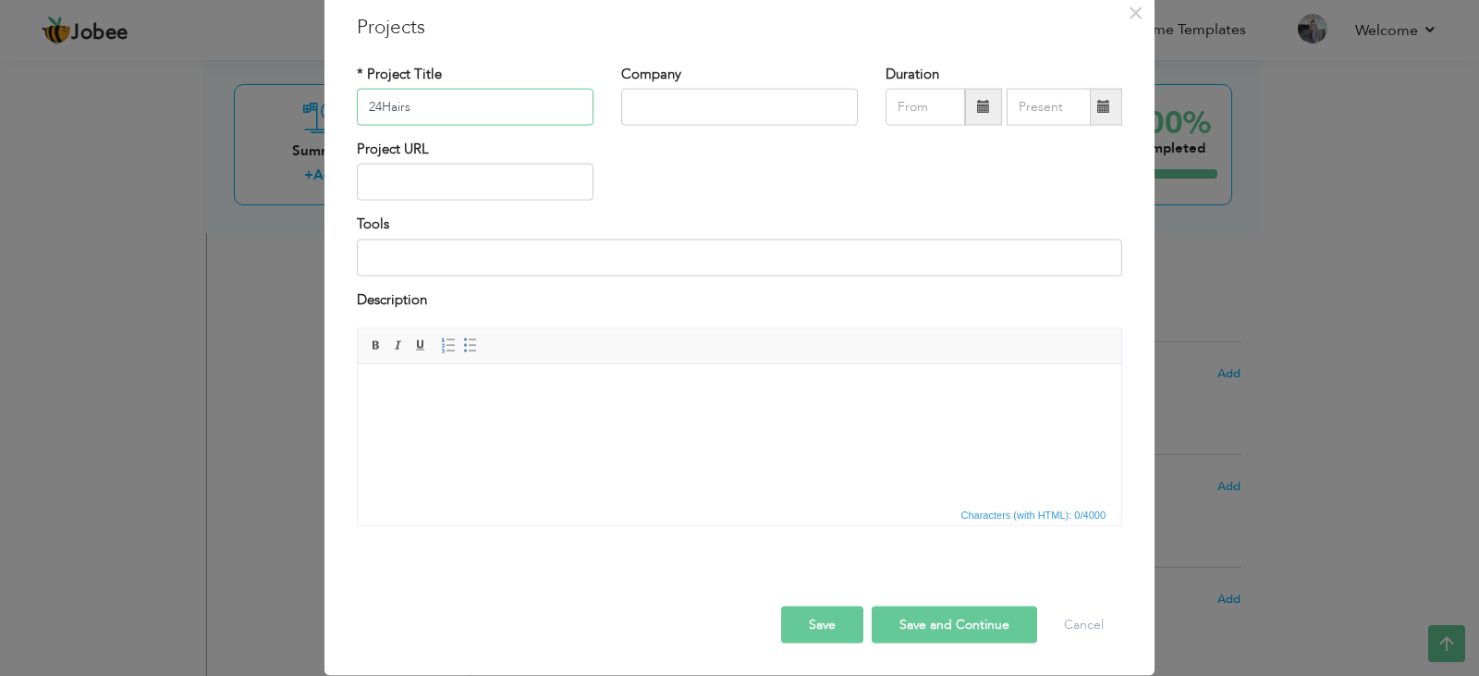
type input "24Hairs"
click at [483, 178] on input "text" at bounding box center [475, 182] width 237 height 37
paste input "[URL][DOMAIN_NAME]"
type input "[URL][DOMAIN_NAME]"
click at [713, 149] on div "Project URL https://24hair.fr/" at bounding box center [739, 177] width 793 height 75
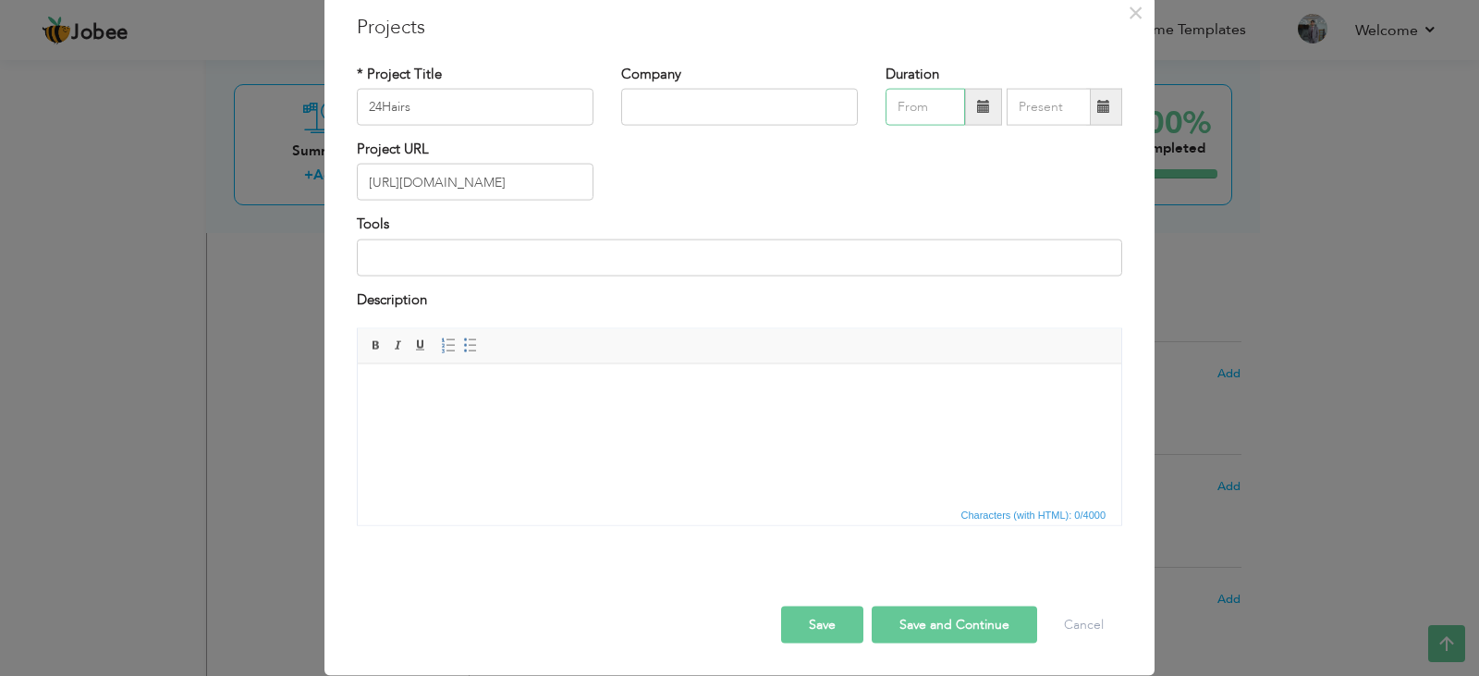
click at [921, 110] on input "text" at bounding box center [926, 107] width 80 height 37
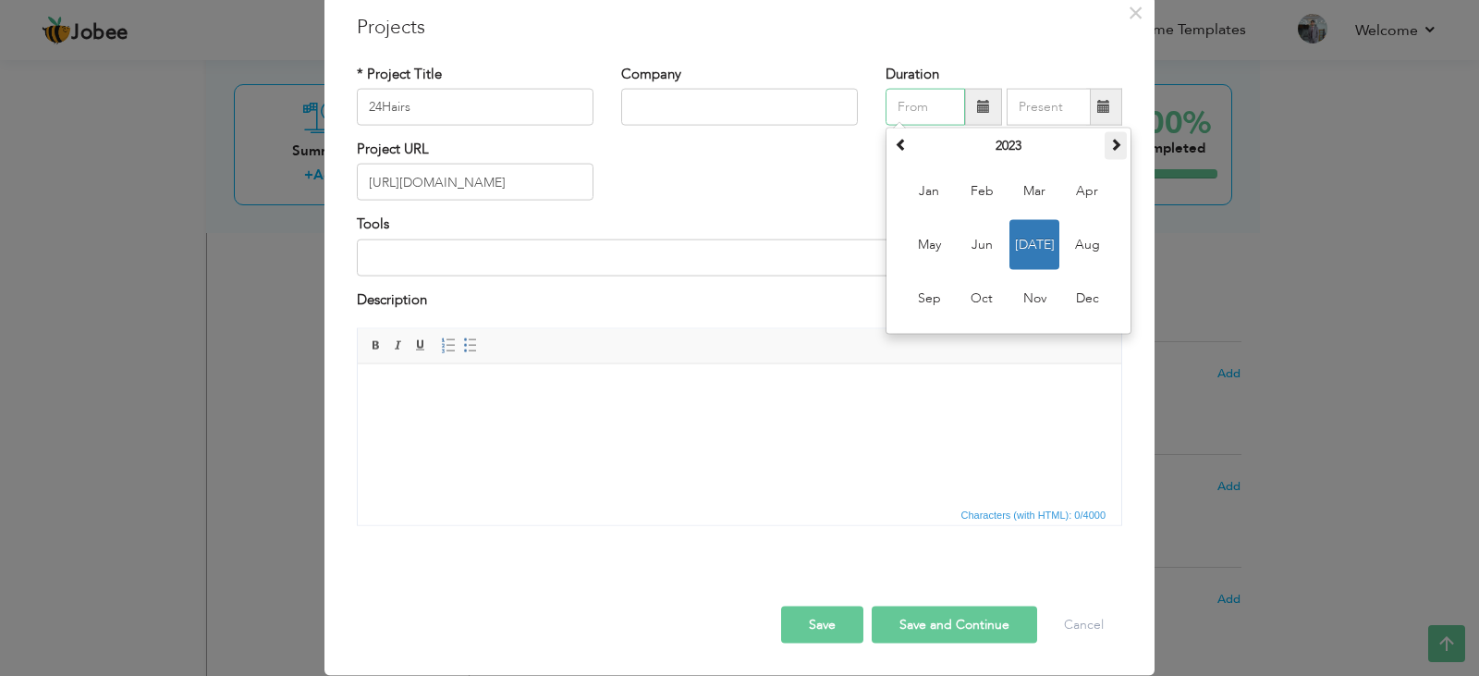
click at [1110, 144] on span at bounding box center [1116, 144] width 13 height 13
click at [1075, 240] on span "Aug" at bounding box center [1087, 245] width 50 height 50
type input "08/2024"
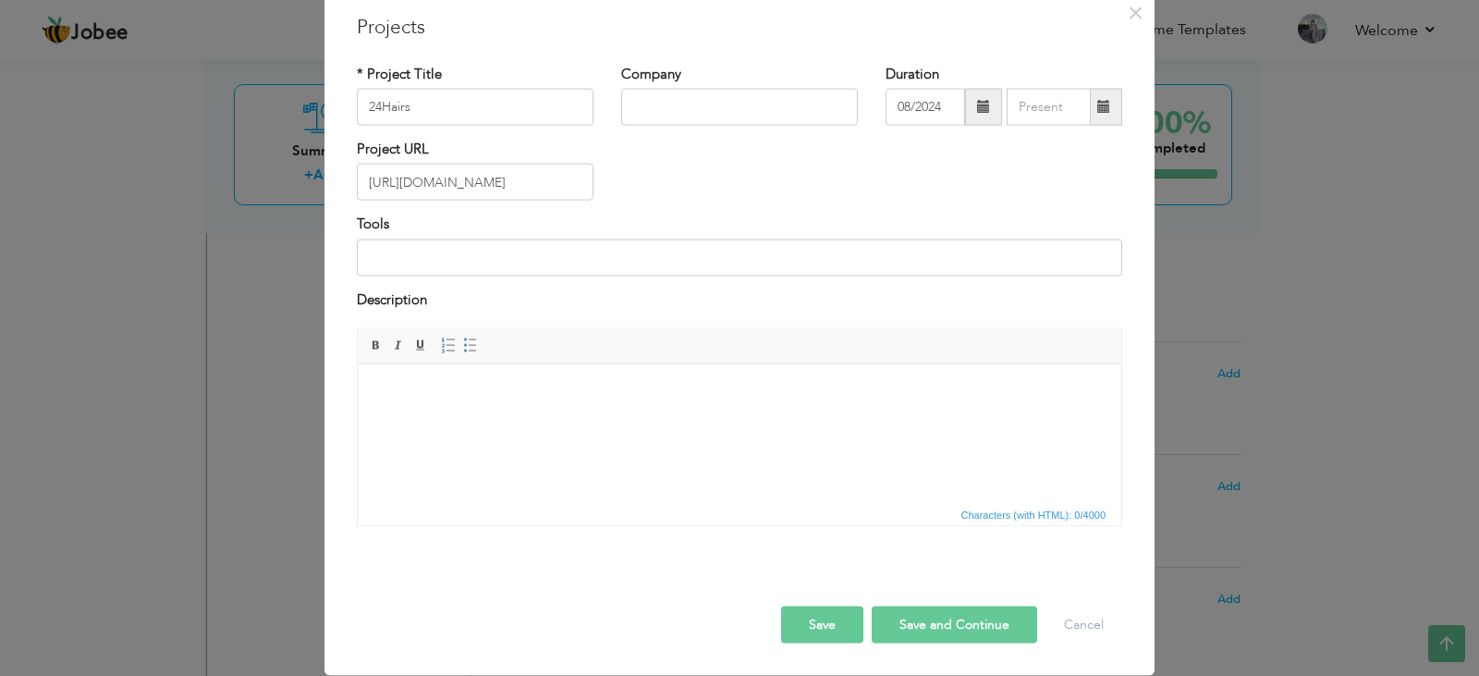
click at [816, 611] on button "Save" at bounding box center [822, 625] width 82 height 37
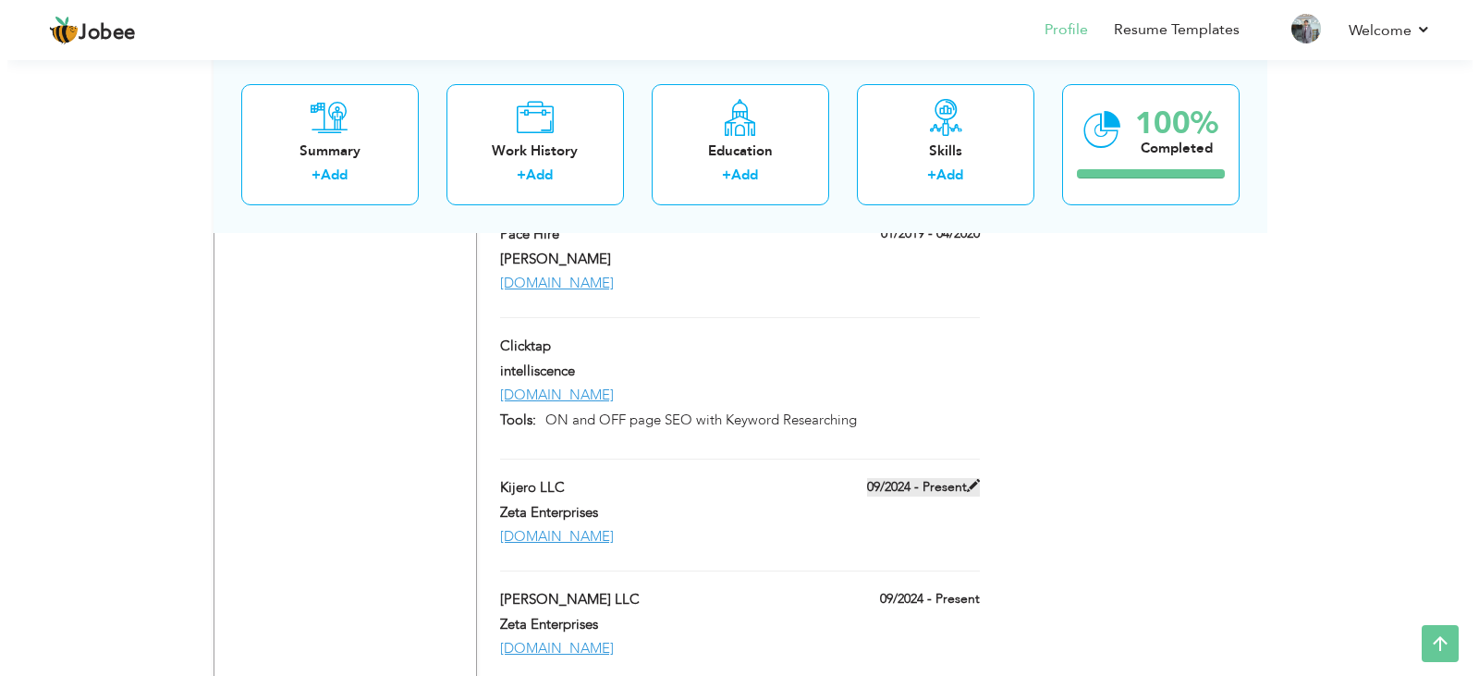
scroll to position [3252, 0]
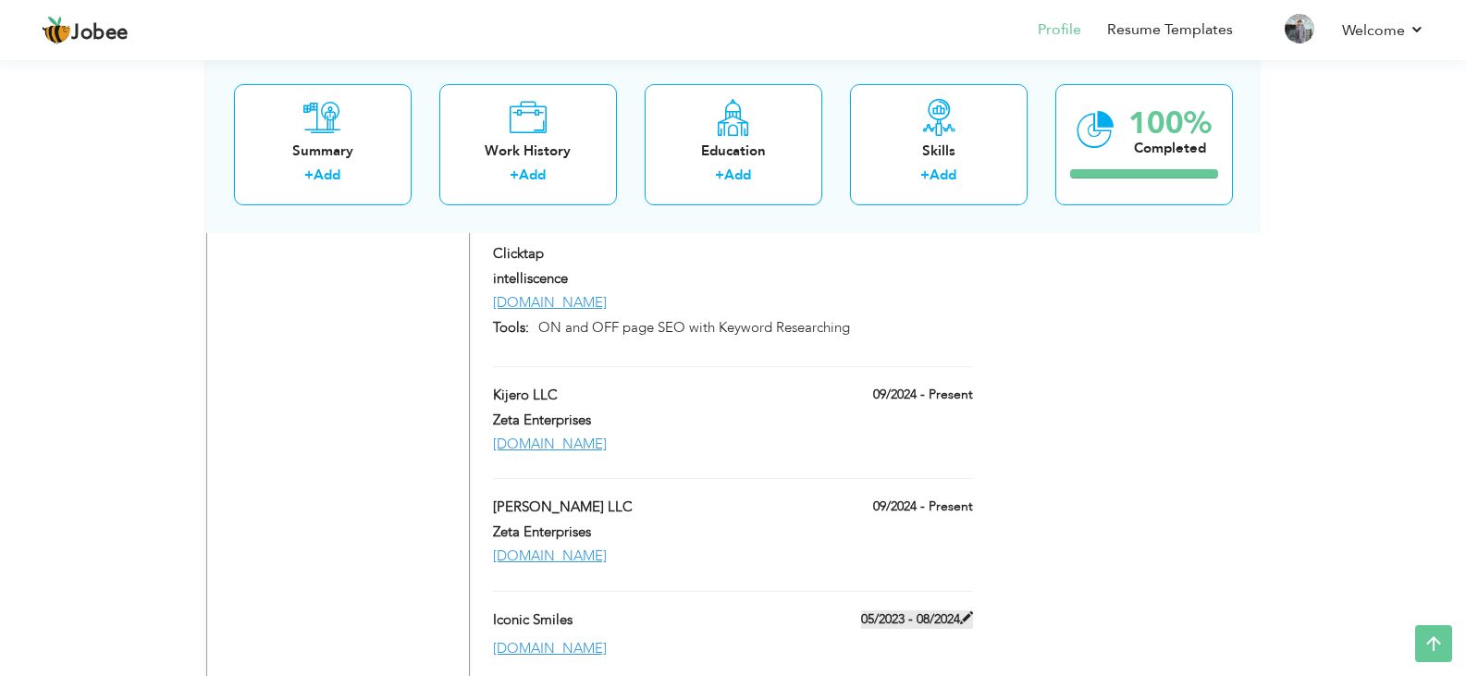
click at [968, 611] on span at bounding box center [966, 617] width 13 height 13
type input "Iconic Smiles"
type input "05/2023"
type input "08/2024"
type input "[DOMAIN_NAME]"
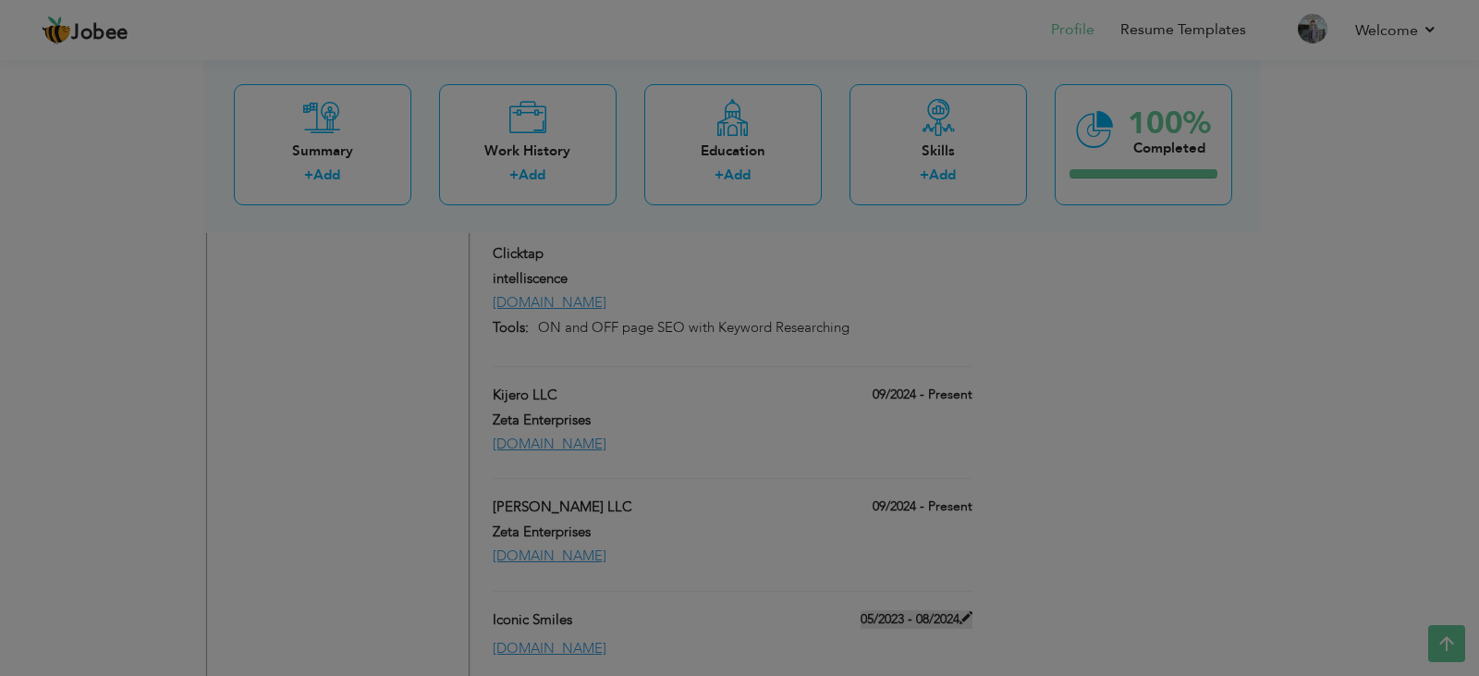
scroll to position [0, 0]
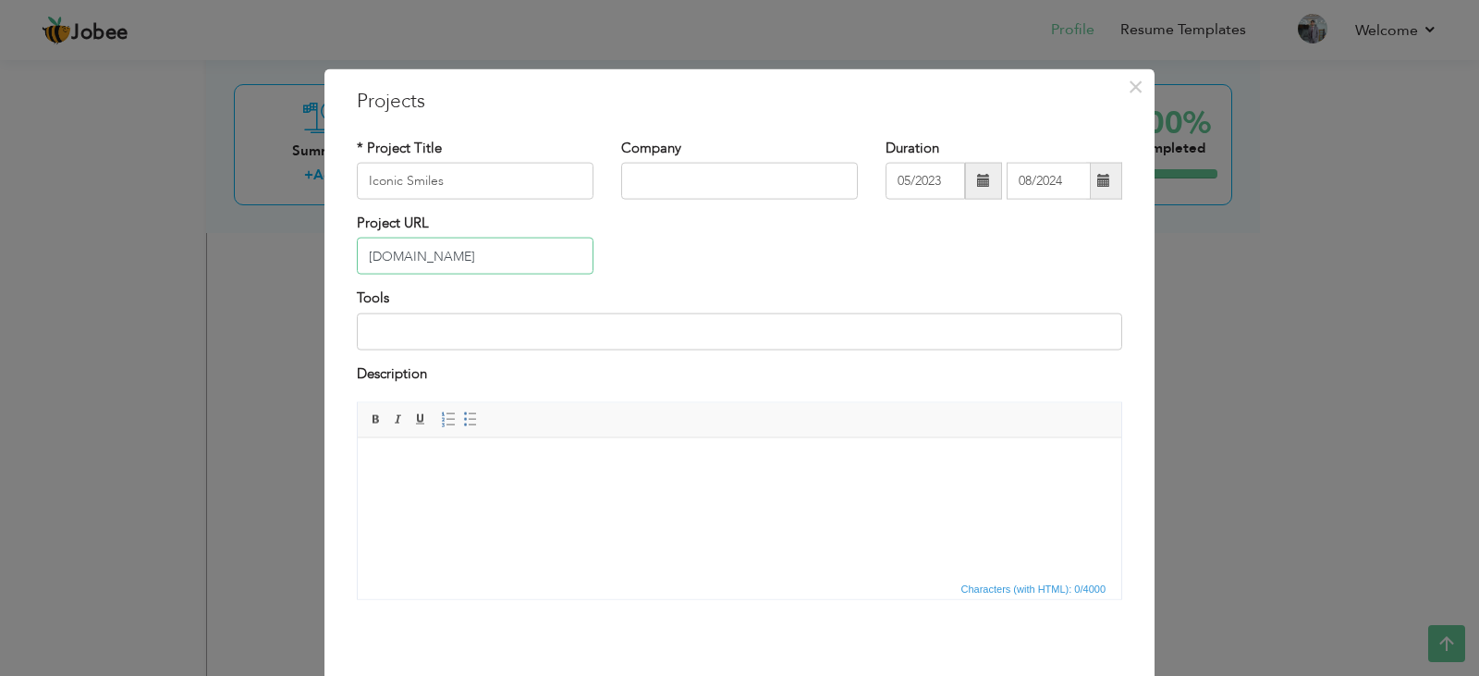
click at [539, 261] on input "[DOMAIN_NAME]" at bounding box center [475, 256] width 237 height 37
click at [705, 260] on div "Project URL iconicsmiles.co.uk" at bounding box center [739, 251] width 793 height 75
click at [1128, 88] on span "×" at bounding box center [1136, 85] width 16 height 33
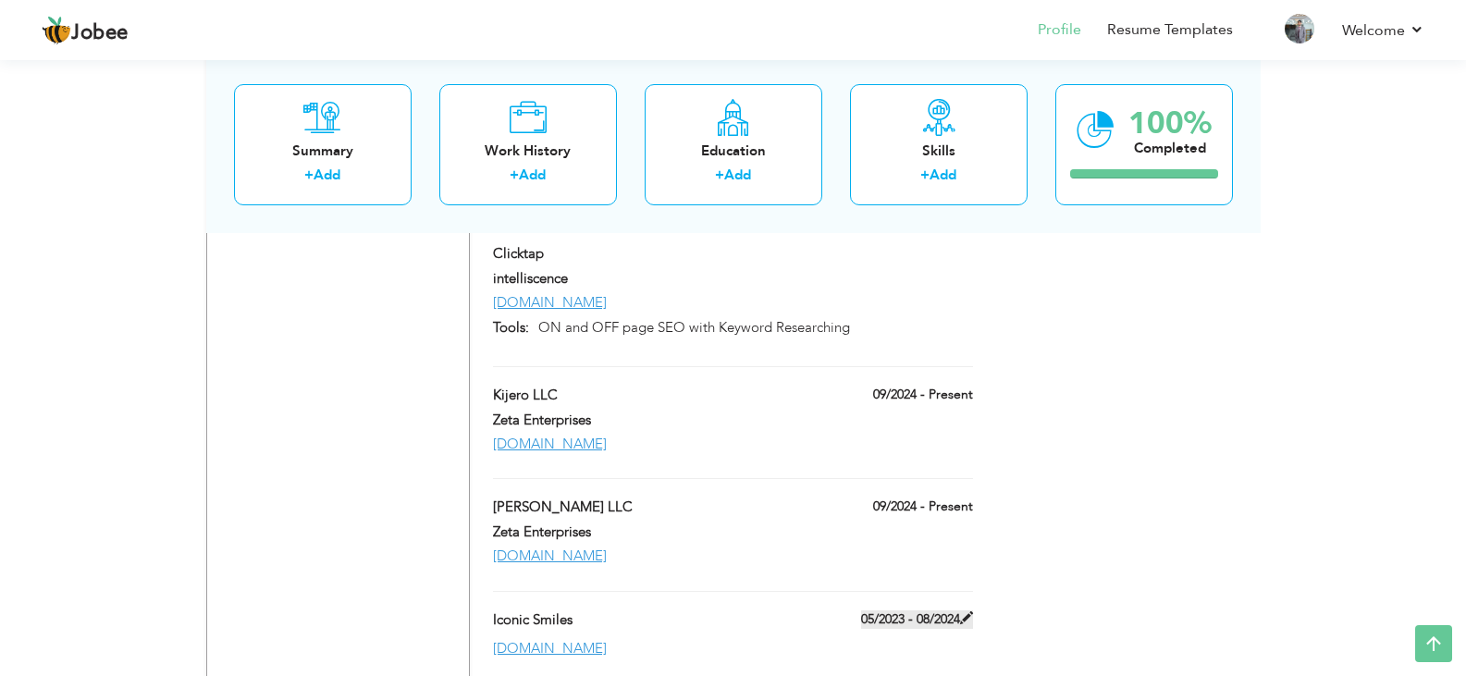
click at [969, 611] on span at bounding box center [966, 617] width 13 height 13
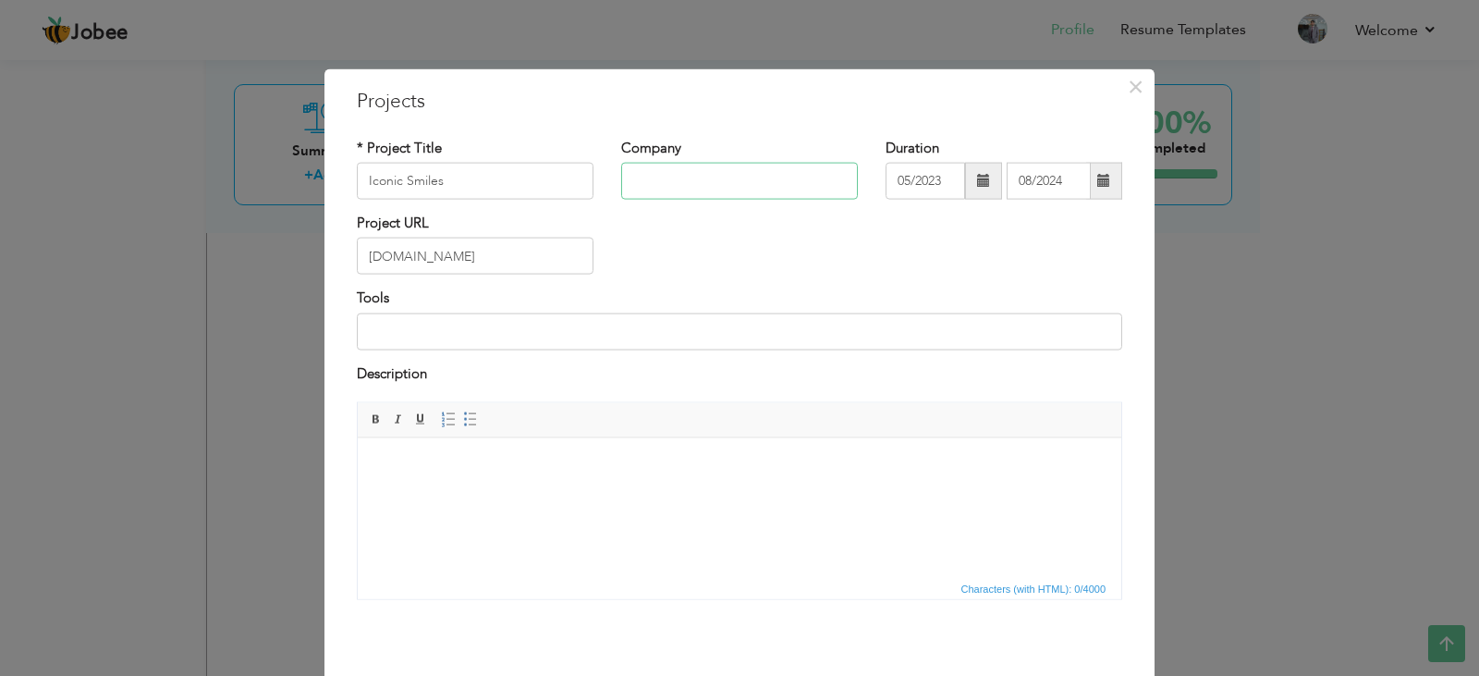
click at [736, 169] on input "text" at bounding box center [739, 181] width 237 height 37
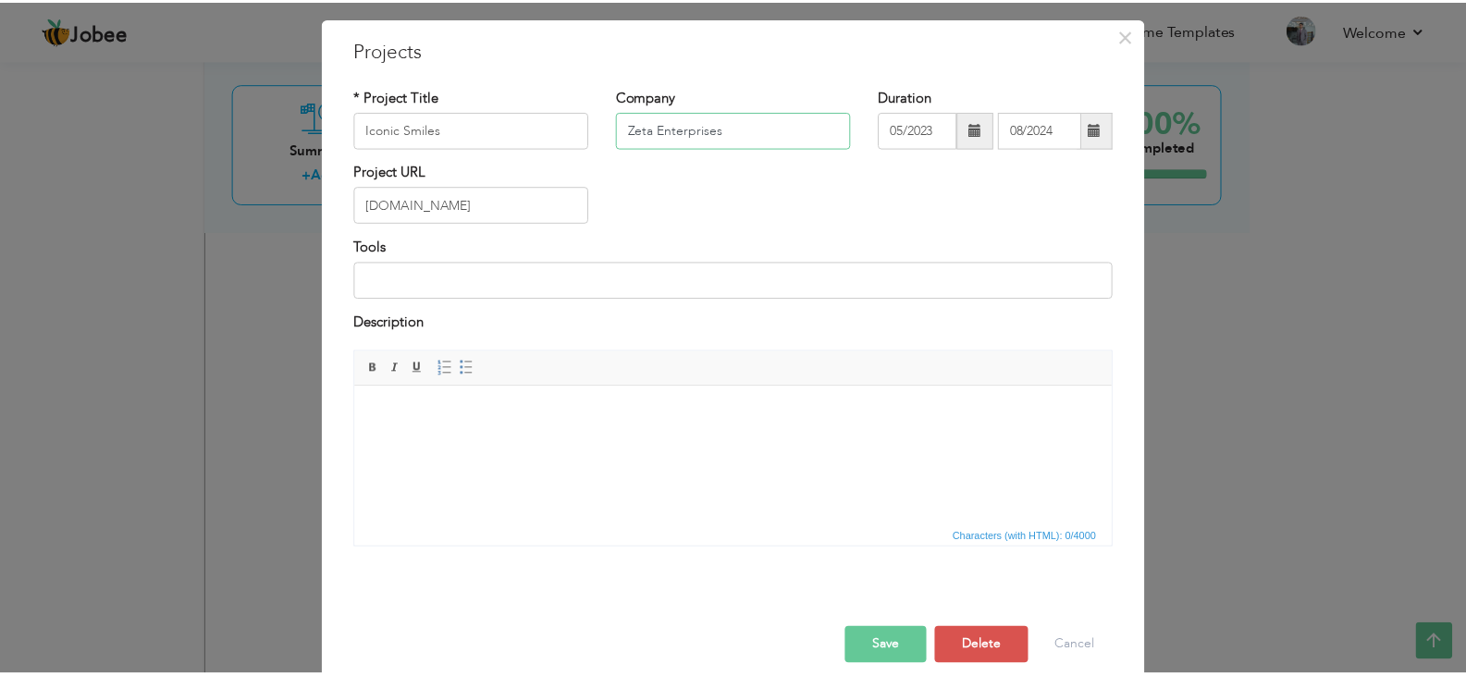
scroll to position [74, 0]
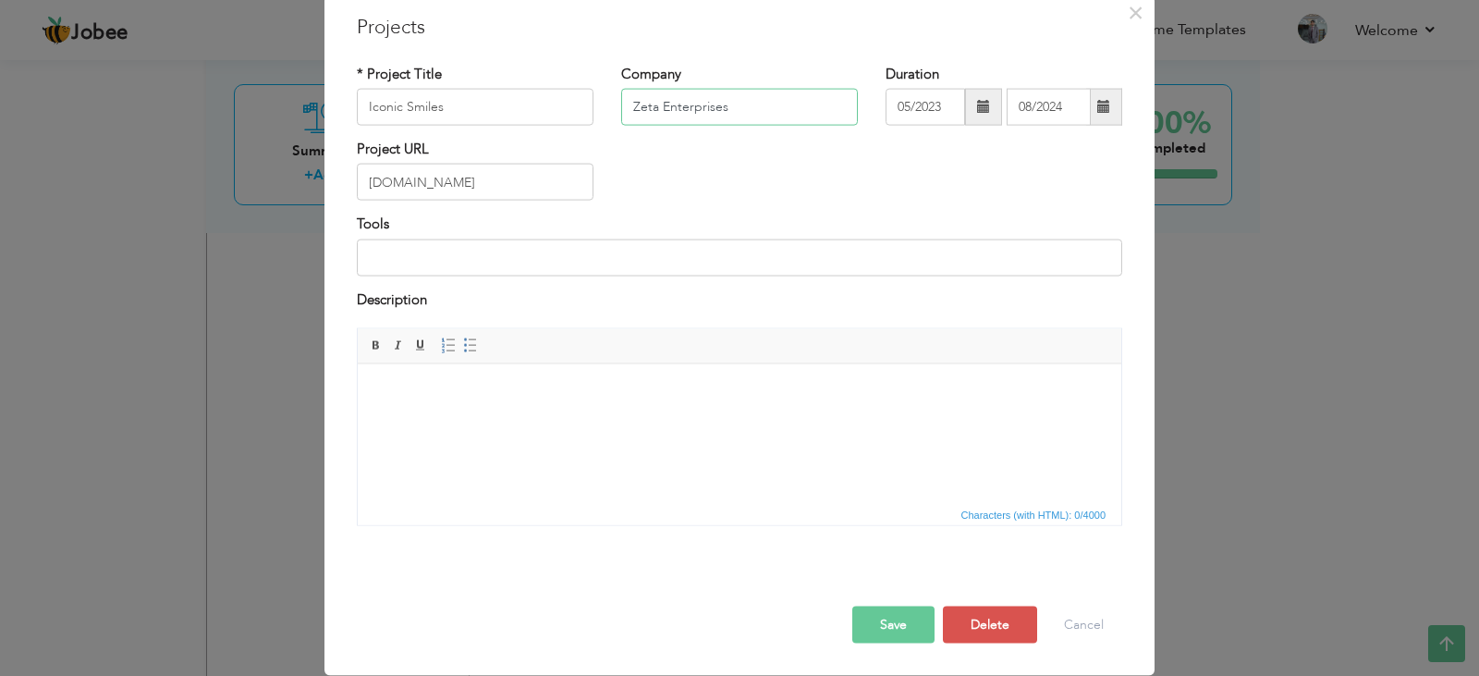
type input "Zeta Enterprises"
click at [893, 623] on button "Save" at bounding box center [894, 625] width 82 height 37
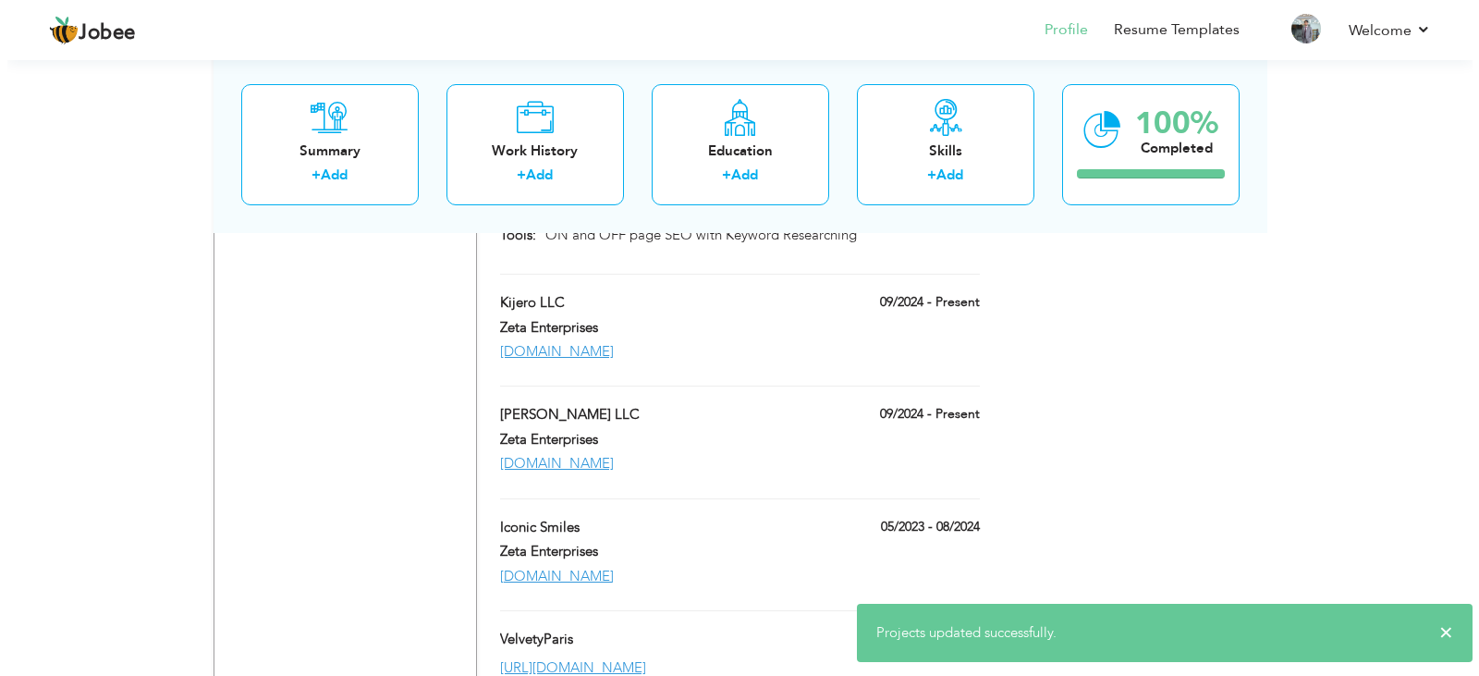
scroll to position [3403, 0]
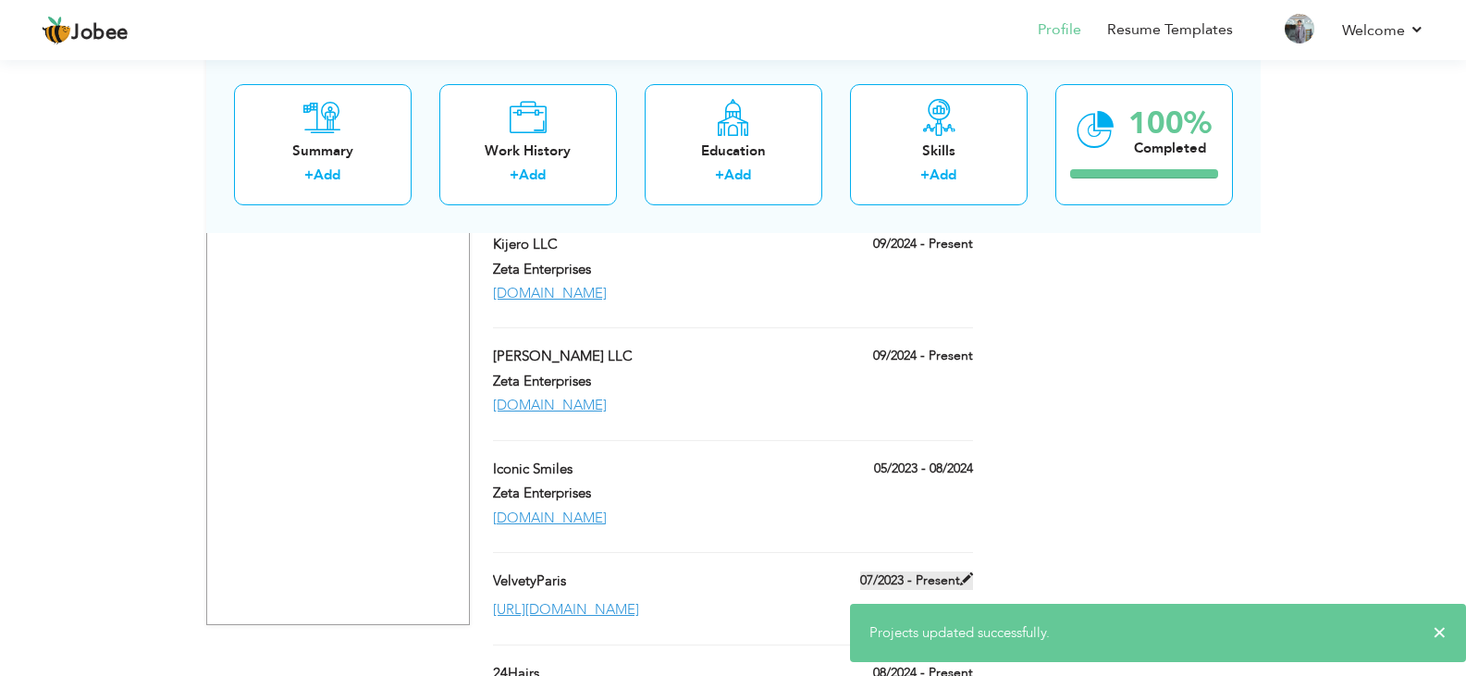
click at [964, 572] on span at bounding box center [966, 578] width 13 height 13
type input "VelvetyParis"
type input "07/2023"
type input "[URL][DOMAIN_NAME]"
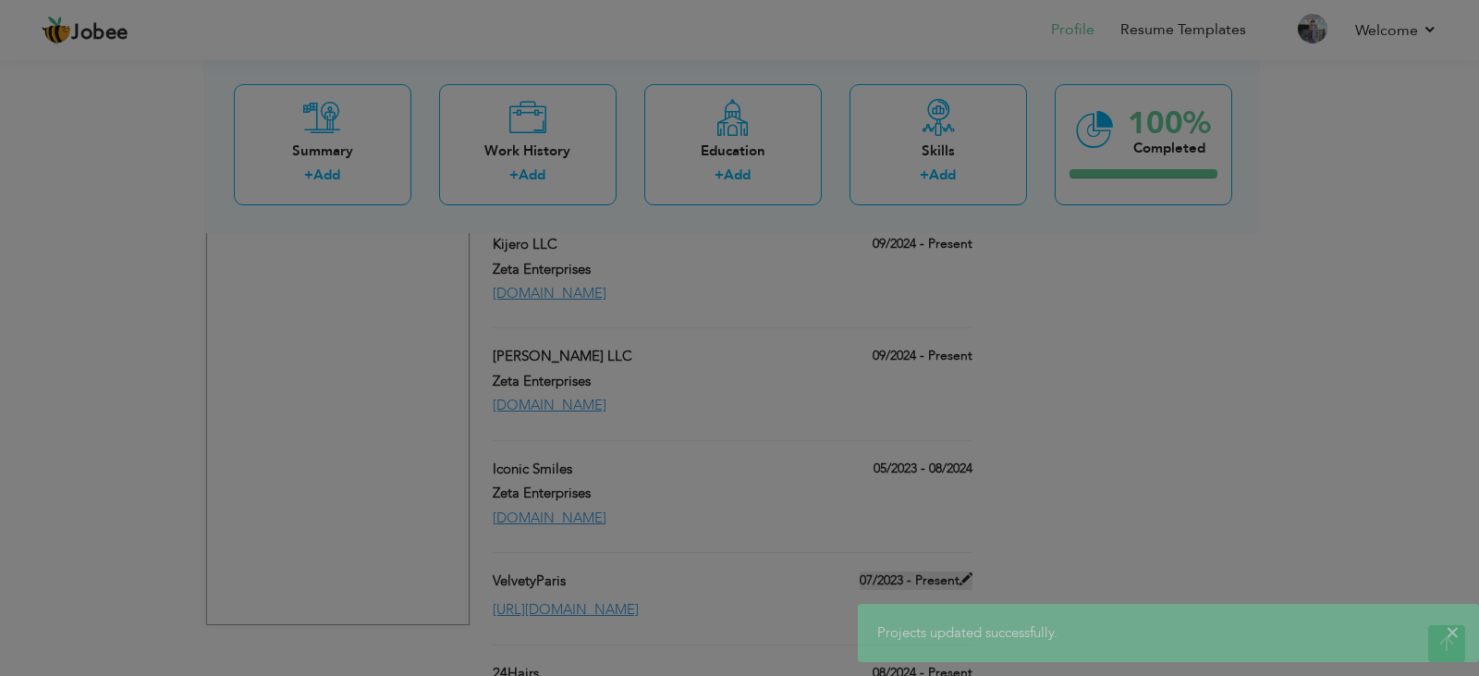
scroll to position [0, 0]
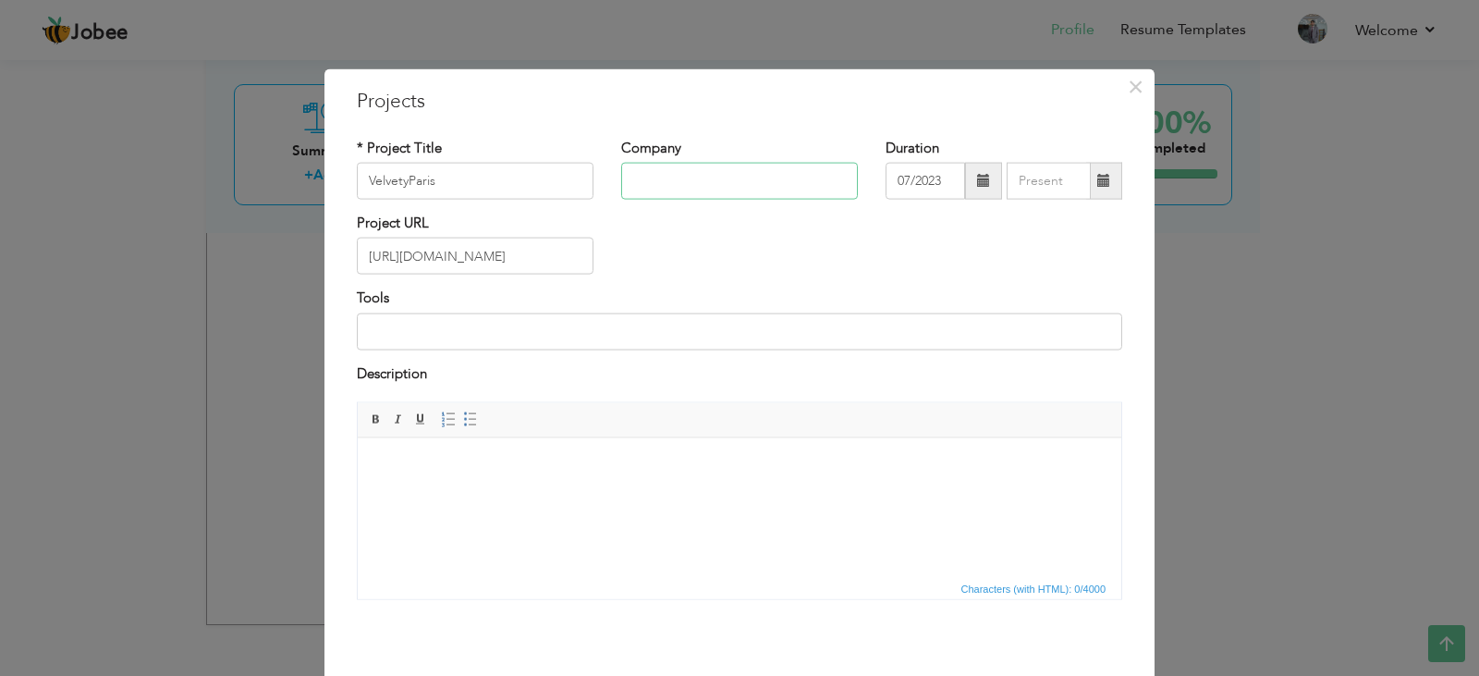
click at [743, 182] on input "text" at bounding box center [739, 181] width 237 height 37
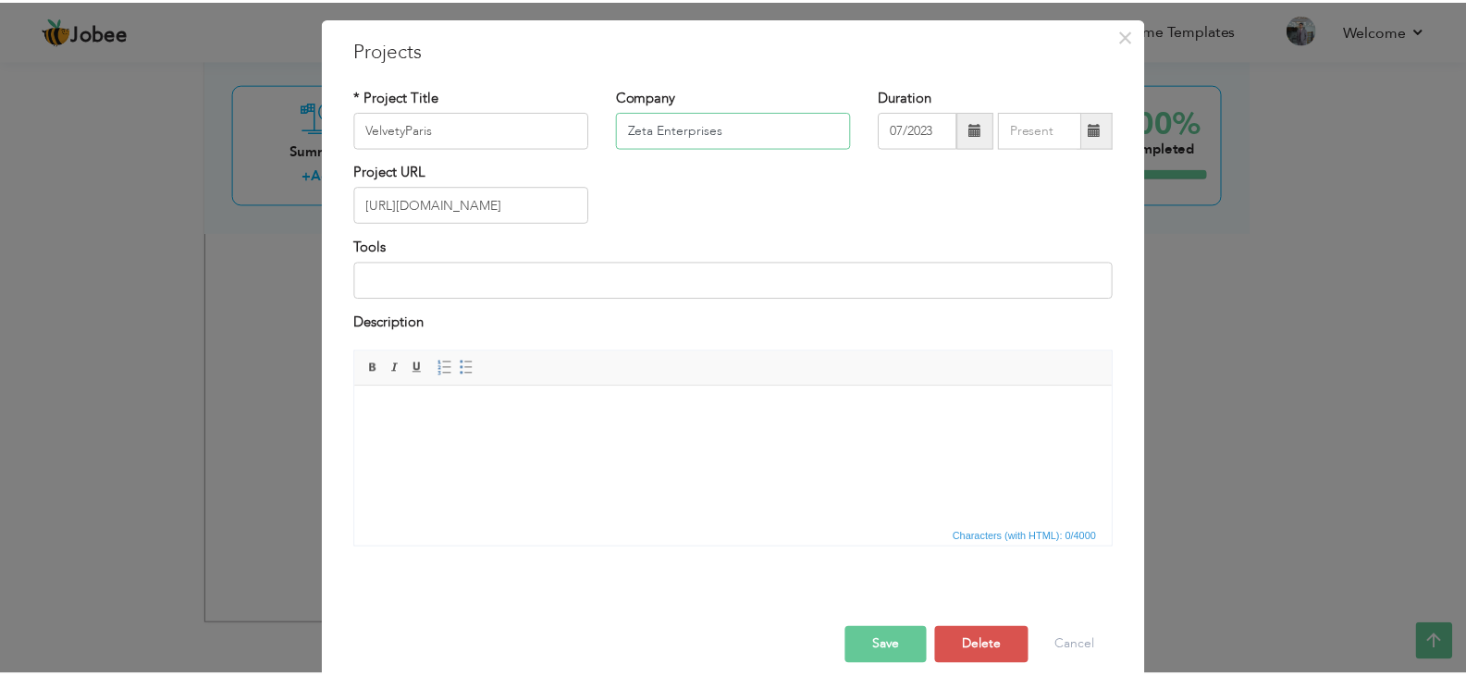
scroll to position [74, 0]
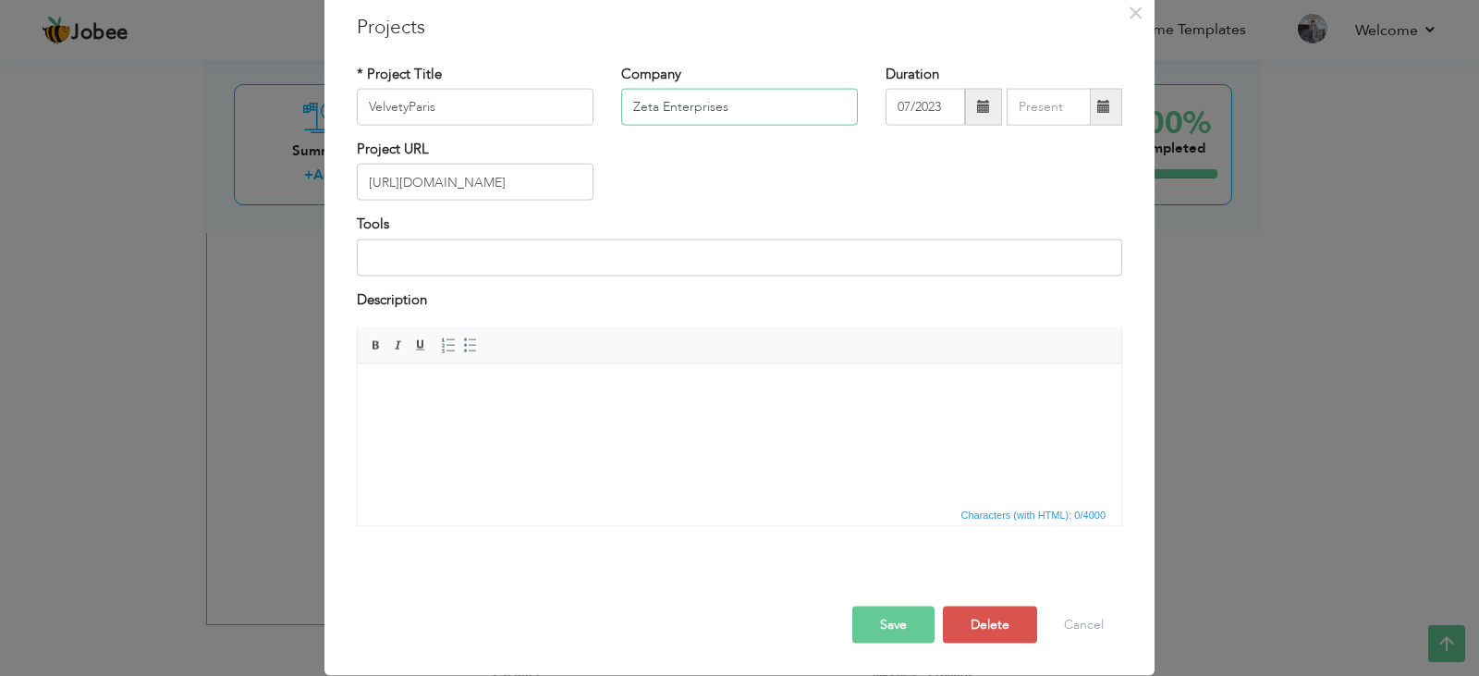
type input "Zeta Enterprises"
click at [884, 620] on button "Save" at bounding box center [894, 625] width 82 height 37
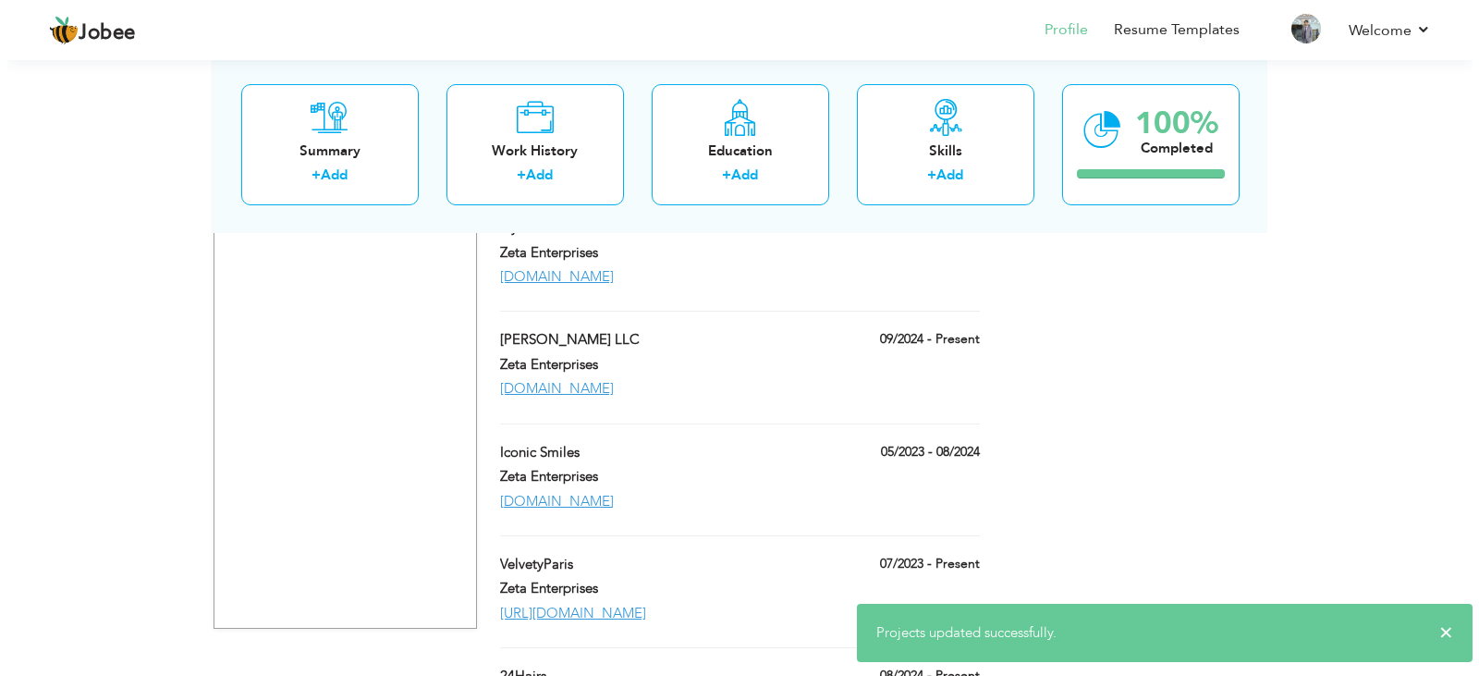
scroll to position [3423, 0]
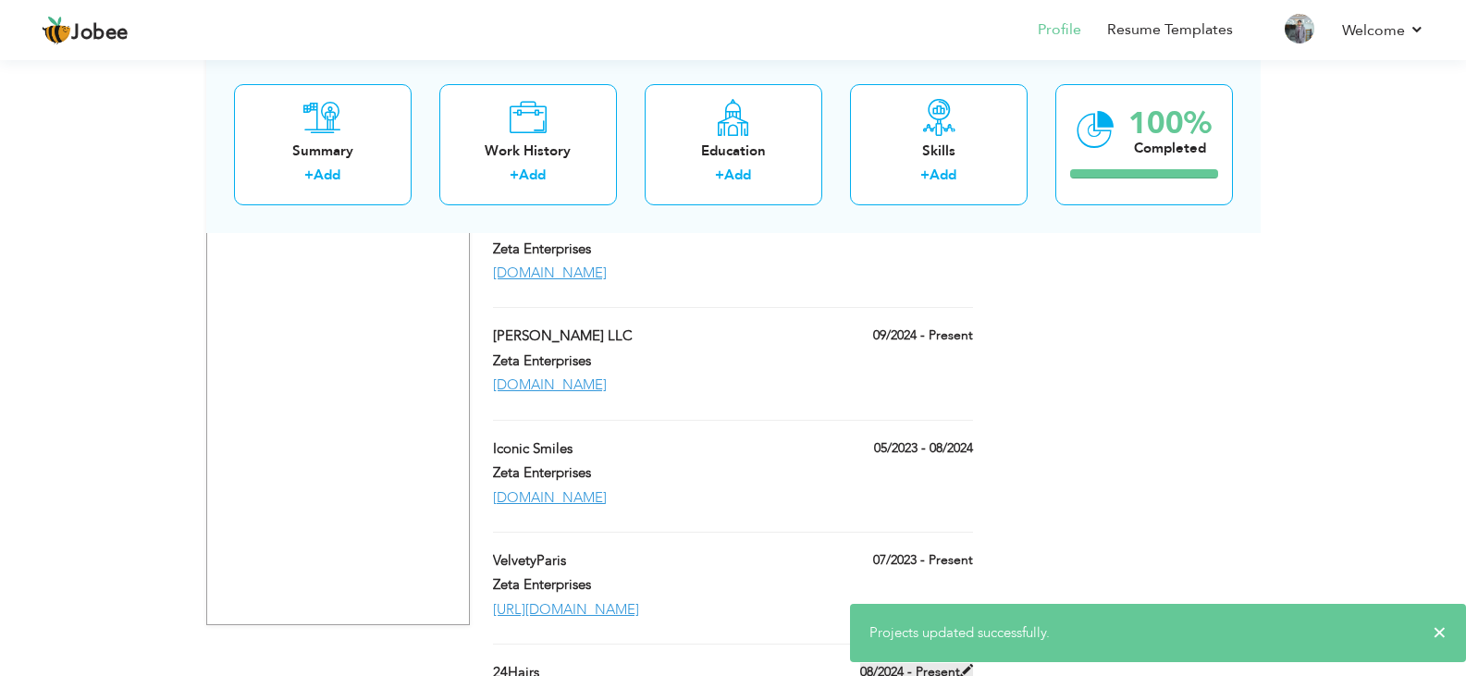
click at [971, 664] on span at bounding box center [966, 670] width 13 height 13
type input "24Hairs"
type input "08/2024"
type input "[URL][DOMAIN_NAME]"
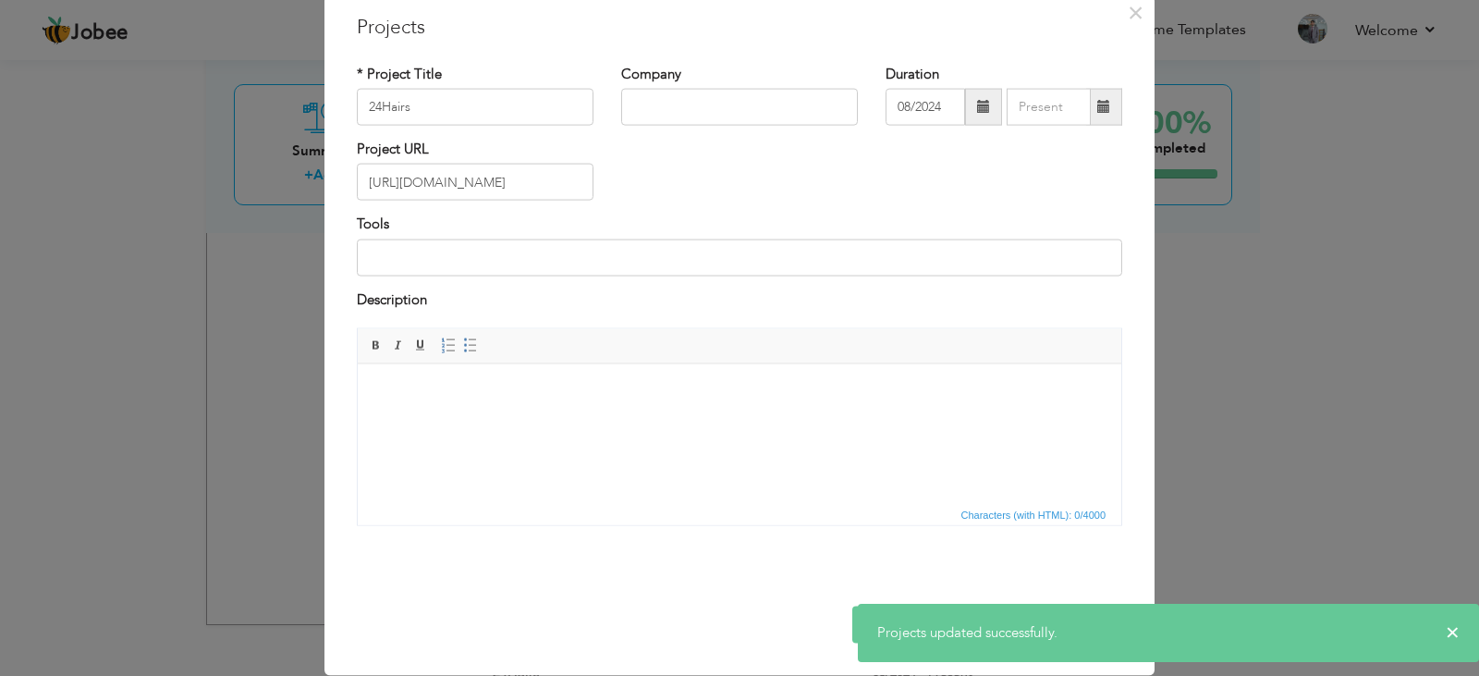
scroll to position [0, 0]
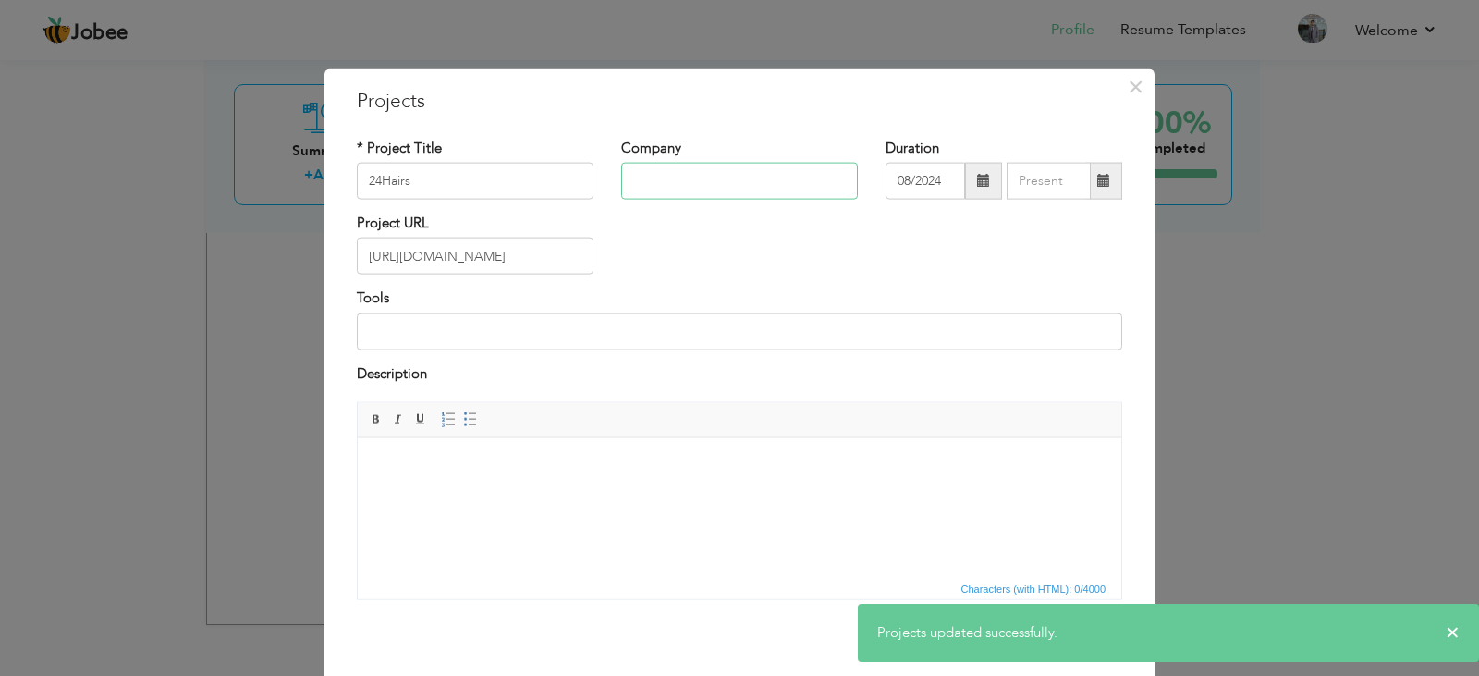
click at [743, 179] on input "text" at bounding box center [739, 181] width 237 height 37
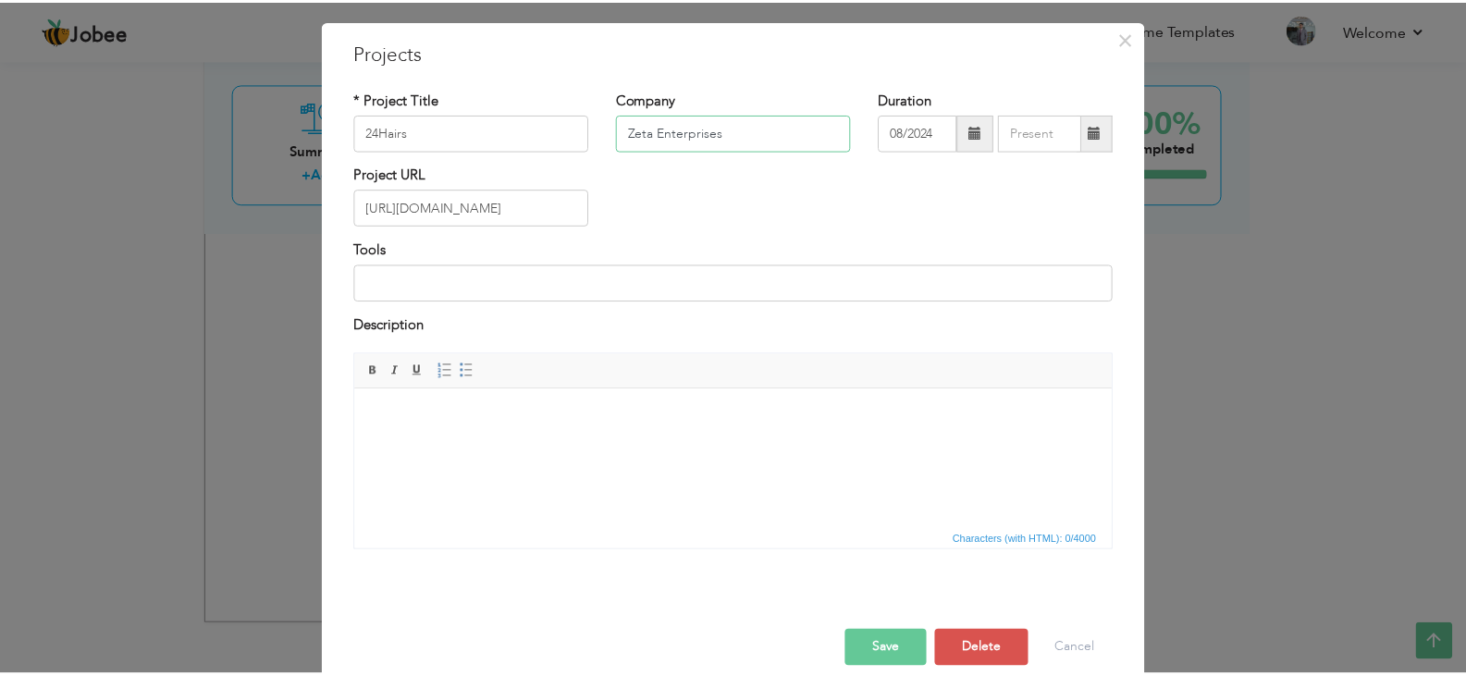
scroll to position [74, 0]
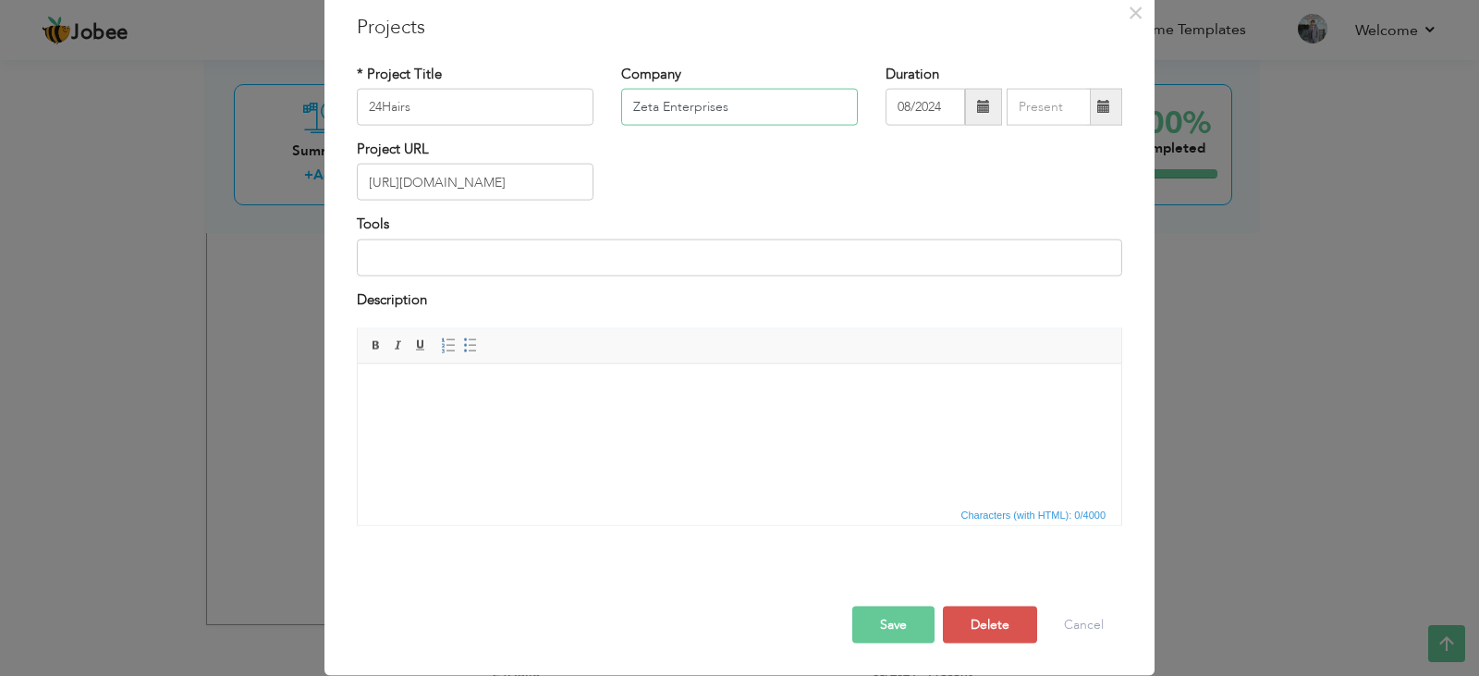
type input "Zeta Enterprises"
click at [906, 629] on button "Save" at bounding box center [894, 625] width 82 height 37
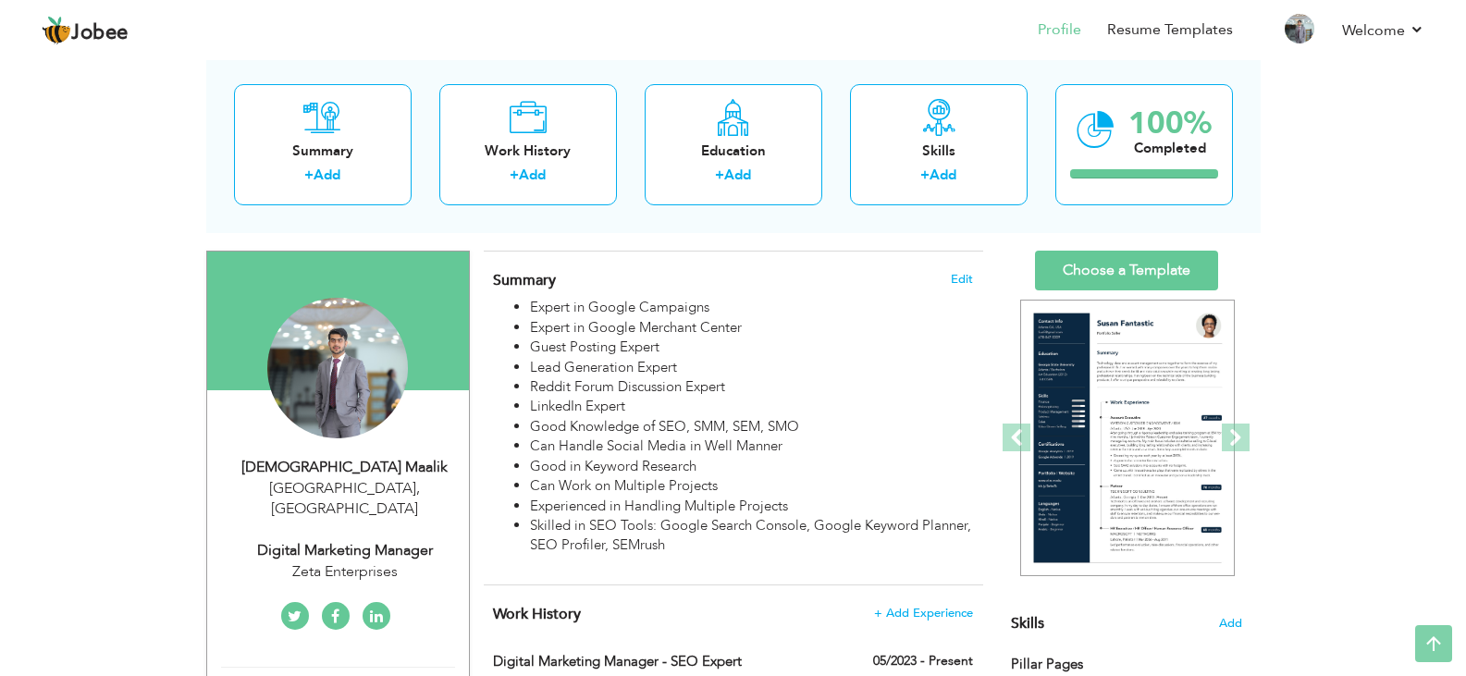
scroll to position [0, 0]
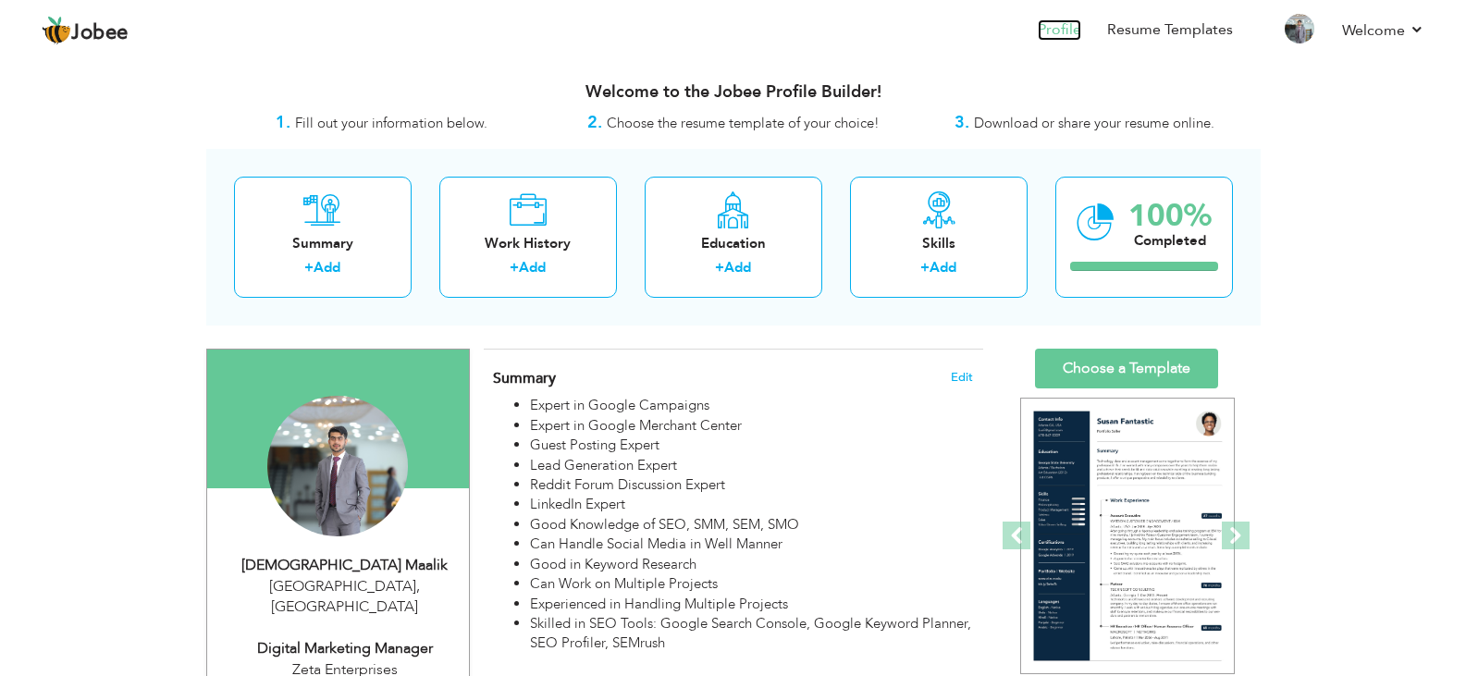
click at [1067, 26] on link "Profile" at bounding box center [1058, 29] width 43 height 21
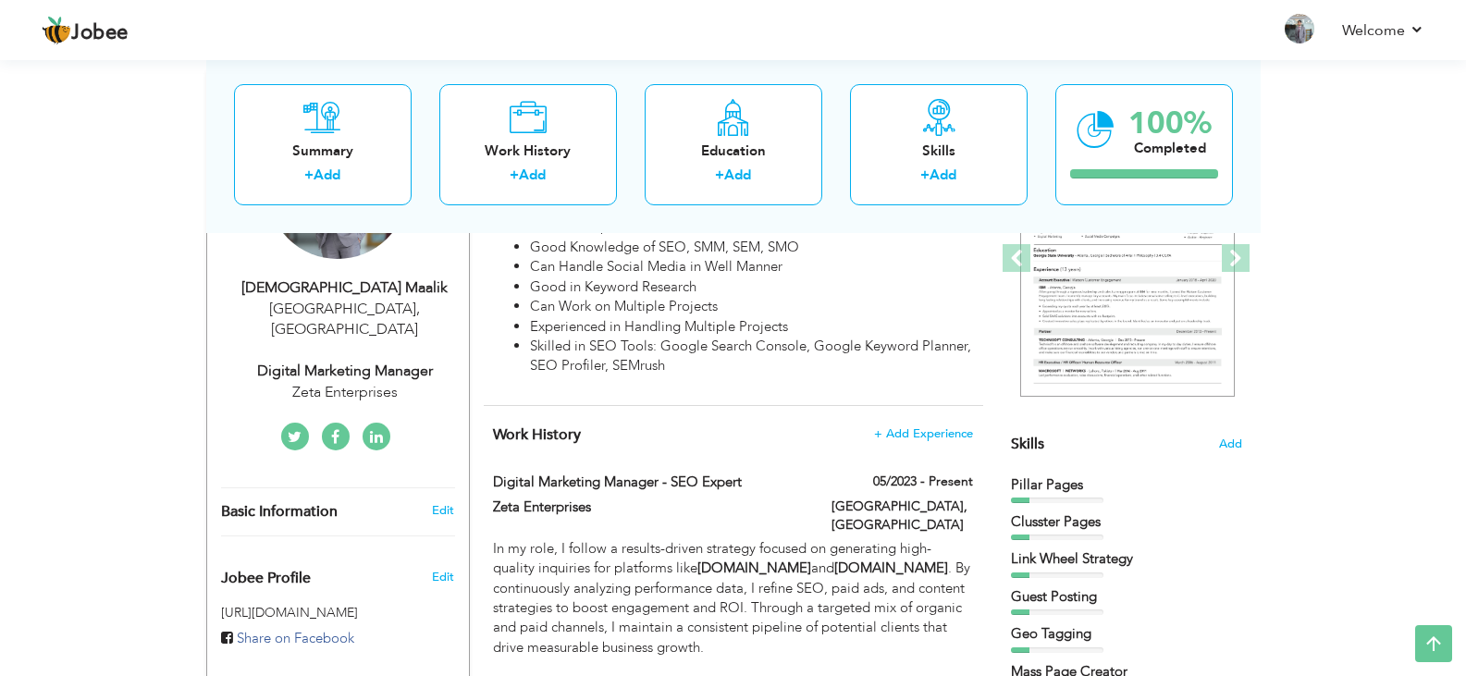
scroll to position [92, 0]
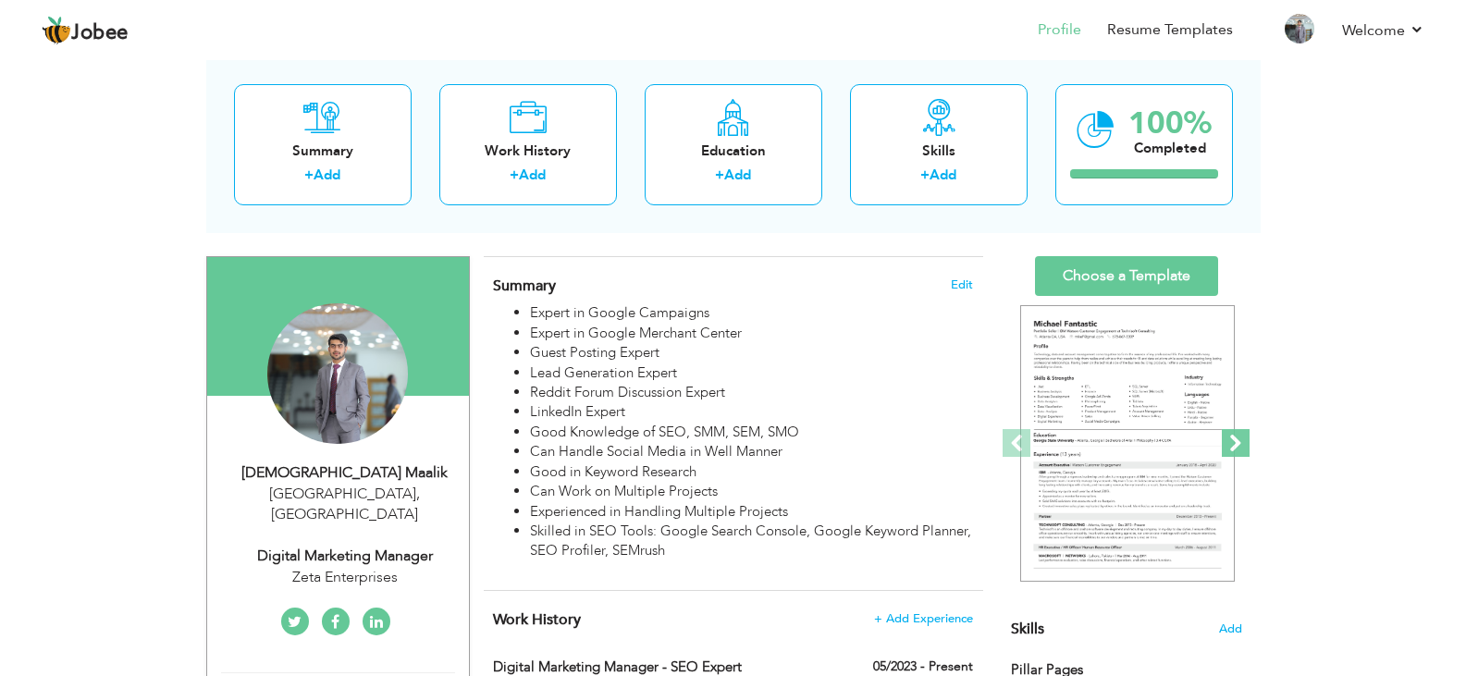
click at [1231, 438] on span at bounding box center [1236, 443] width 28 height 28
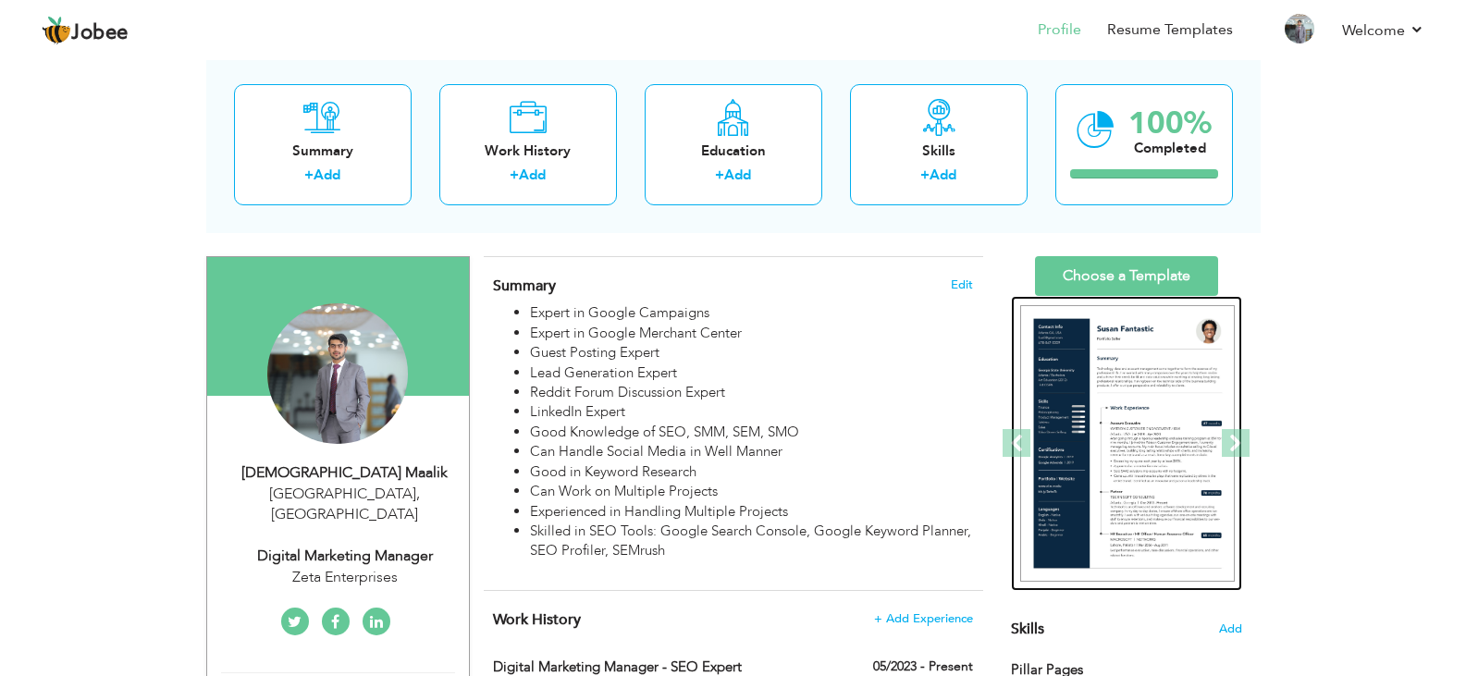
click at [1165, 442] on img at bounding box center [1127, 443] width 215 height 277
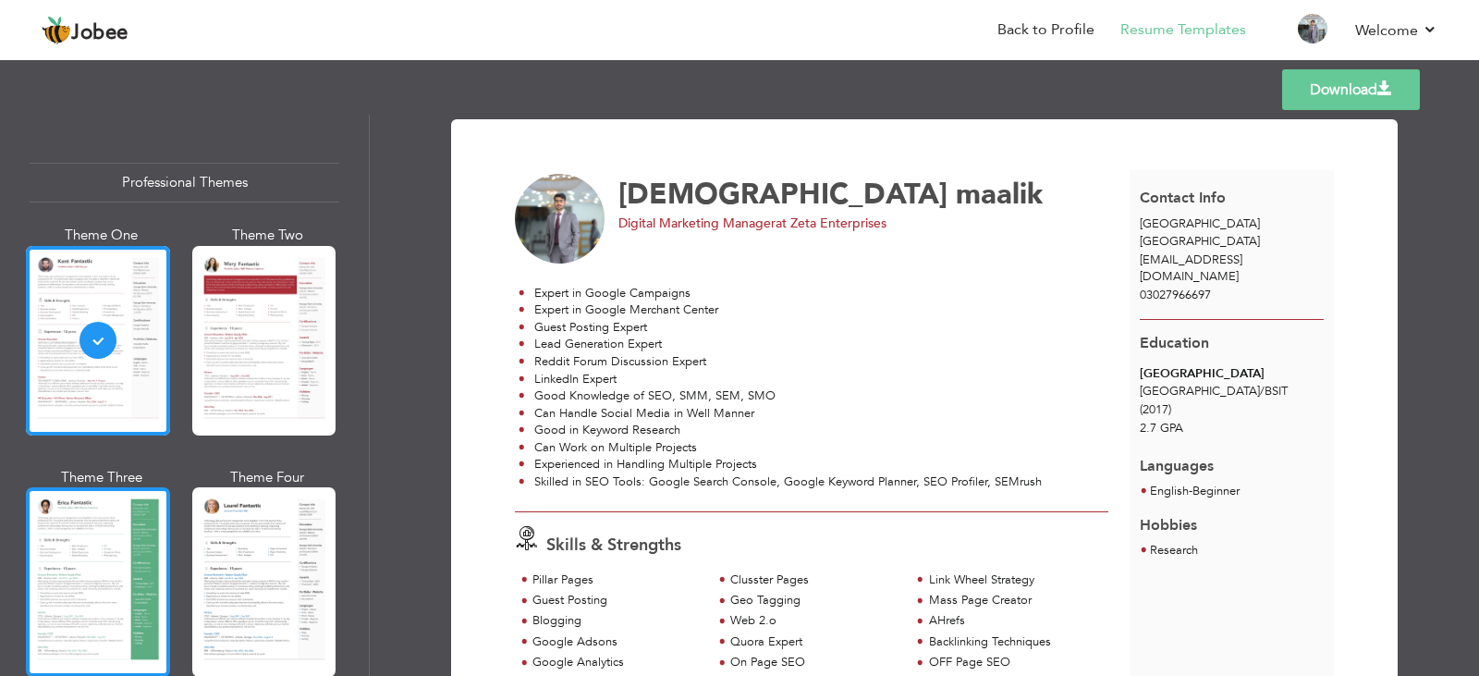
click at [133, 538] on div at bounding box center [98, 582] width 144 height 190
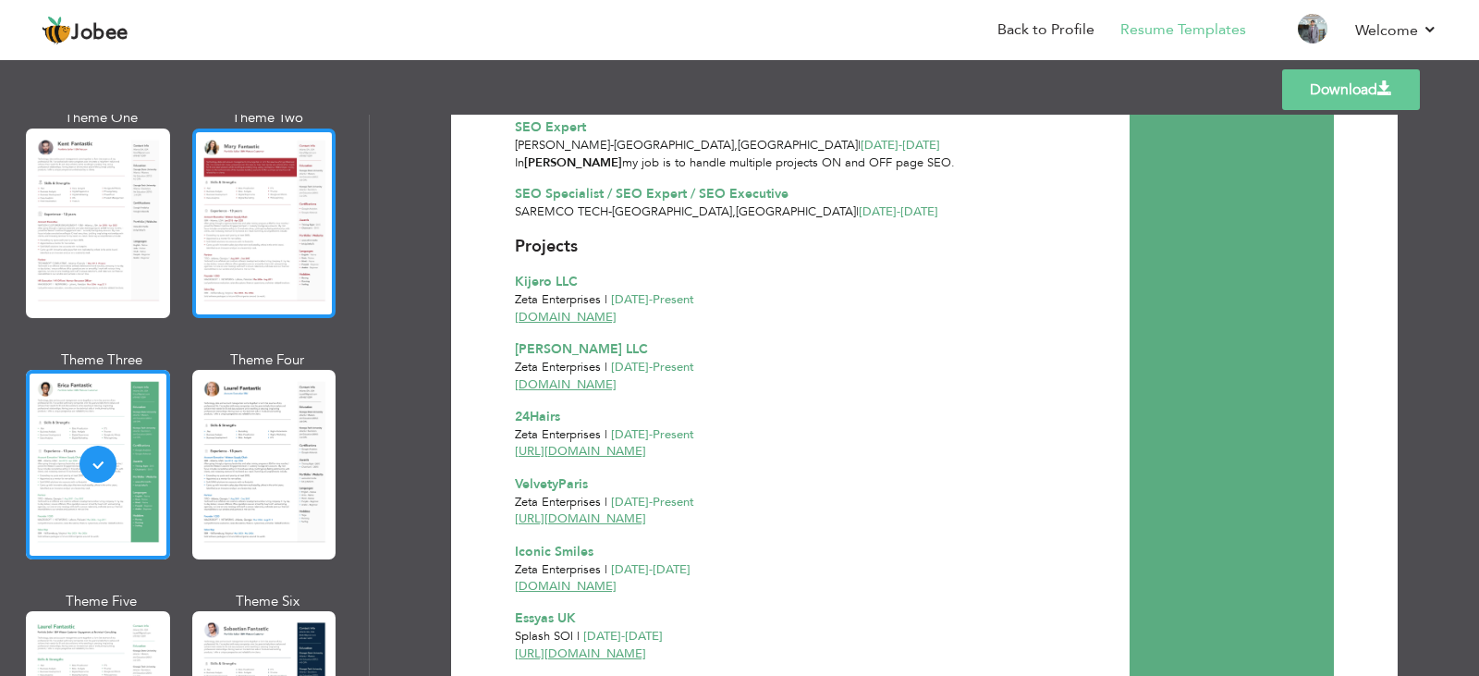
scroll to position [185, 0]
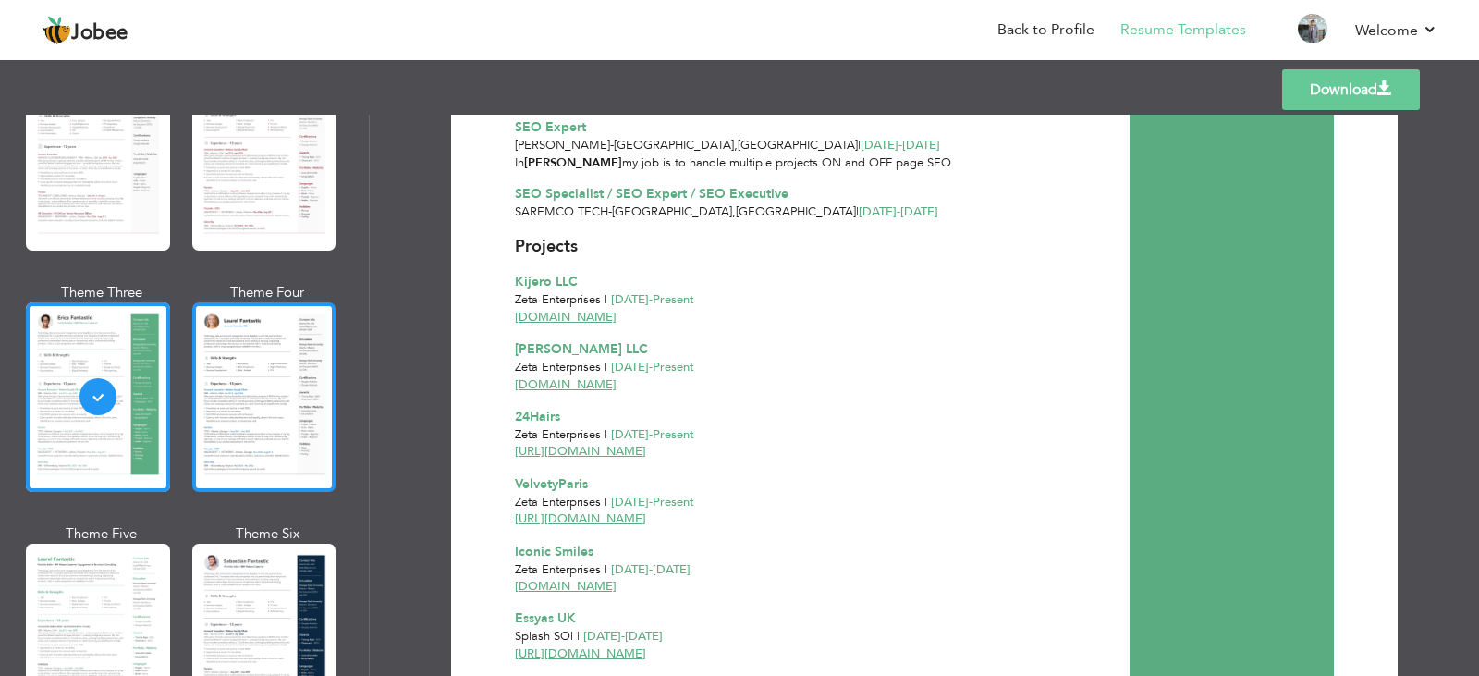
click at [251, 412] on div at bounding box center [264, 397] width 144 height 190
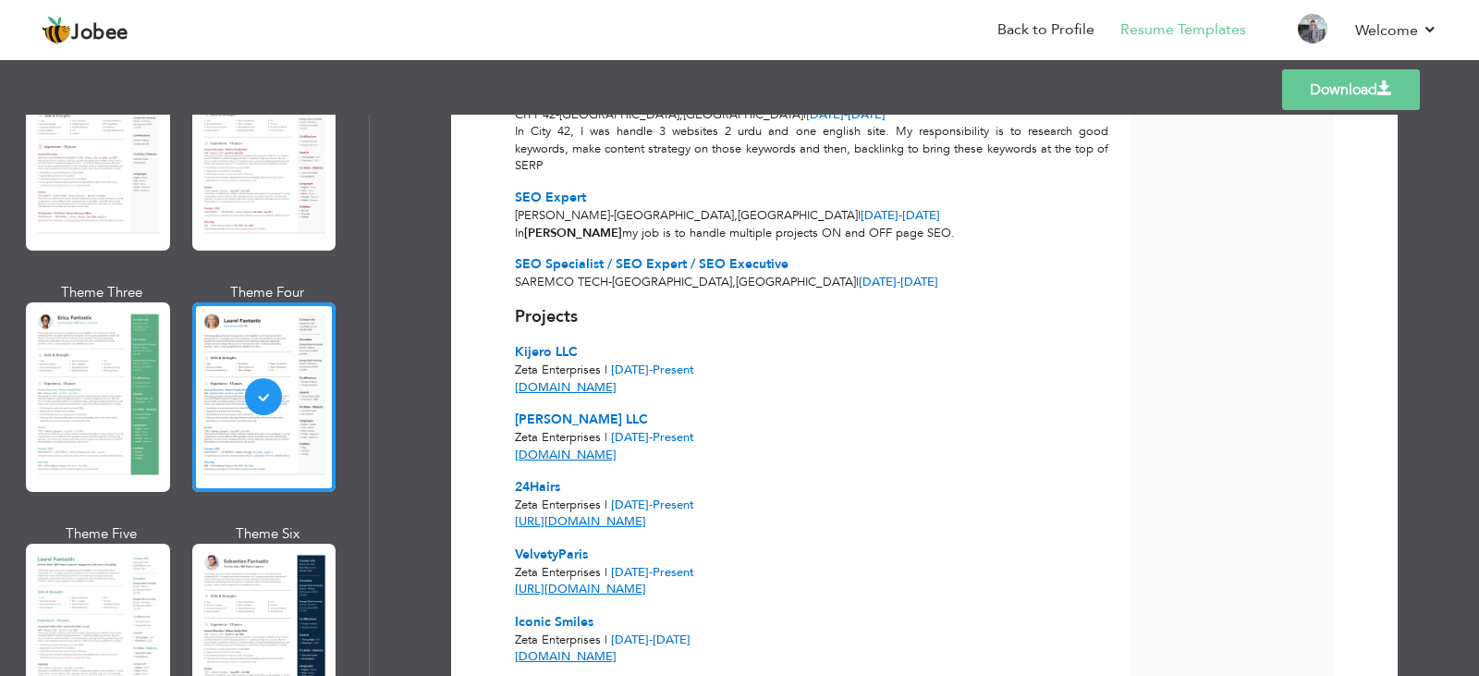
scroll to position [1202, 0]
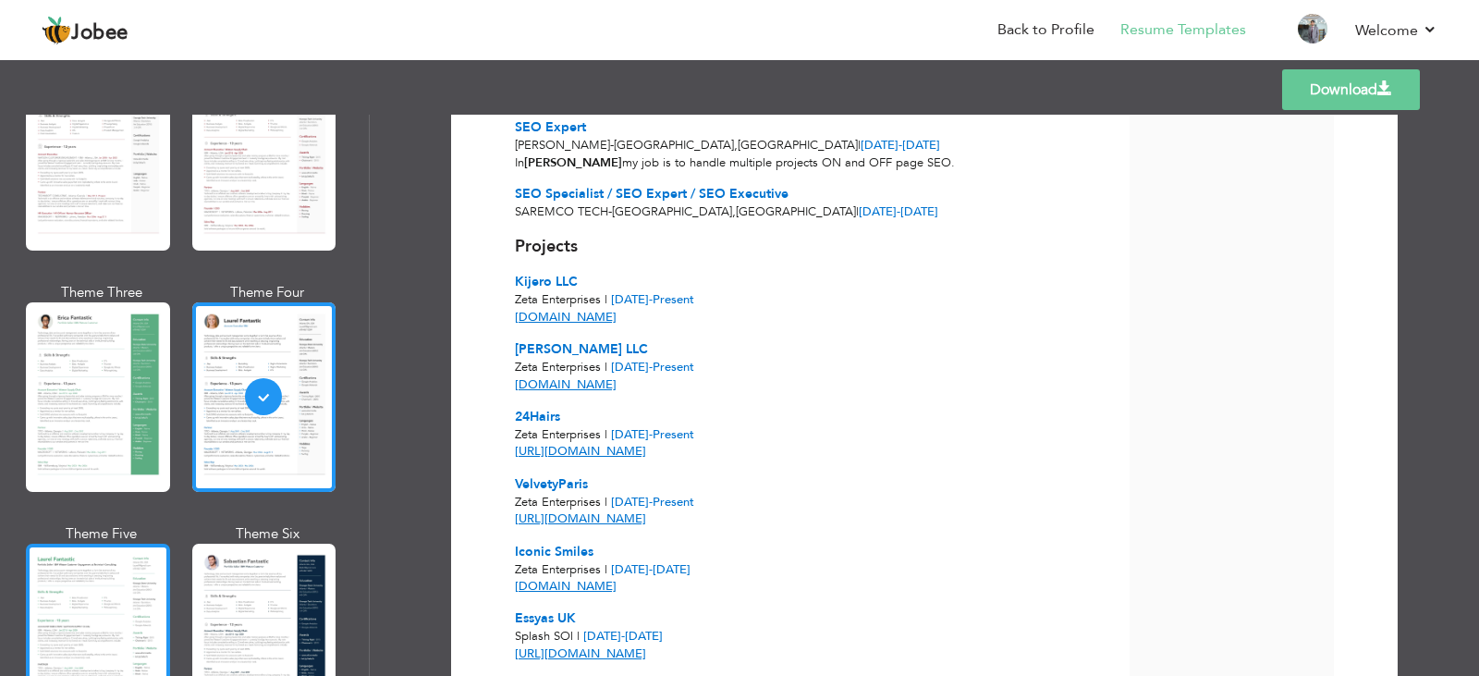
click at [108, 593] on div at bounding box center [98, 639] width 144 height 190
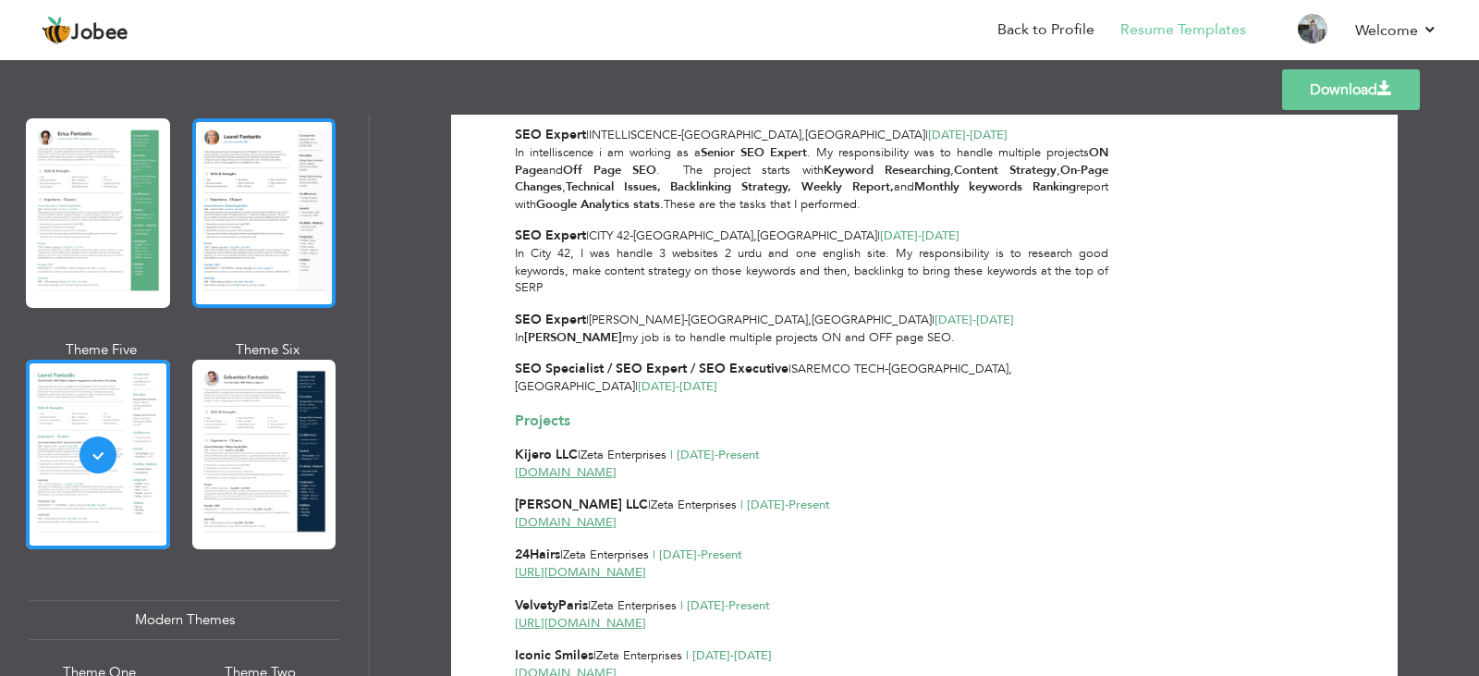
scroll to position [370, 0]
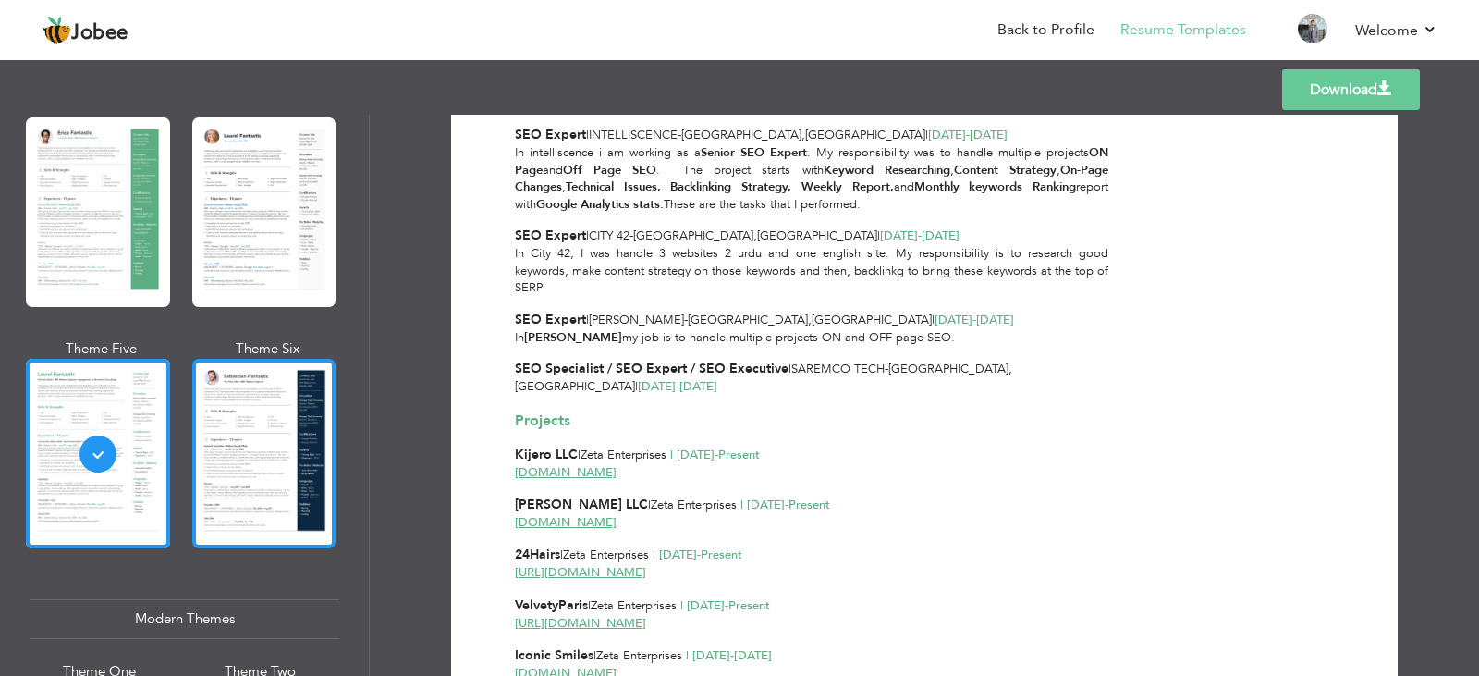
click at [247, 437] on div at bounding box center [264, 454] width 144 height 190
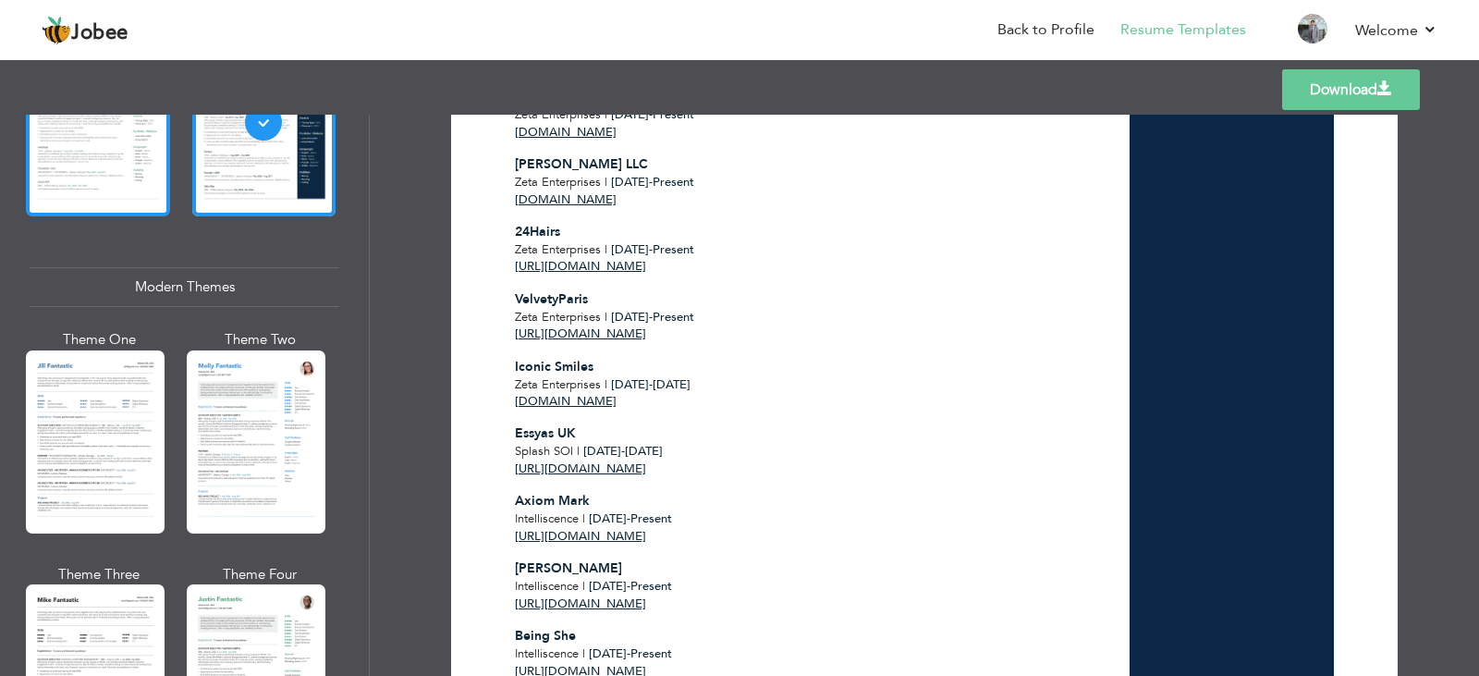
scroll to position [740, 0]
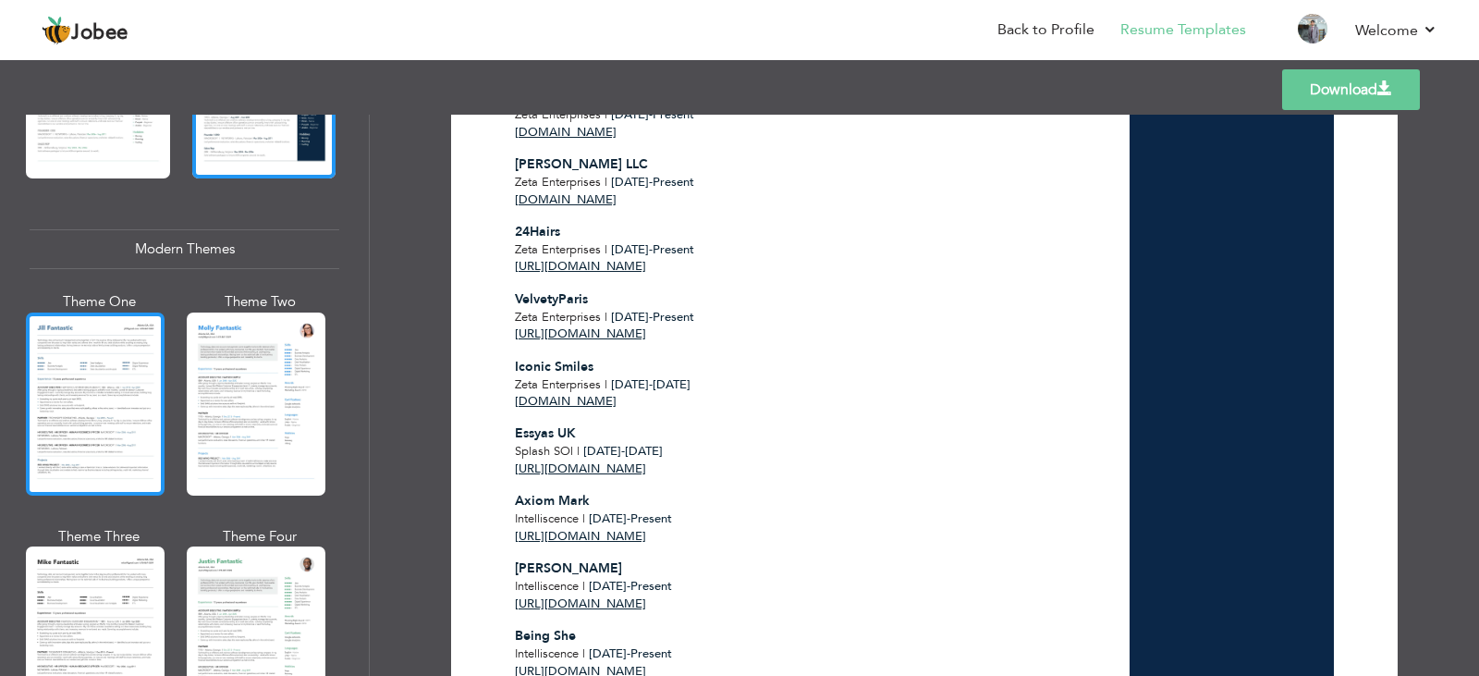
click at [125, 398] on div at bounding box center [95, 404] width 139 height 183
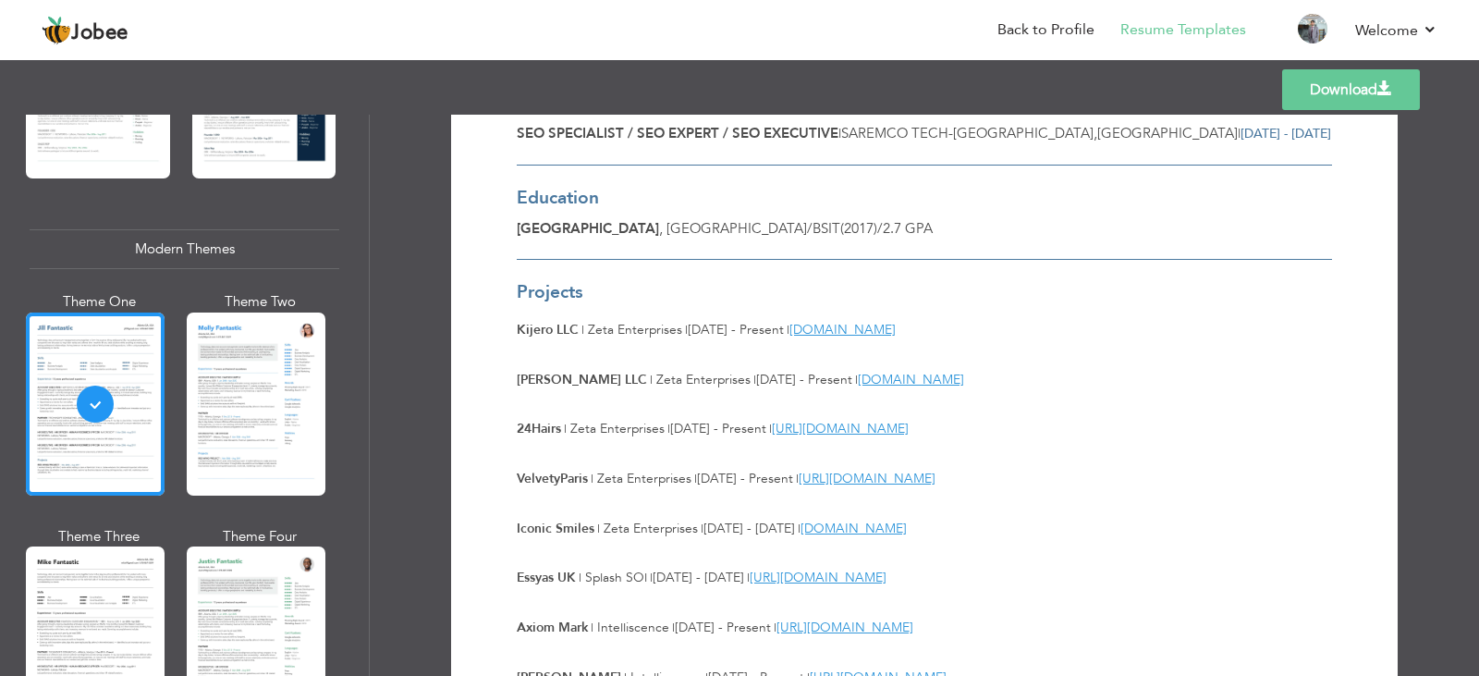
scroll to position [1387, 0]
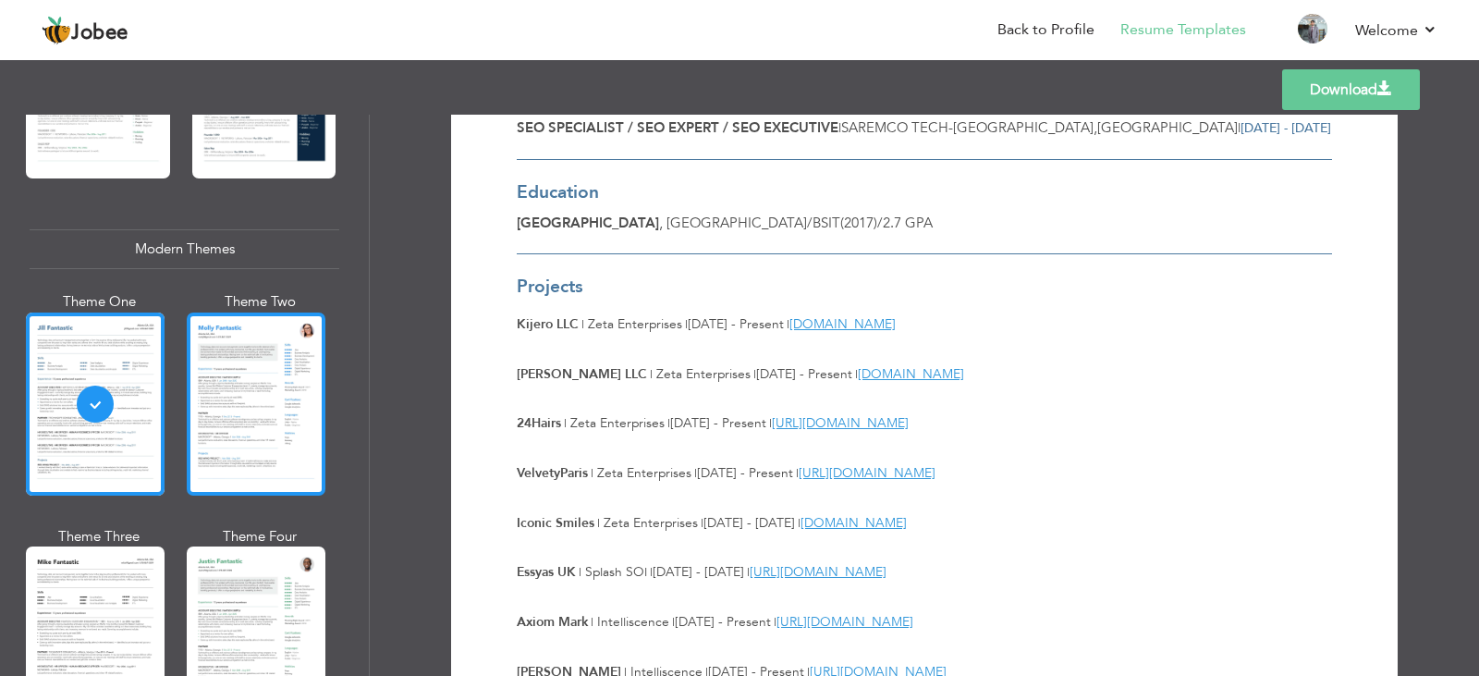
click at [287, 406] on div at bounding box center [256, 404] width 139 height 183
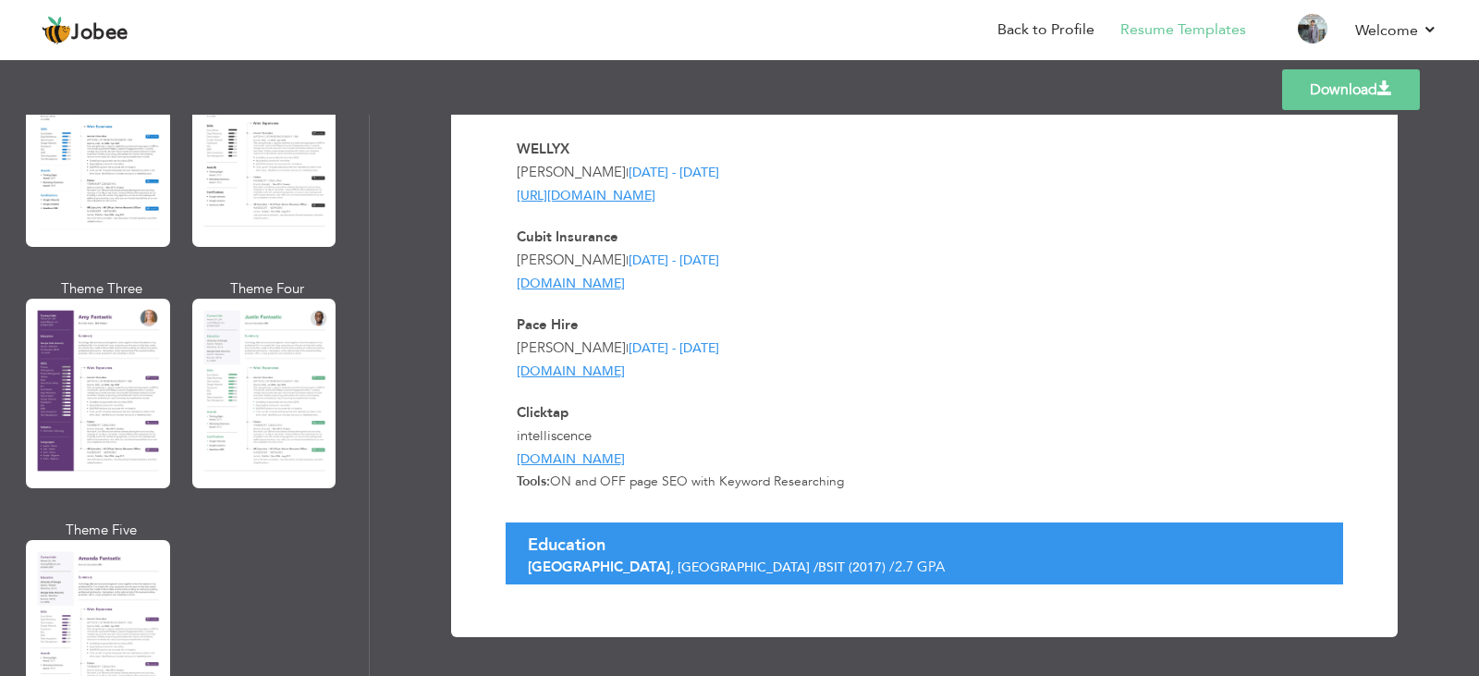
scroll to position [1572, 0]
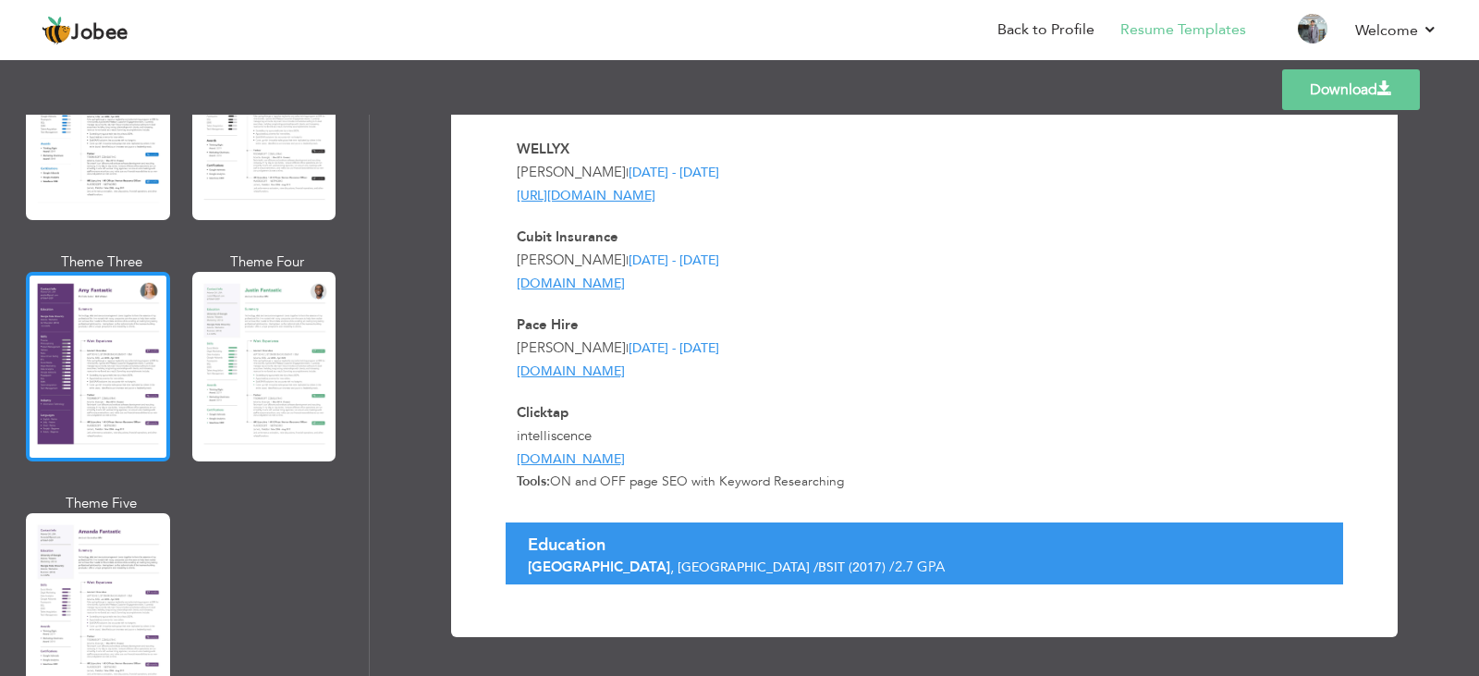
click at [102, 357] on div at bounding box center [98, 367] width 144 height 190
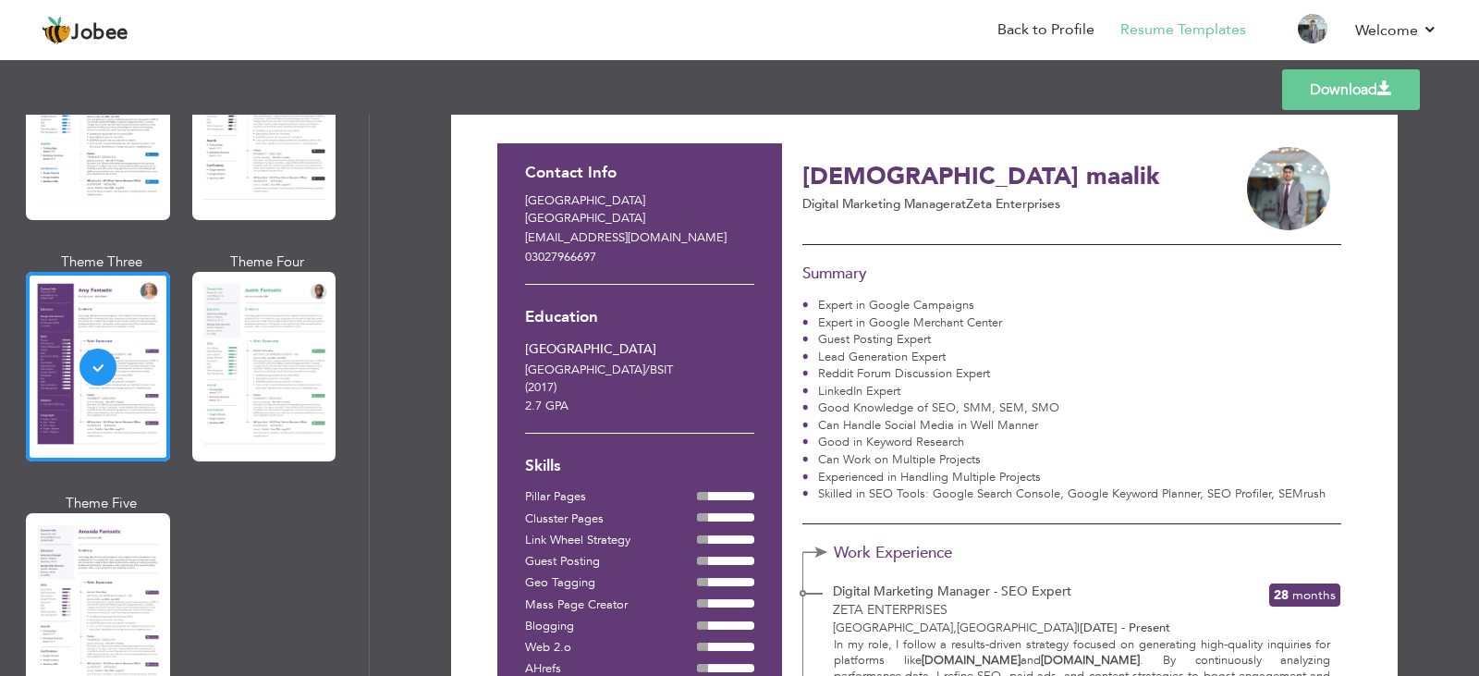
scroll to position [0, 0]
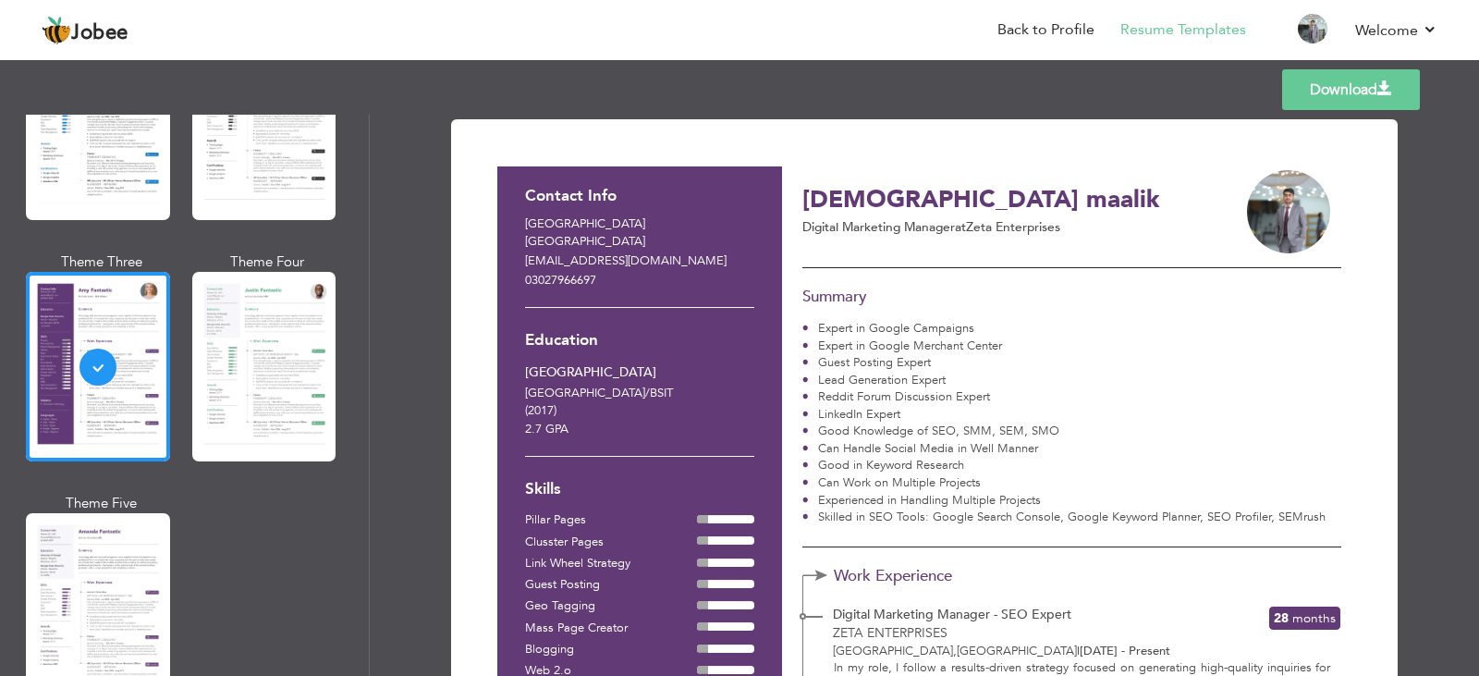
click at [1382, 92] on span at bounding box center [1385, 88] width 15 height 15
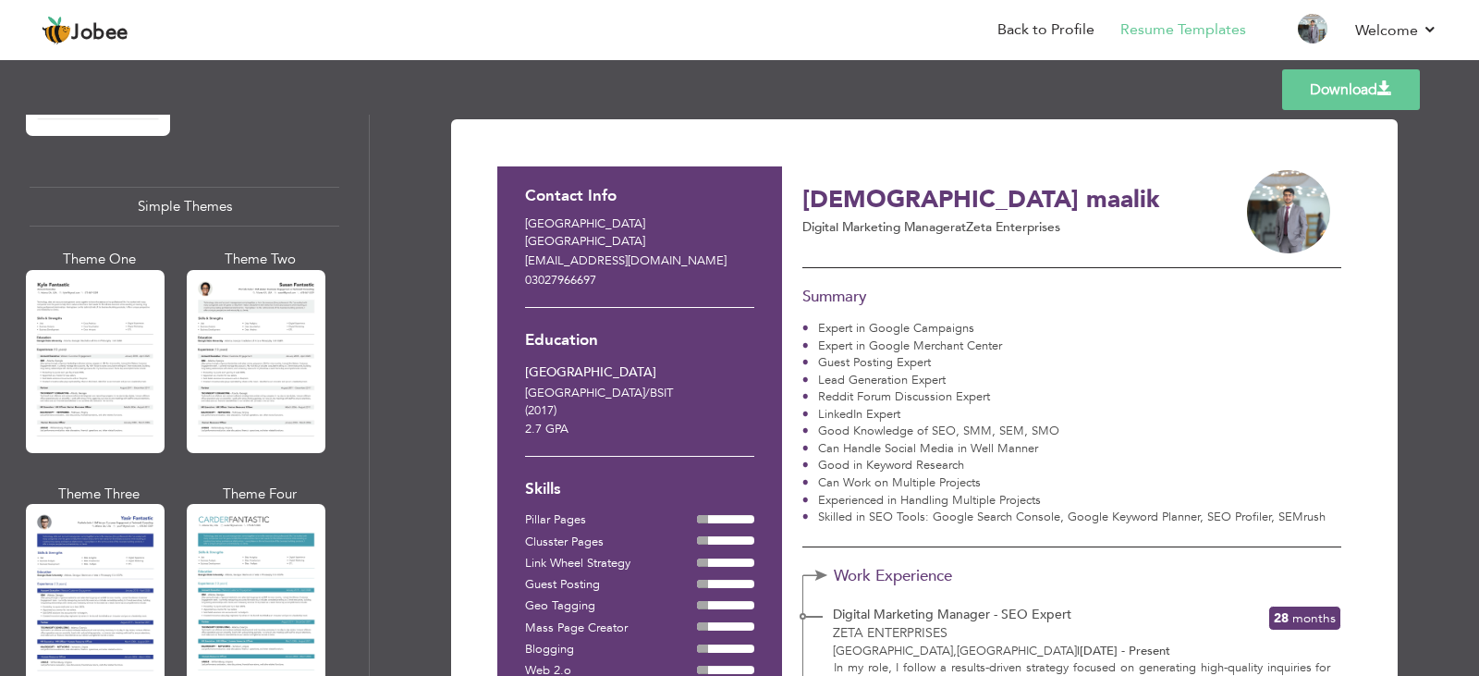
scroll to position [3209, 0]
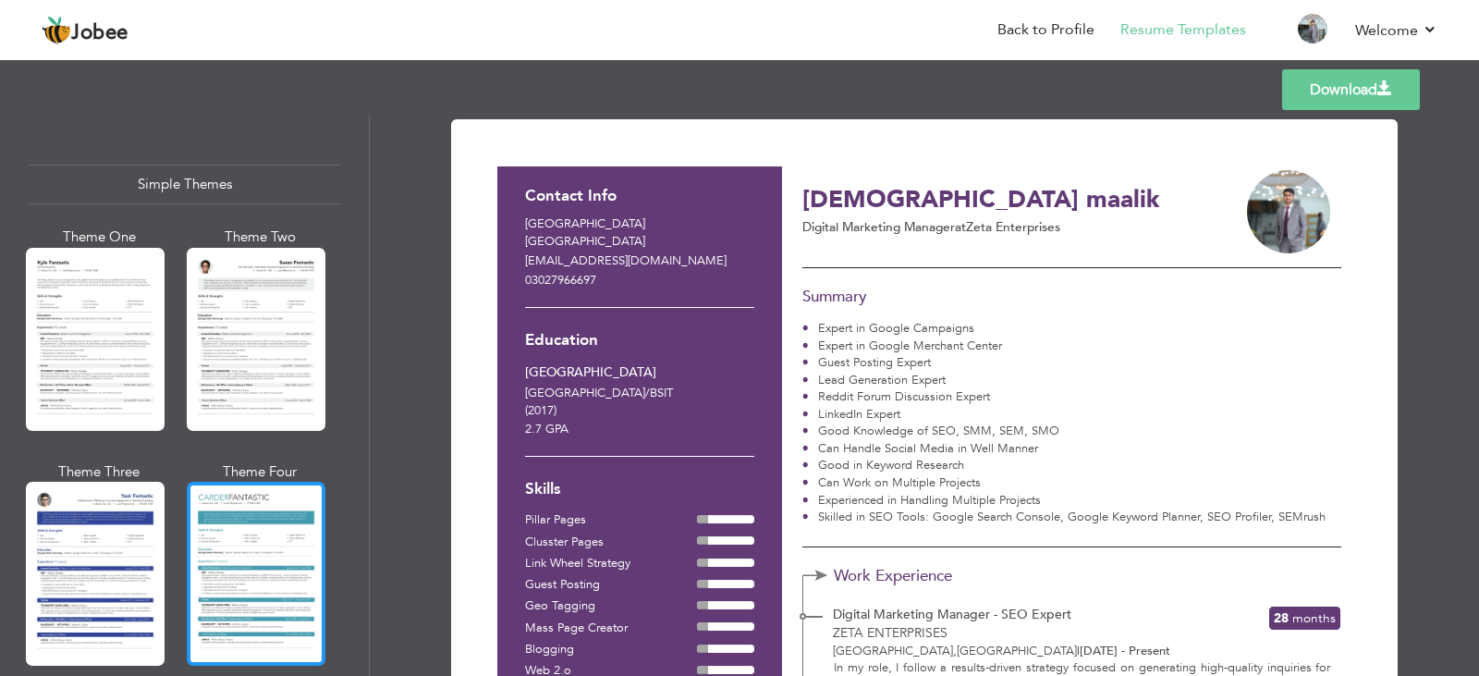
click at [228, 516] on div at bounding box center [256, 573] width 139 height 183
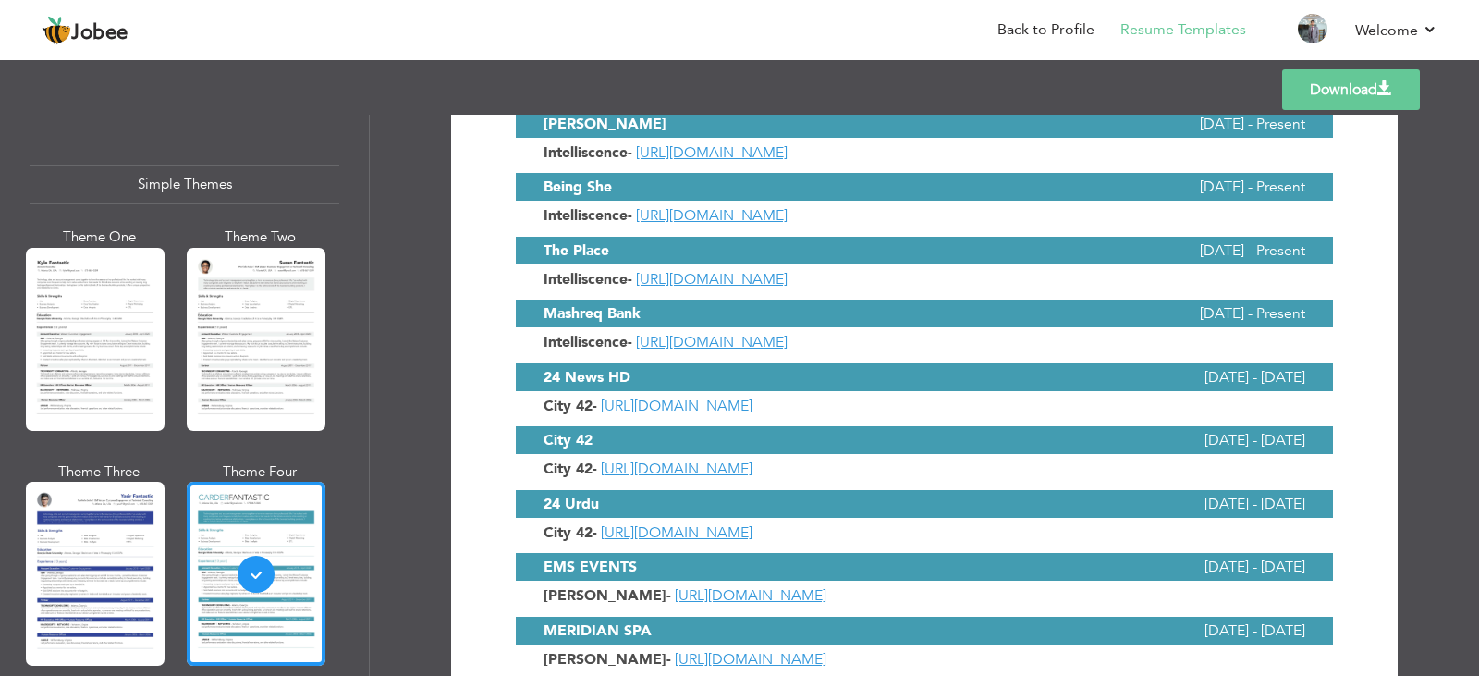
scroll to position [2497, 0]
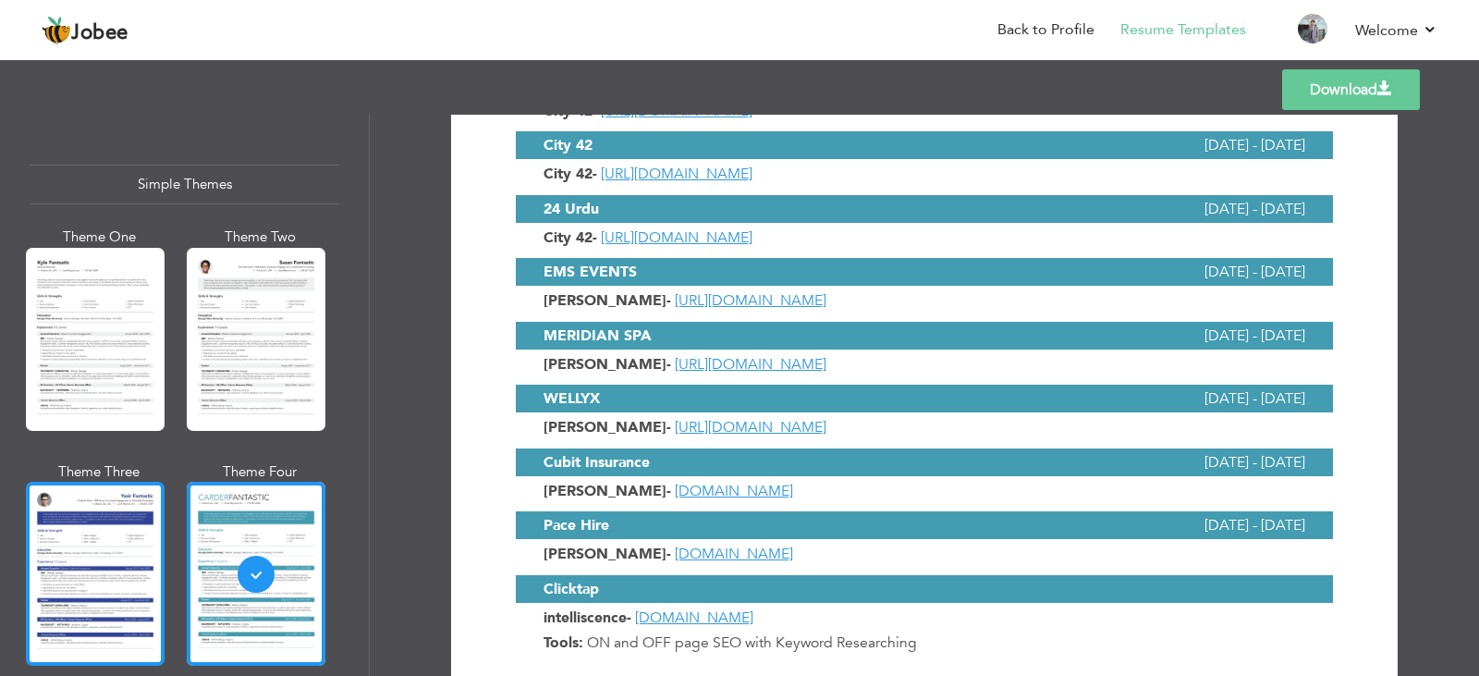
click at [55, 525] on div at bounding box center [95, 573] width 139 height 183
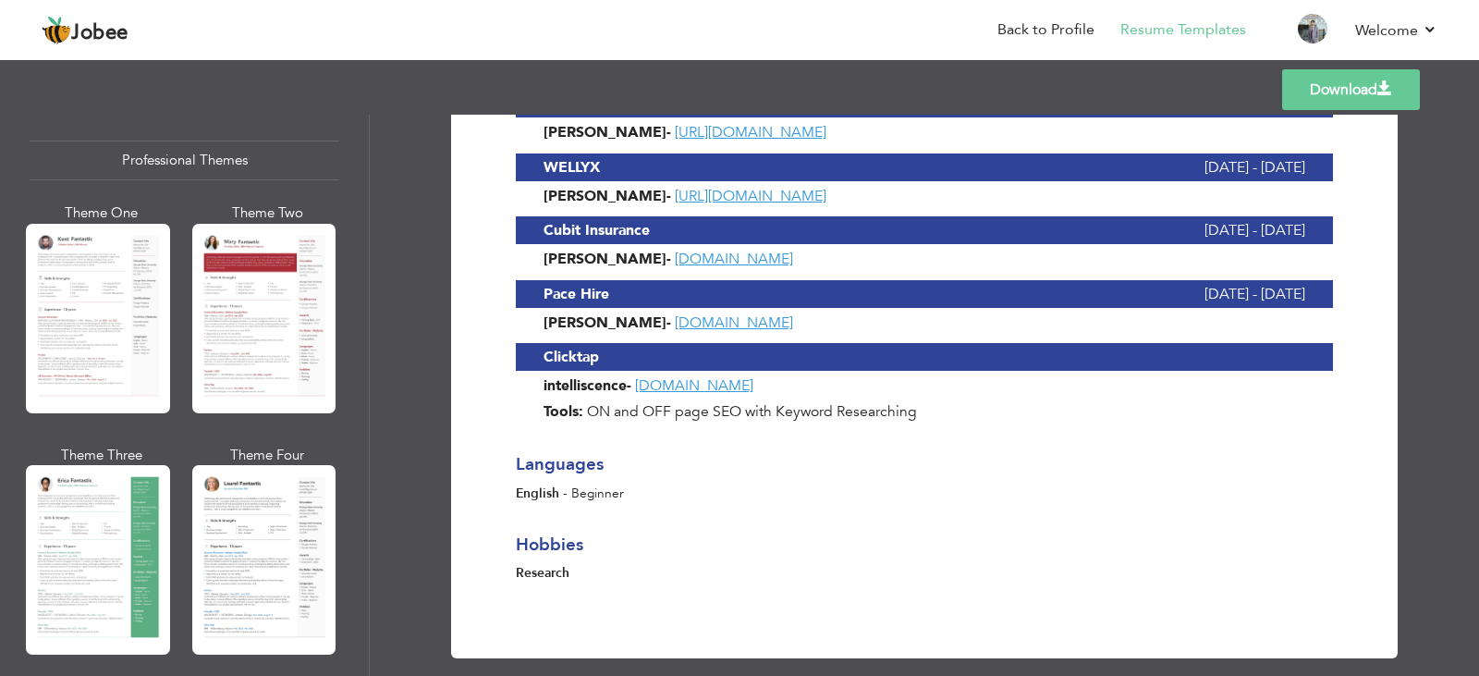
scroll to position [0, 0]
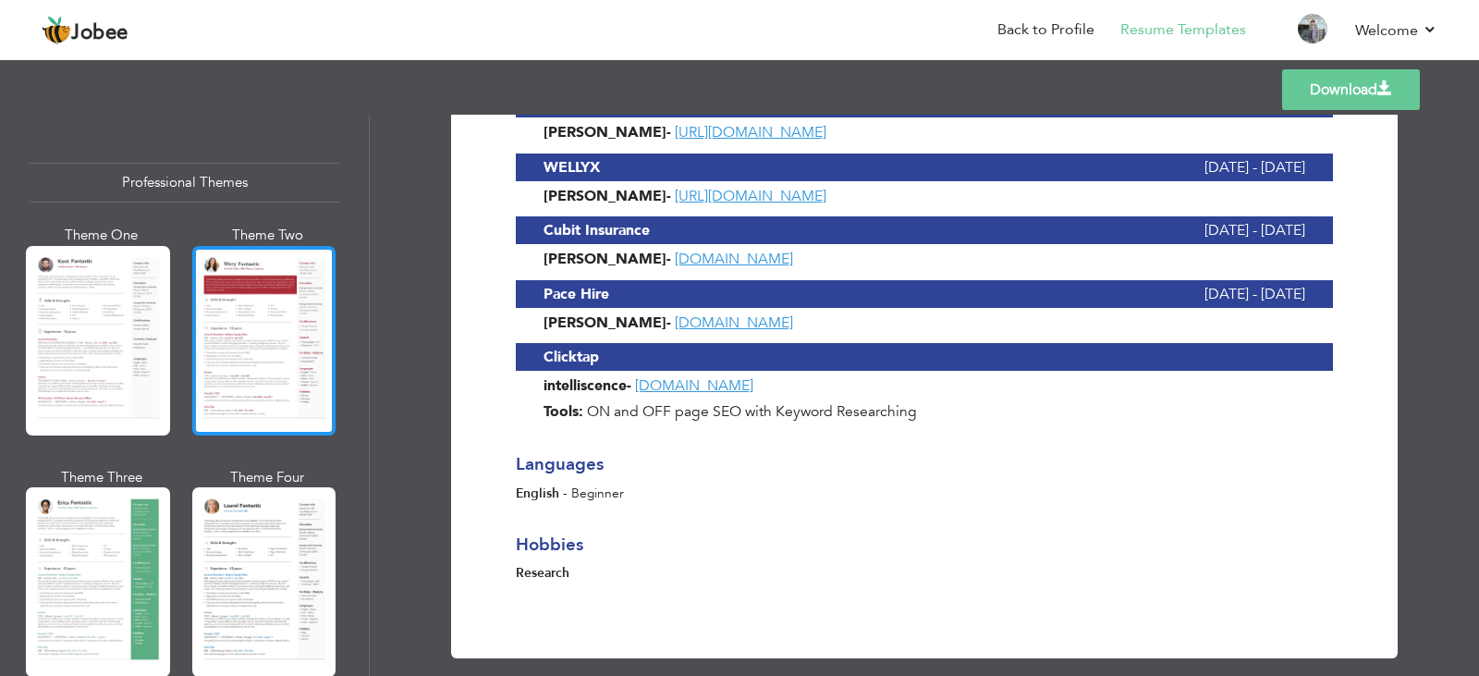
click at [247, 341] on div at bounding box center [264, 341] width 144 height 190
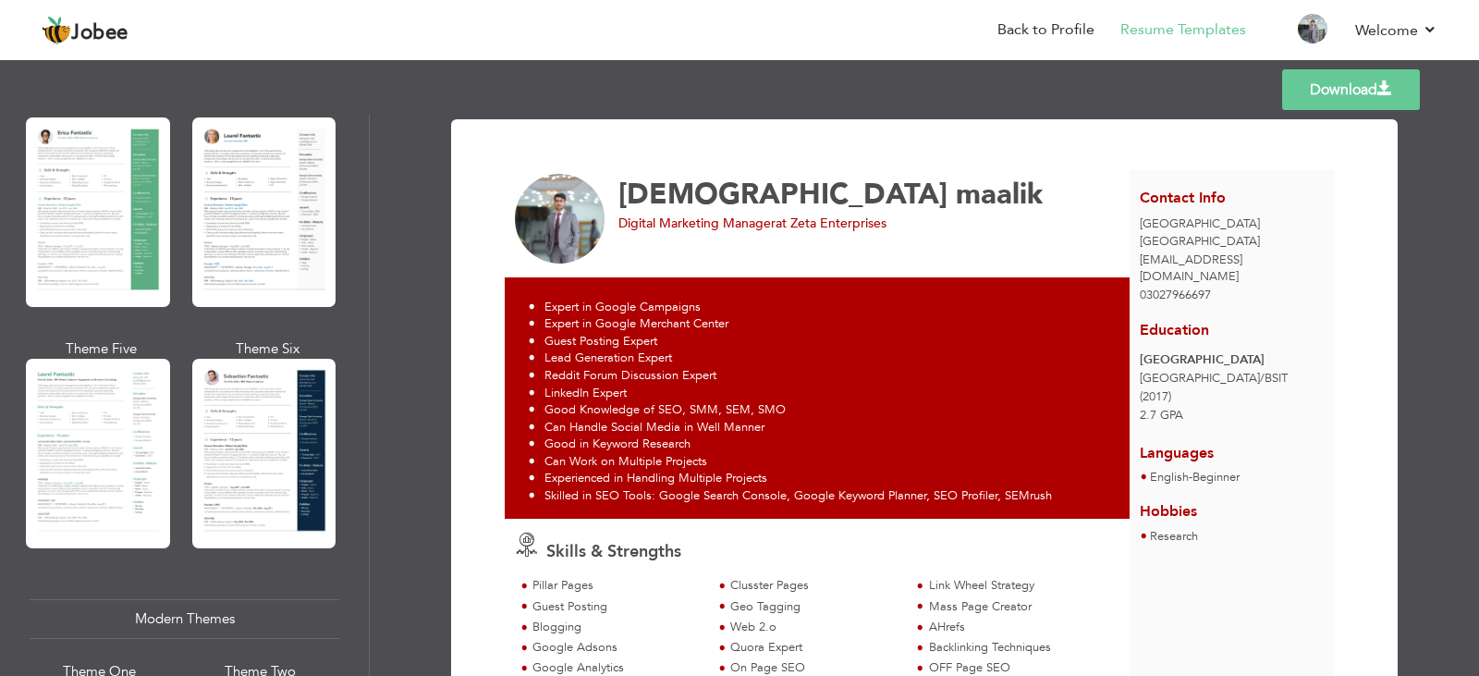
click at [1331, 87] on link "Download" at bounding box center [1352, 89] width 138 height 41
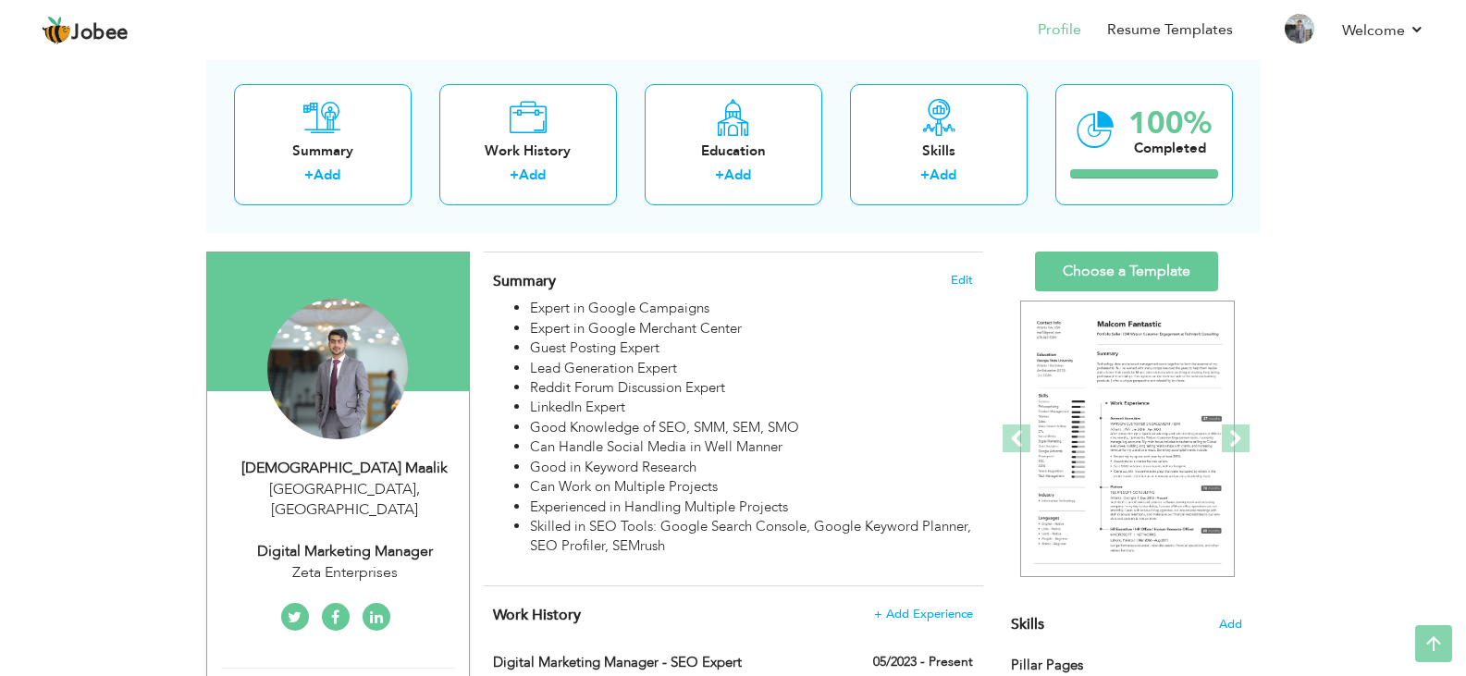
scroll to position [76, 0]
